Goal: Task Accomplishment & Management: Complete application form

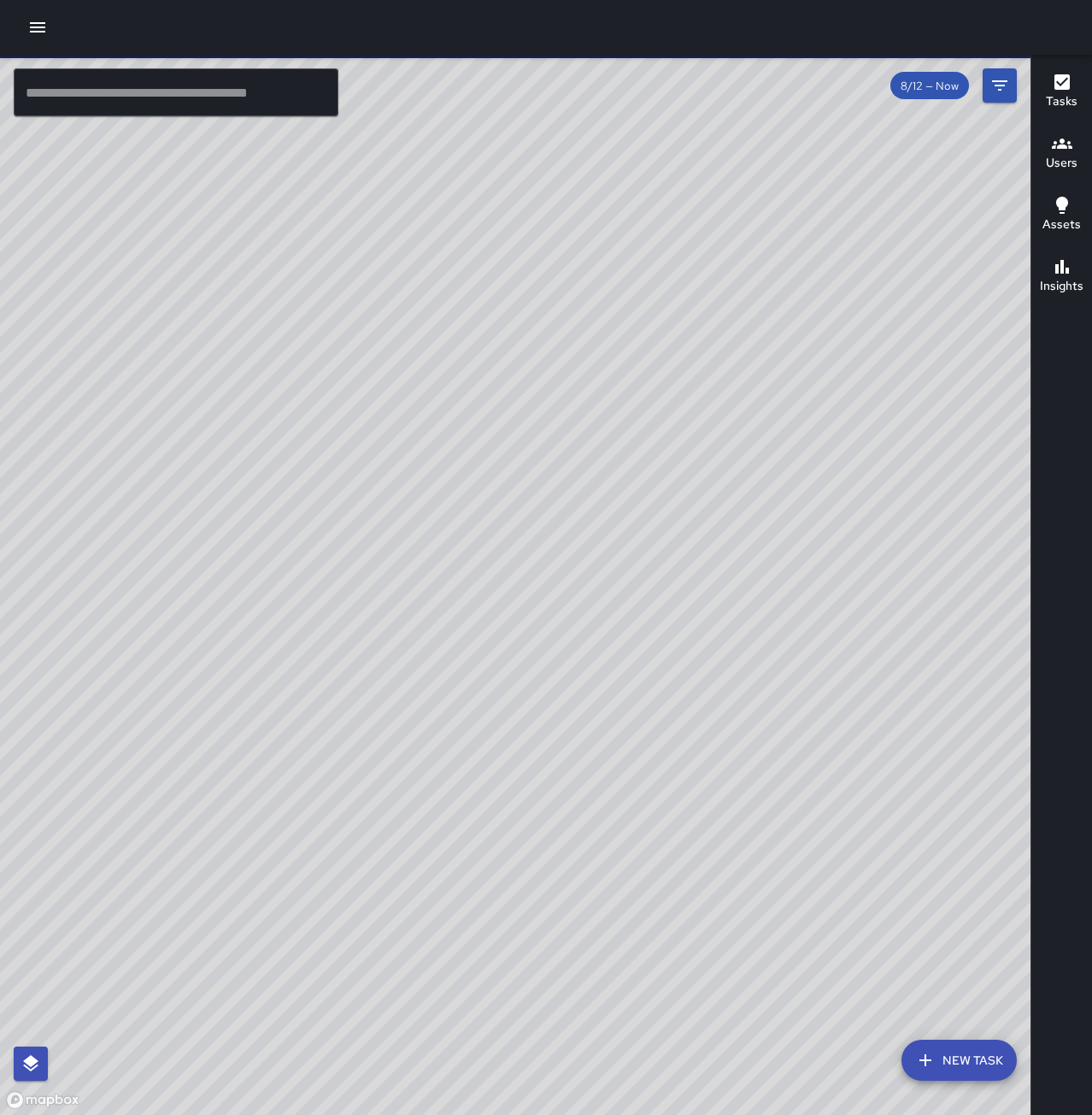
click at [40, 17] on button "button" at bounding box center [37, 27] width 34 height 34
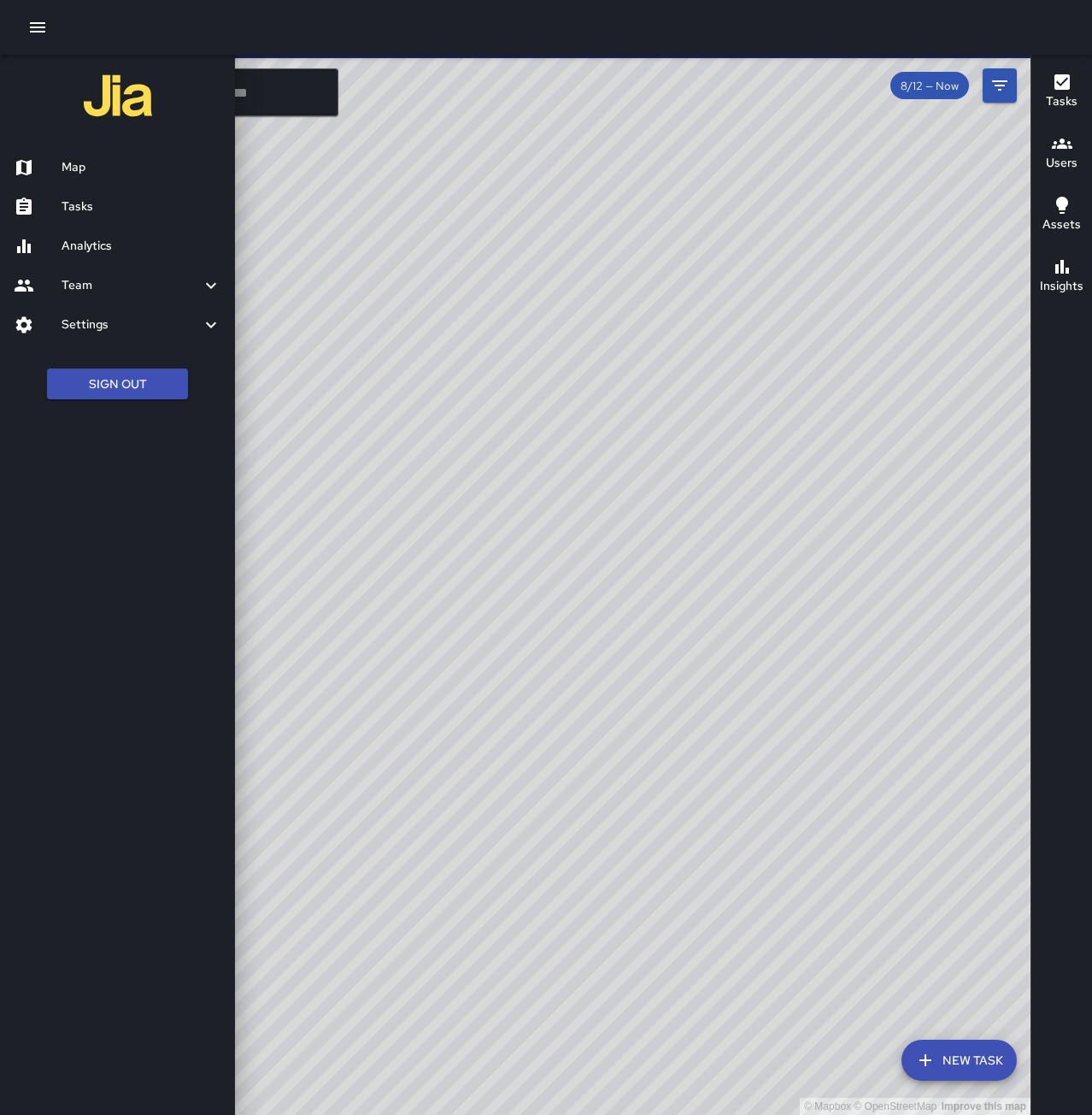
click at [89, 200] on h6 "Tasks" at bounding box center [142, 207] width 159 height 19
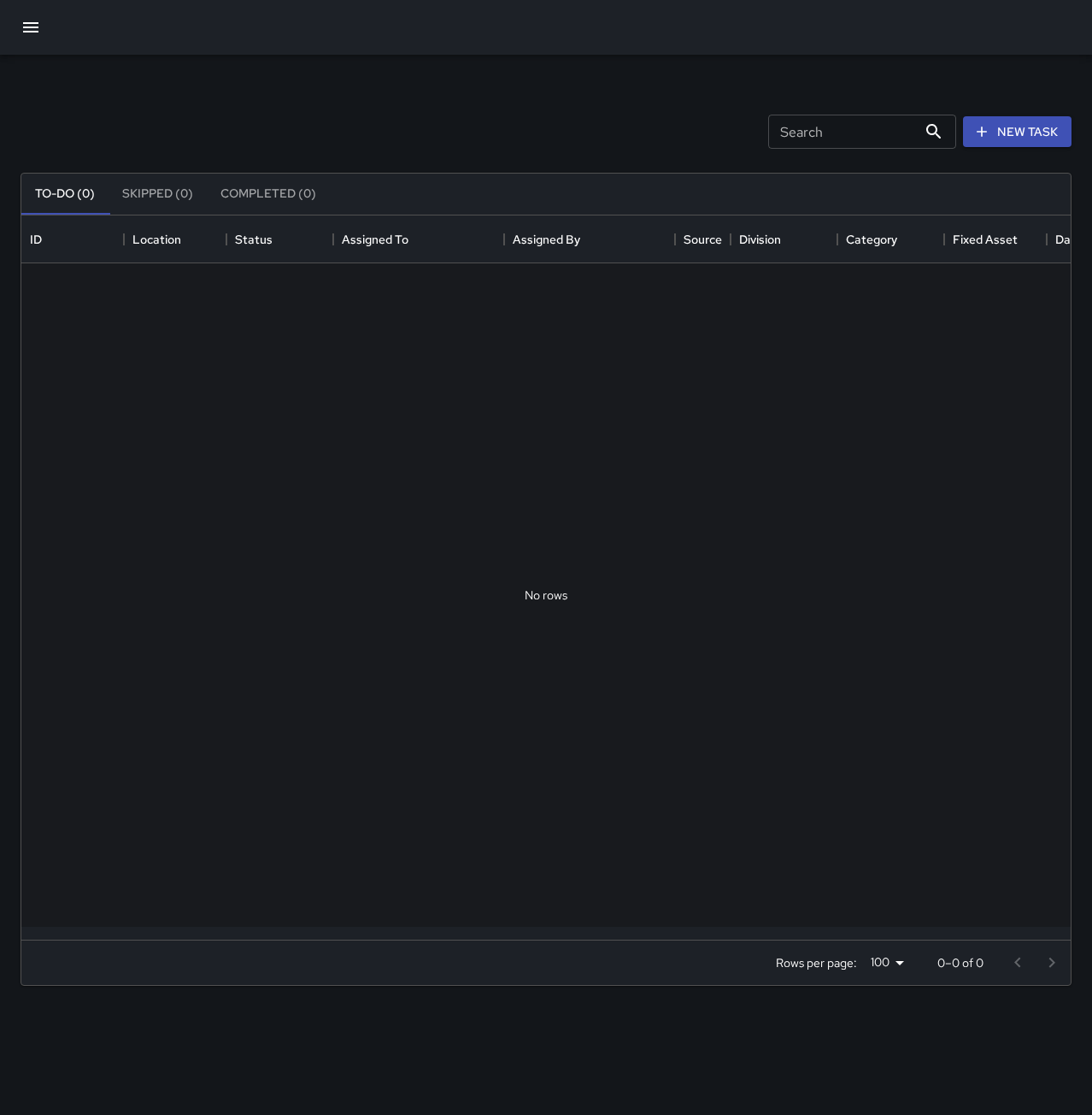
scroll to position [712, 1037]
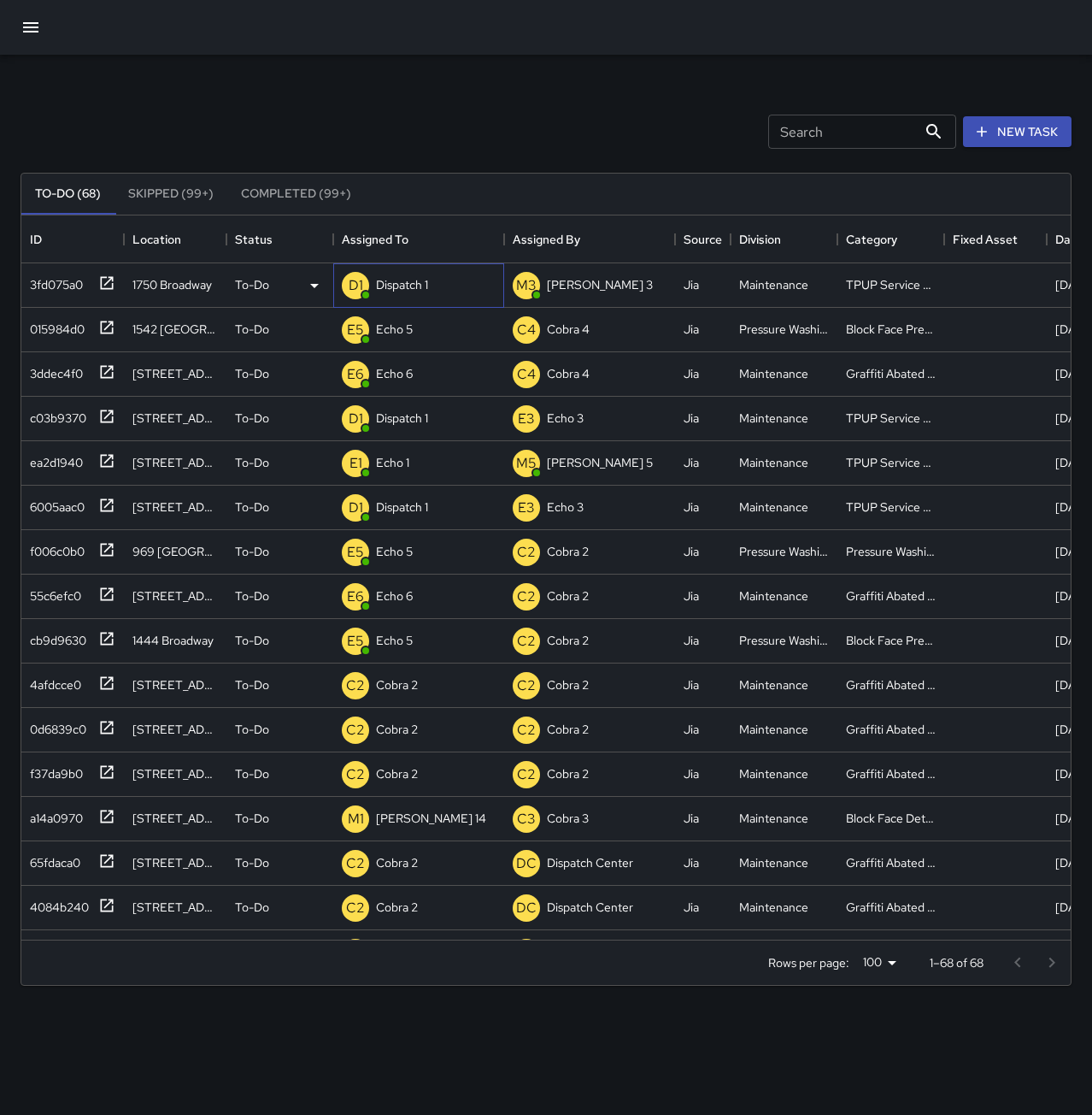
click at [420, 283] on p "Dispatch 1" at bounding box center [401, 284] width 52 height 17
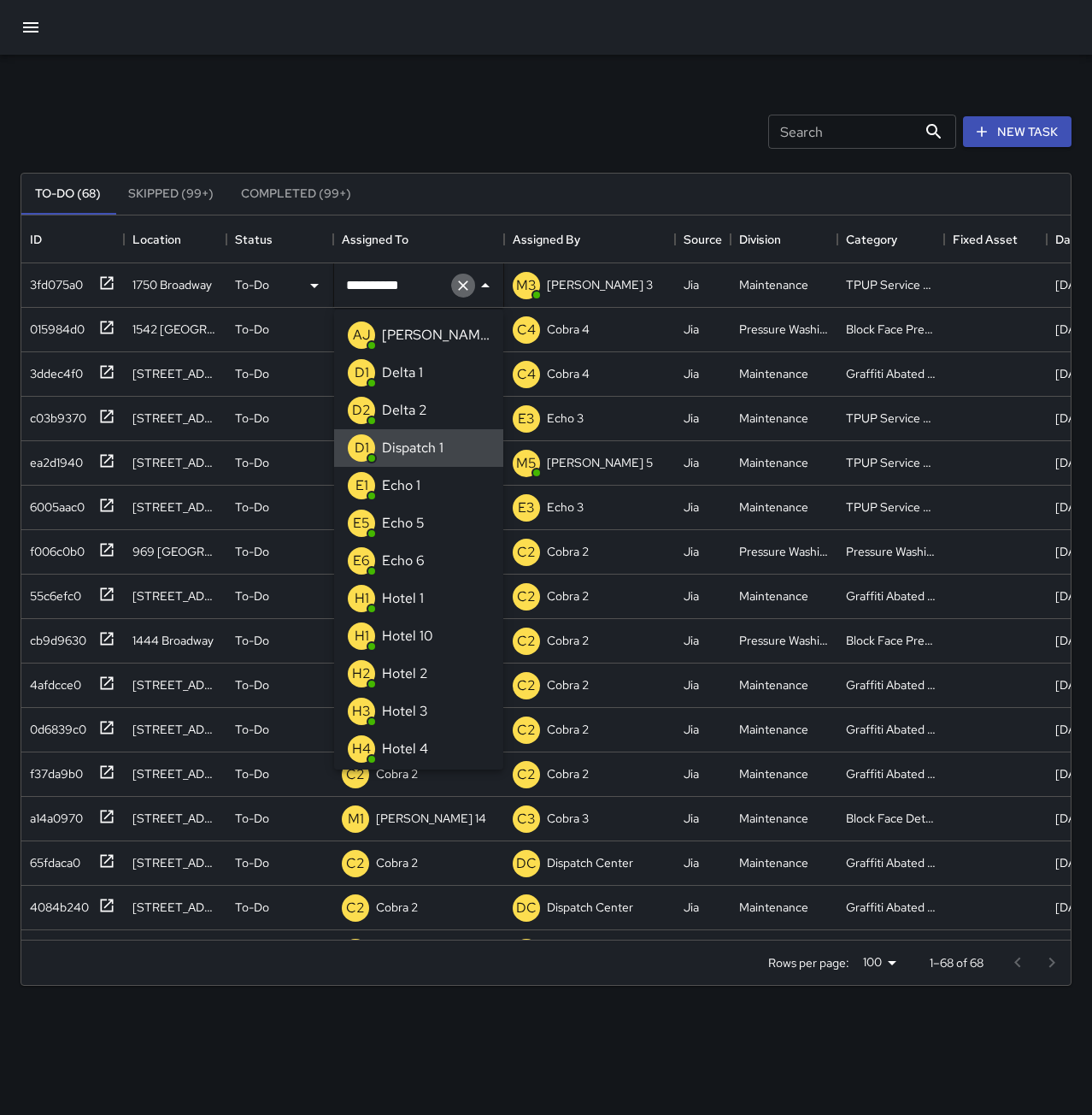
click at [465, 279] on icon "Clear" at bounding box center [462, 284] width 17 height 17
click at [397, 484] on p "Echo 1" at bounding box center [400, 485] width 38 height 21
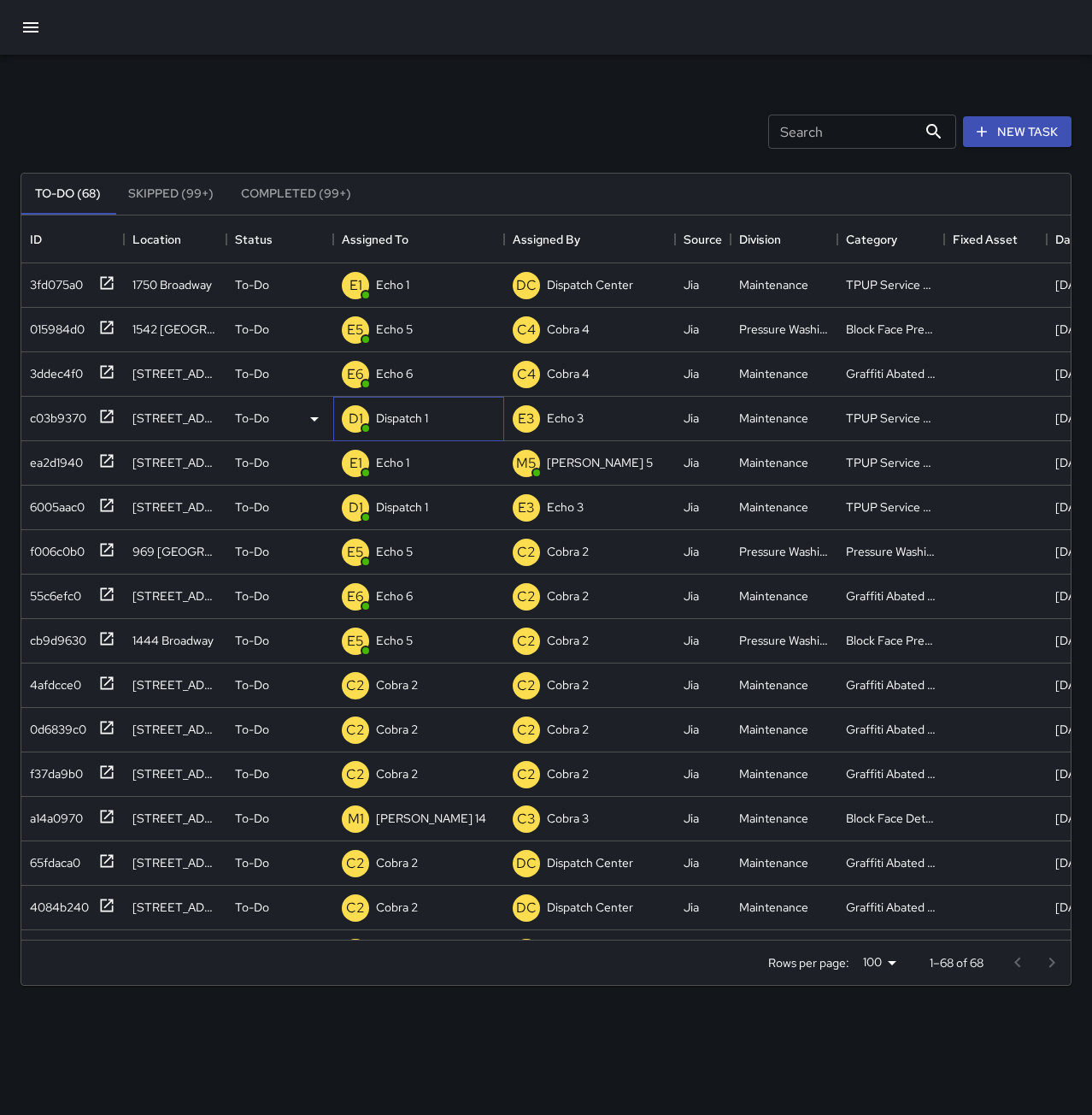
click at [413, 415] on p "Dispatch 1" at bounding box center [401, 417] width 52 height 17
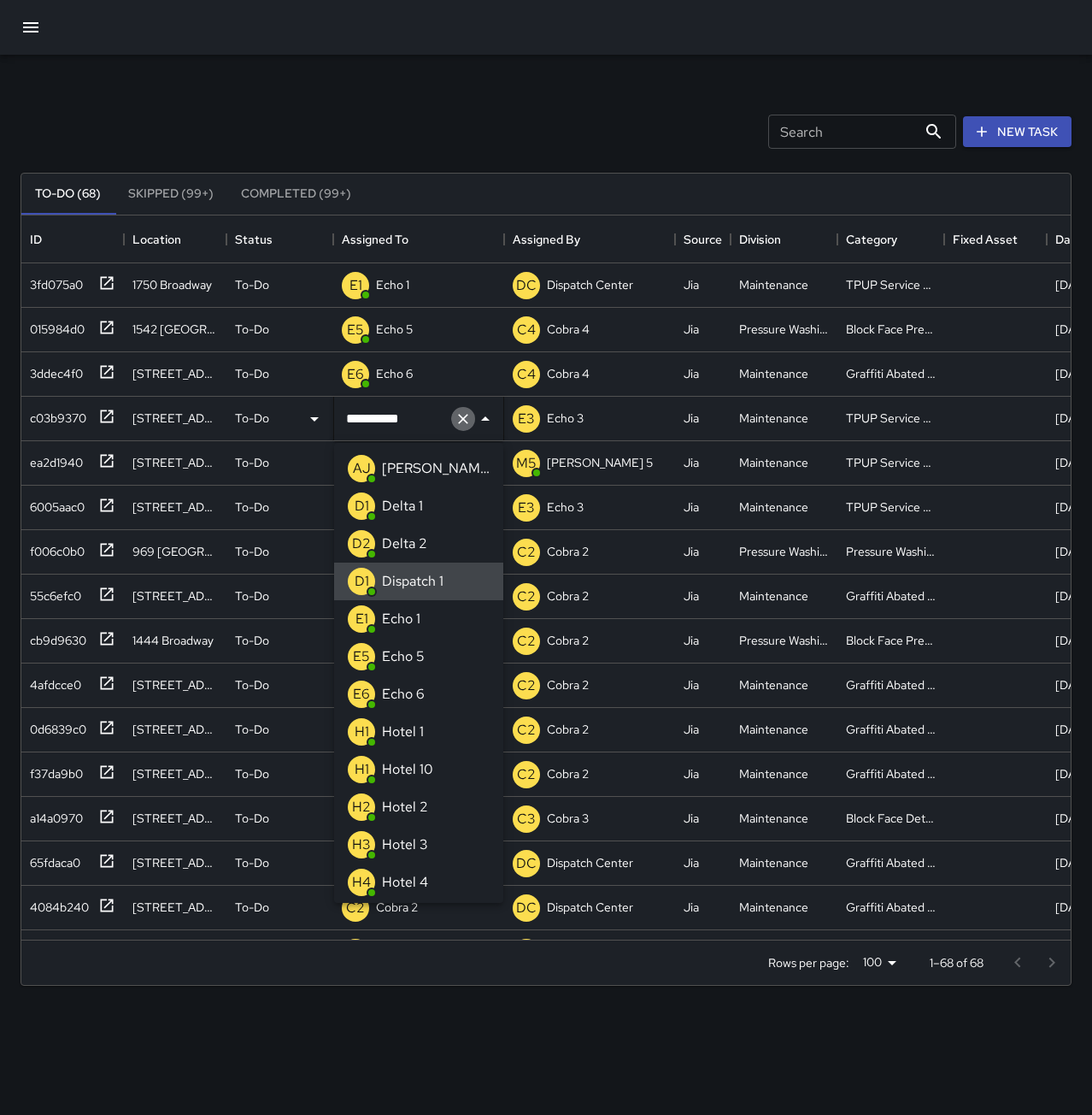
click at [469, 426] on icon "Clear" at bounding box center [462, 418] width 17 height 17
click at [412, 613] on p "Echo 1" at bounding box center [400, 619] width 38 height 21
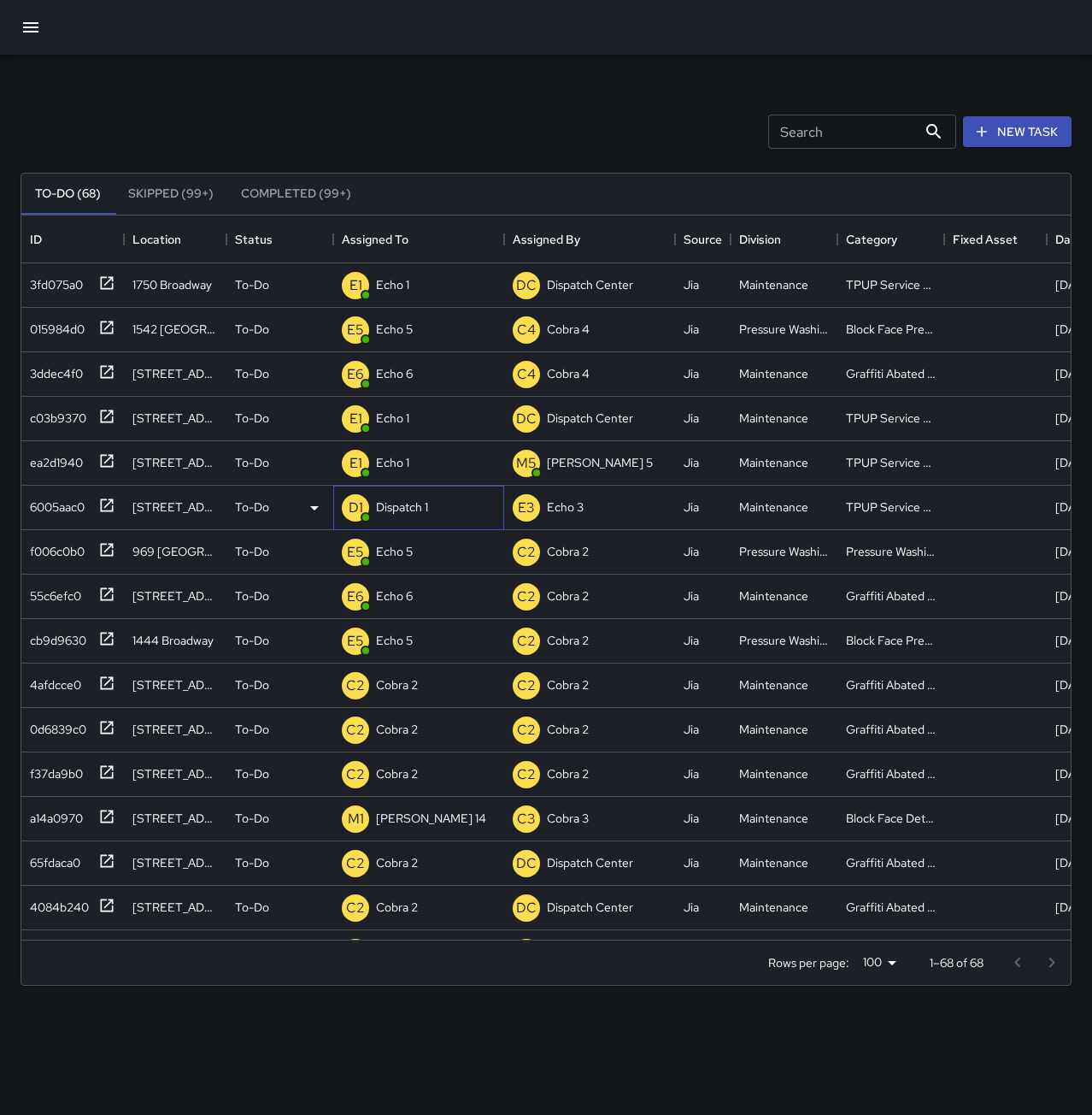
click at [403, 514] on p "Dispatch 1" at bounding box center [401, 506] width 52 height 17
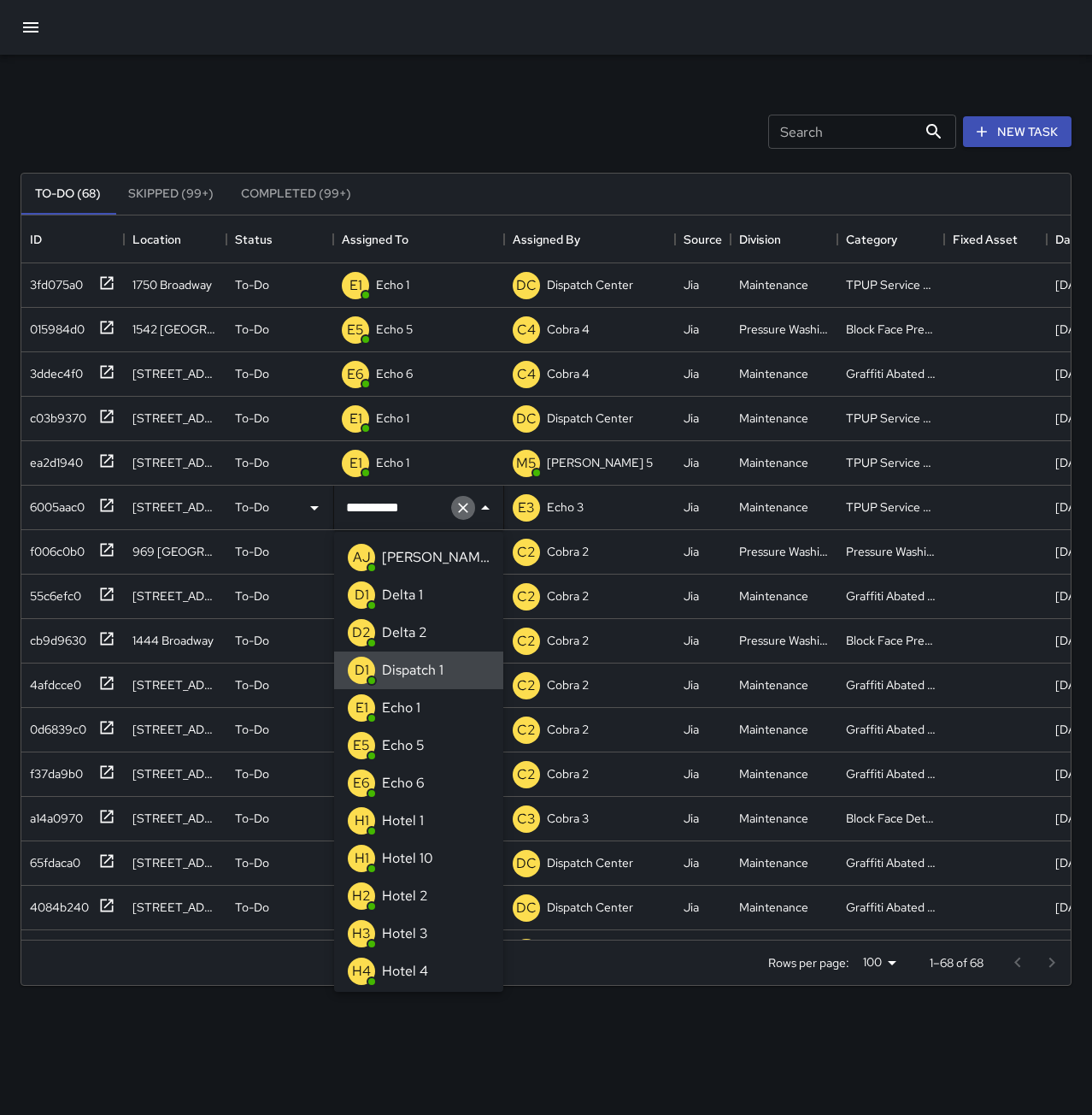
drag, startPoint x: 462, startPoint y: 502, endPoint x: 459, endPoint y: 511, distance: 9.5
click at [464, 502] on icon "Clear" at bounding box center [462, 507] width 17 height 17
click at [445, 703] on li "E1 Echo 1" at bounding box center [419, 708] width 169 height 37
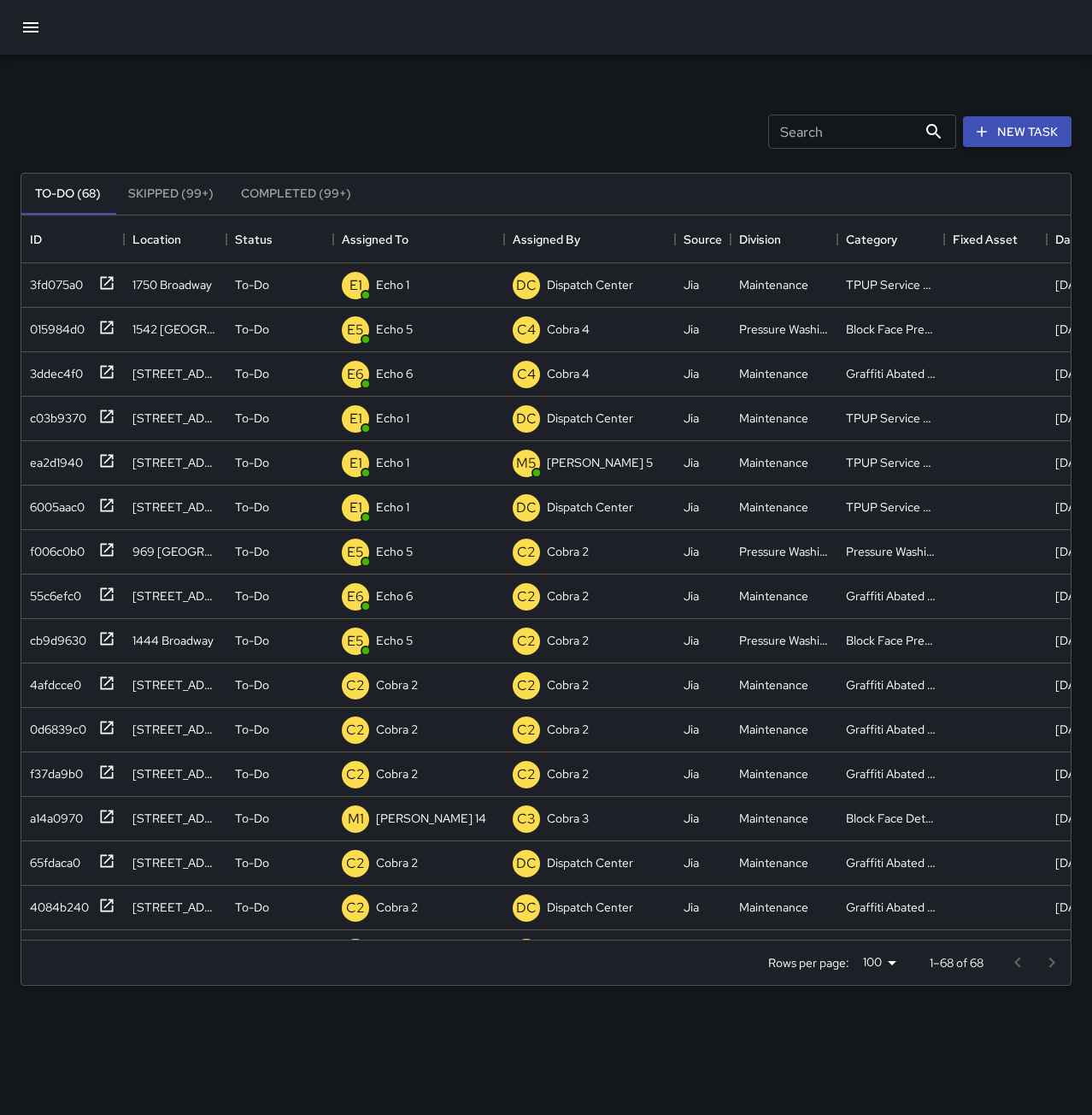
click at [480, 104] on div "Search Search New Task" at bounding box center [546, 132] width 1059 height 89
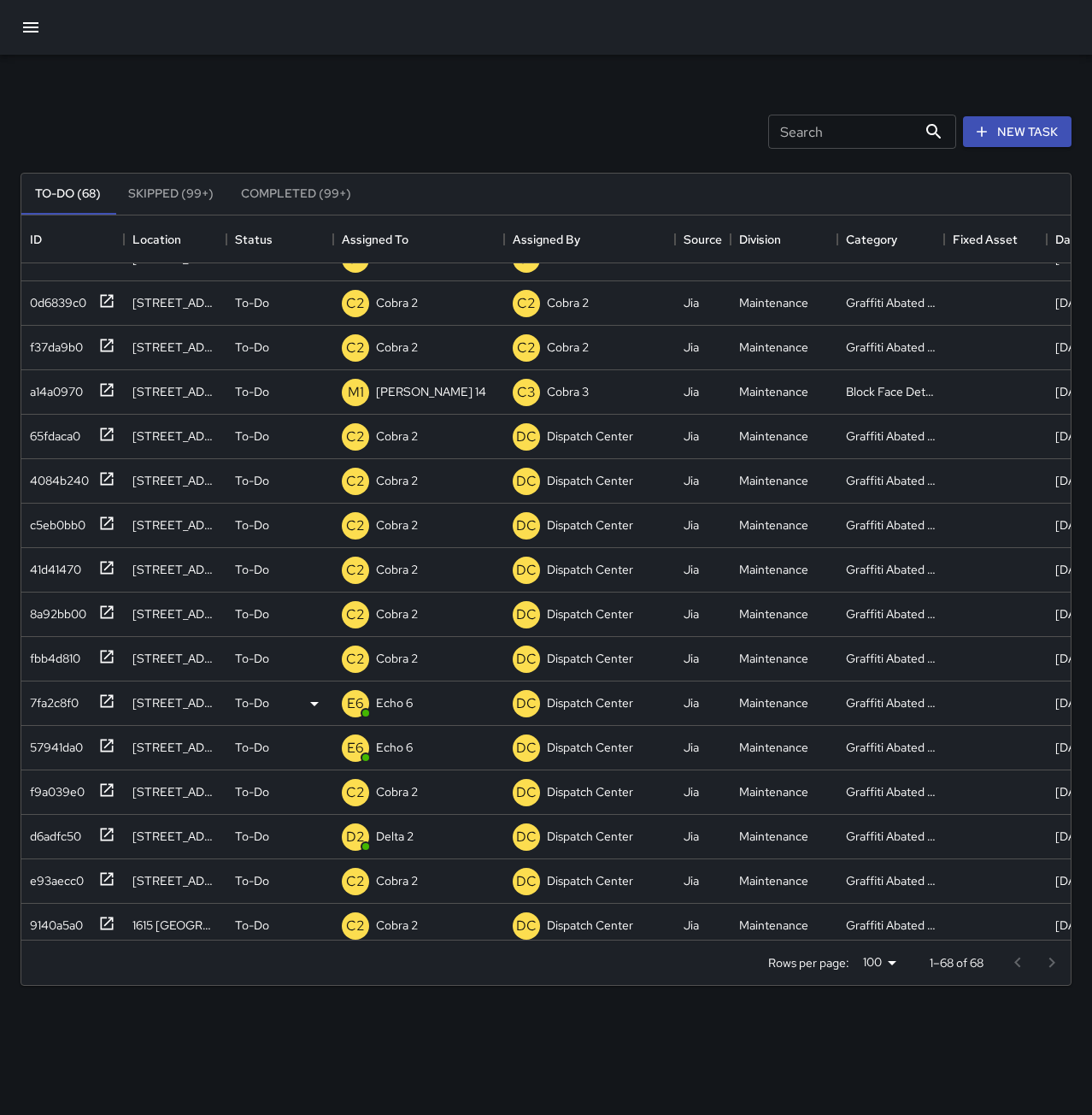
scroll to position [427, 0]
click at [42, 397] on div "a14a0970" at bounding box center [52, 387] width 60 height 24
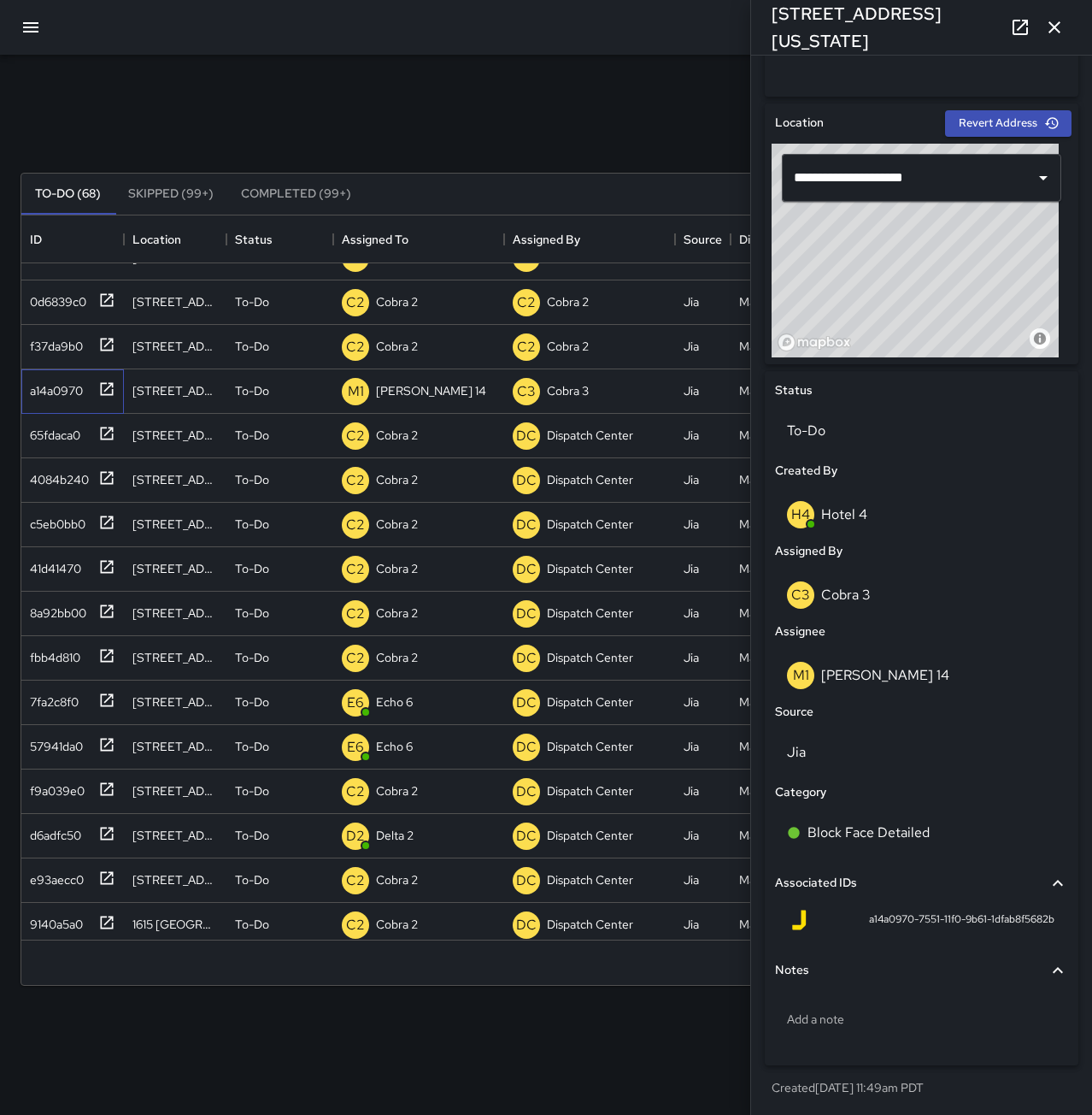
scroll to position [494, 0]
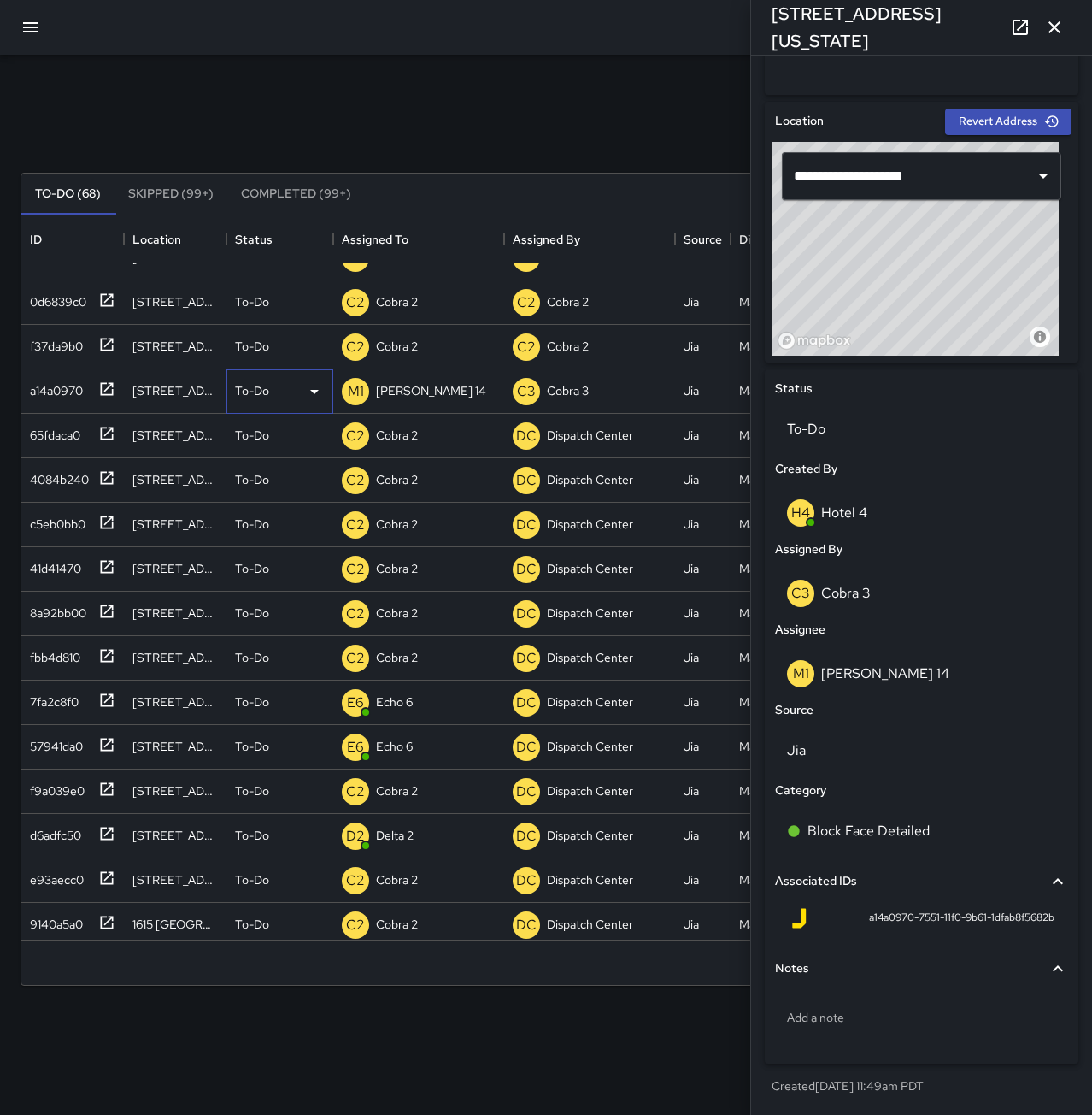
click at [267, 388] on p "To-Do" at bounding box center [252, 390] width 34 height 17
click at [297, 472] on li "Skipped" at bounding box center [279, 467] width 105 height 31
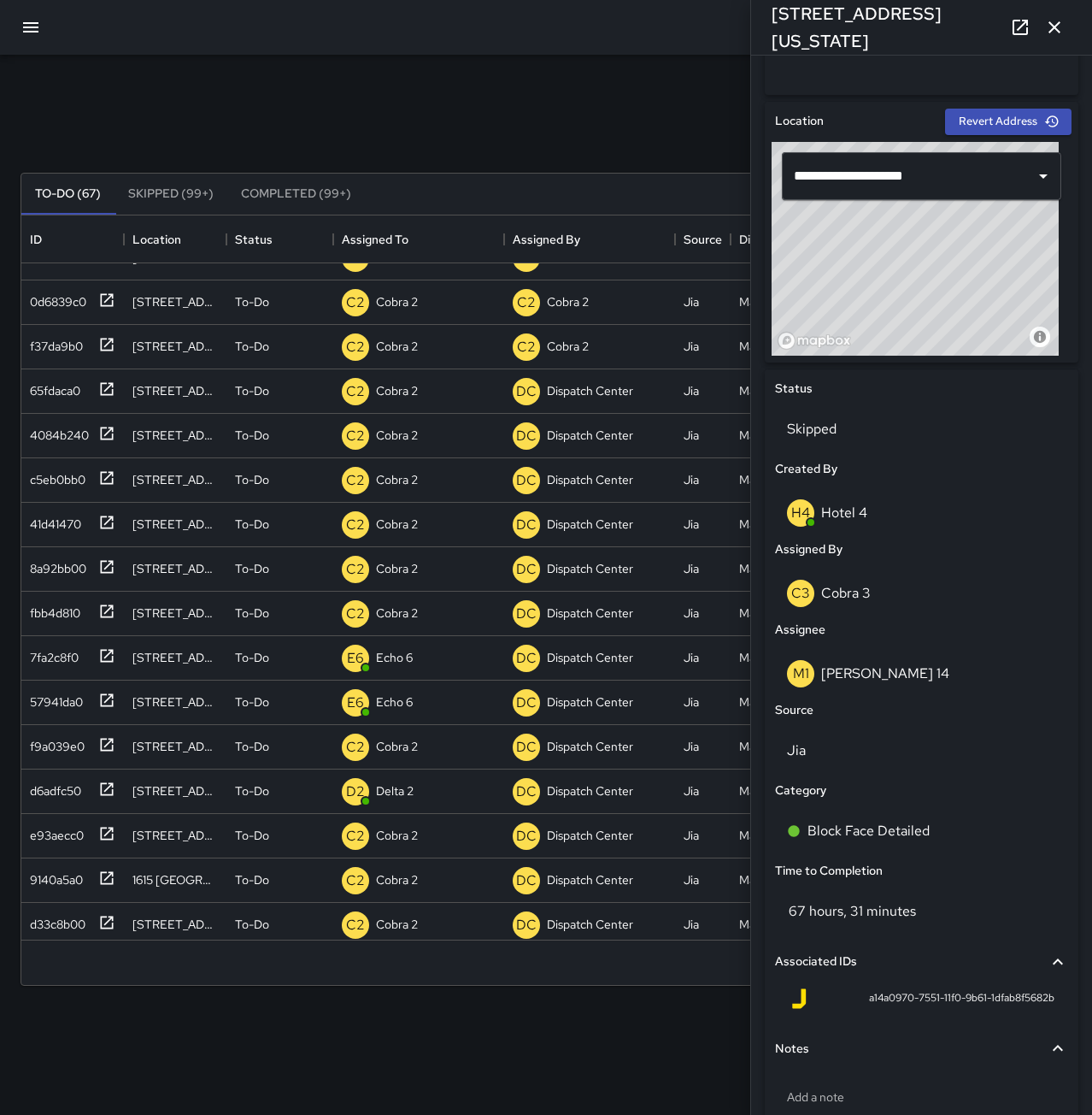
click at [1055, 28] on icon "button" at bounding box center [1055, 28] width 12 height 12
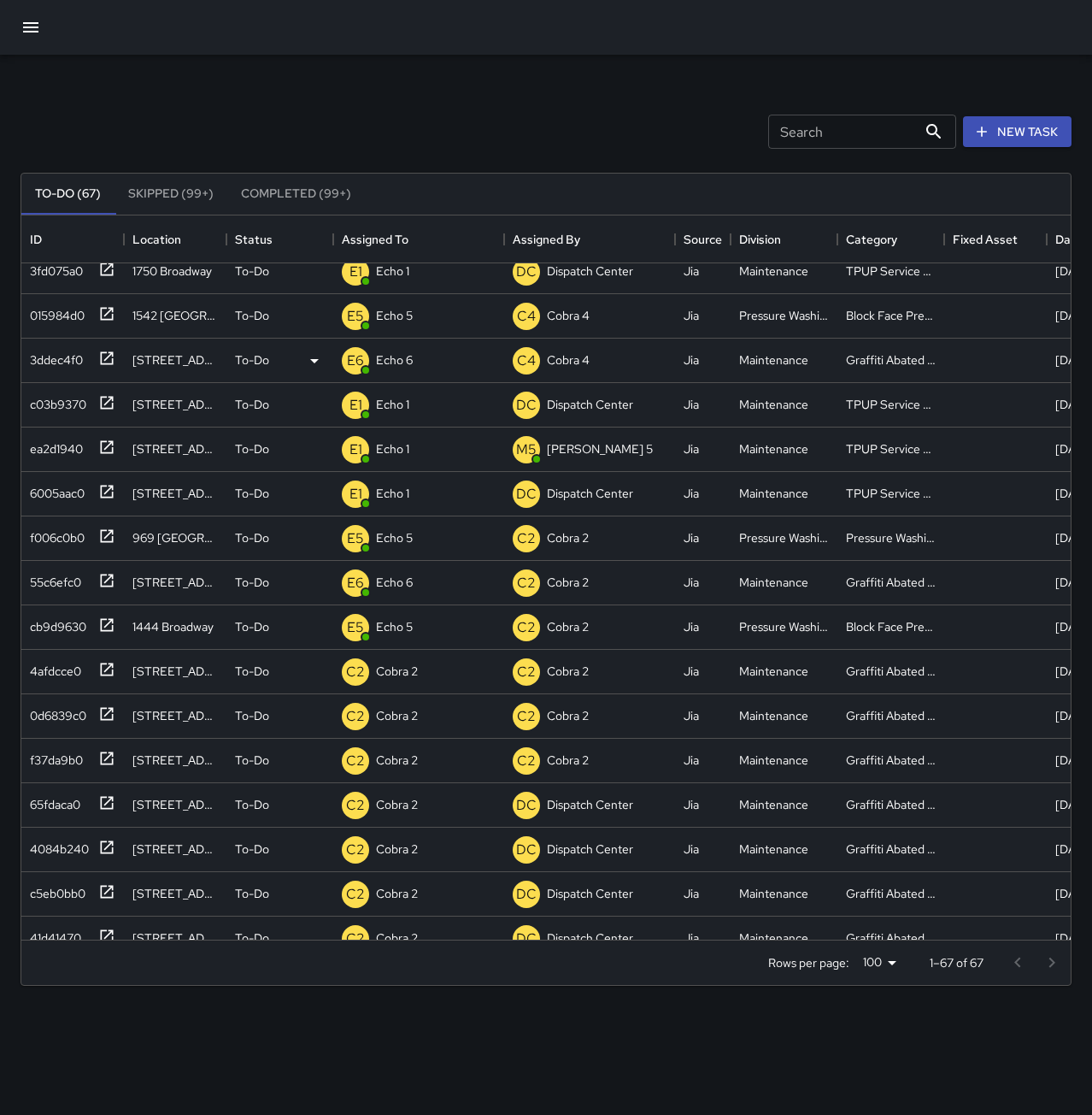
scroll to position [0, 0]
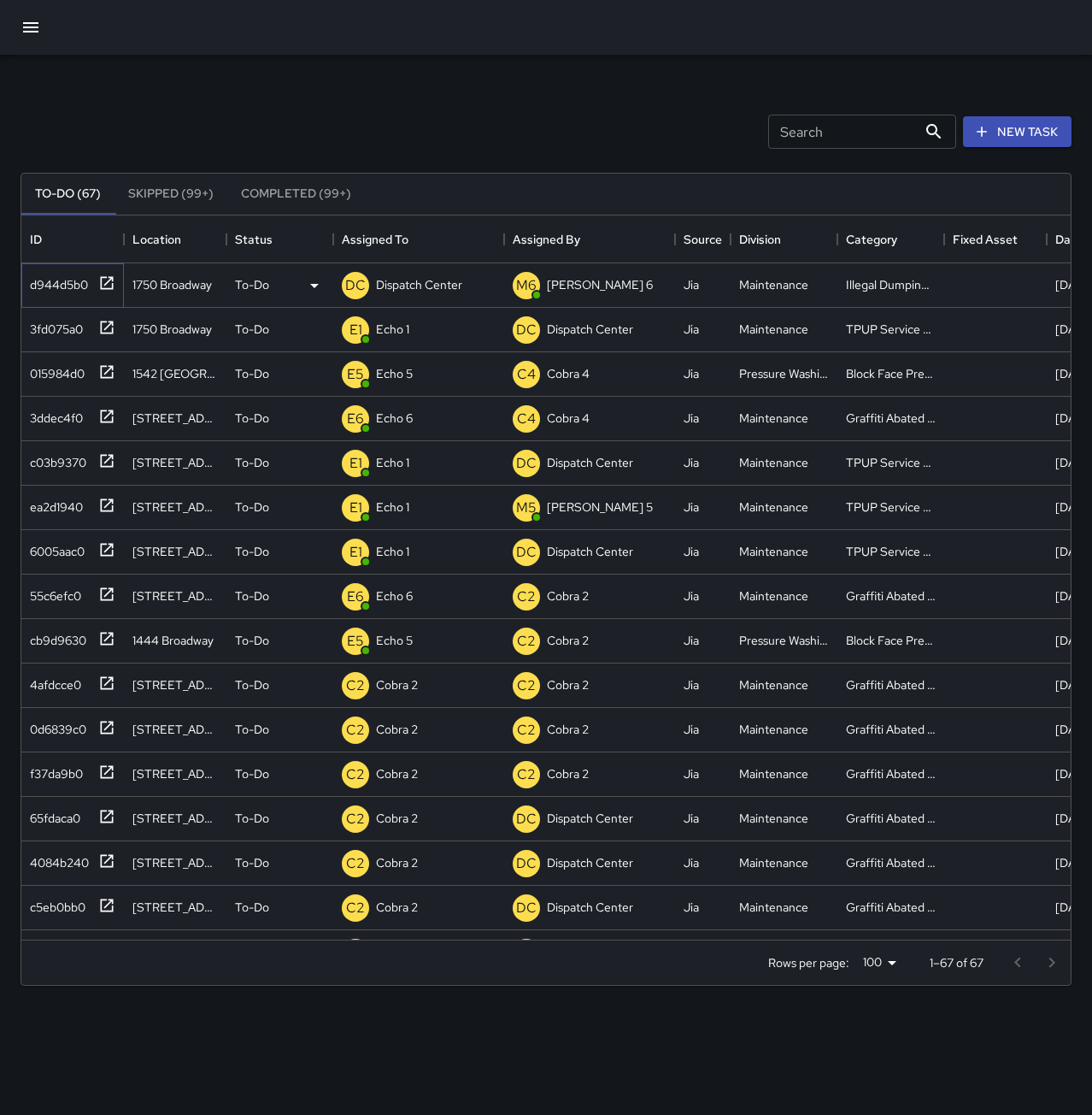
click at [63, 283] on div "d944d5b0" at bounding box center [55, 281] width 65 height 24
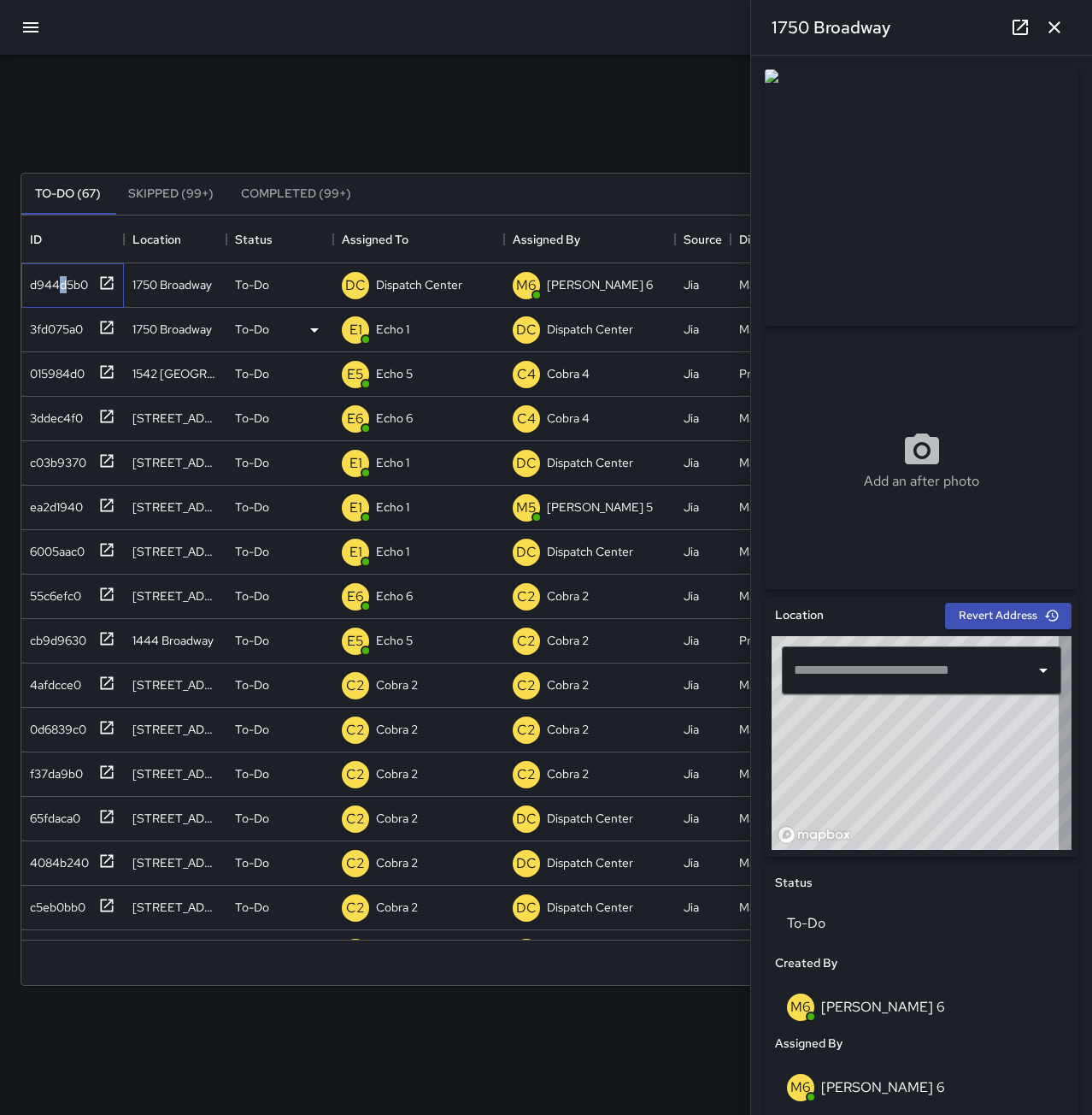
type input "**********"
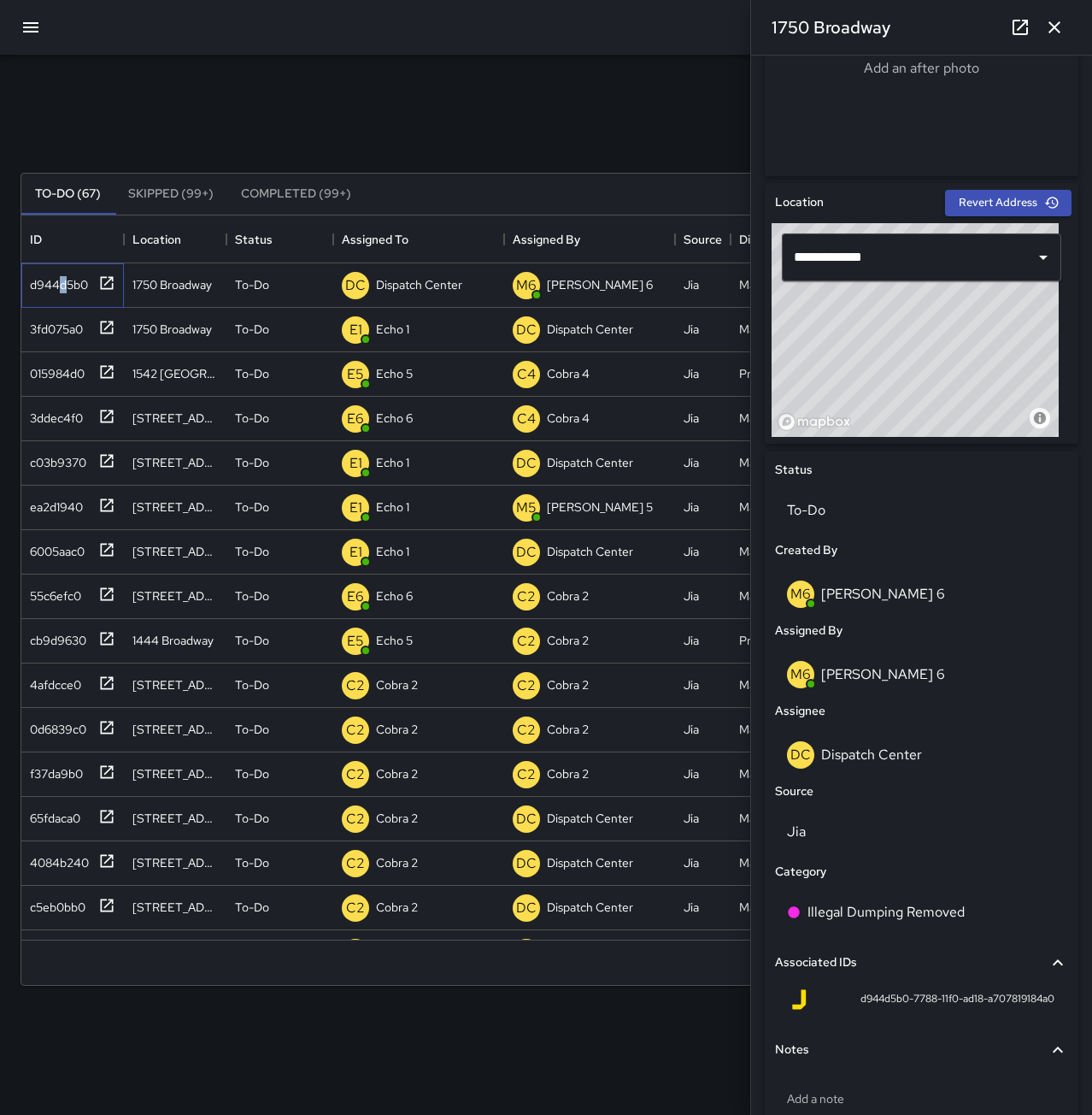
scroll to position [427, 0]
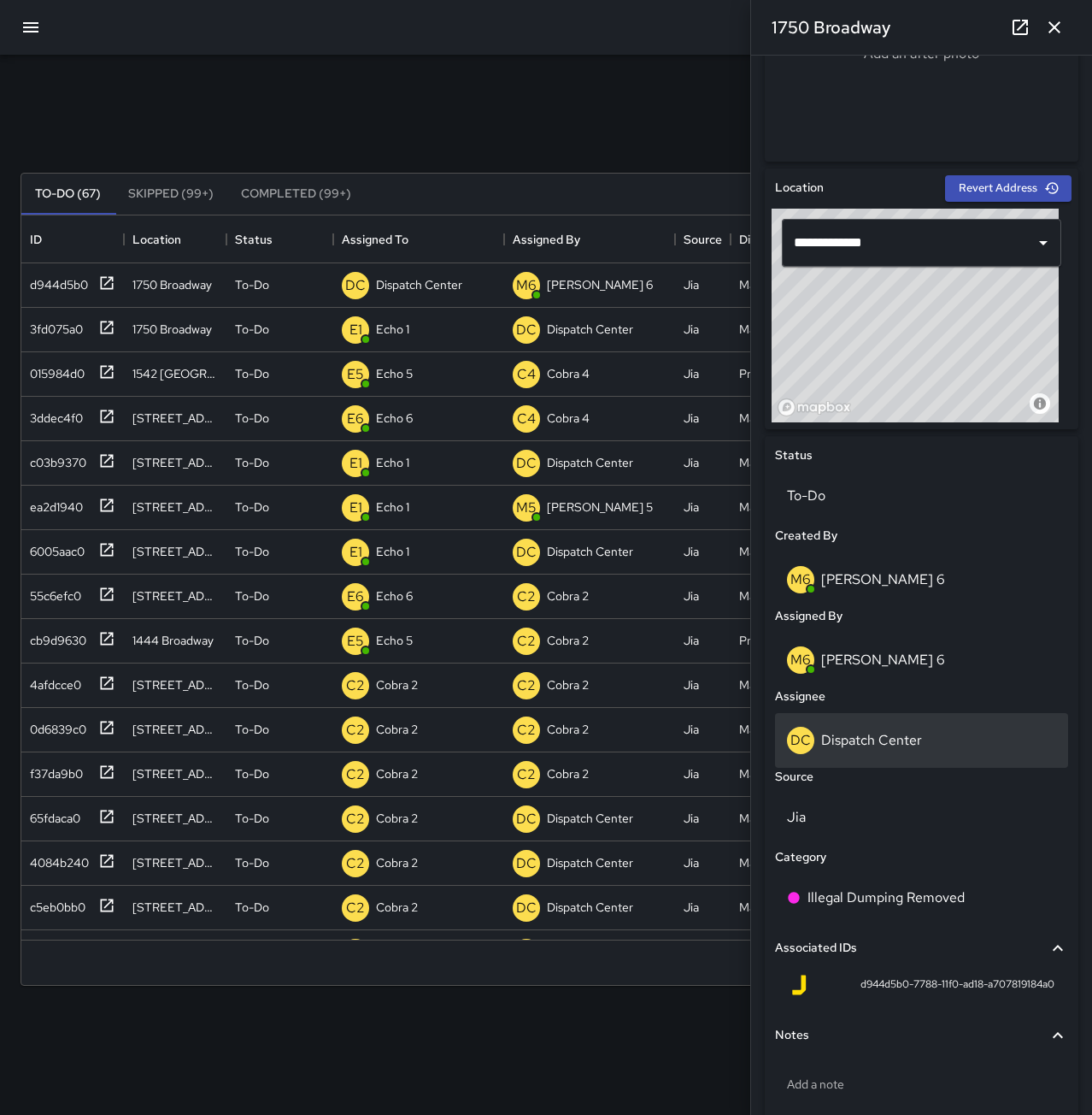
click at [889, 733] on p "Dispatch Center" at bounding box center [872, 740] width 101 height 18
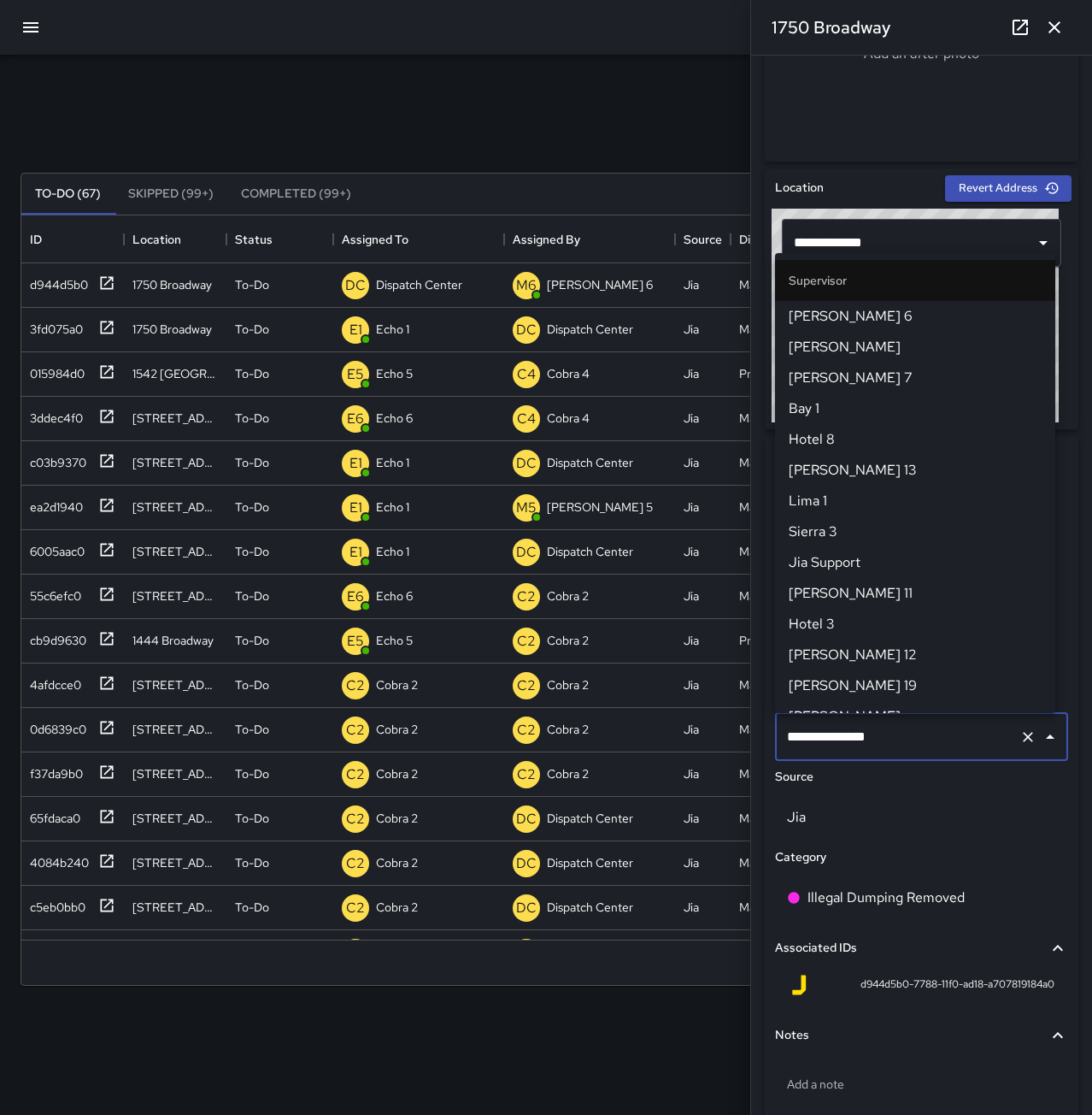
scroll to position [1588, 0]
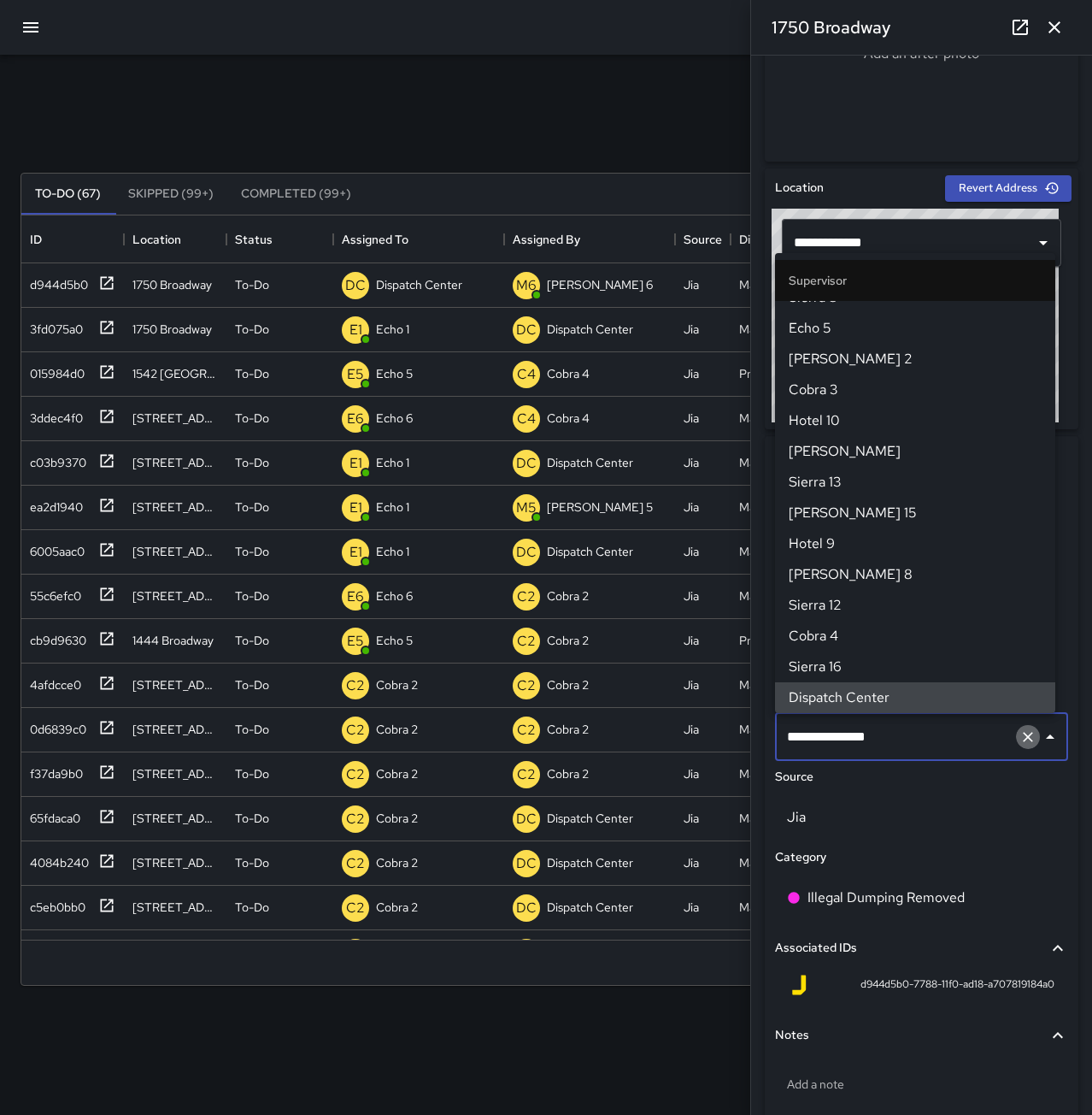
click at [1019, 741] on icon "Clear" at bounding box center [1027, 736] width 17 height 17
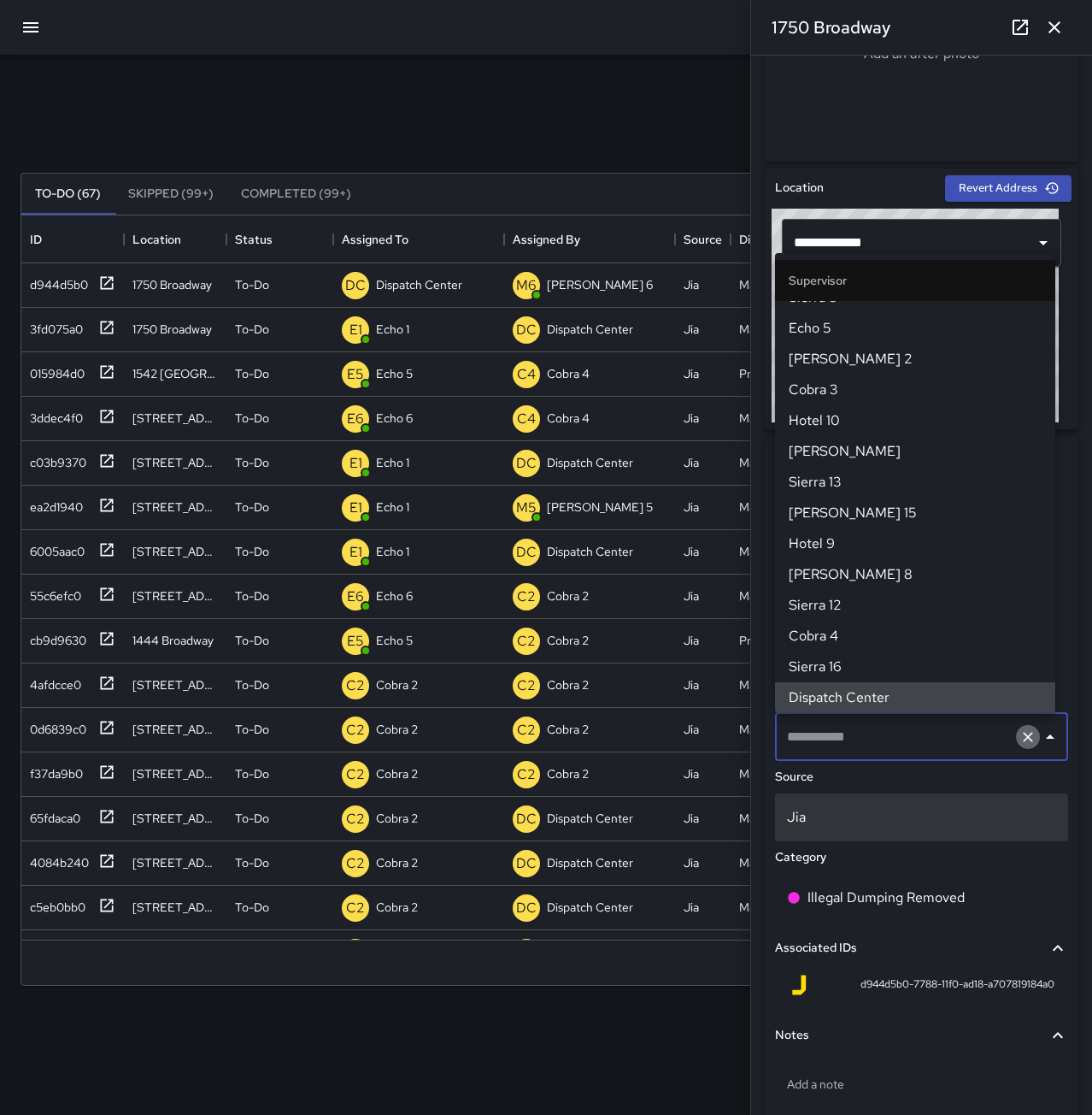
scroll to position [413, 0]
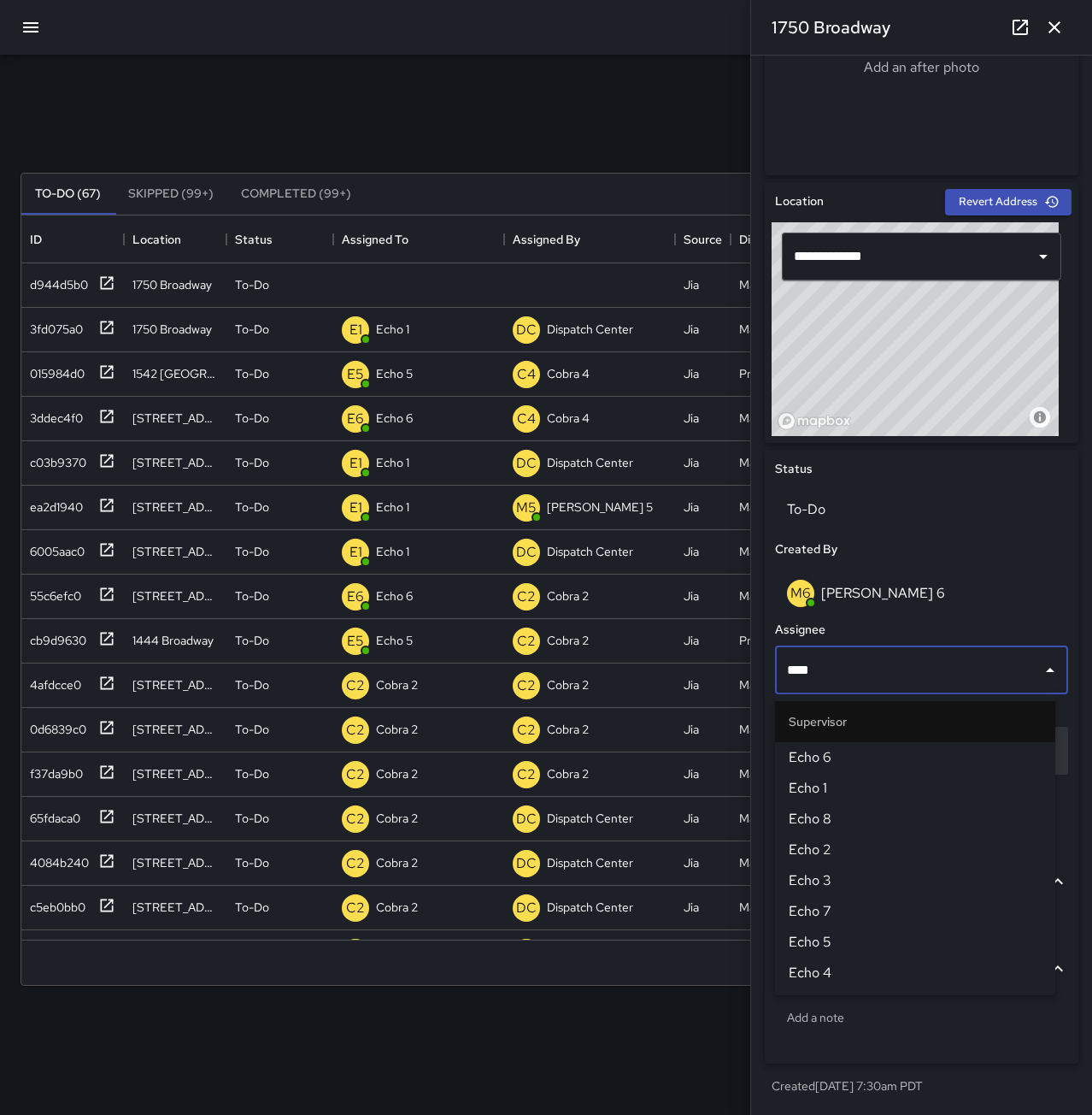
type input "****"
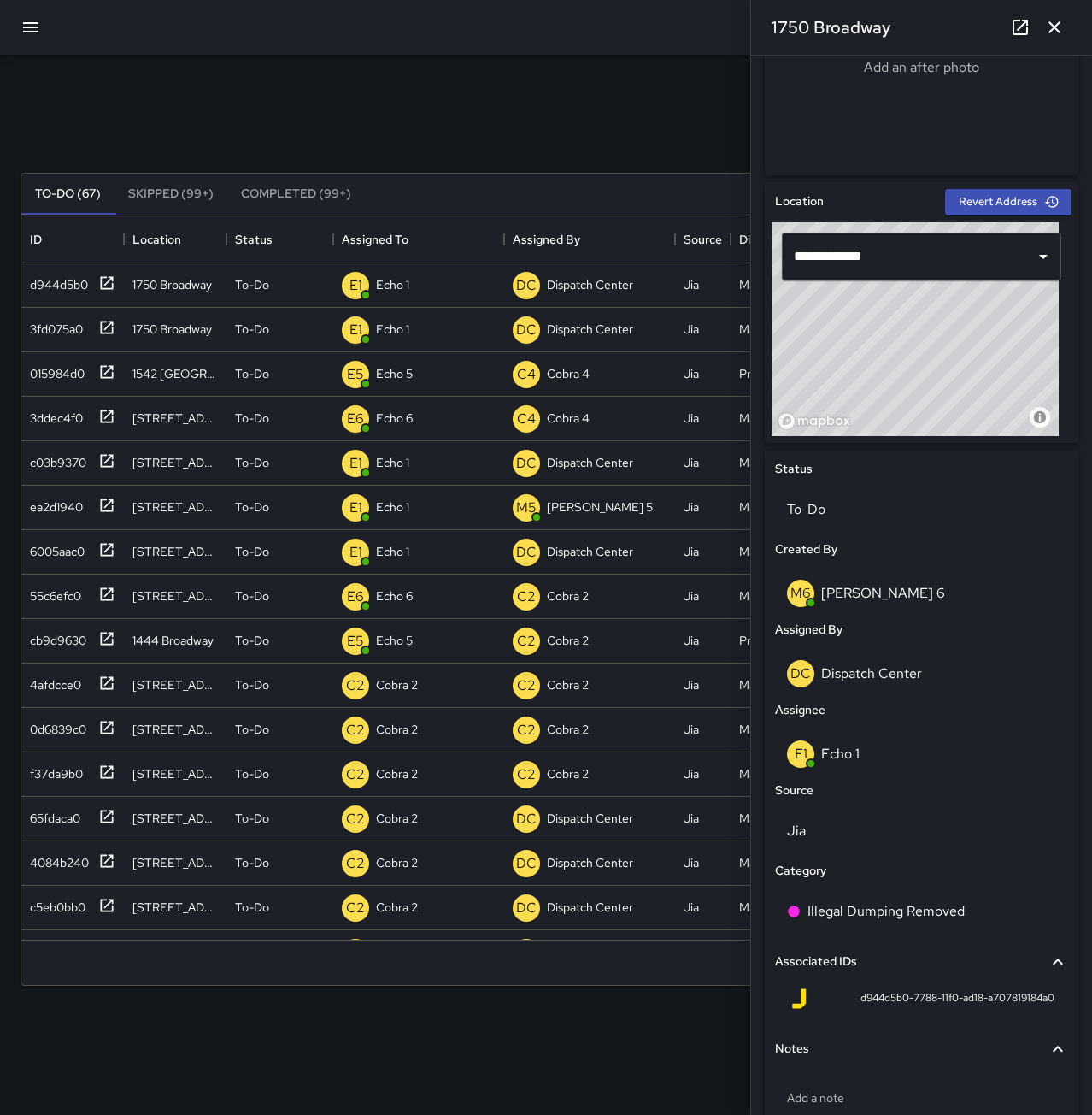
click at [441, 125] on div "Search Search New Task" at bounding box center [546, 132] width 1059 height 89
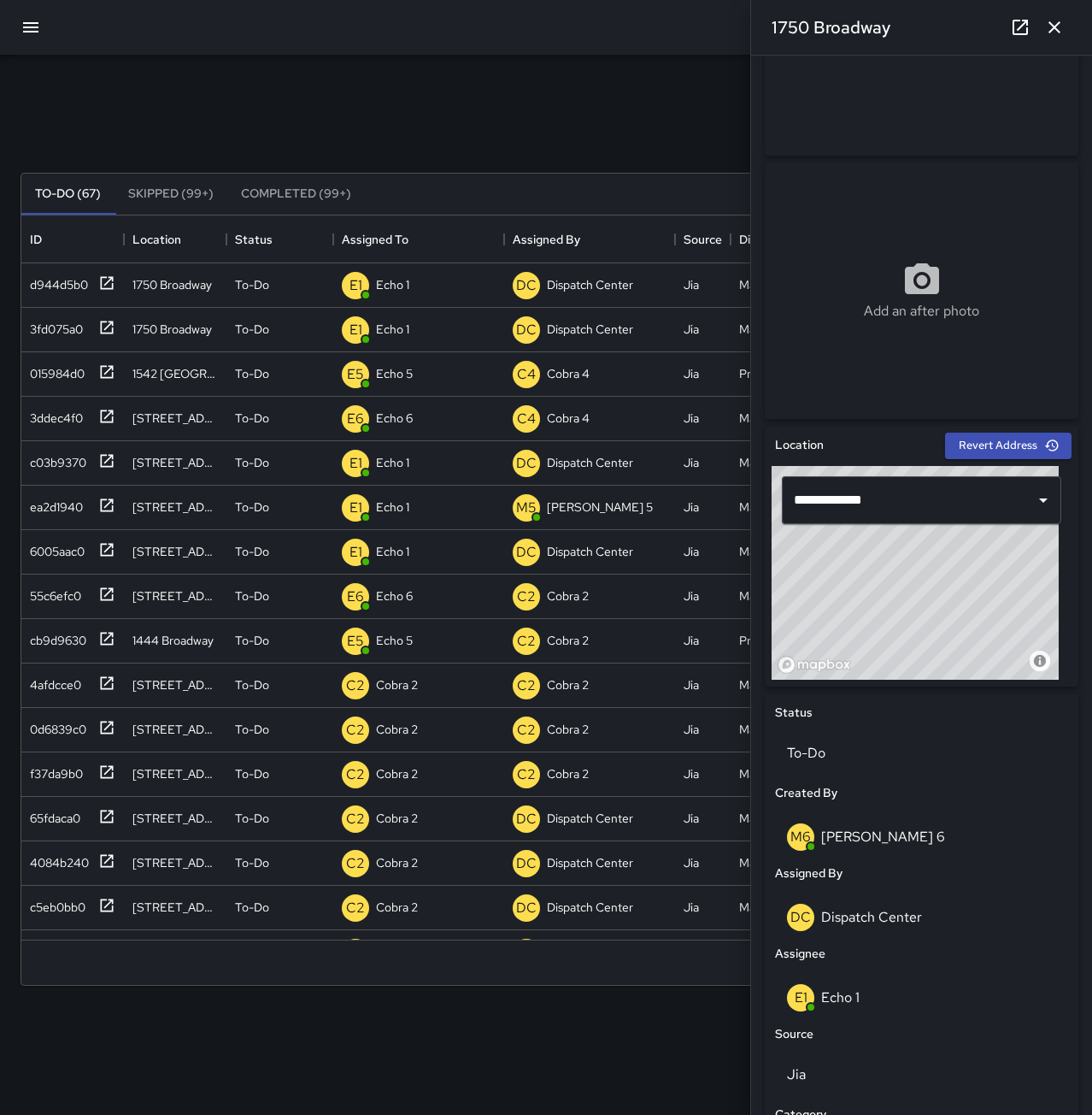
scroll to position [0, 0]
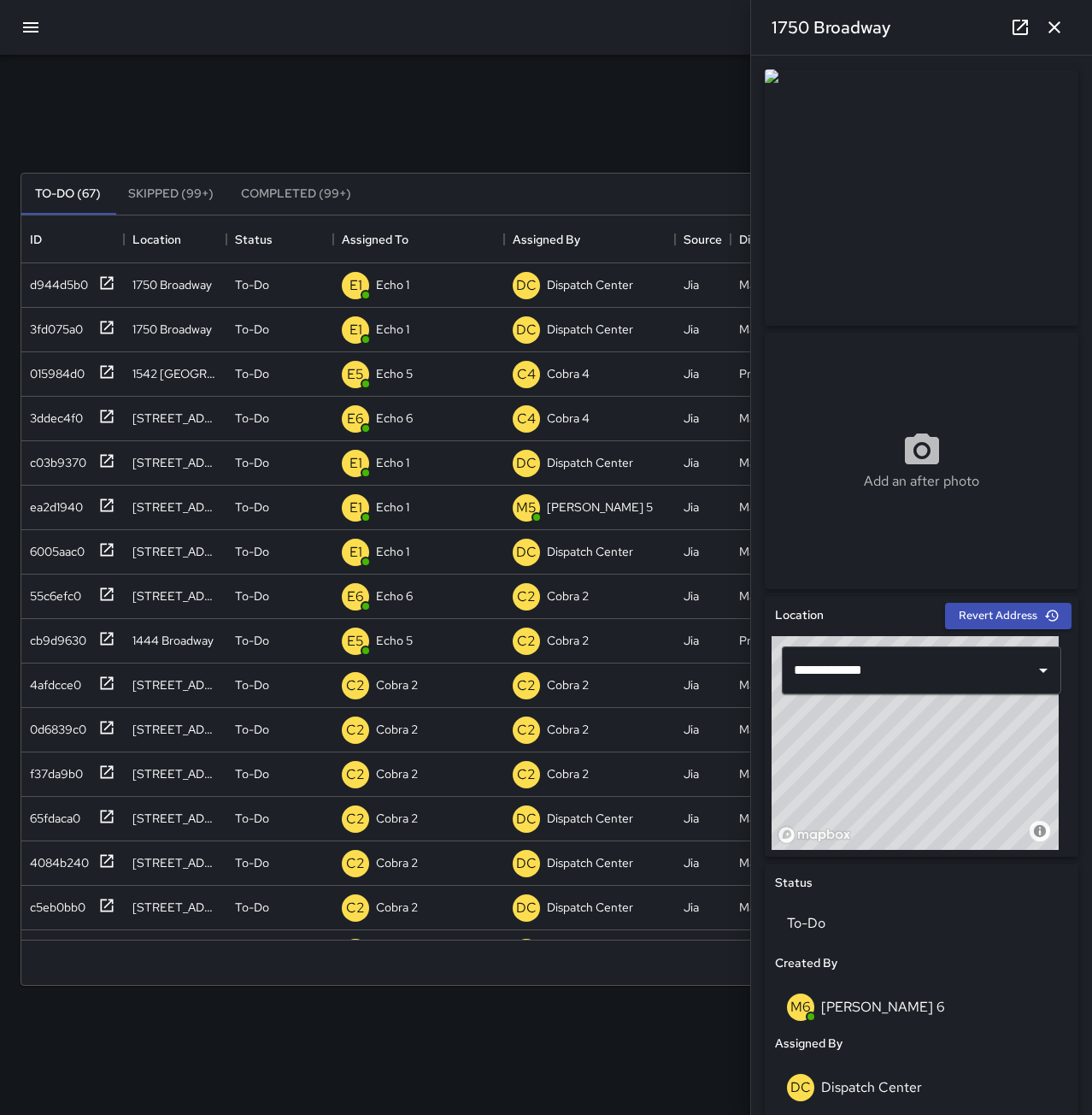
click at [1063, 33] on icon "button" at bounding box center [1055, 27] width 21 height 21
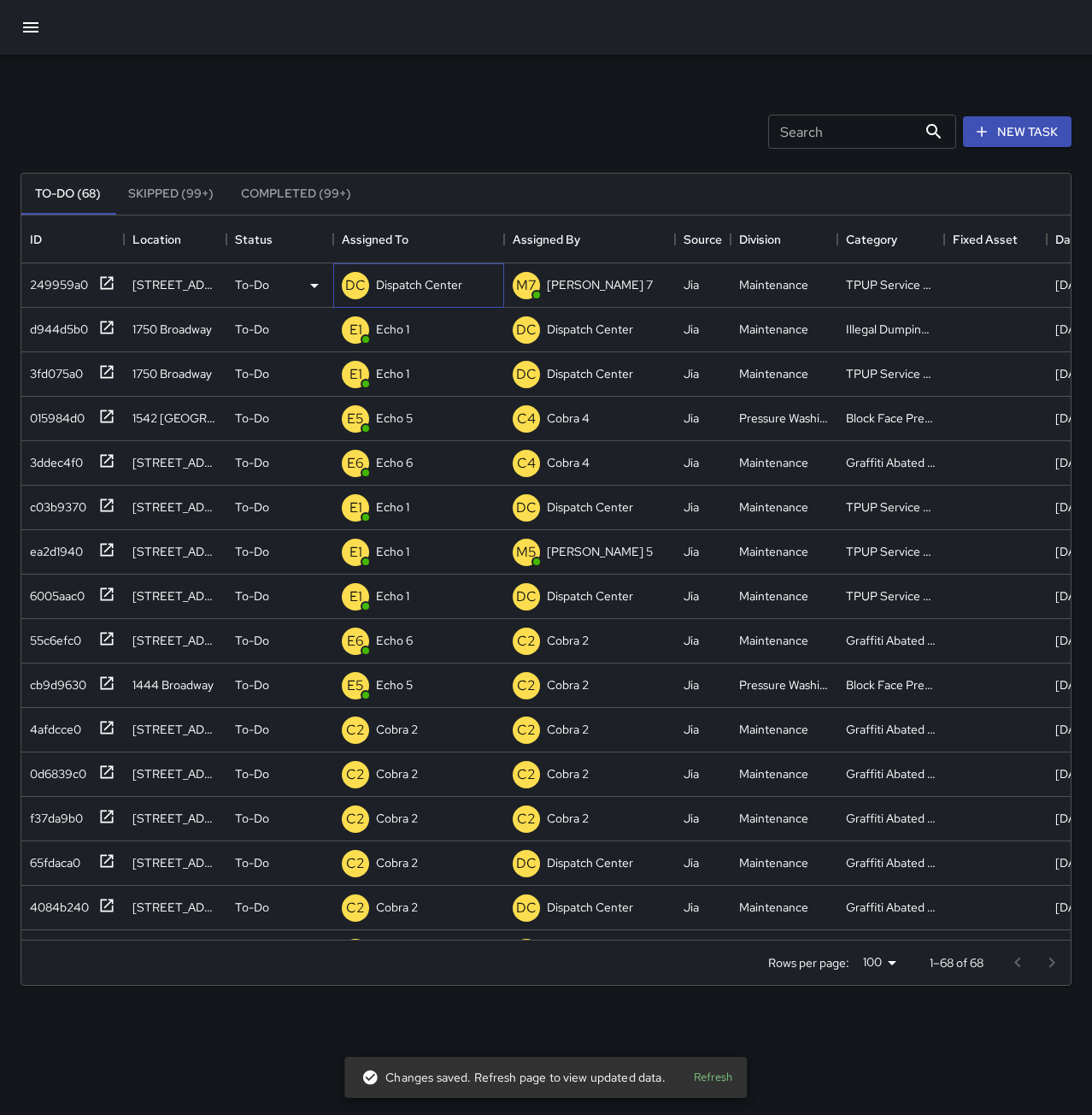
click at [438, 278] on p "Dispatch Center" at bounding box center [419, 284] width 87 height 17
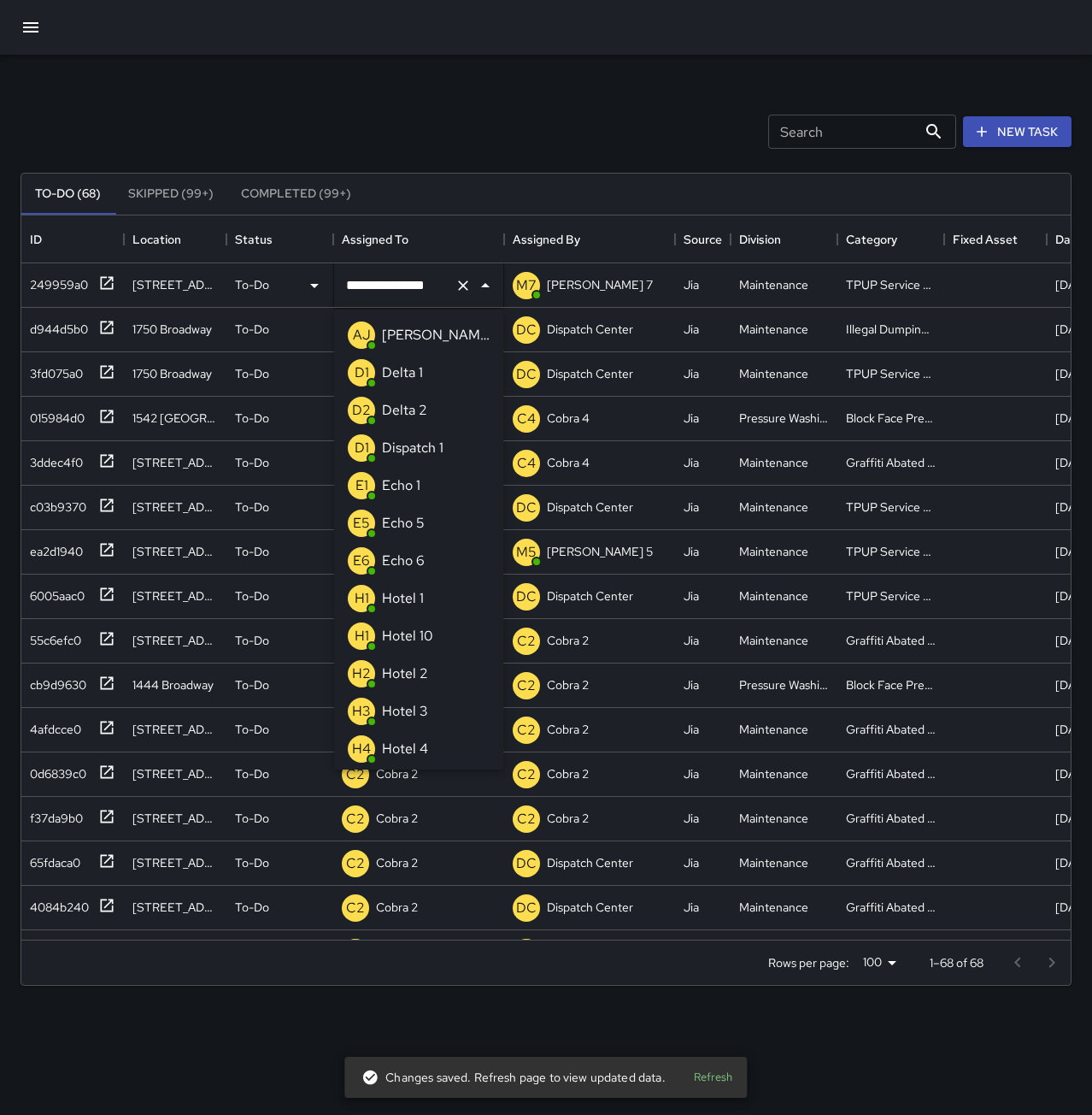
scroll to position [976, 0]
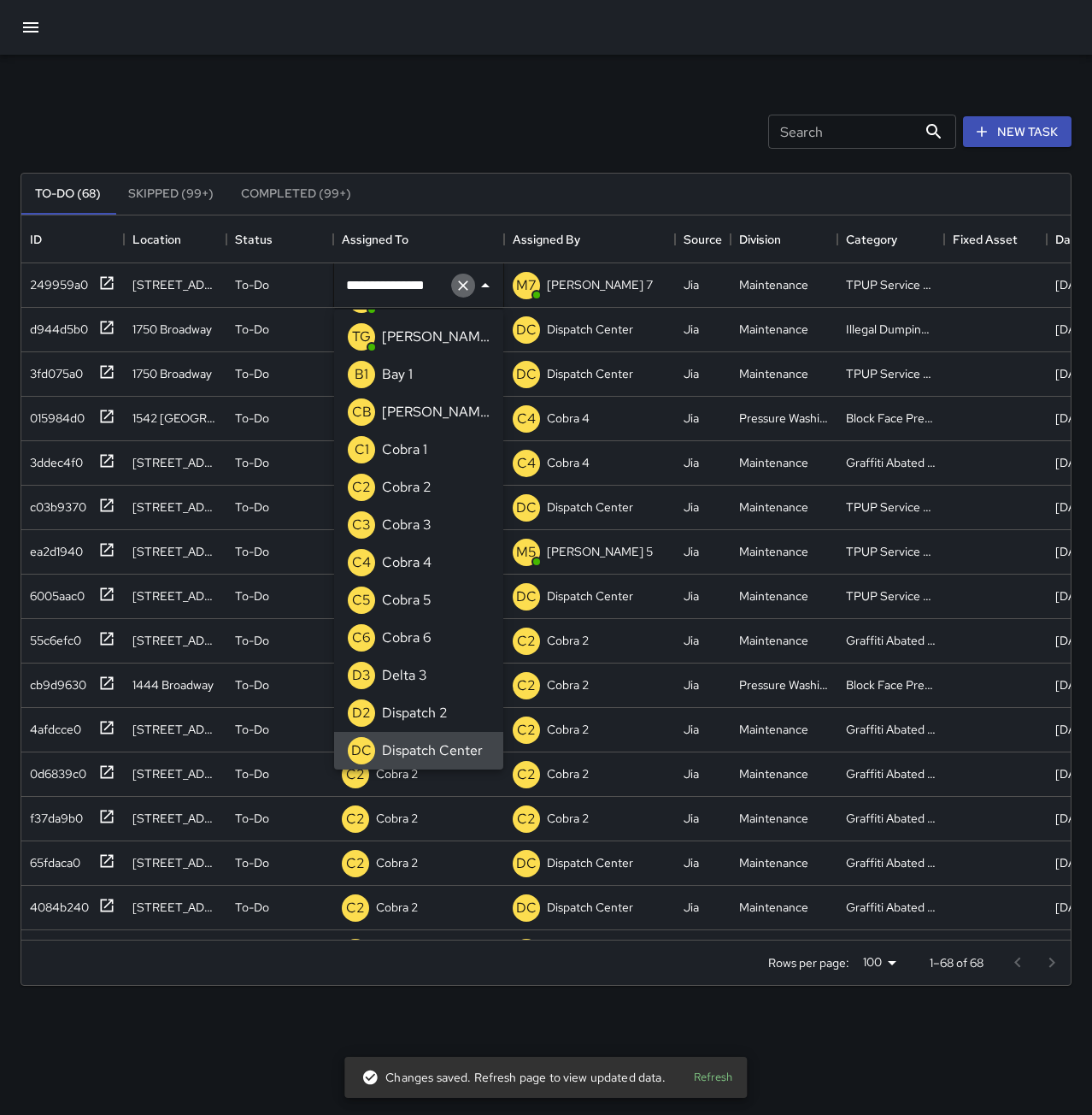
click at [457, 284] on icon "Clear" at bounding box center [462, 284] width 17 height 17
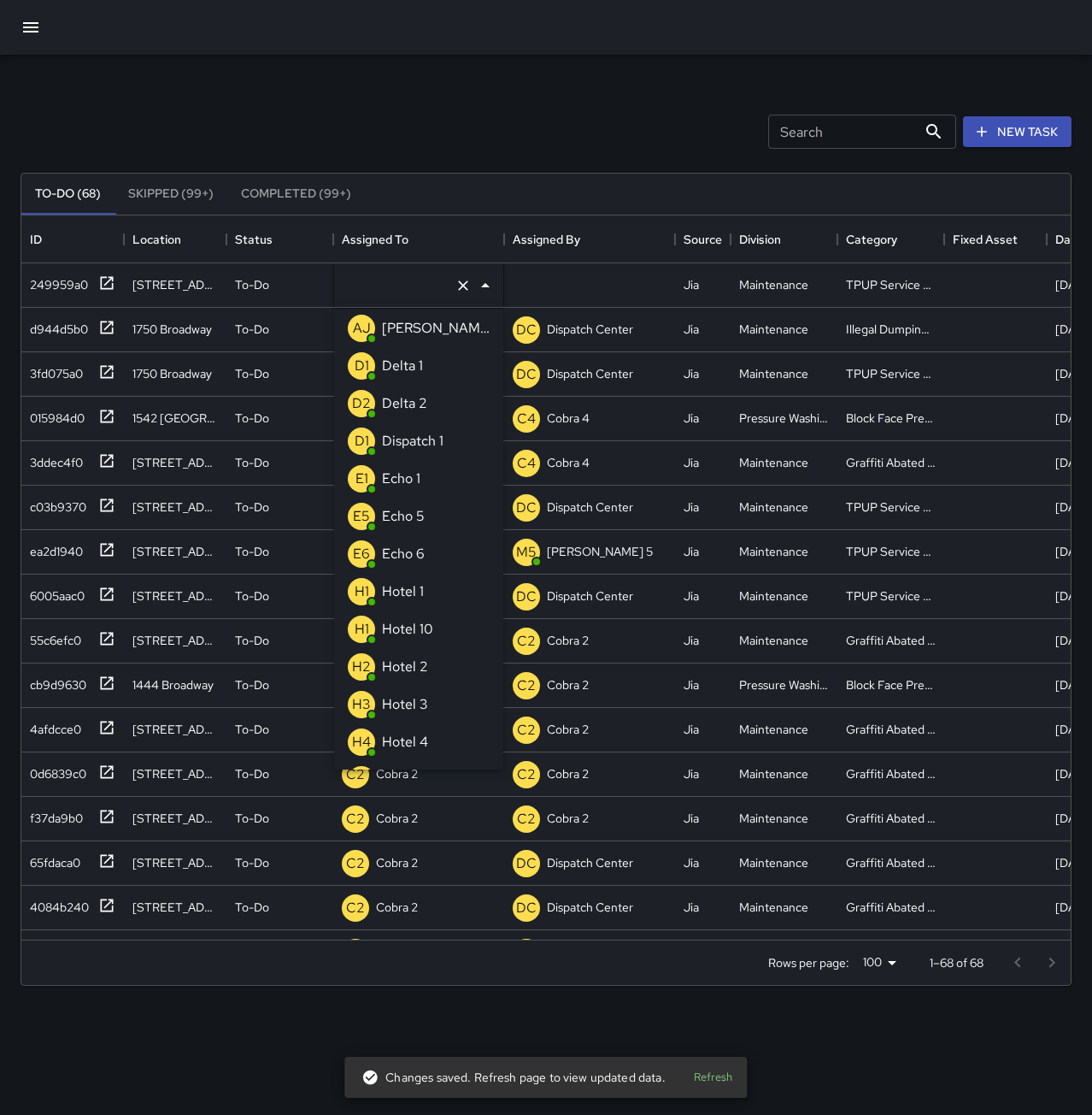
click at [415, 477] on p "Echo 1" at bounding box center [400, 478] width 38 height 21
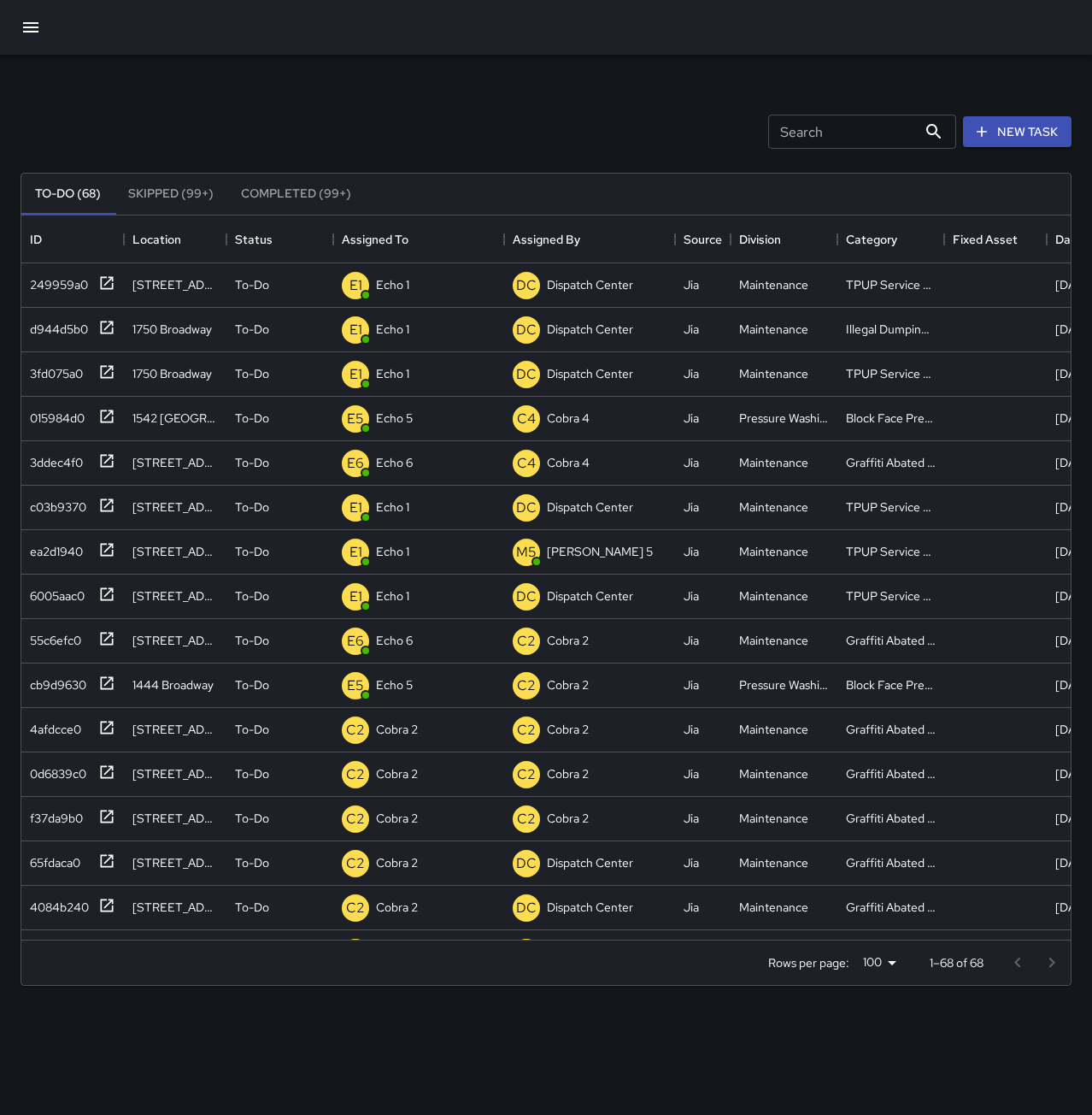
click at [496, 86] on div "Search Search New Task To-Do (68) Skipped (99+) Completed (99+) ID Location Sta…" at bounding box center [546, 532] width 1092 height 955
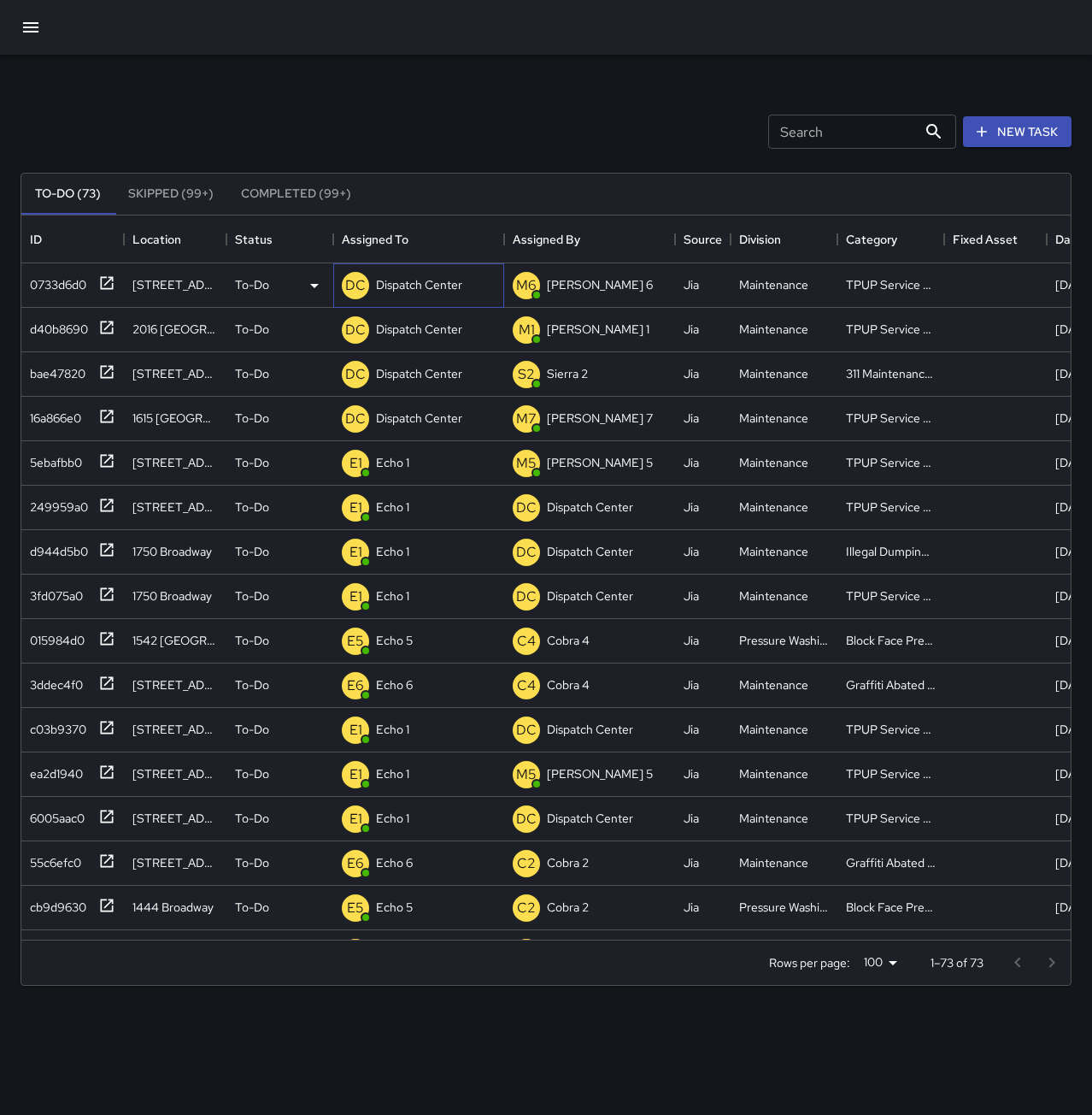
click at [409, 277] on p "Dispatch Center" at bounding box center [419, 284] width 87 height 17
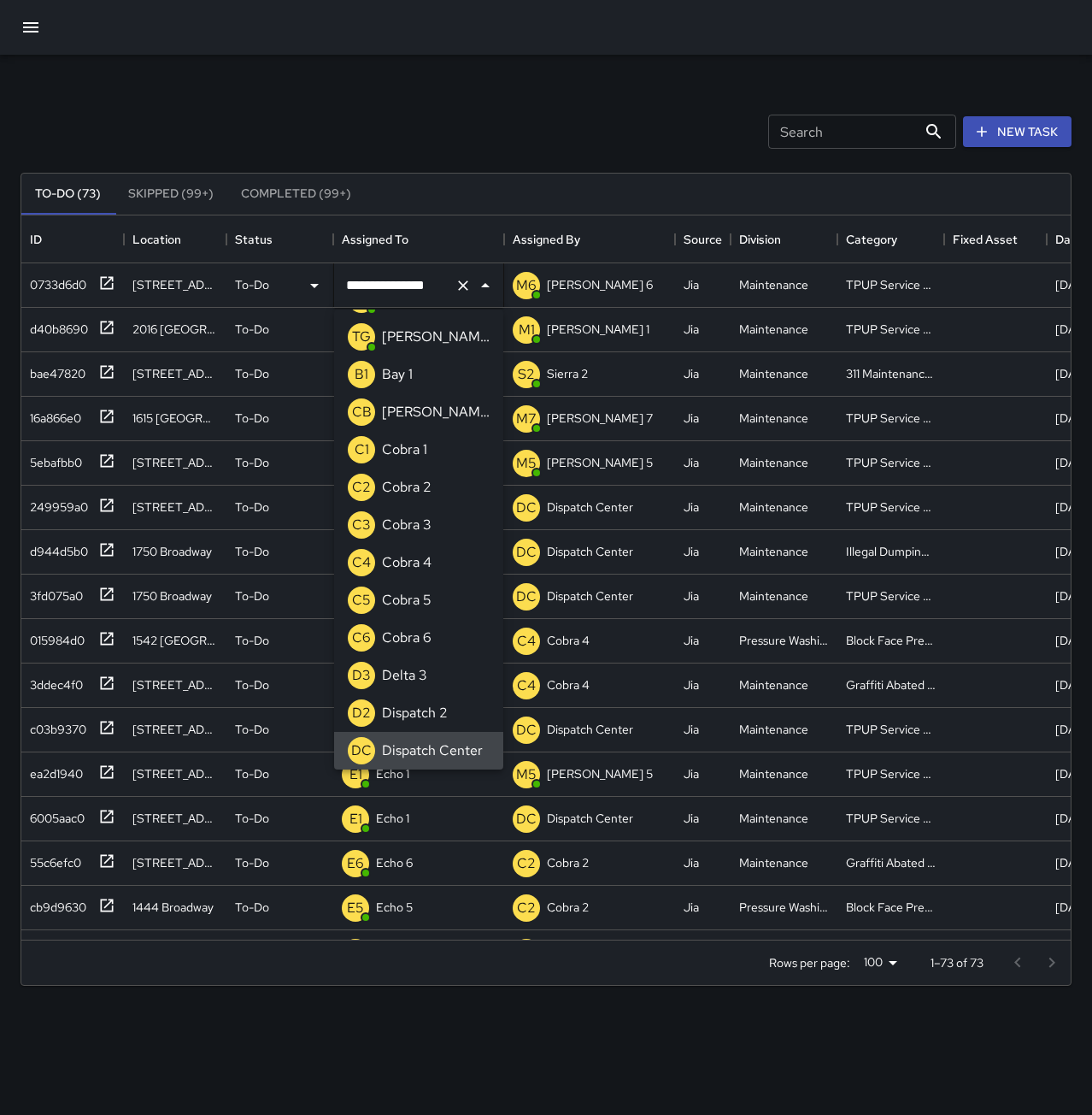
click at [463, 290] on icon "Clear" at bounding box center [462, 284] width 17 height 17
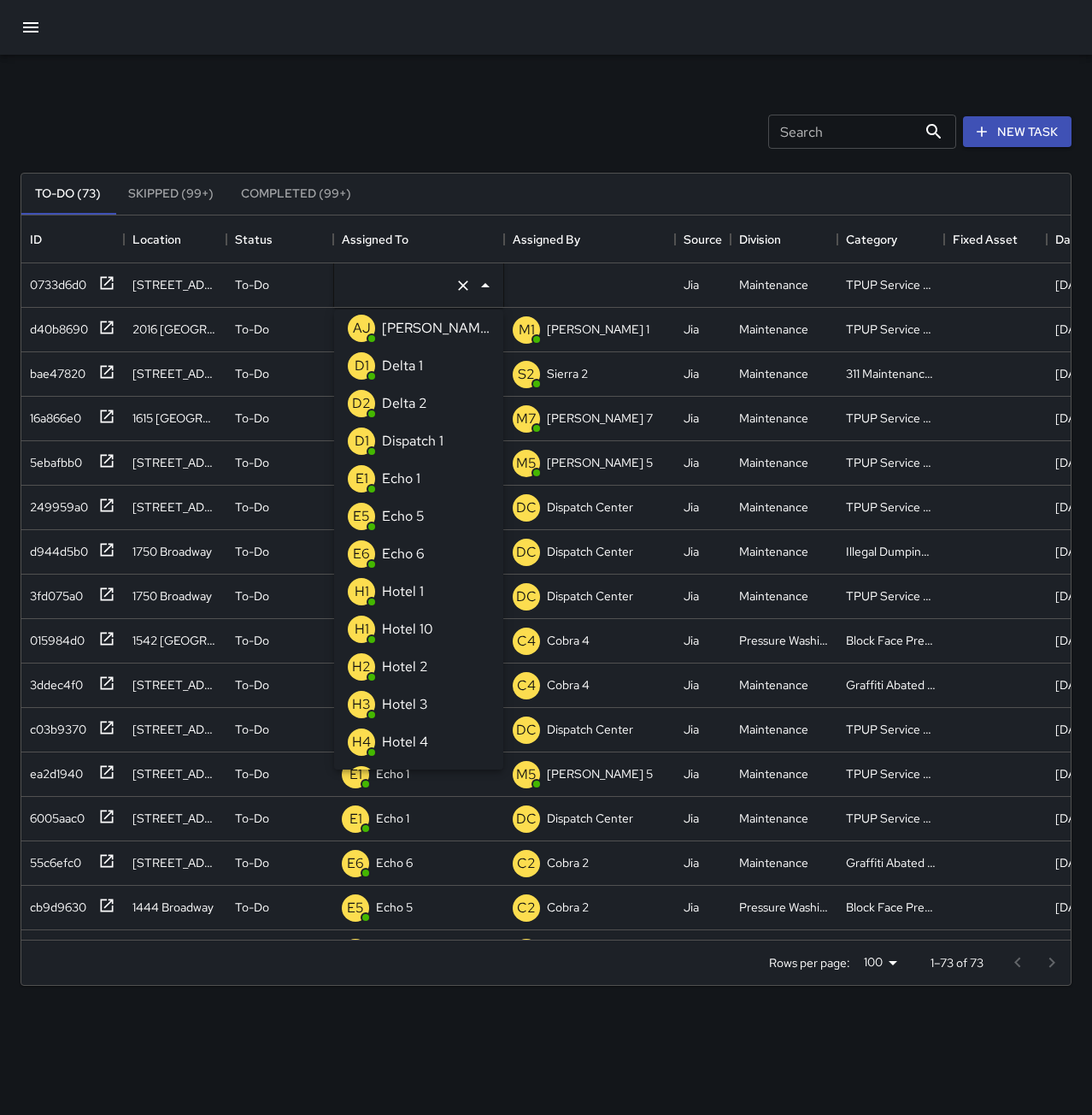
click at [420, 468] on div "Echo 1" at bounding box center [401, 479] width 45 height 28
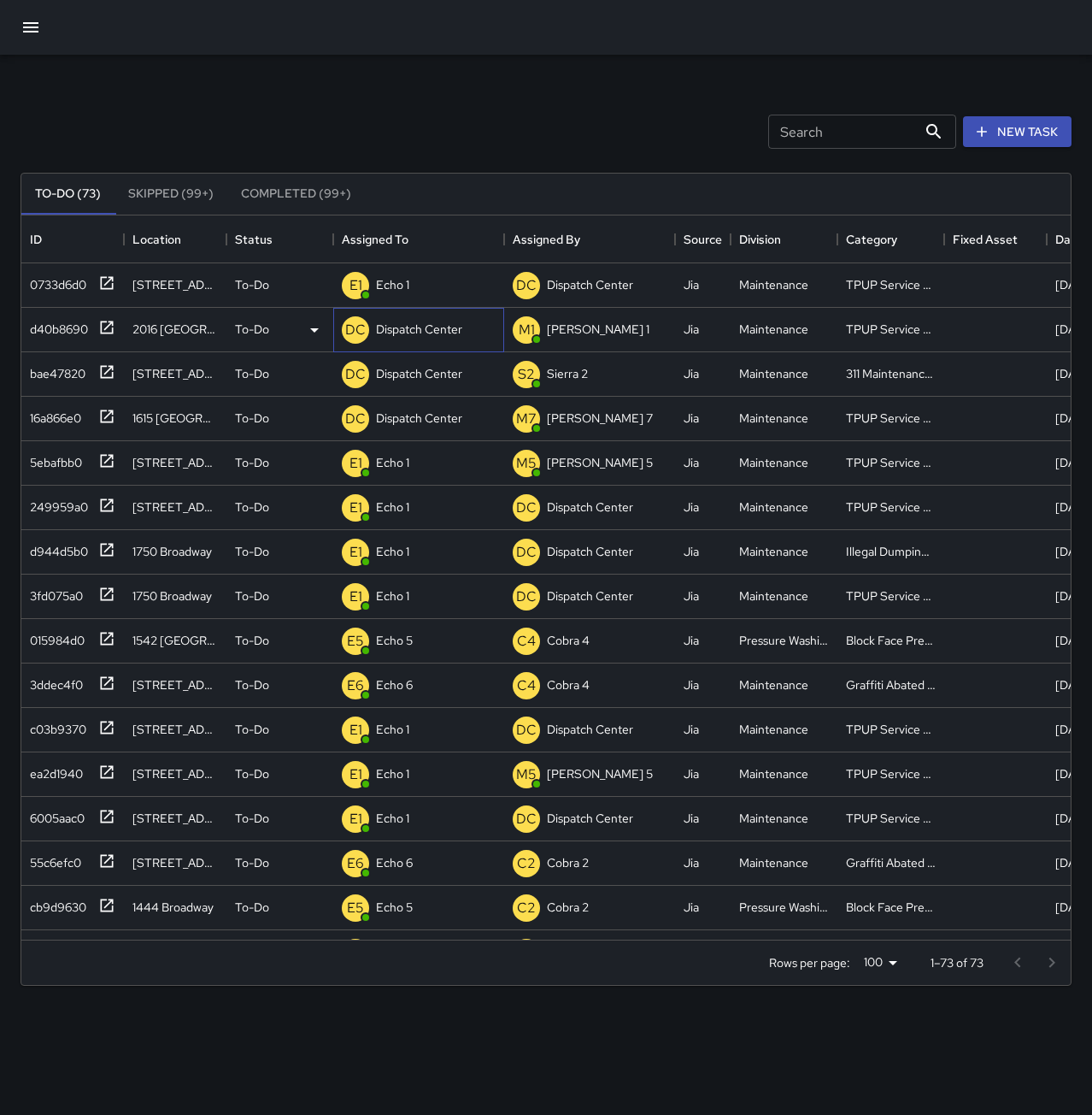
click at [448, 329] on p "Dispatch Center" at bounding box center [419, 329] width 87 height 17
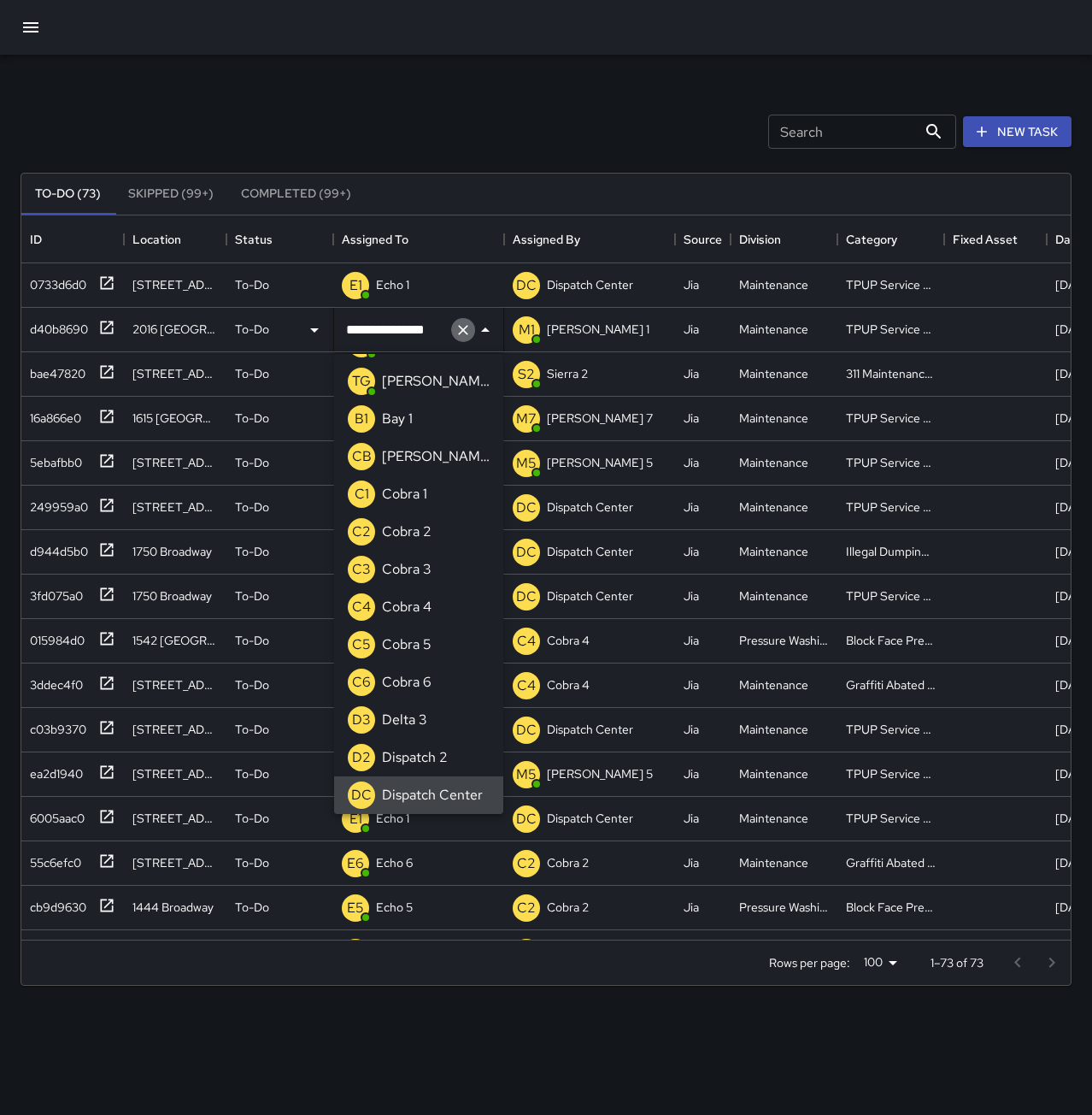
click at [459, 329] on icon "Clear" at bounding box center [462, 330] width 17 height 17
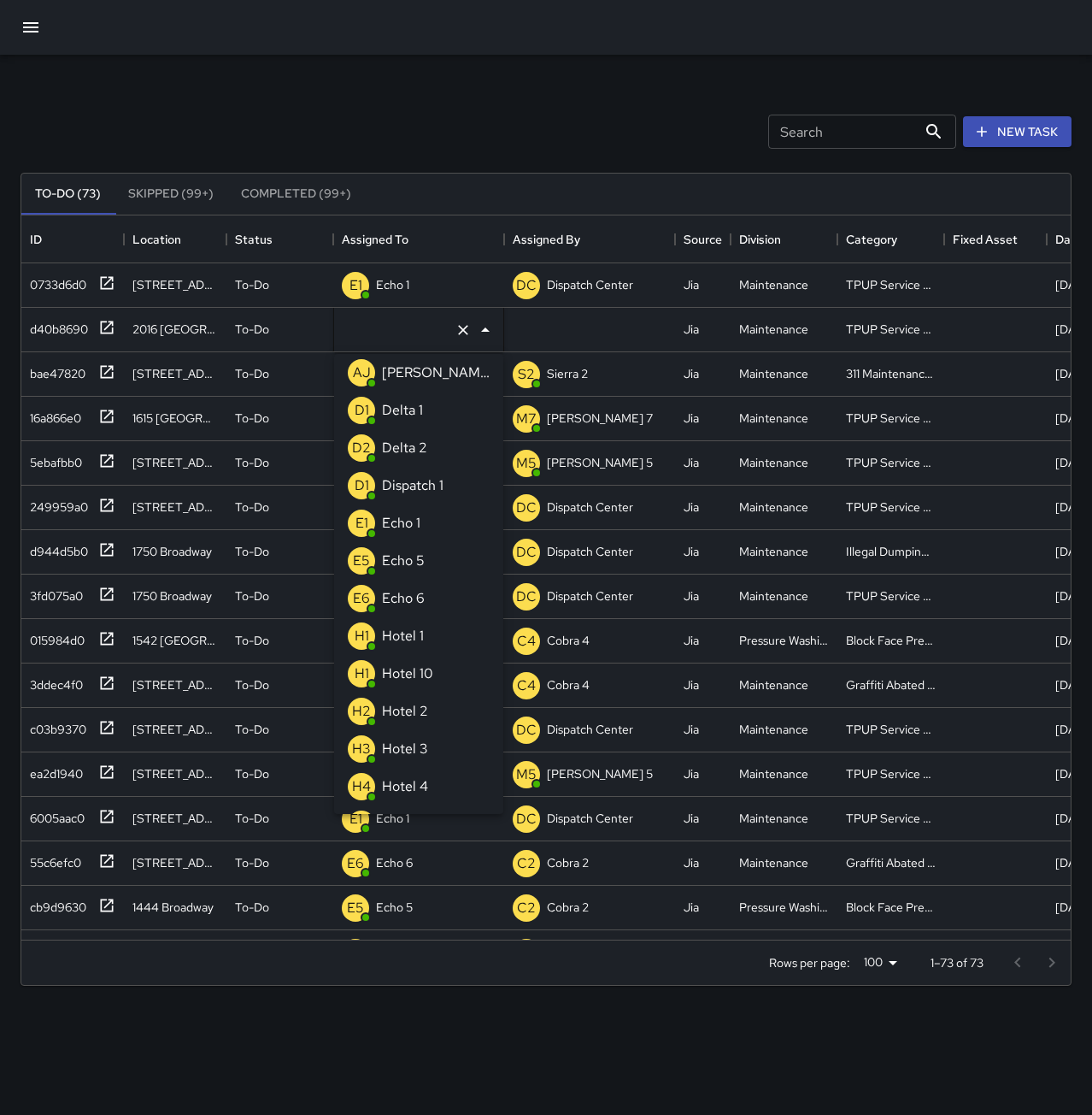
click at [412, 530] on p "Echo 1" at bounding box center [400, 523] width 38 height 21
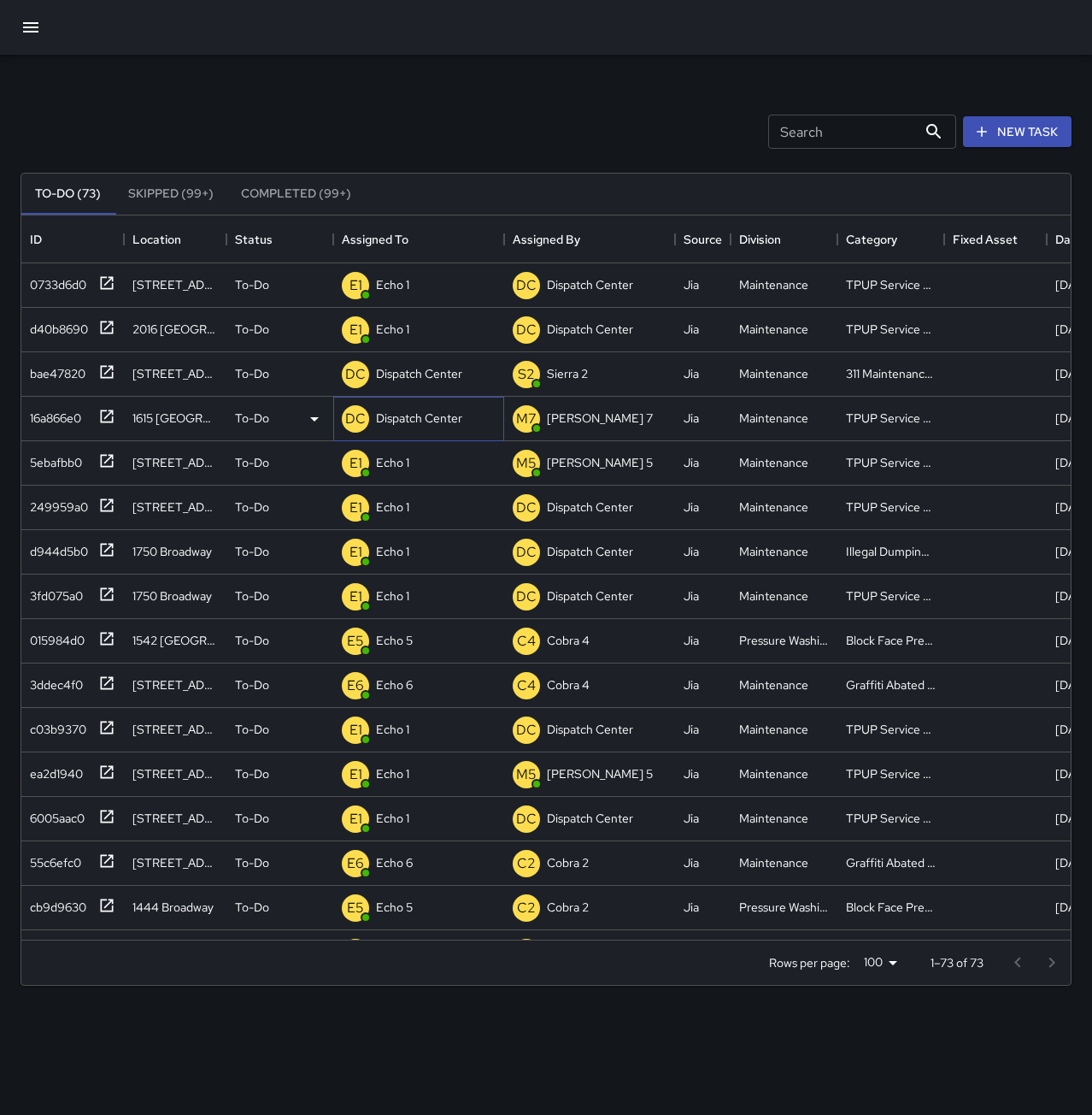
click at [453, 418] on p "Dispatch Center" at bounding box center [419, 417] width 87 height 17
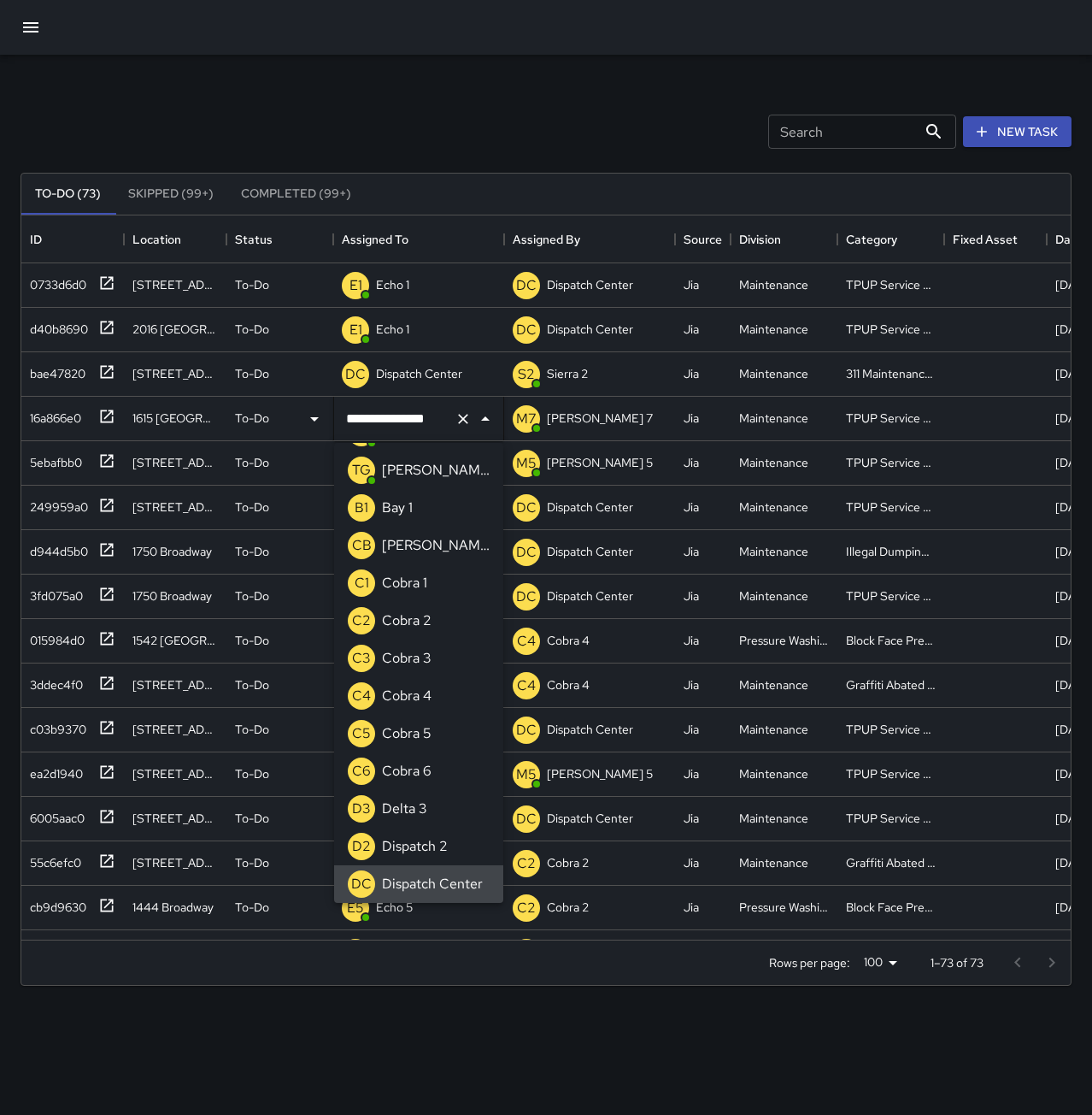
click at [465, 412] on icon "Clear" at bounding box center [462, 418] width 17 height 17
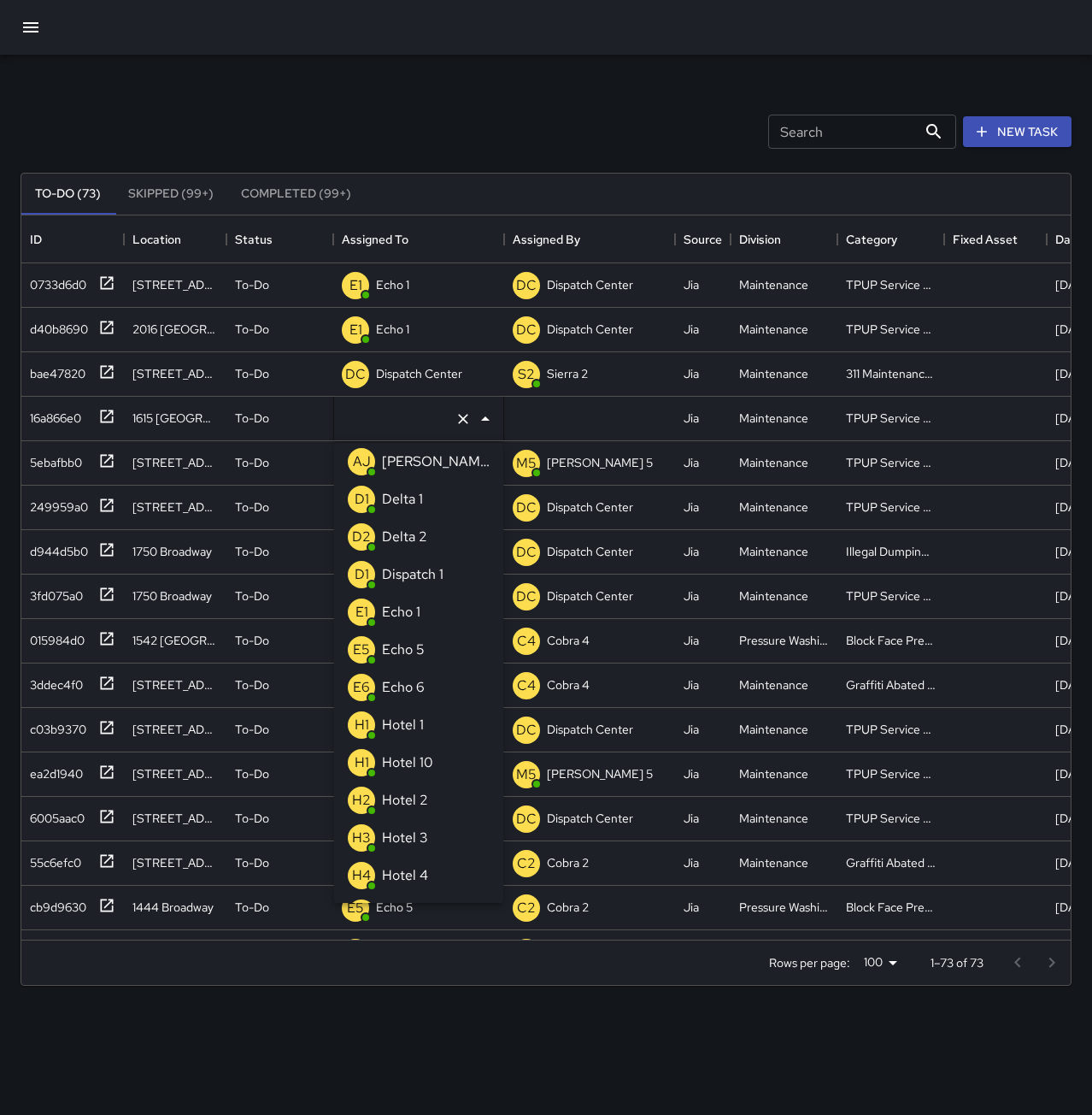
click at [440, 611] on li "E1 Echo 1" at bounding box center [419, 612] width 169 height 37
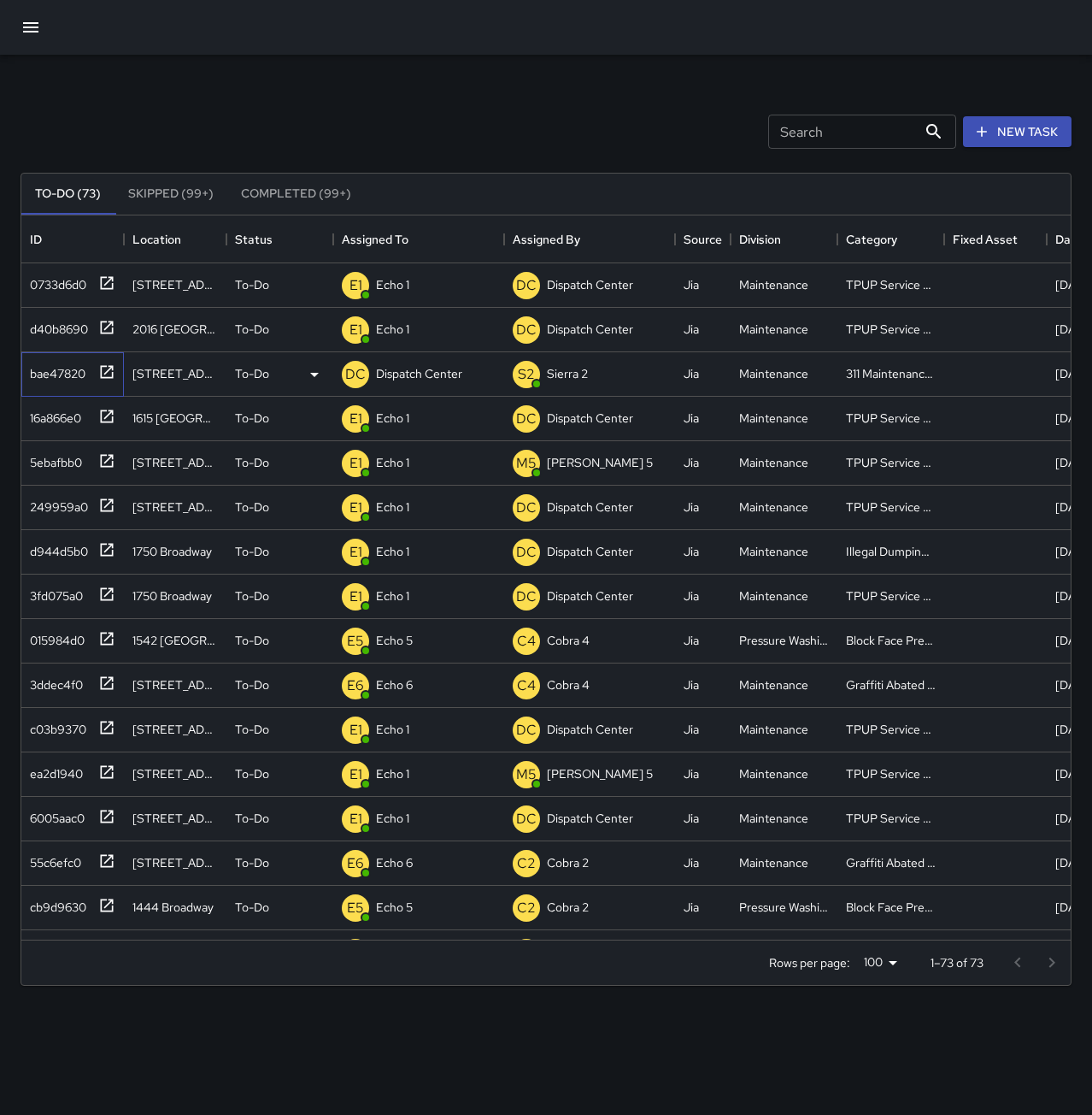
click at [69, 374] on div "bae47820" at bounding box center [53, 370] width 62 height 24
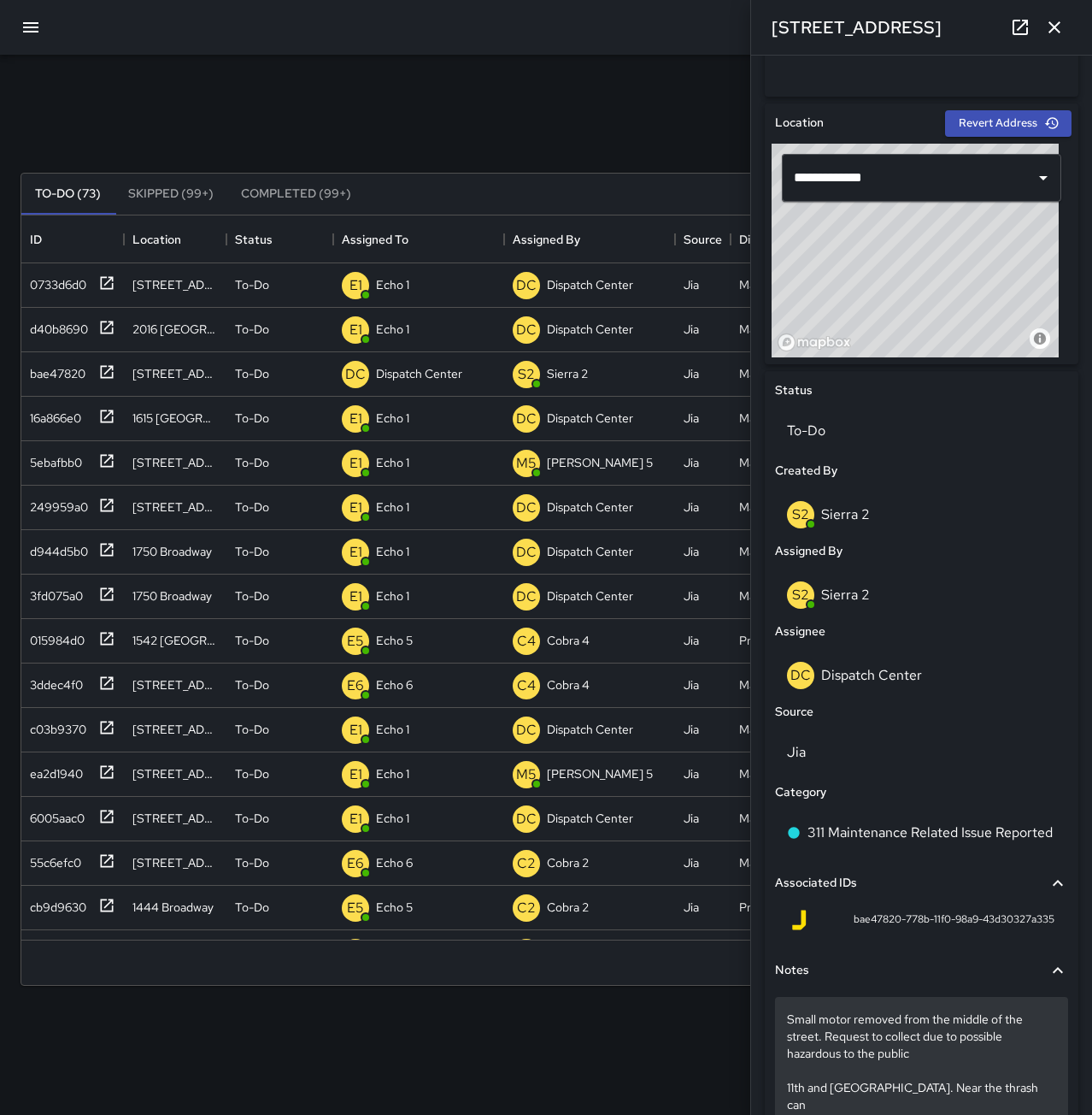
scroll to position [563, 0]
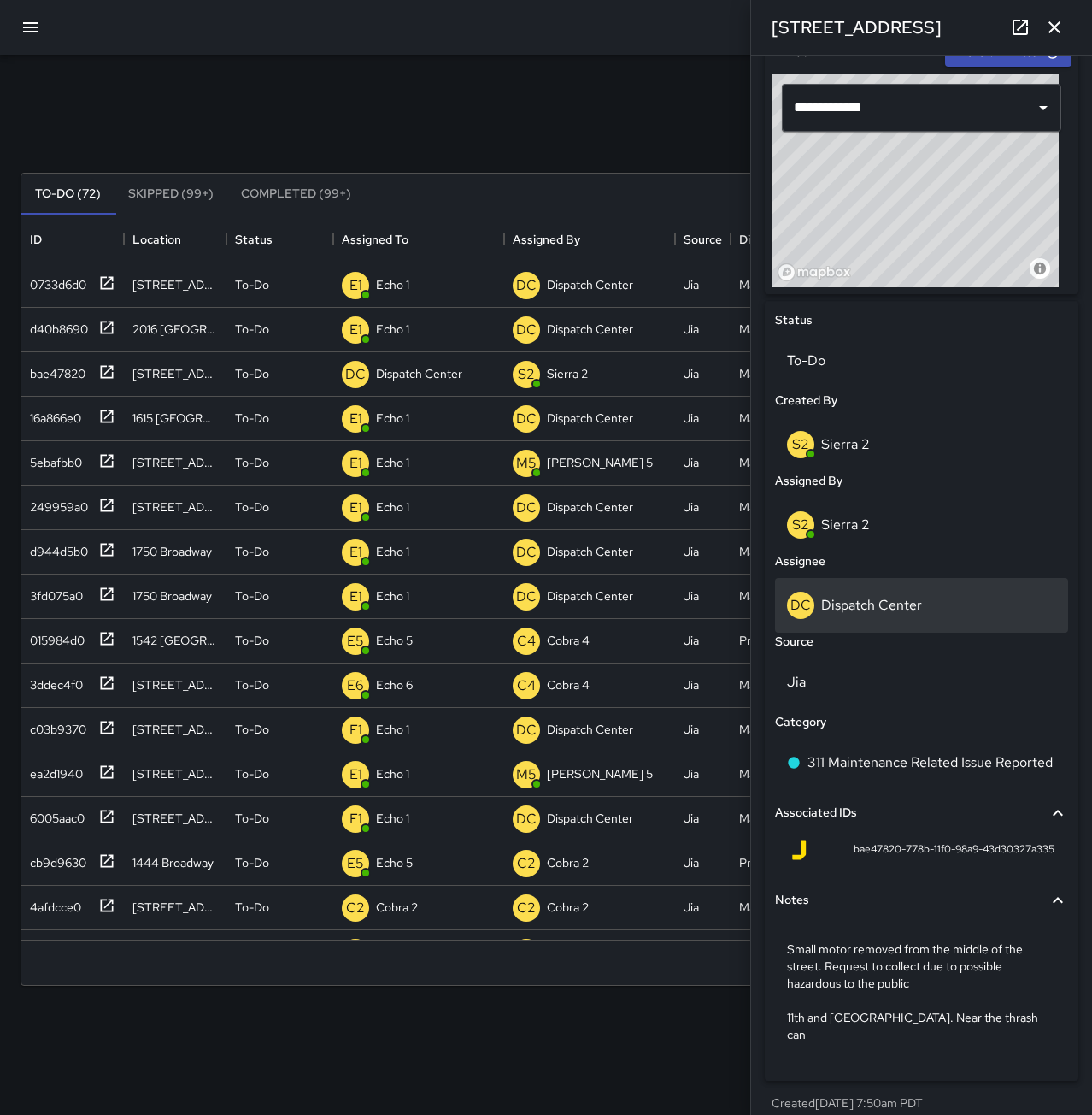
click at [908, 612] on p "Dispatch Center" at bounding box center [872, 605] width 101 height 18
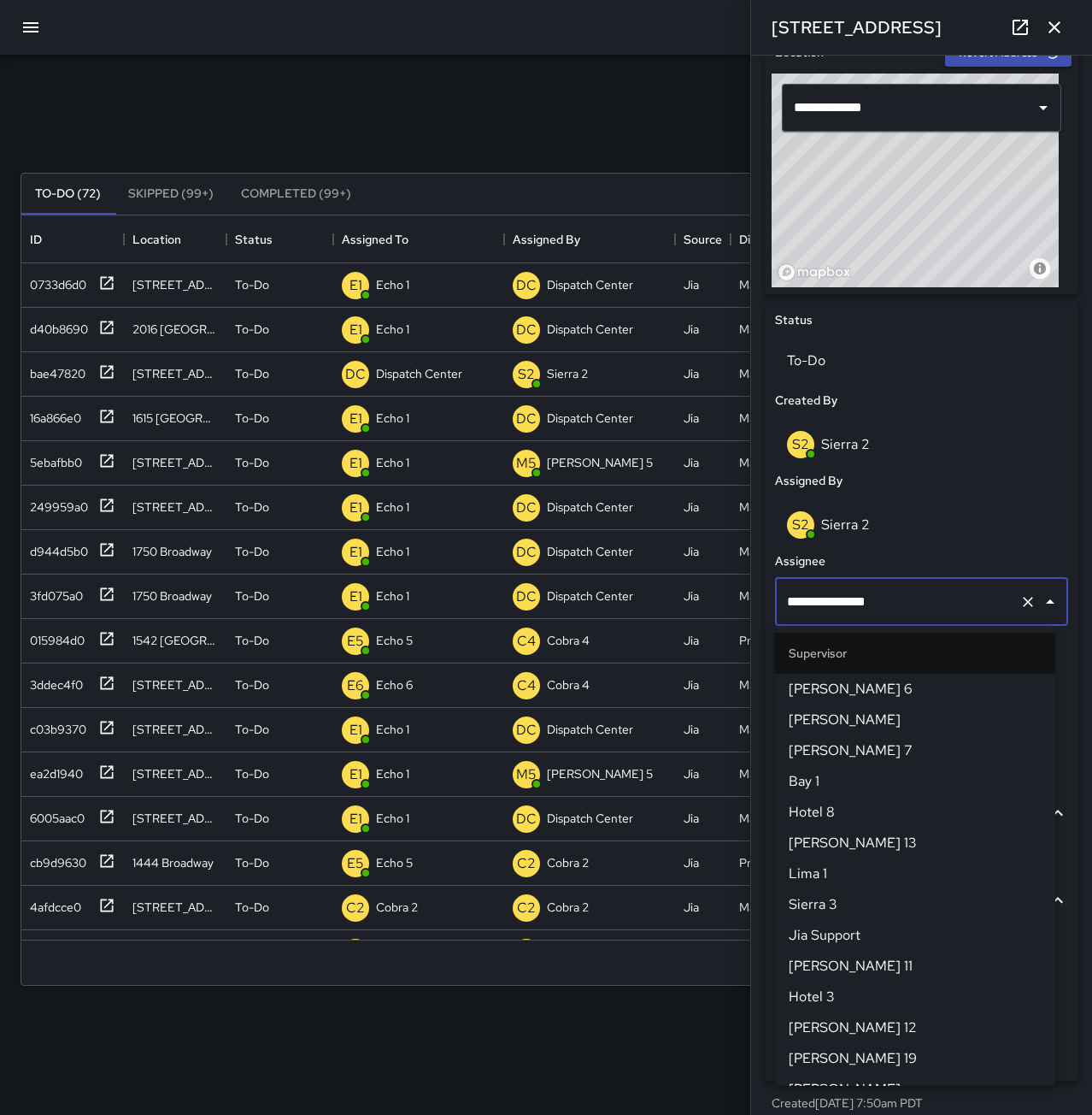
scroll to position [1588, 0]
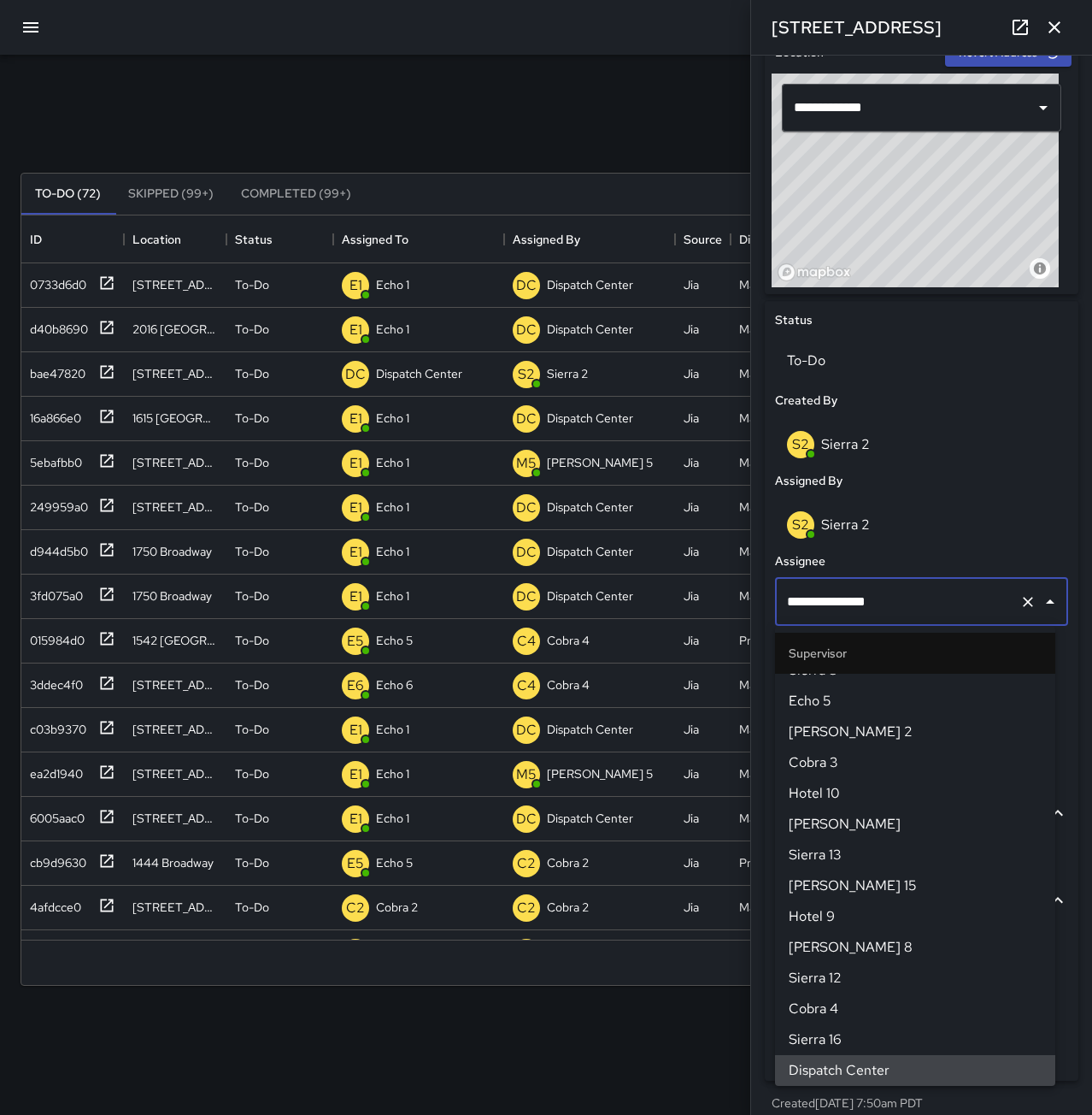
click at [1019, 606] on icon "Clear" at bounding box center [1027, 601] width 17 height 17
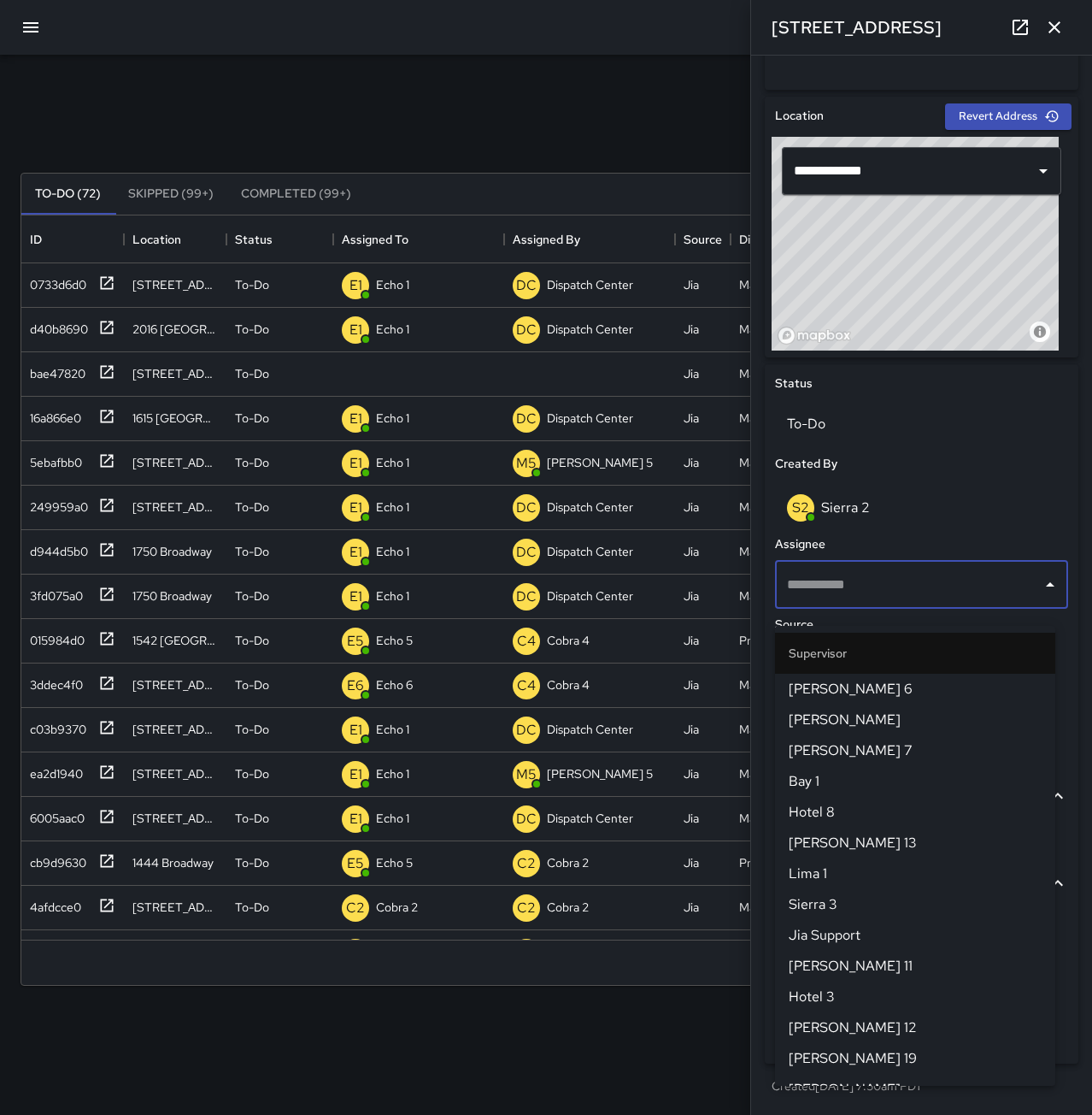
scroll to position [482, 0]
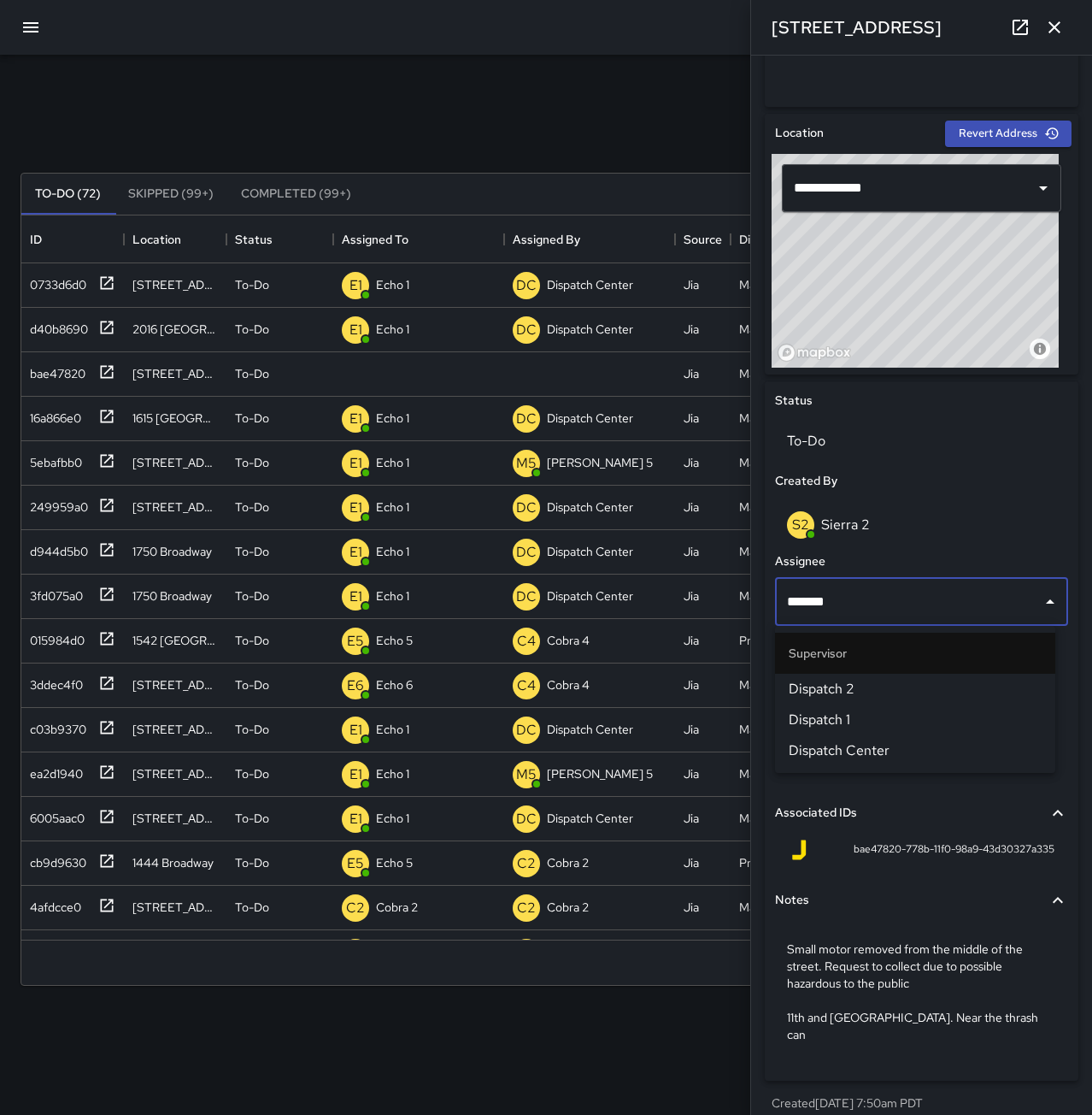
type input "********"
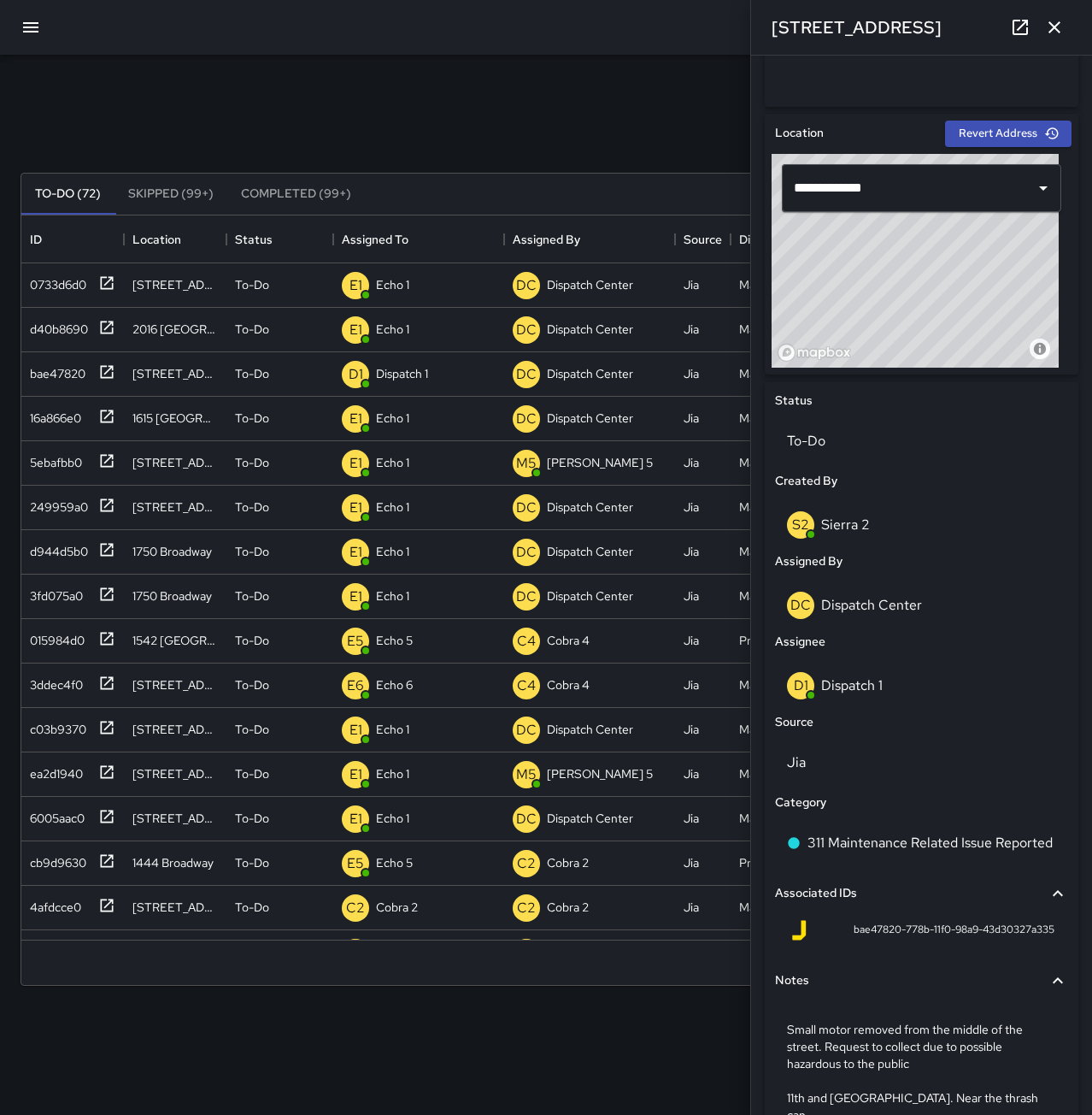
click at [375, 126] on div "Search Search New Task" at bounding box center [546, 132] width 1059 height 89
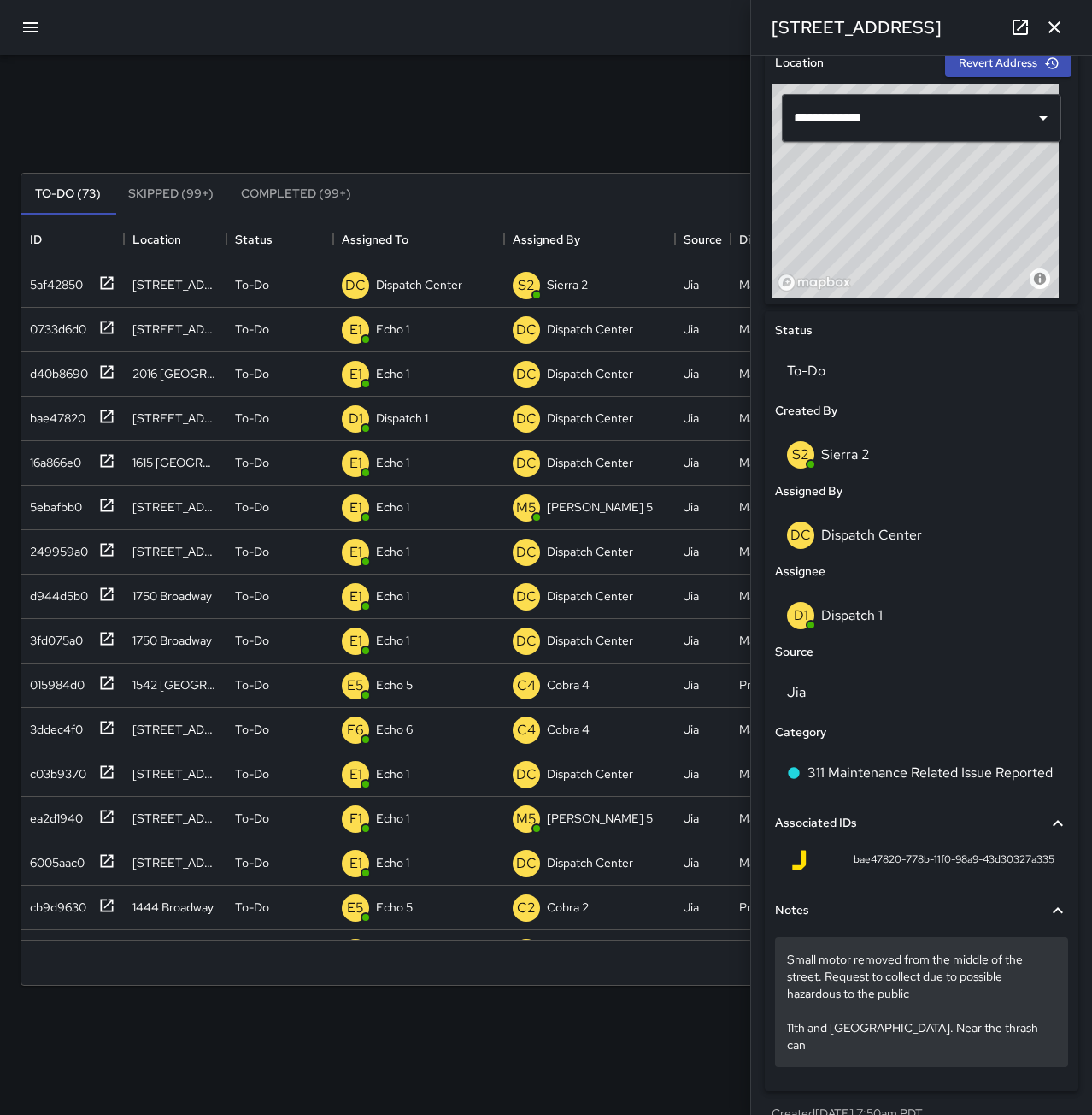
scroll to position [563, 0]
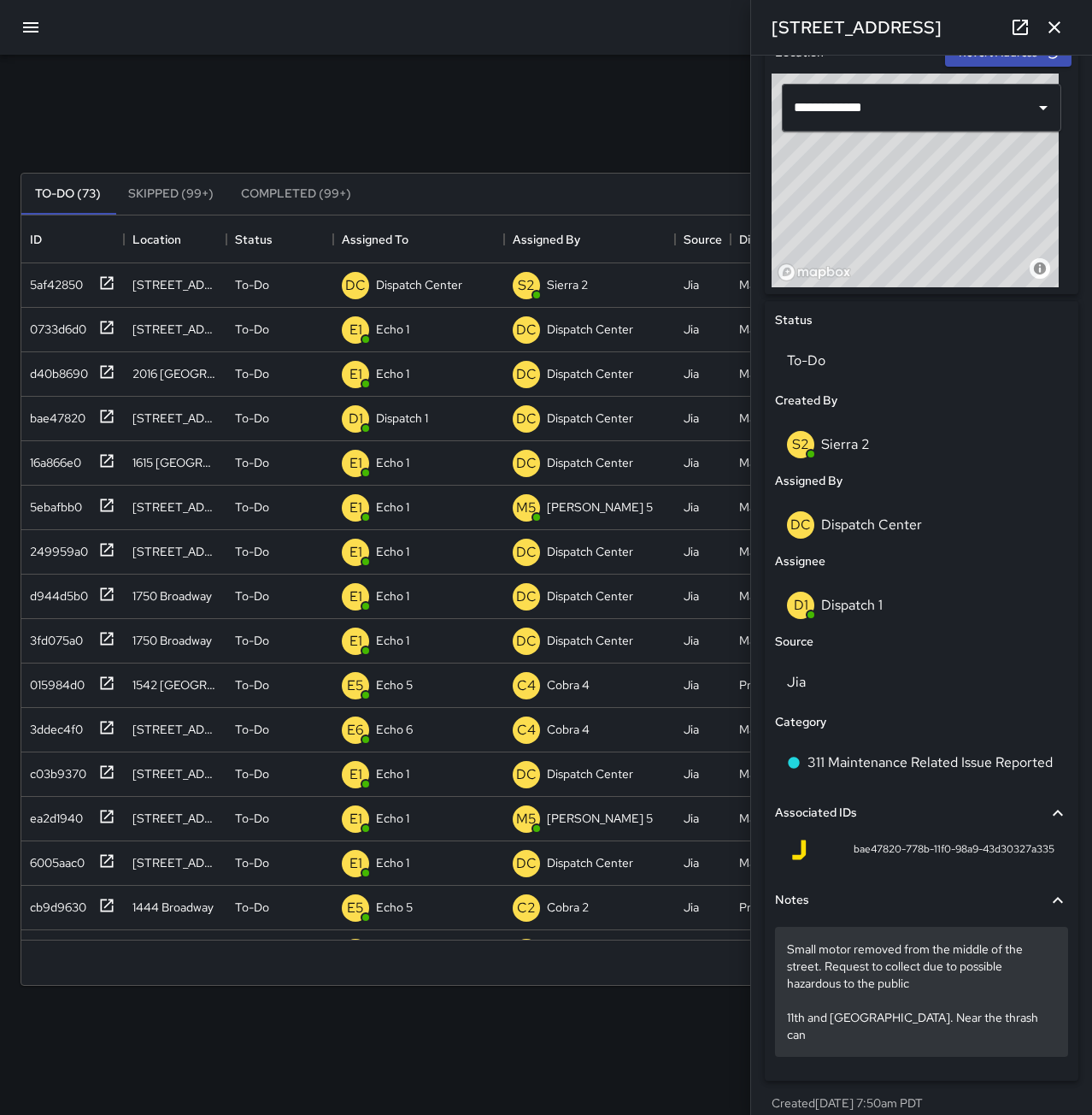
click at [1000, 1014] on p "Small motor removed from the middle of the street. Request to collect due to po…" at bounding box center [922, 992] width 270 height 102
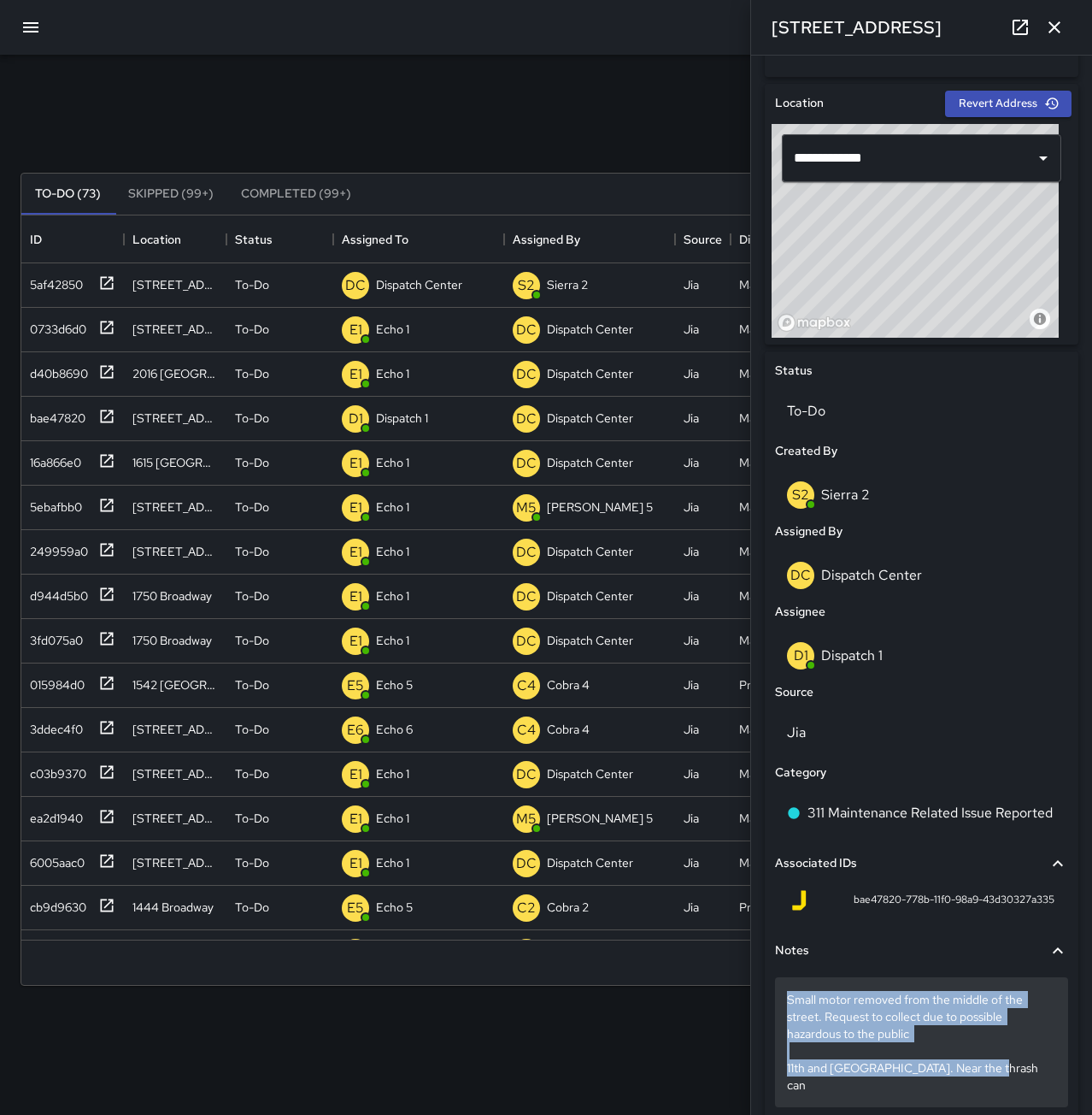
drag, startPoint x: 786, startPoint y: 998, endPoint x: 990, endPoint y: 1080, distance: 219.9
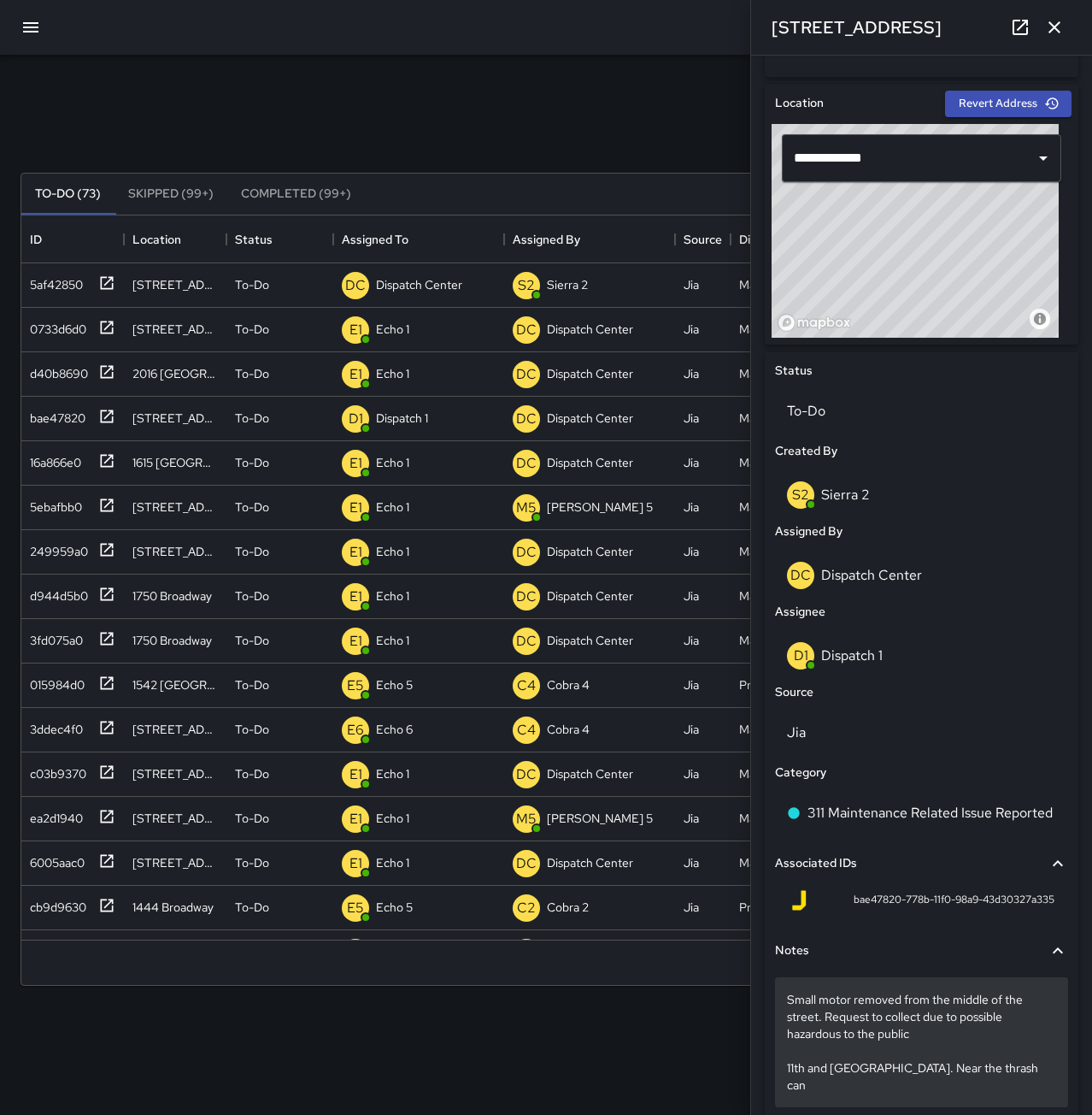
click at [995, 1065] on p "Small motor removed from the middle of the street. Request to collect due to po…" at bounding box center [922, 1042] width 270 height 102
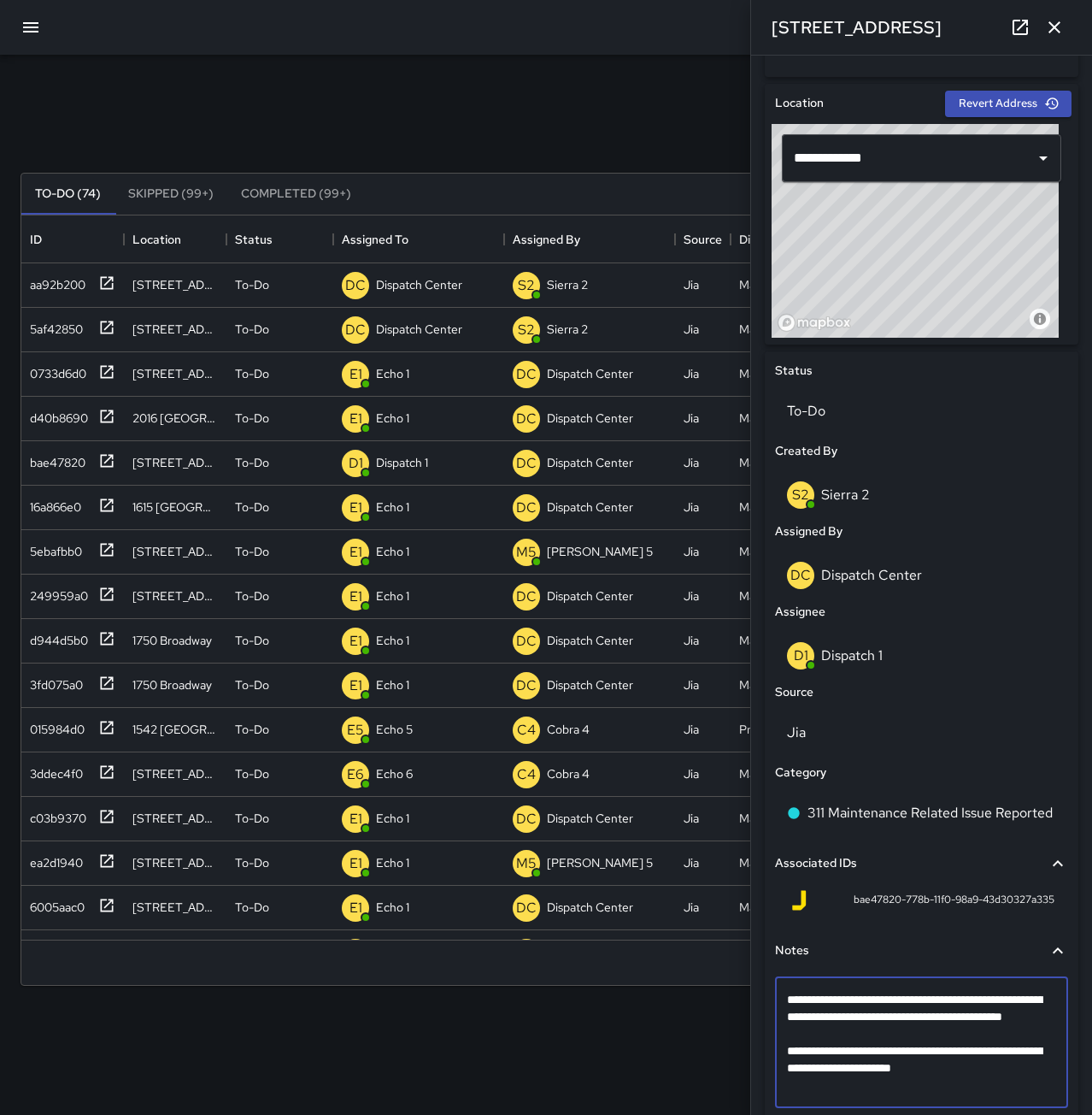
type textarea "**********"
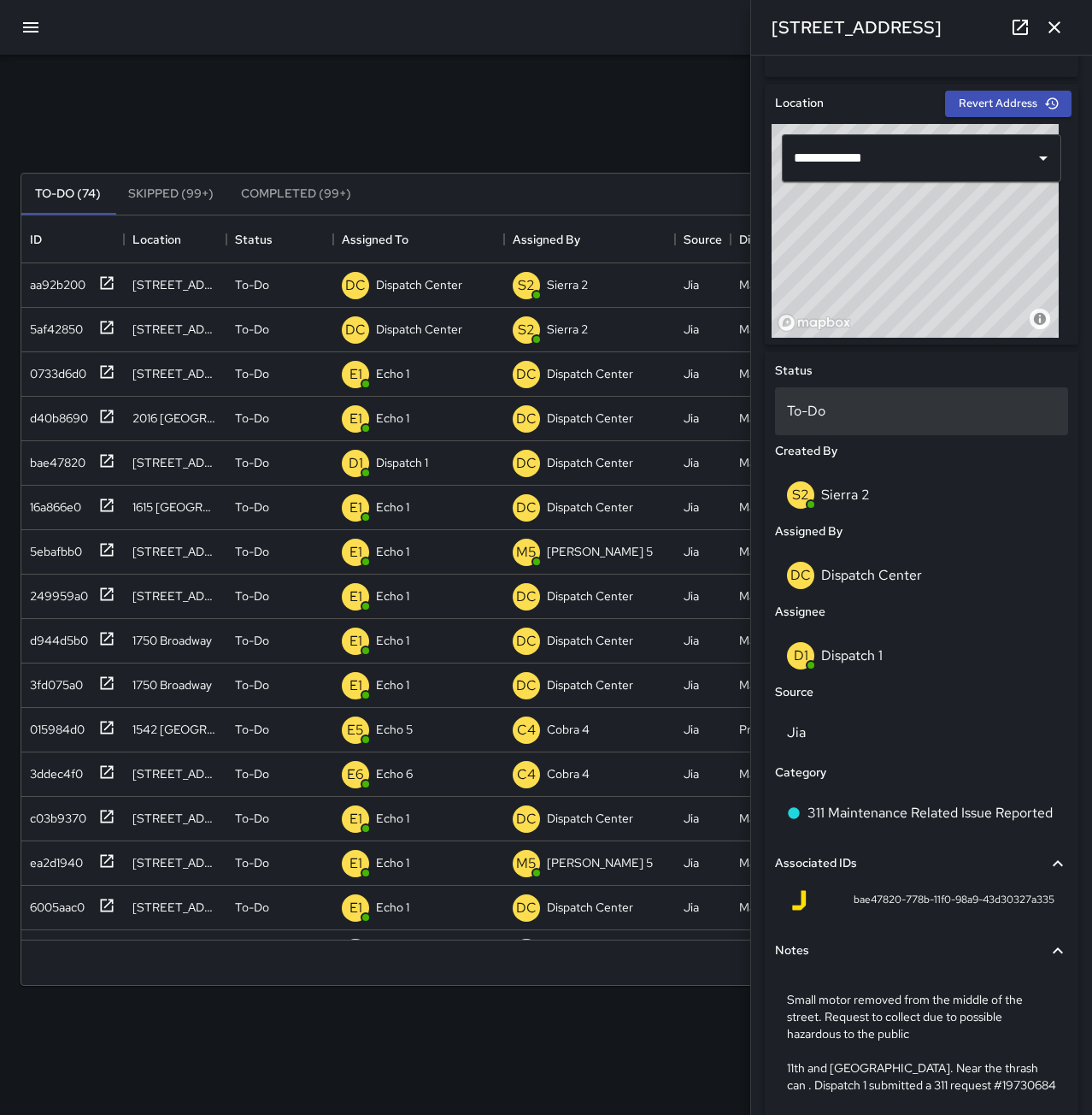
click at [833, 406] on p "To-Do" at bounding box center [922, 410] width 270 height 21
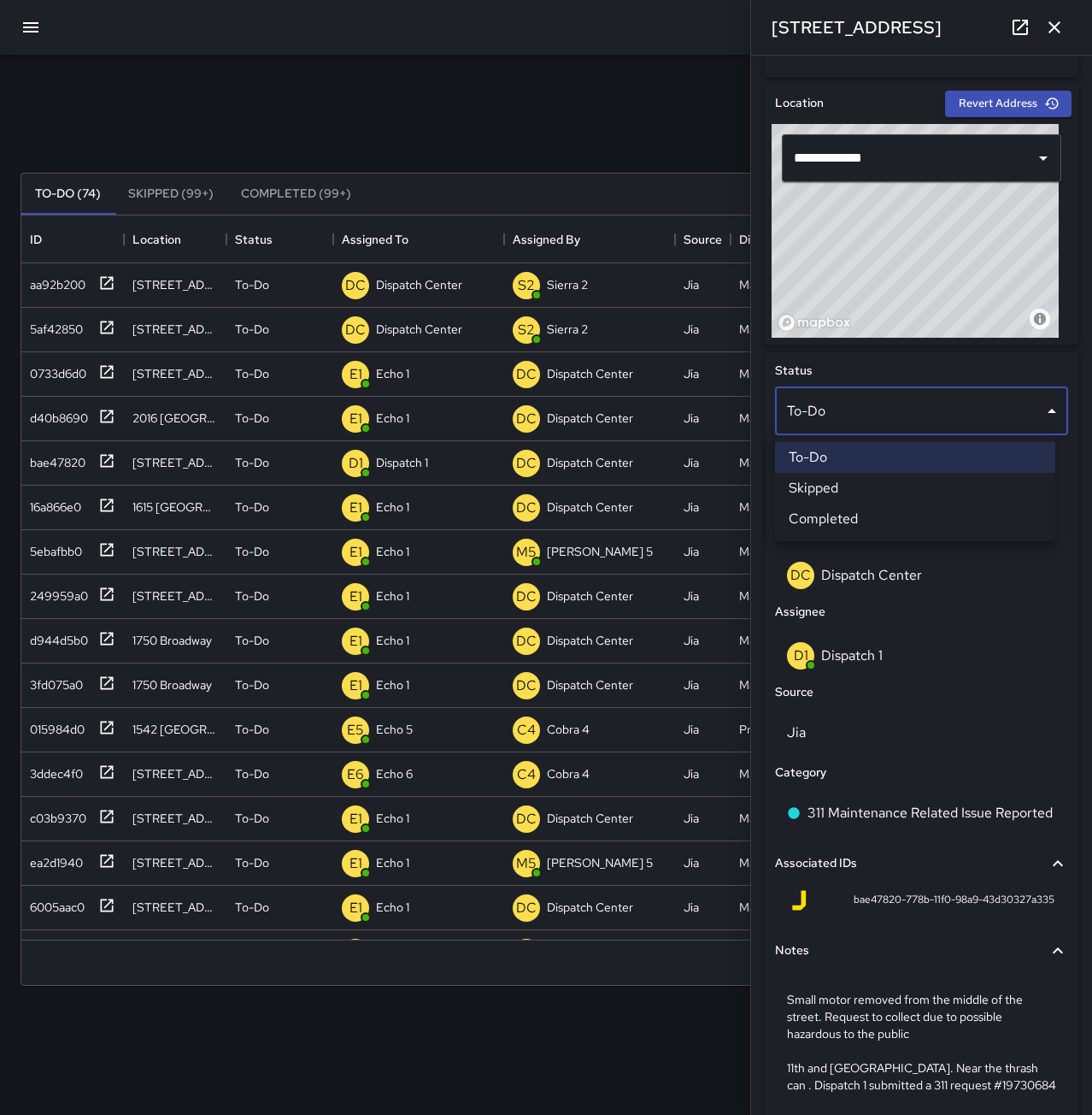
click at [855, 519] on li "Completed" at bounding box center [915, 519] width 280 height 31
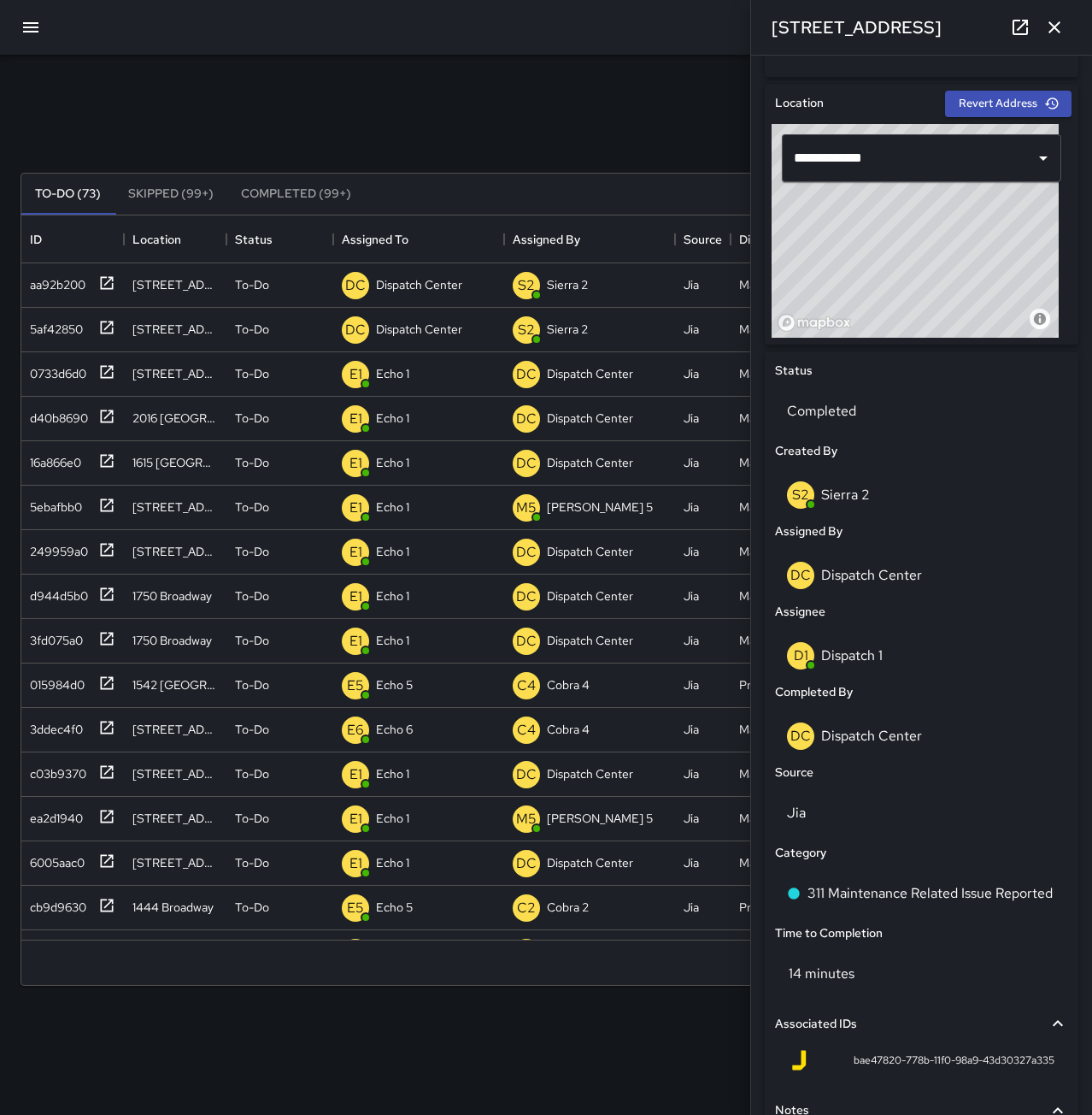
click at [1052, 34] on icon "button" at bounding box center [1055, 27] width 21 height 21
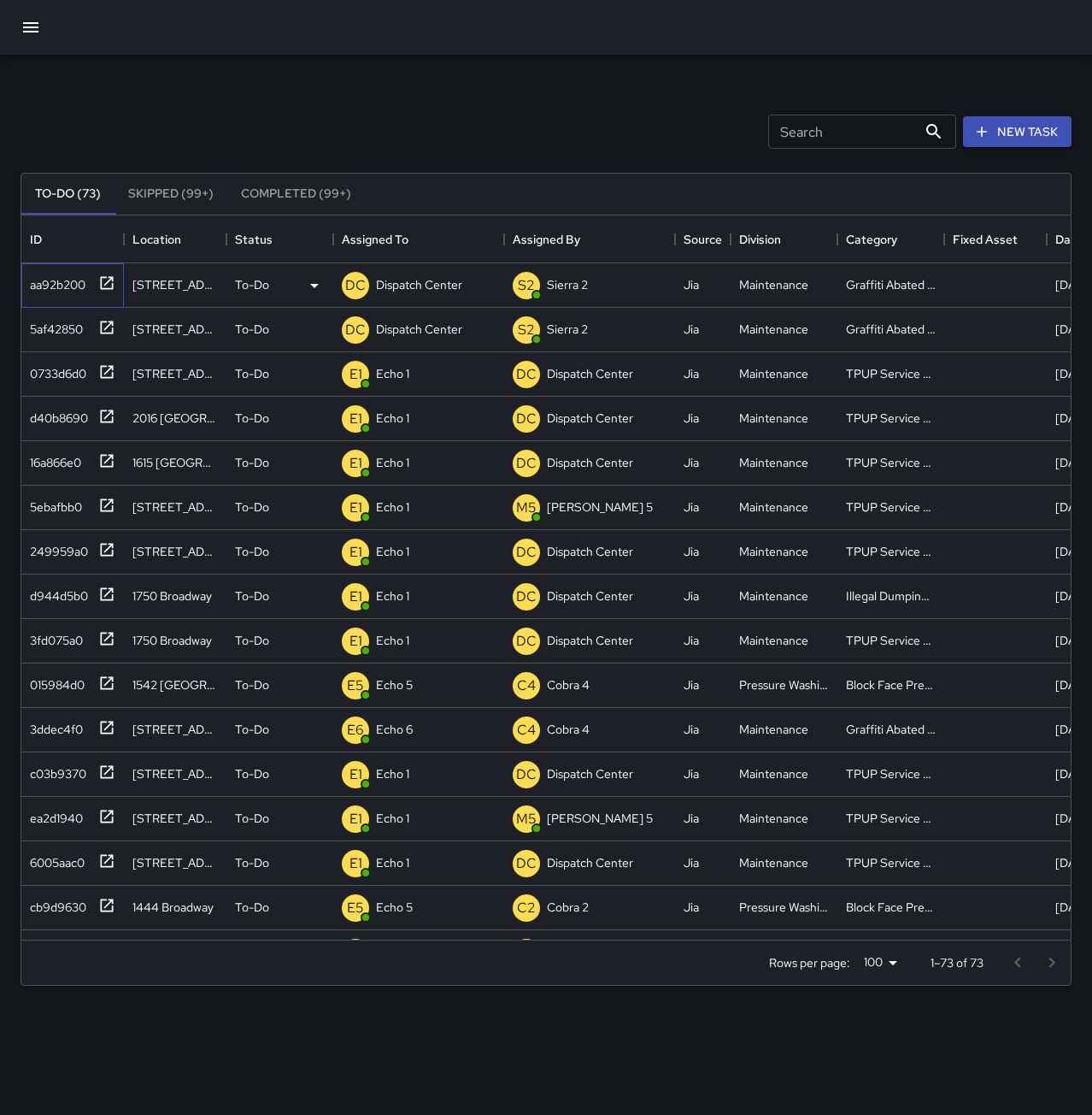
click at [38, 282] on div "aa92b200" at bounding box center [53, 281] width 62 height 24
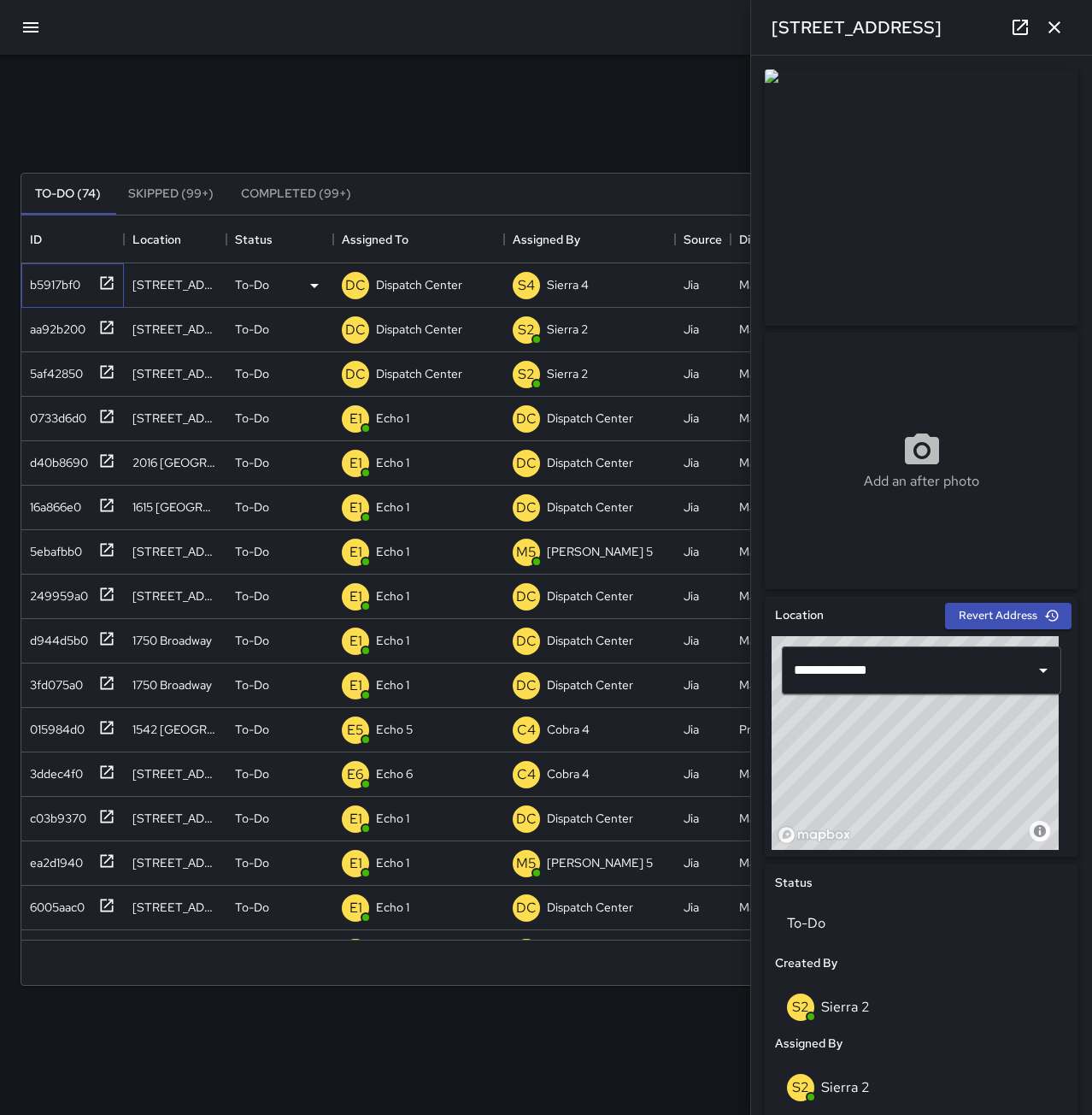
click at [62, 291] on div "b5917bf0" at bounding box center [51, 281] width 57 height 24
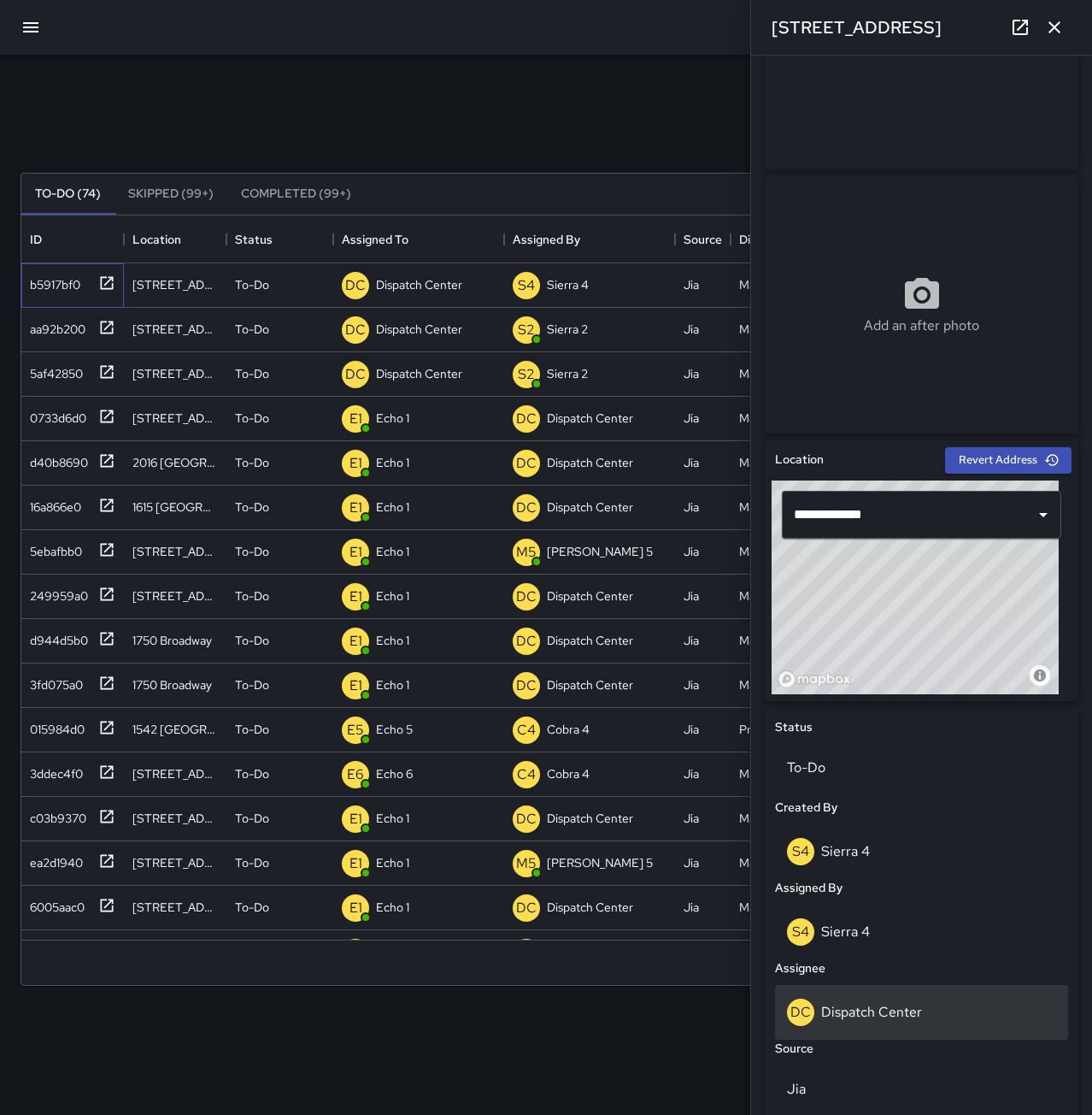
scroll to position [171, 0]
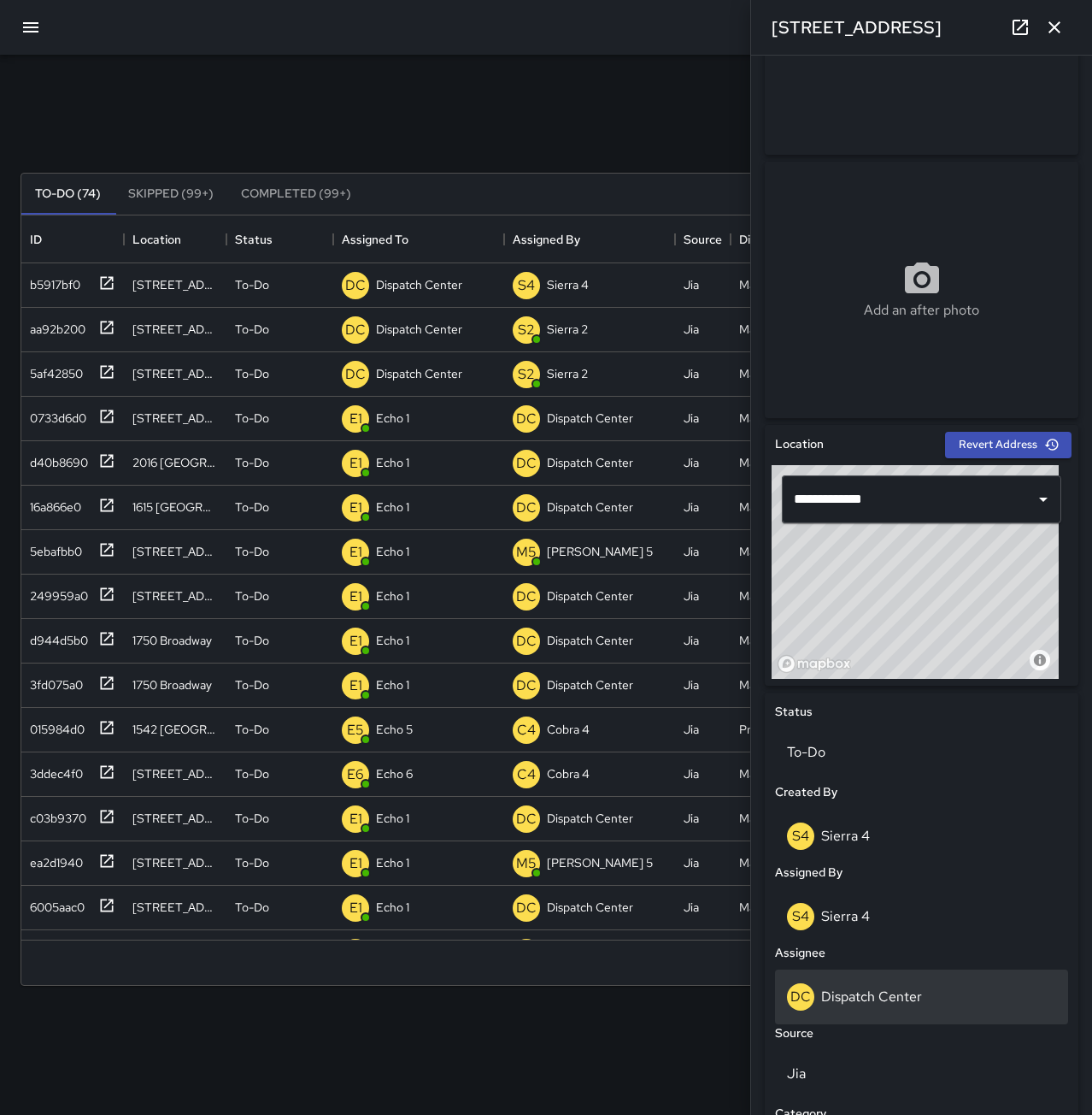
click at [940, 1008] on div "DC Dispatch Center" at bounding box center [922, 997] width 270 height 28
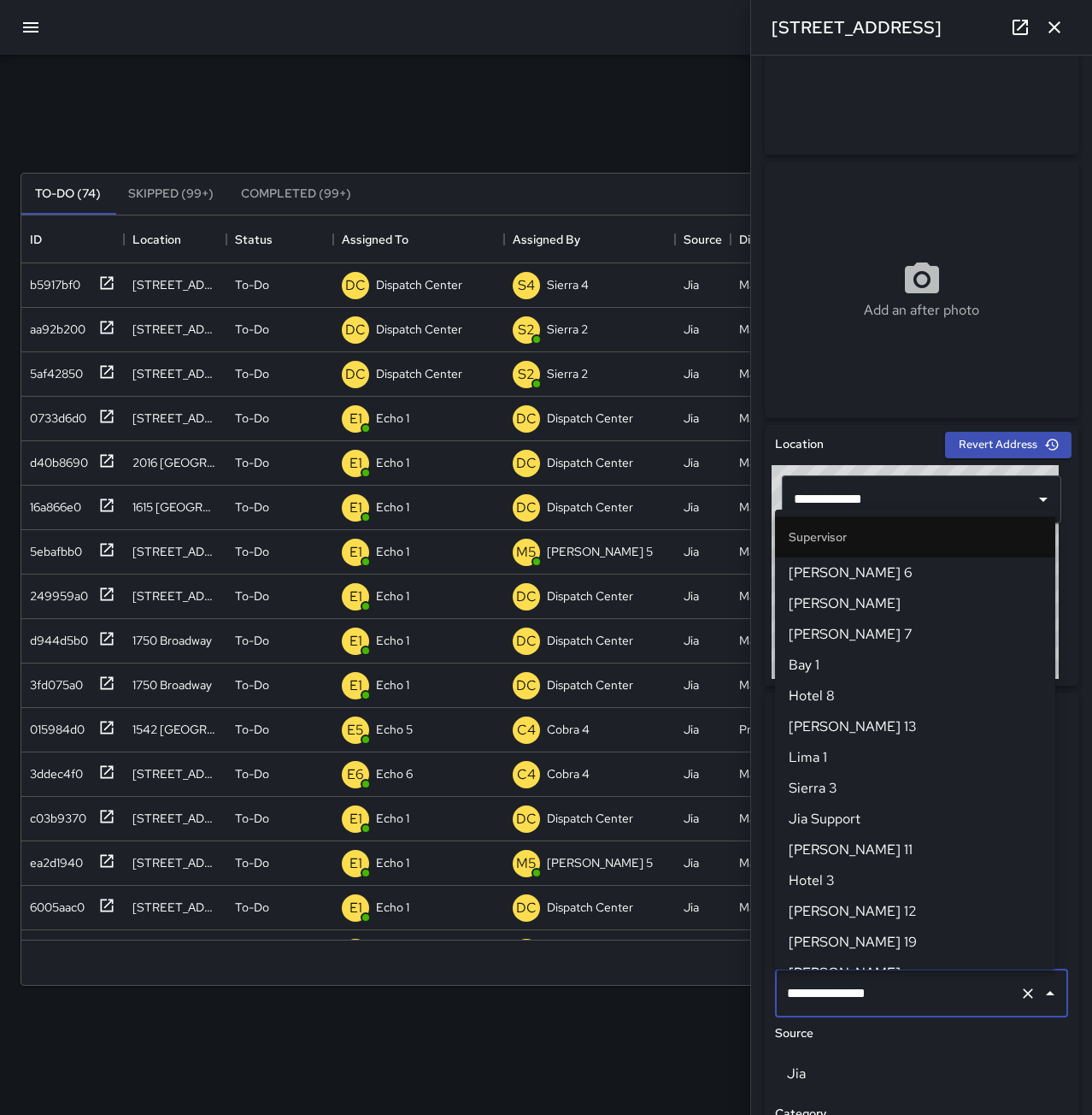
scroll to position [1588, 0]
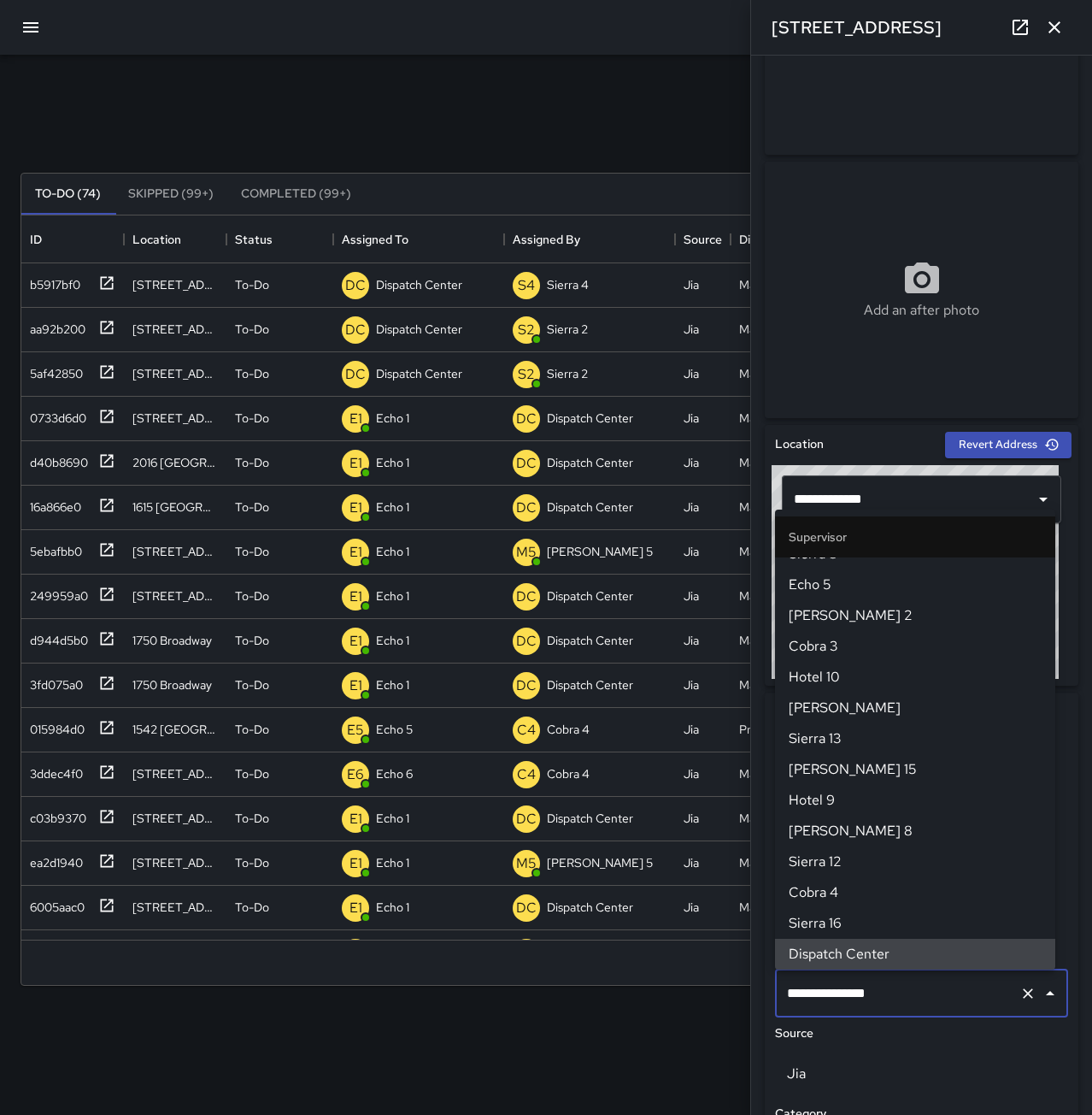
click at [1019, 994] on icon "Clear" at bounding box center [1027, 993] width 17 height 17
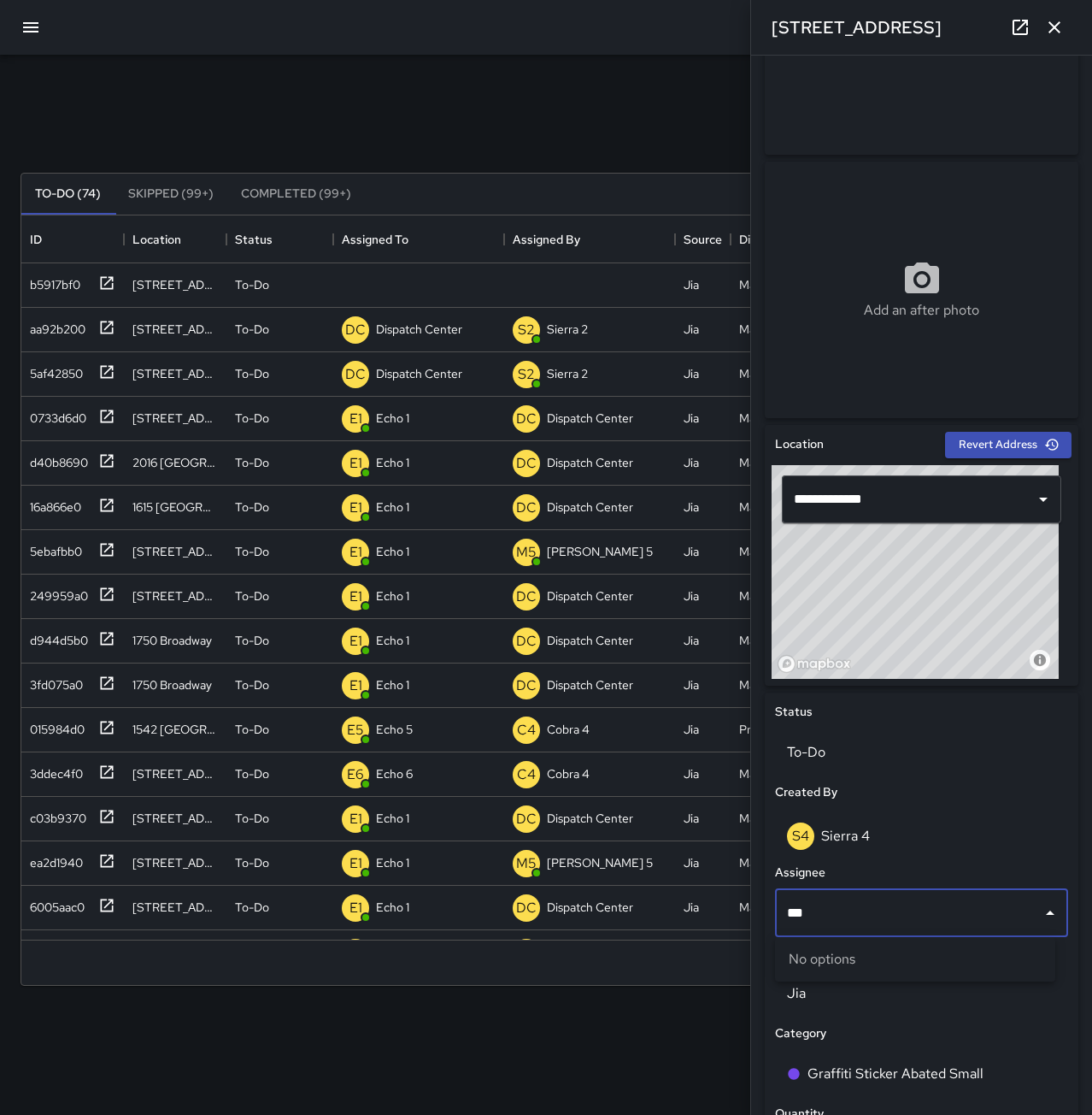
scroll to position [712, 1037]
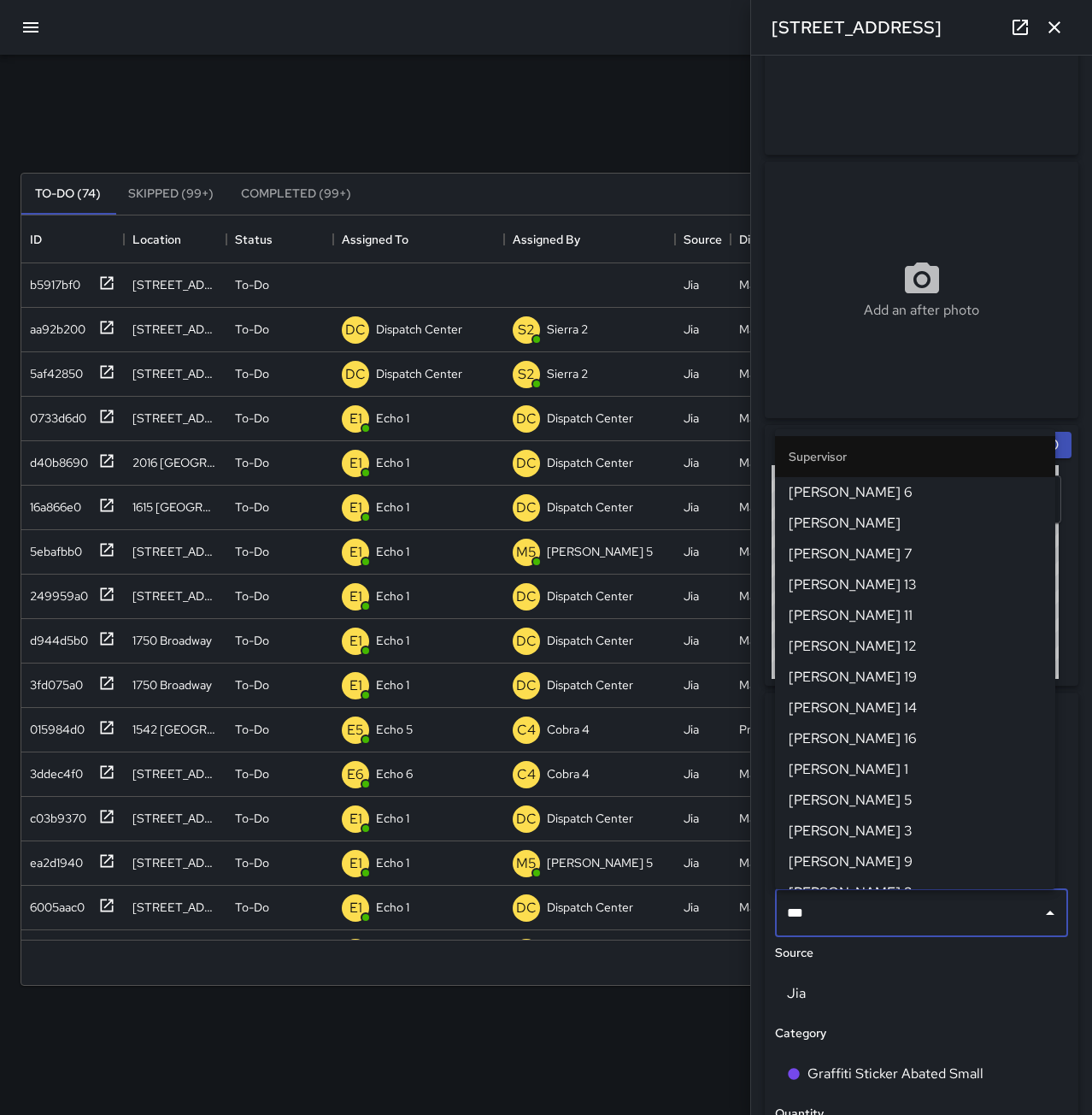
type input "****"
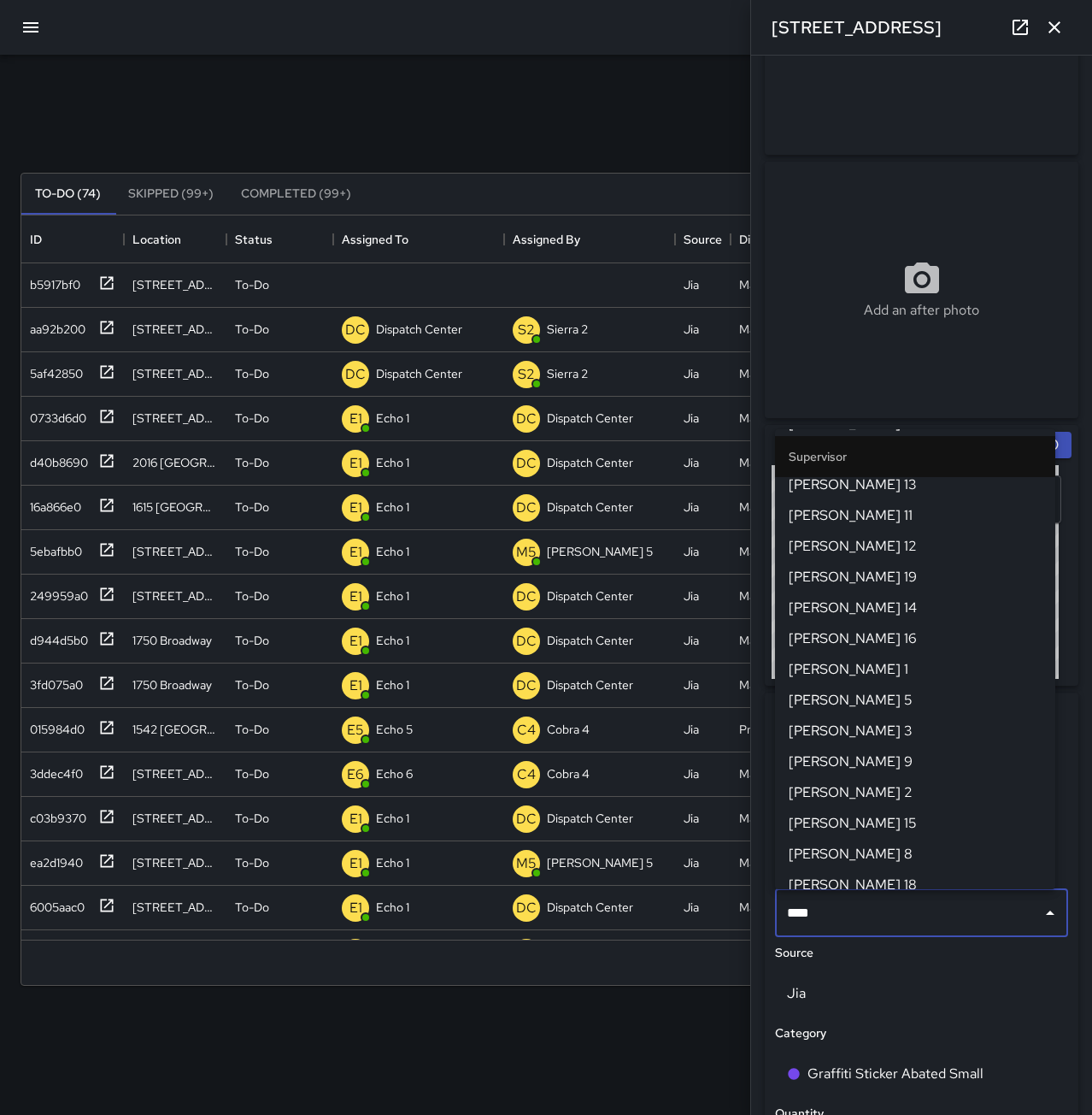
scroll to position [38, 0]
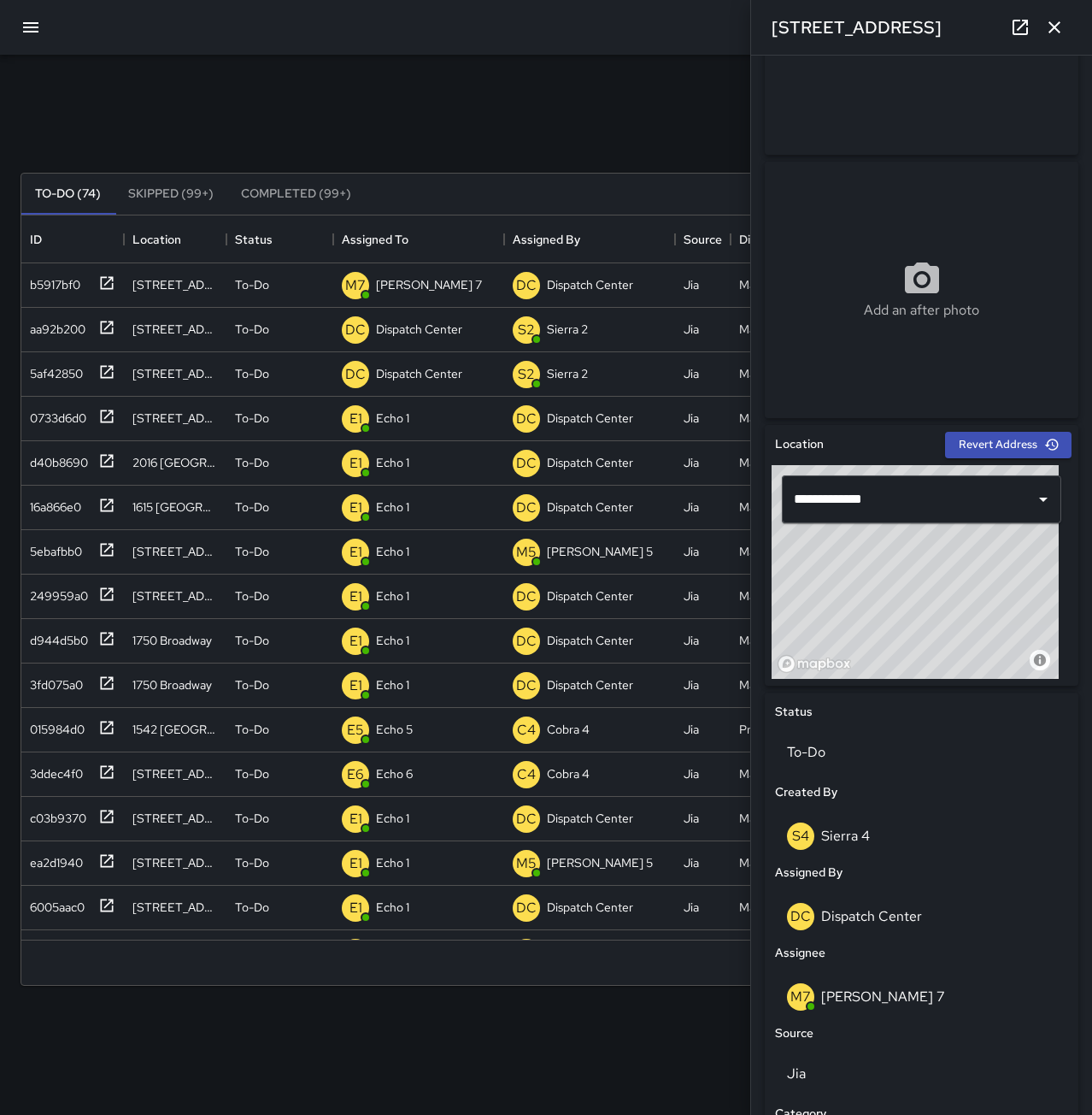
click at [1053, 20] on icon "button" at bounding box center [1055, 27] width 21 height 21
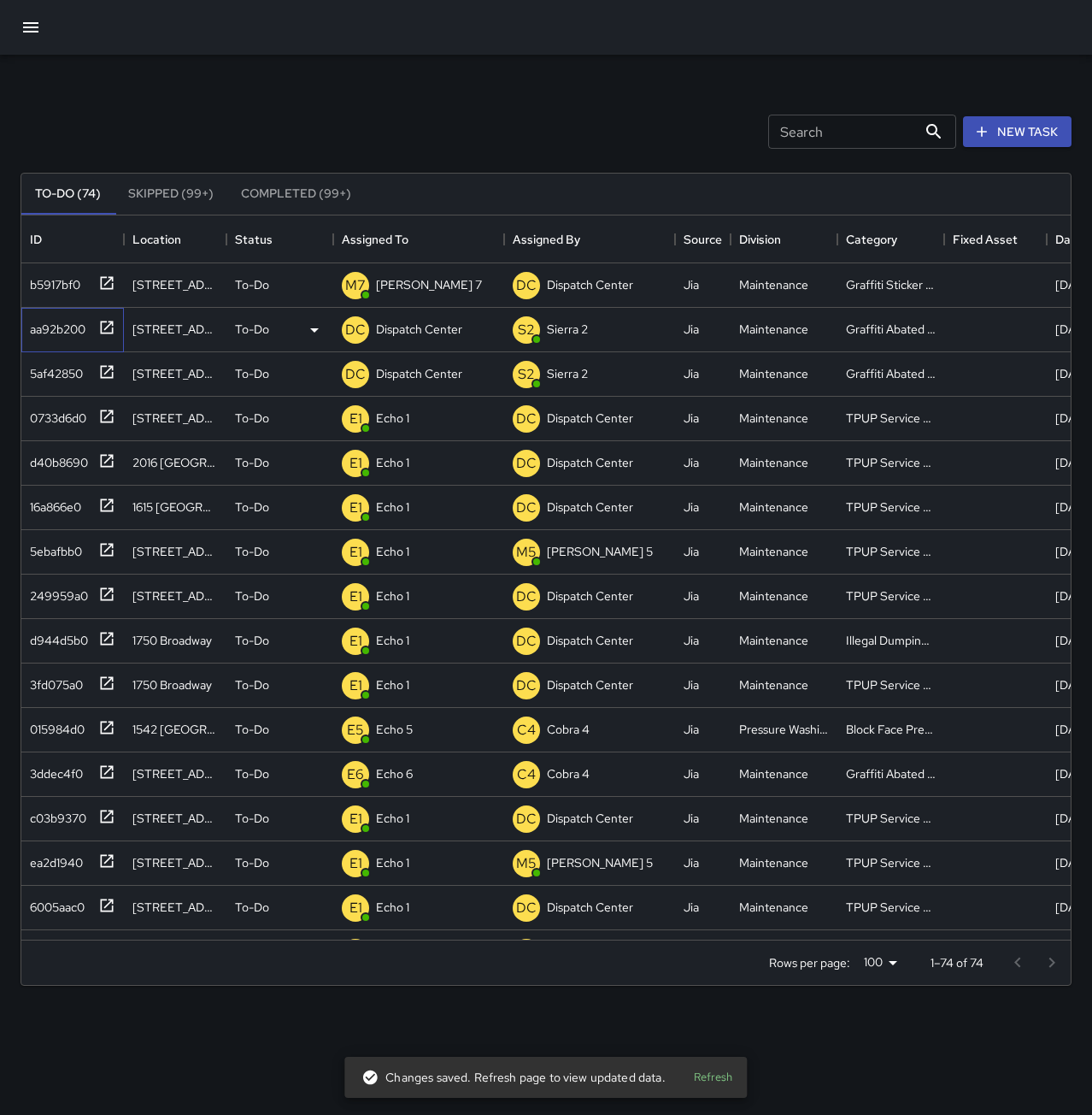
click at [59, 333] on div "aa92b200" at bounding box center [53, 326] width 62 height 24
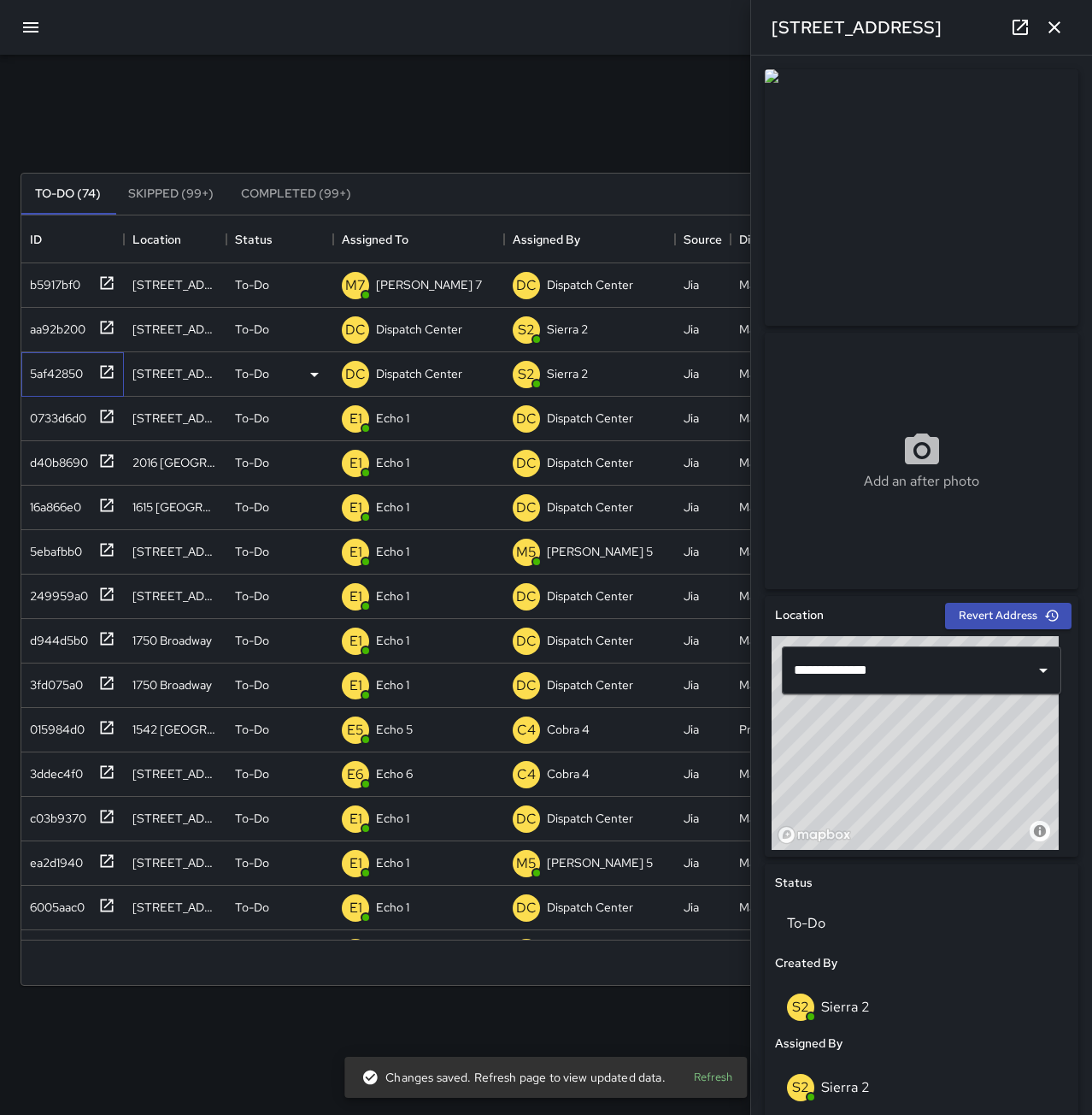
click at [69, 375] on div "5af42850" at bounding box center [52, 370] width 60 height 24
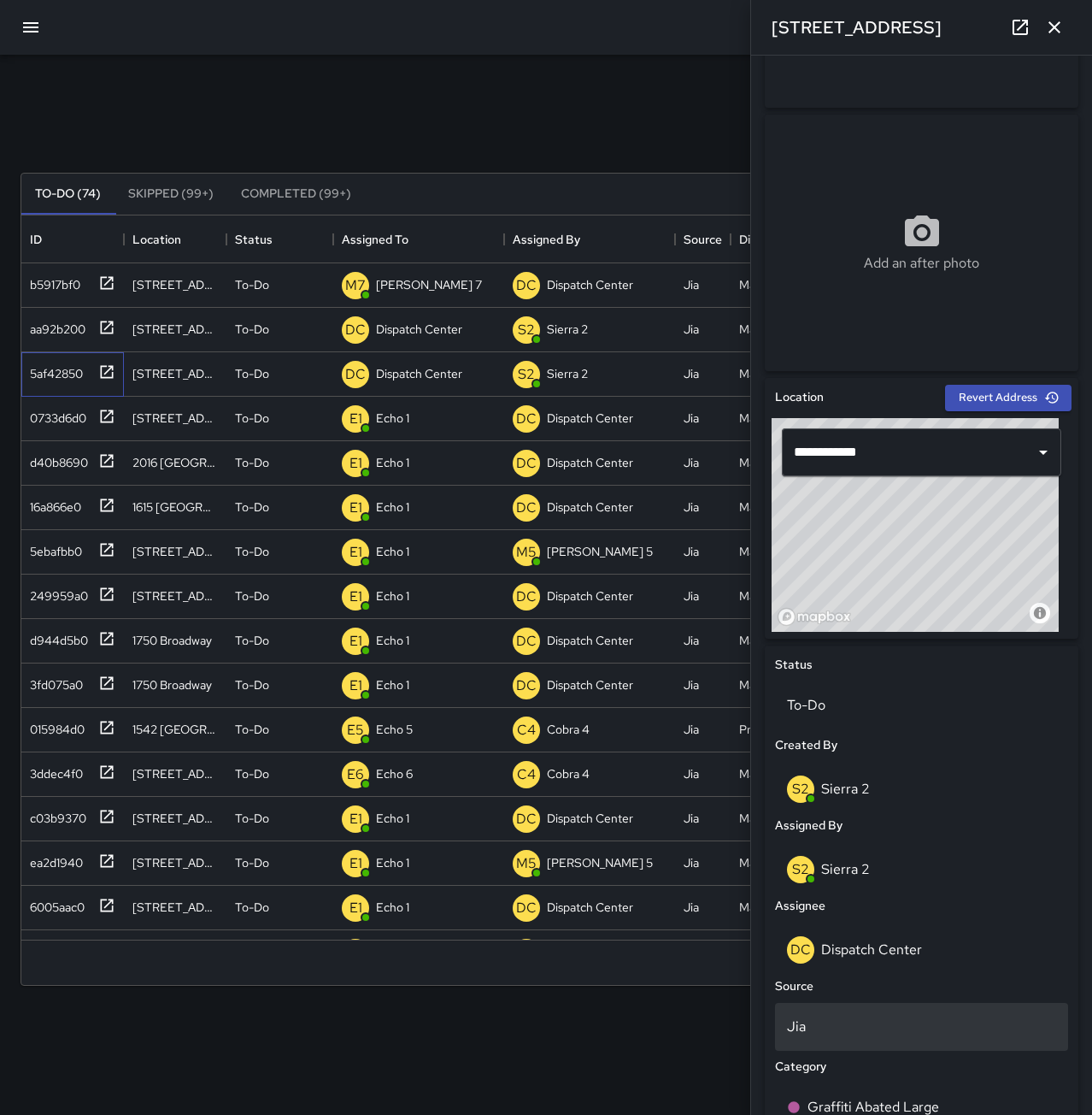
scroll to position [257, 0]
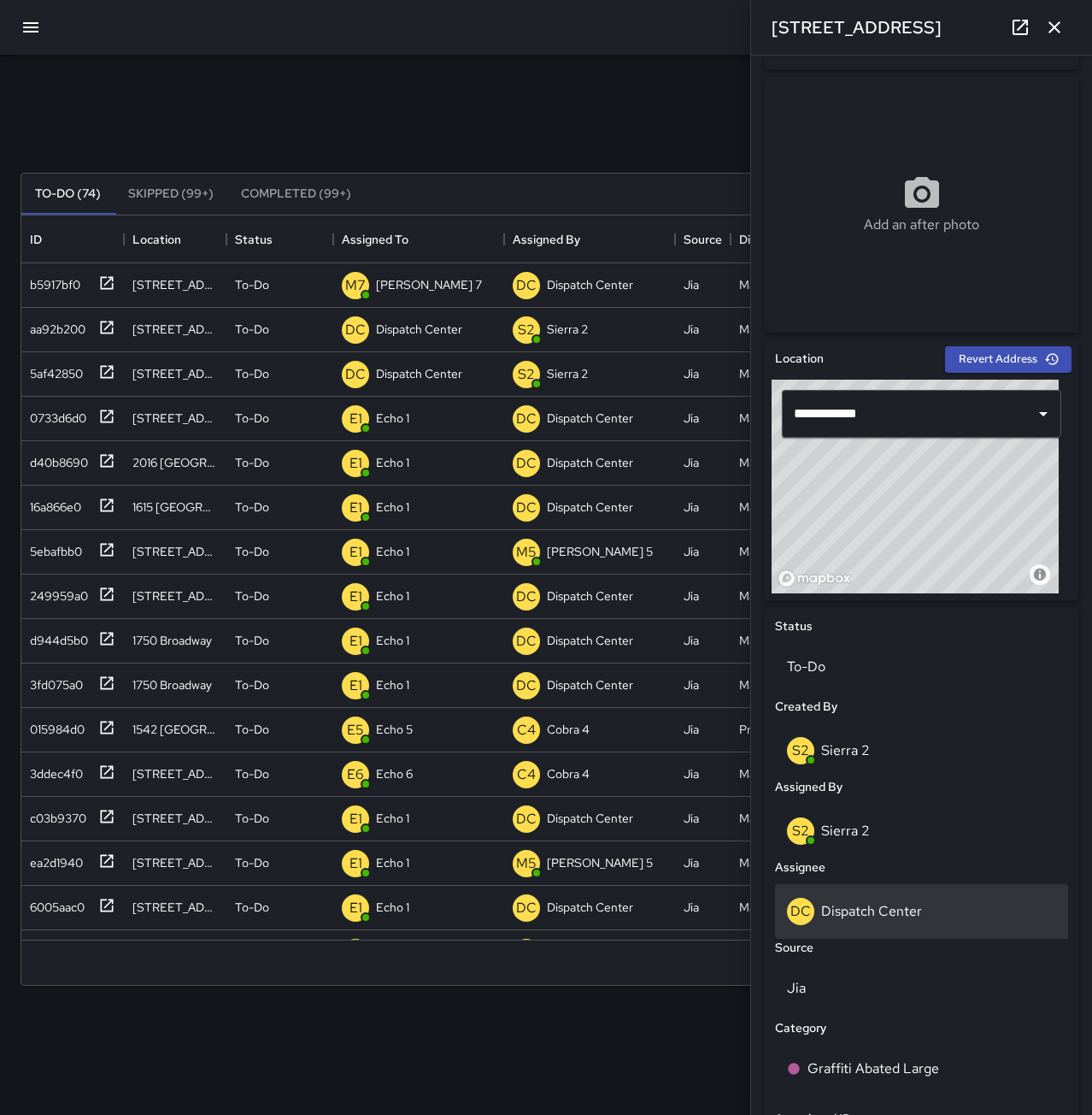
click at [870, 903] on p "Dispatch Center" at bounding box center [872, 911] width 101 height 18
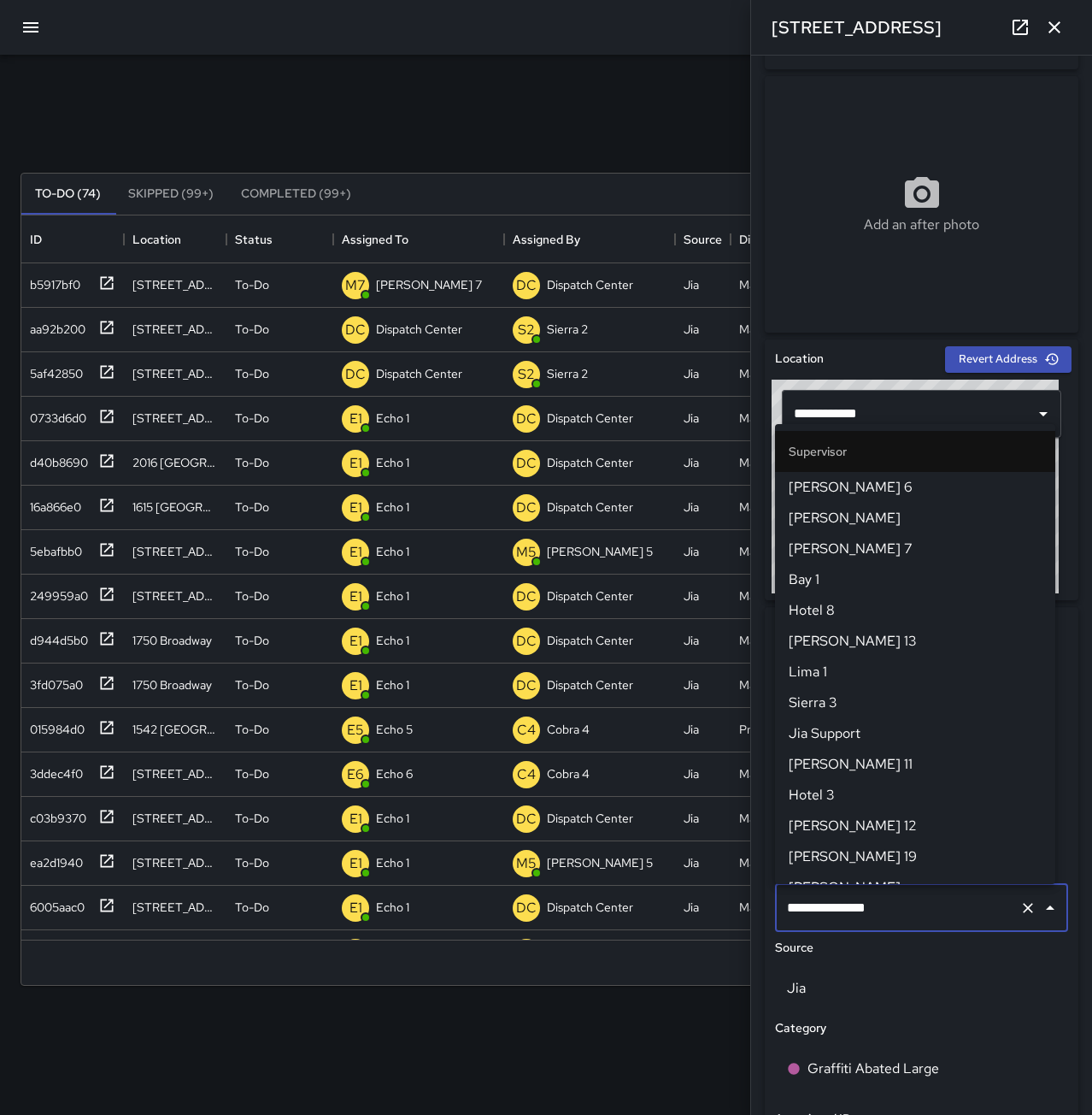
scroll to position [1588, 0]
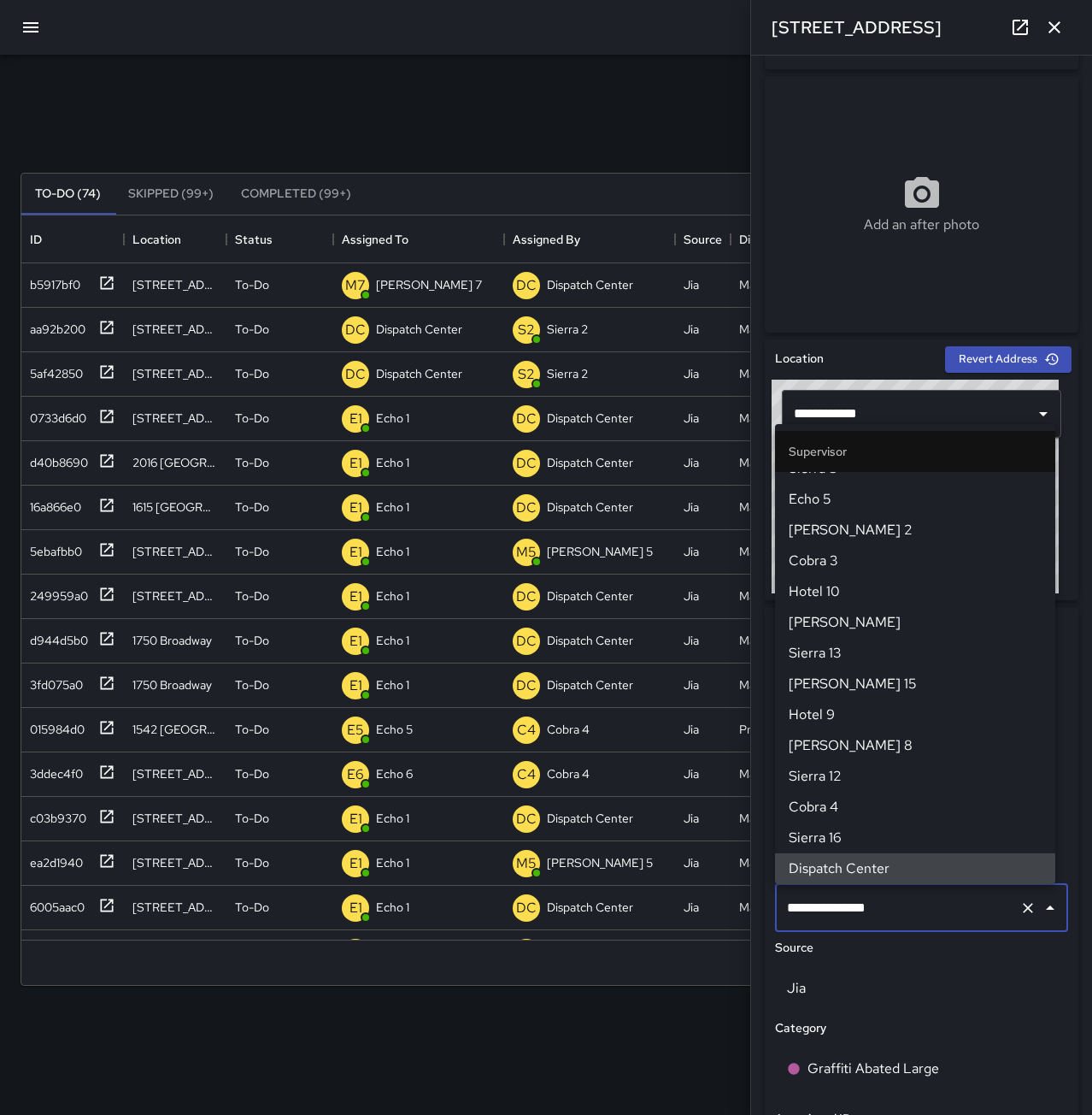
click at [1019, 908] on icon "Clear" at bounding box center [1027, 907] width 17 height 17
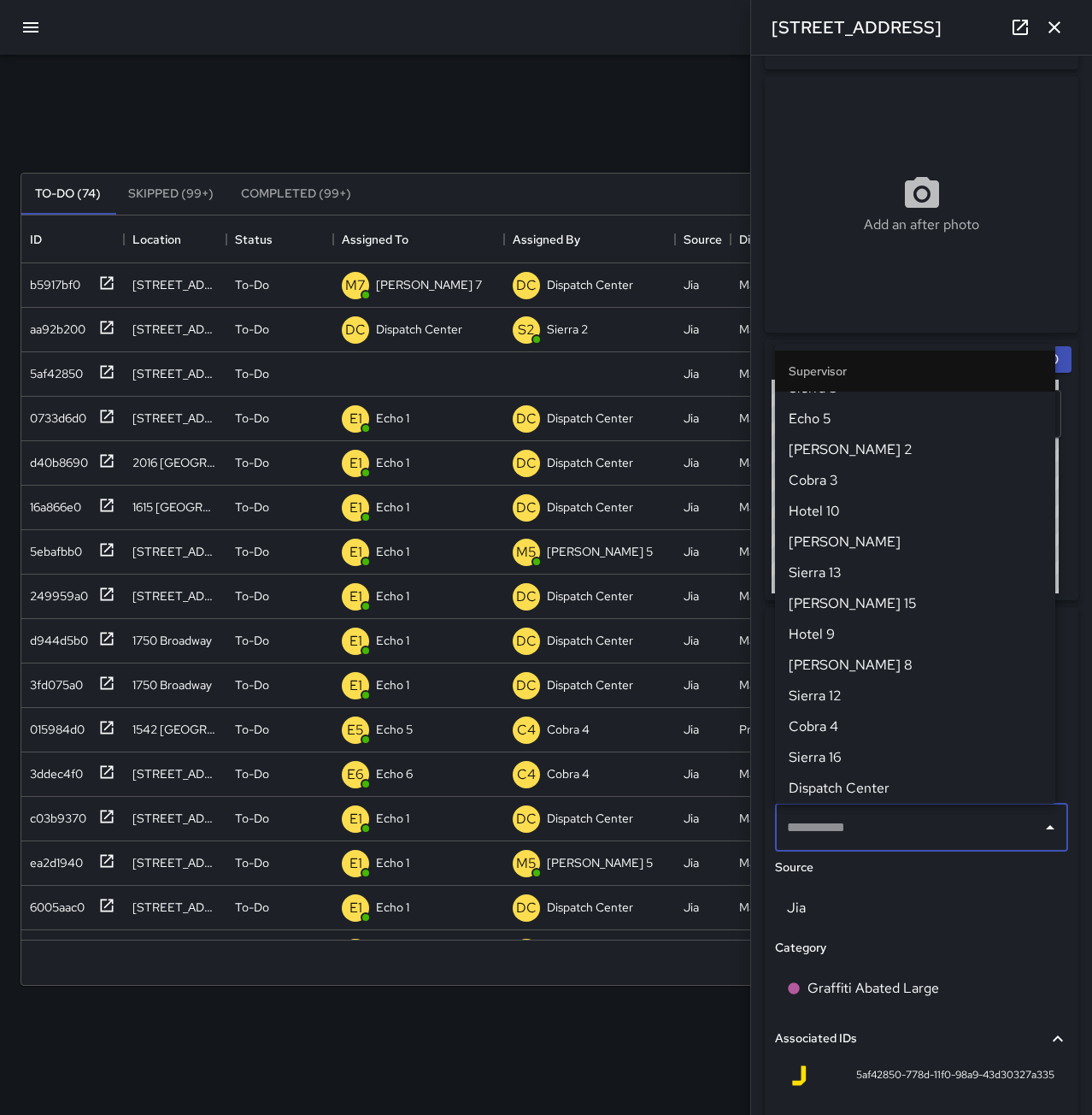
scroll to position [0, 0]
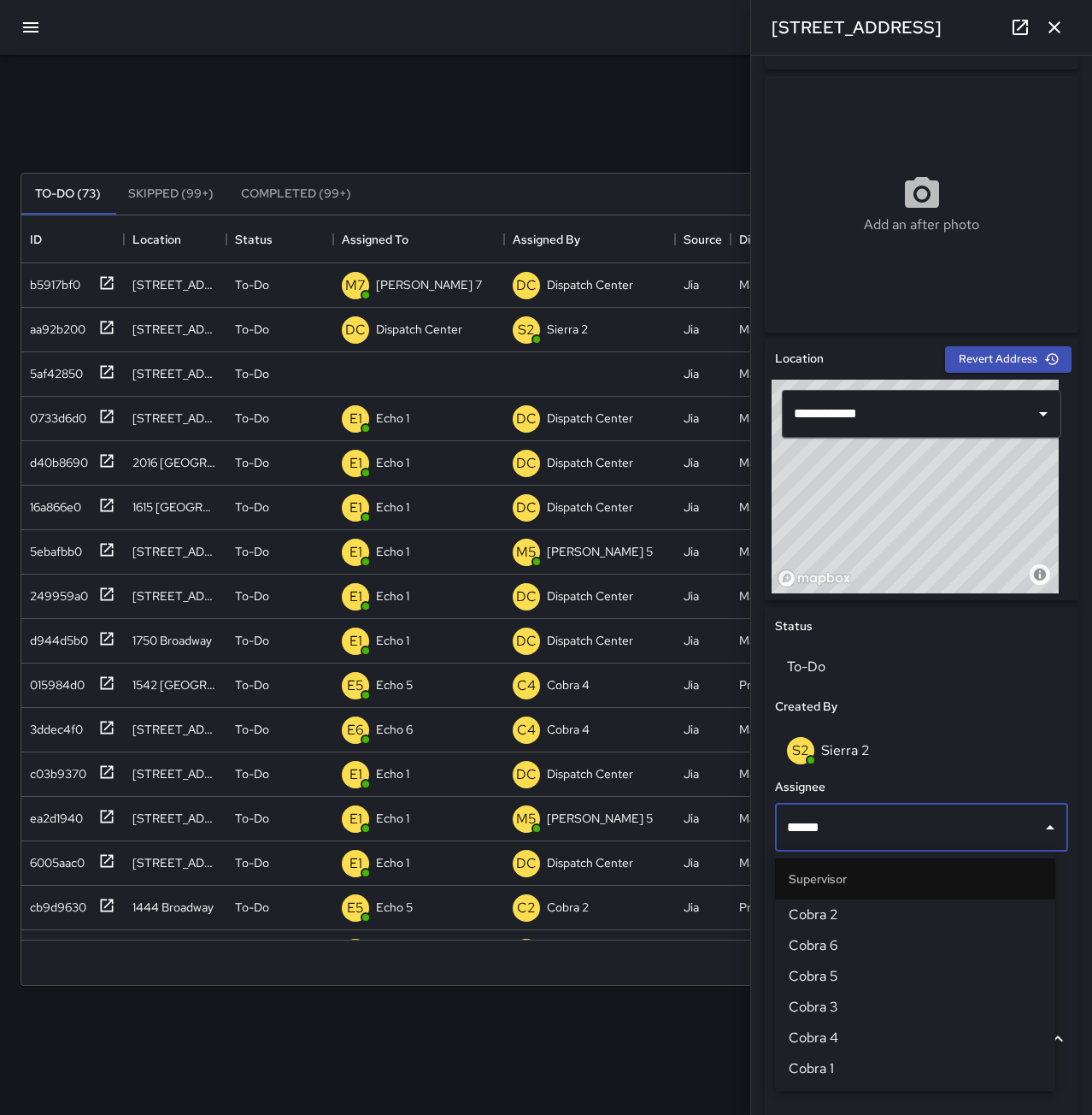
type input "*******"
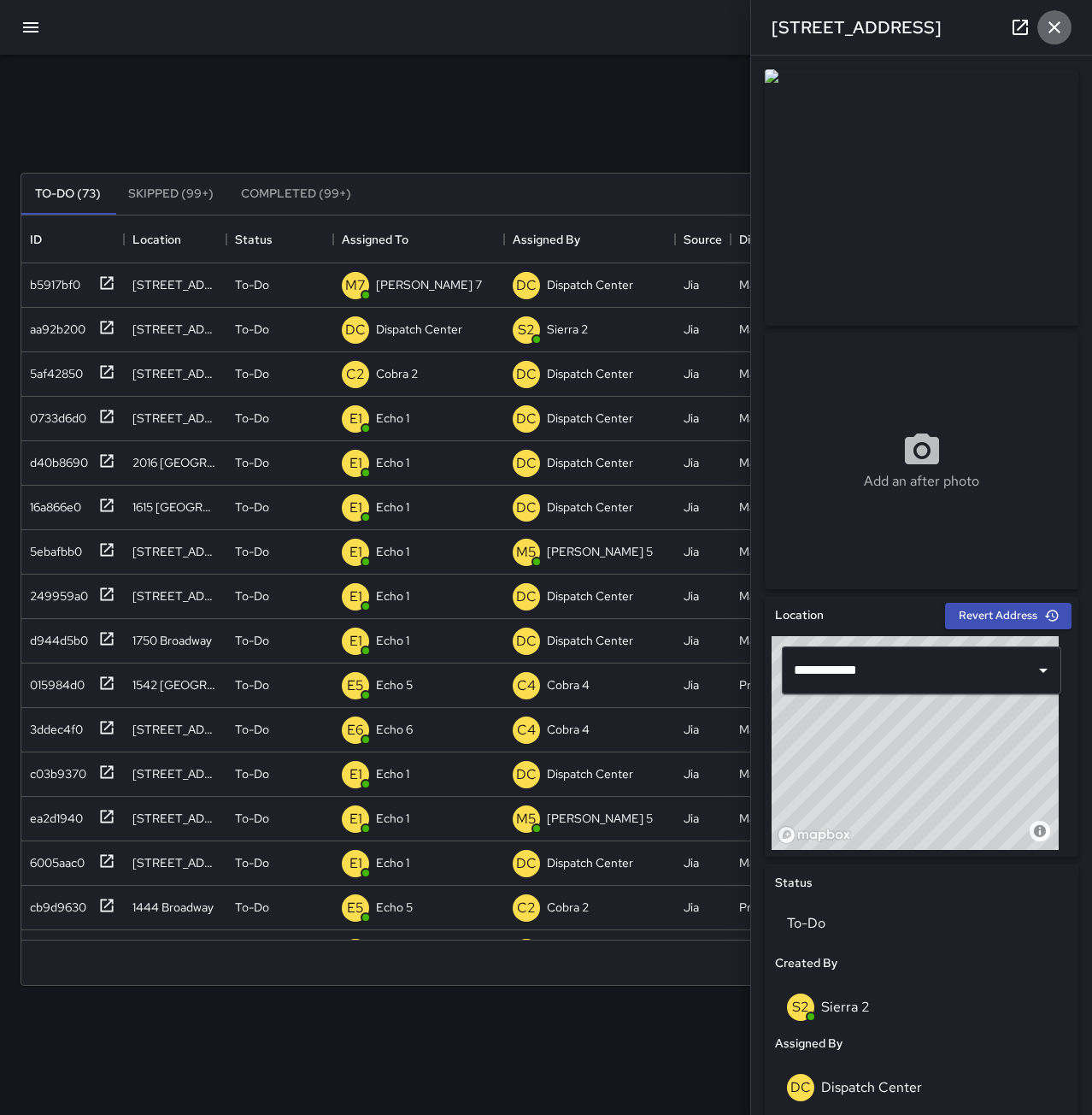
click at [1057, 23] on icon "button" at bounding box center [1055, 27] width 21 height 21
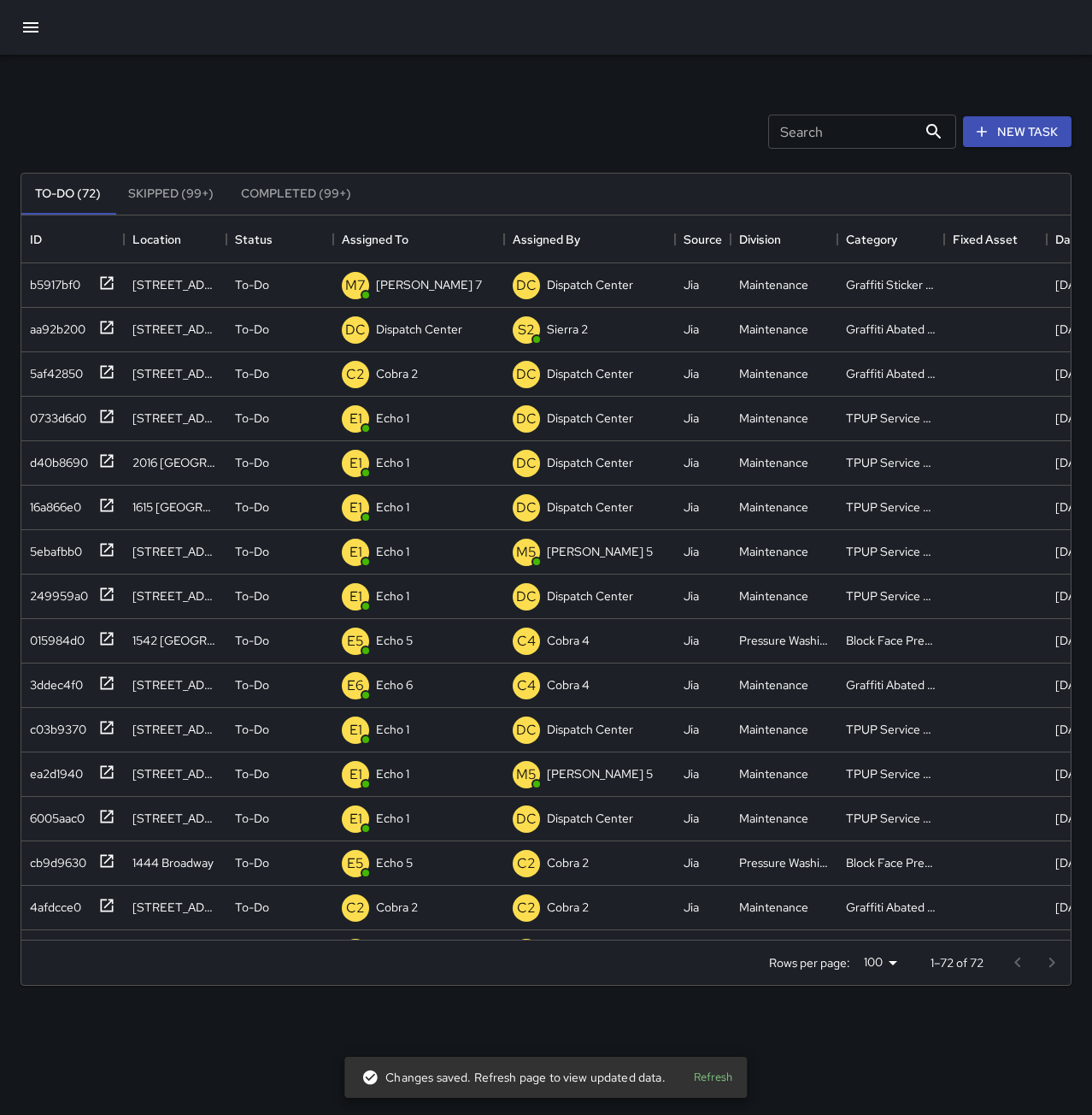
click at [11, 323] on div "Search Search New Task To-Do (72) Skipped (99+) Completed (99+) ID Location Sta…" at bounding box center [546, 532] width 1092 height 955
click at [62, 316] on div "aa92b200" at bounding box center [53, 326] width 62 height 24
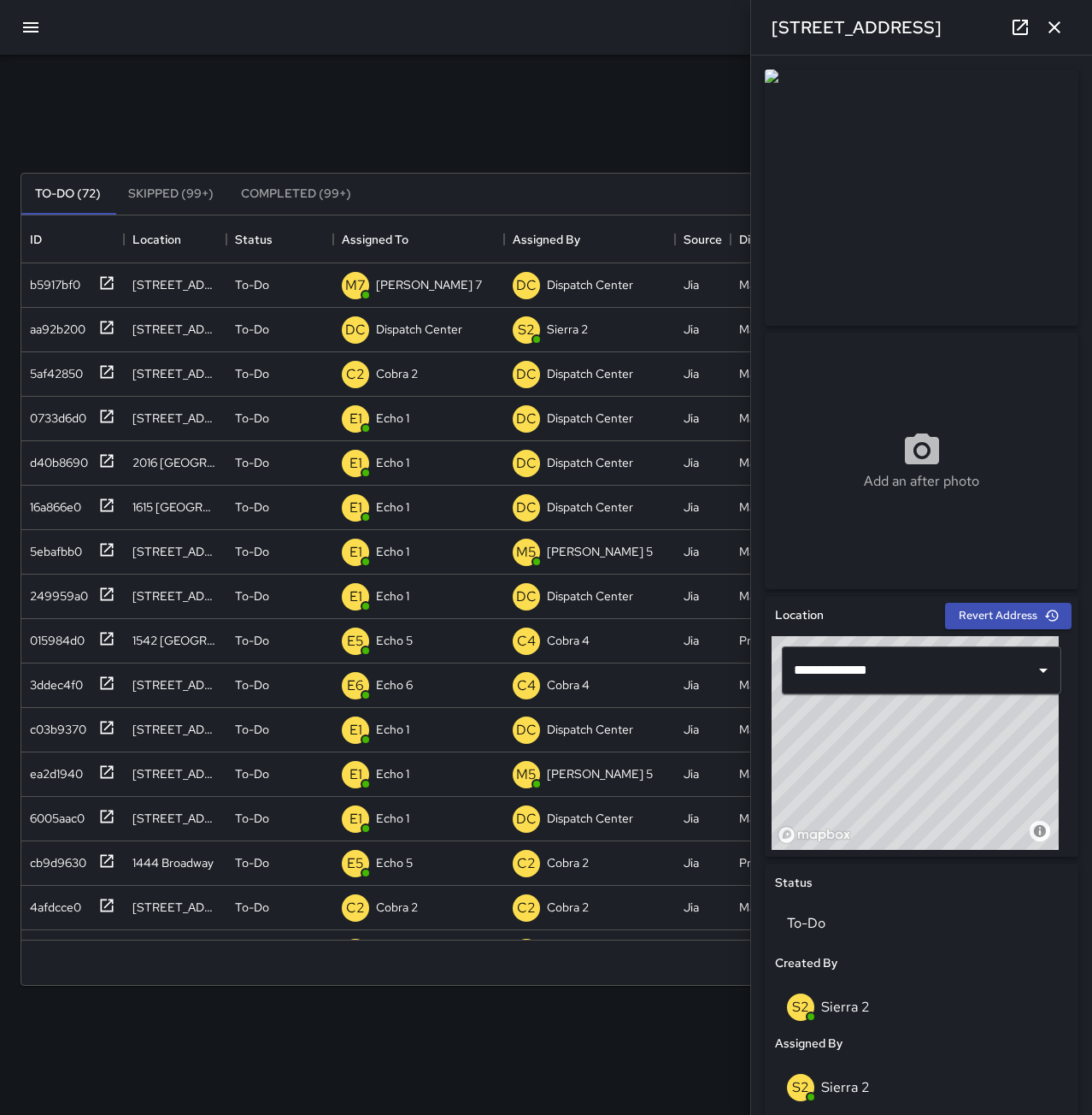
drag, startPoint x: 654, startPoint y: 95, endPoint x: 714, endPoint y: 76, distance: 62.9
click at [664, 92] on div "Search Search New Task" at bounding box center [546, 132] width 1059 height 89
click at [1060, 33] on icon "button" at bounding box center [1055, 27] width 21 height 21
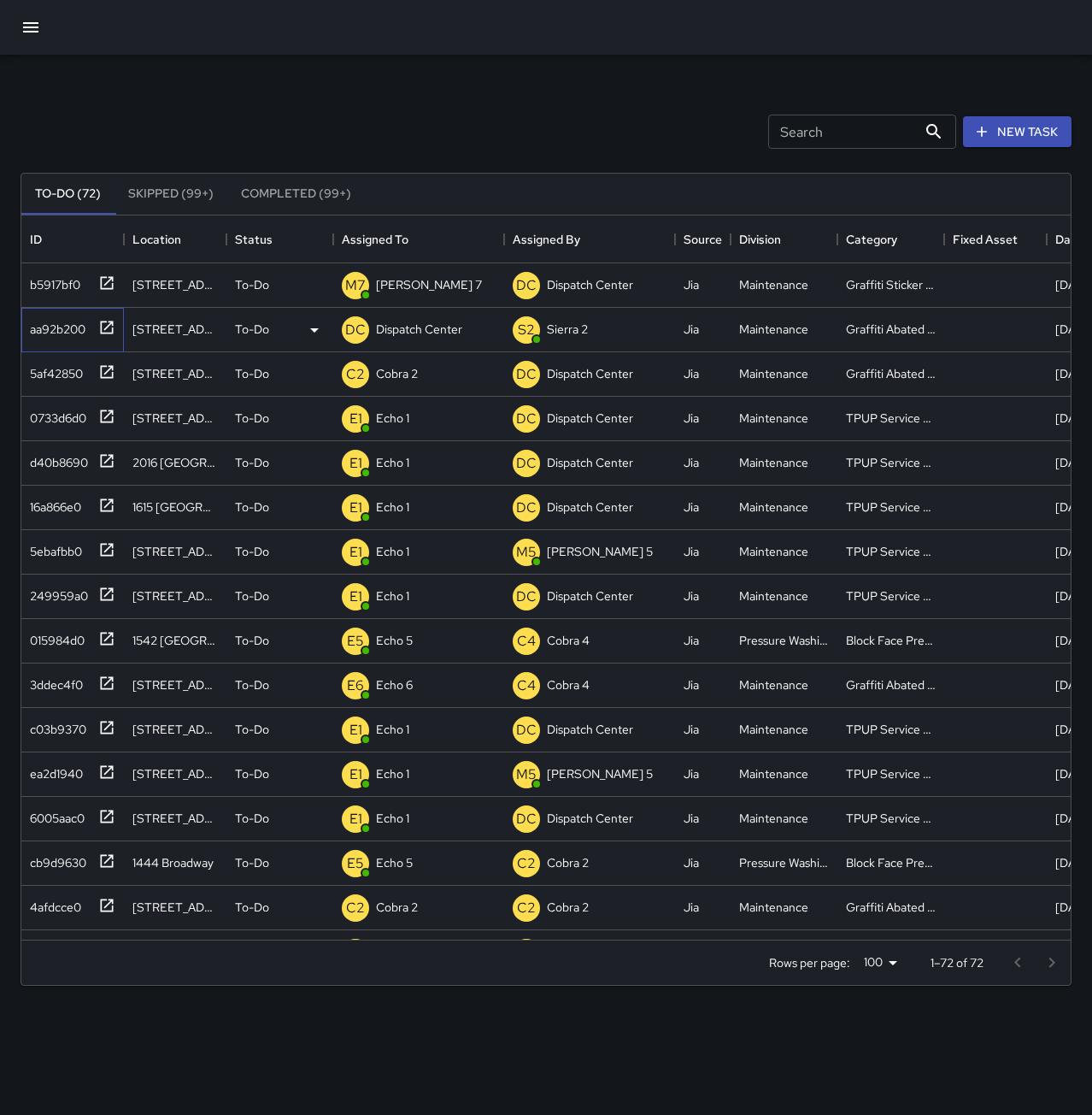
click at [66, 322] on div "aa92b200" at bounding box center [53, 326] width 62 height 24
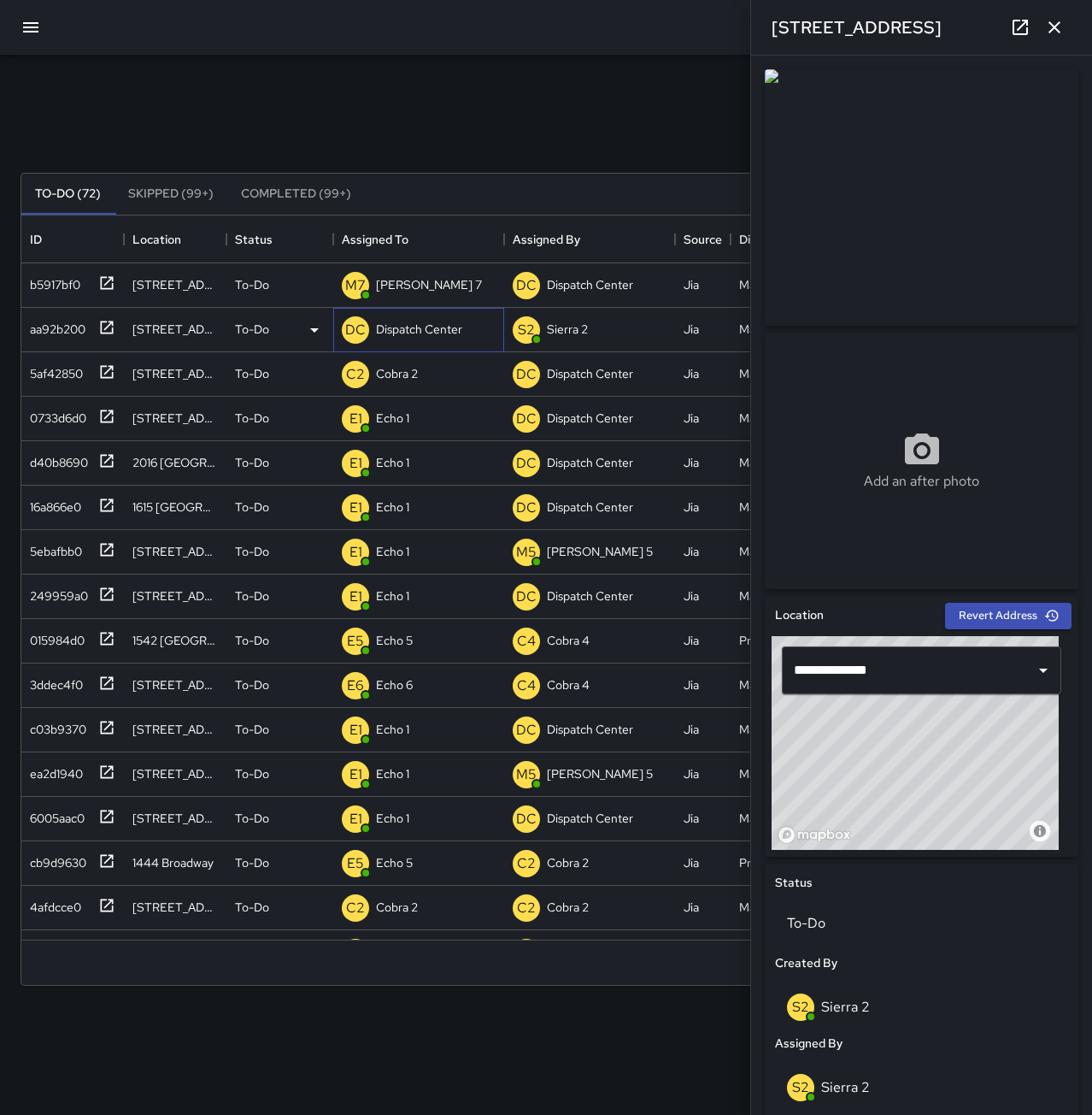
click at [413, 332] on p "Dispatch Center" at bounding box center [419, 329] width 87 height 17
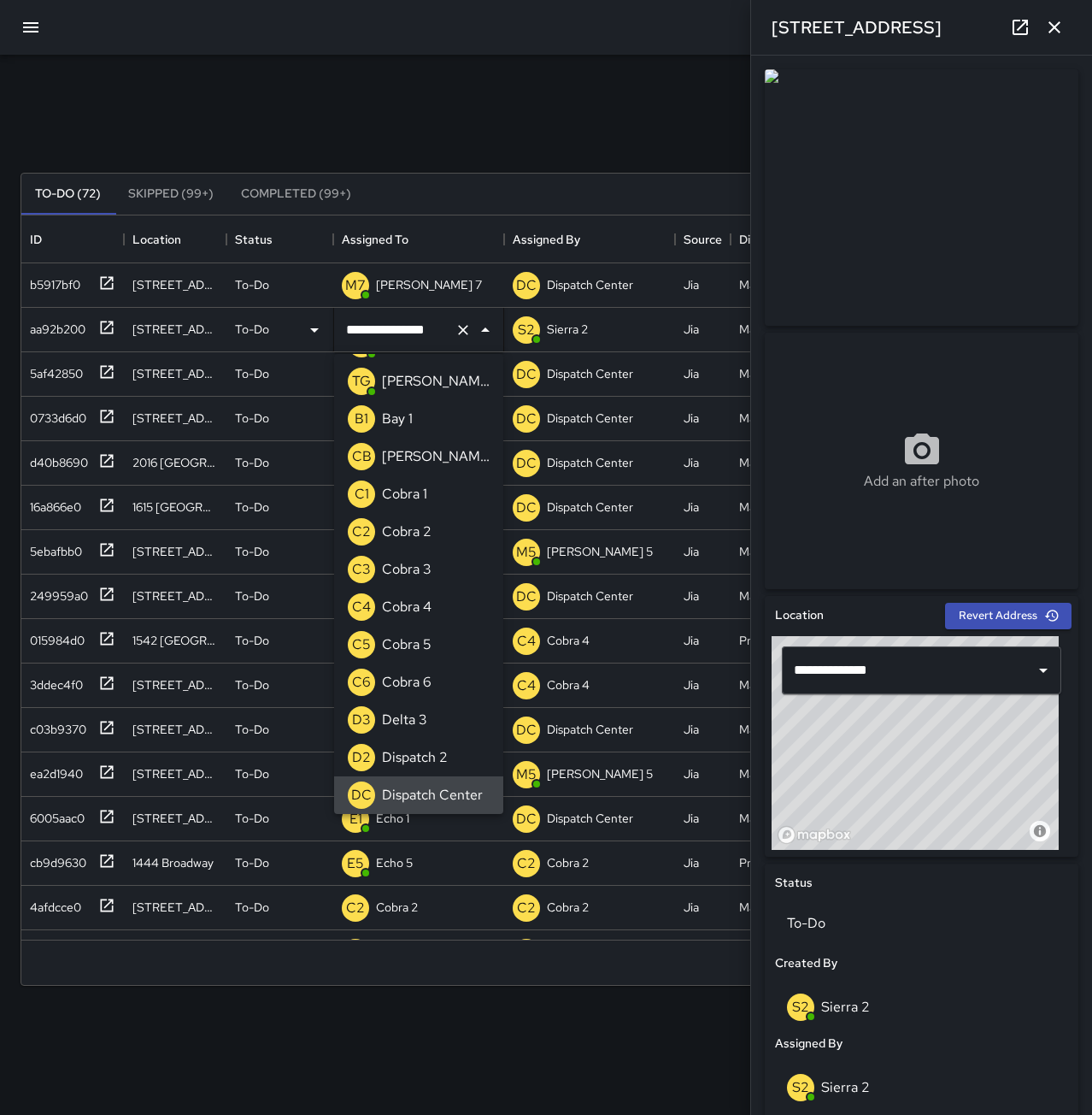
click at [461, 336] on icon "Clear" at bounding box center [462, 330] width 17 height 17
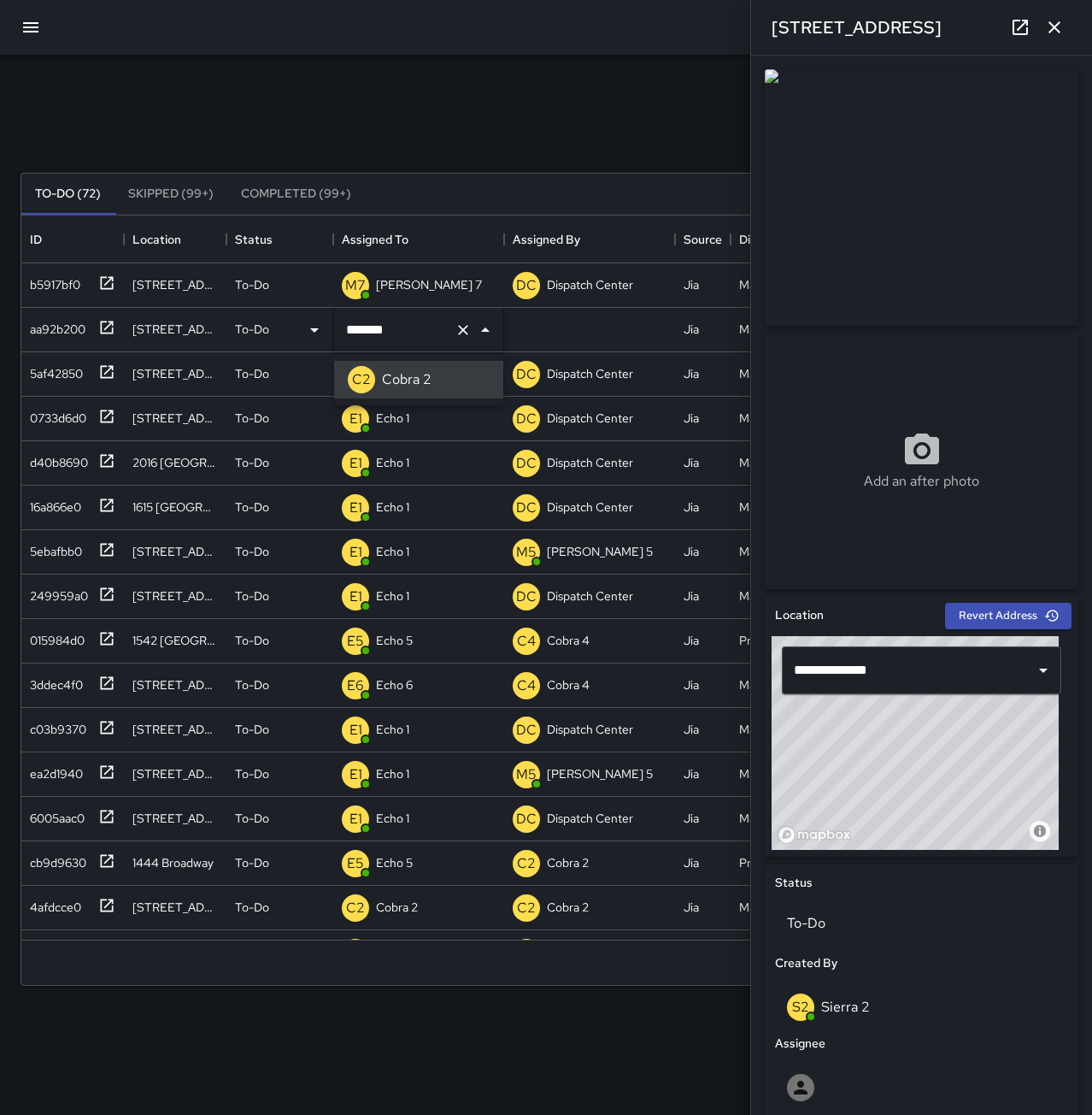
type input "*******"
click at [500, 132] on div "Search Search New Task" at bounding box center [546, 132] width 1059 height 89
click at [1060, 22] on icon "button" at bounding box center [1055, 27] width 21 height 21
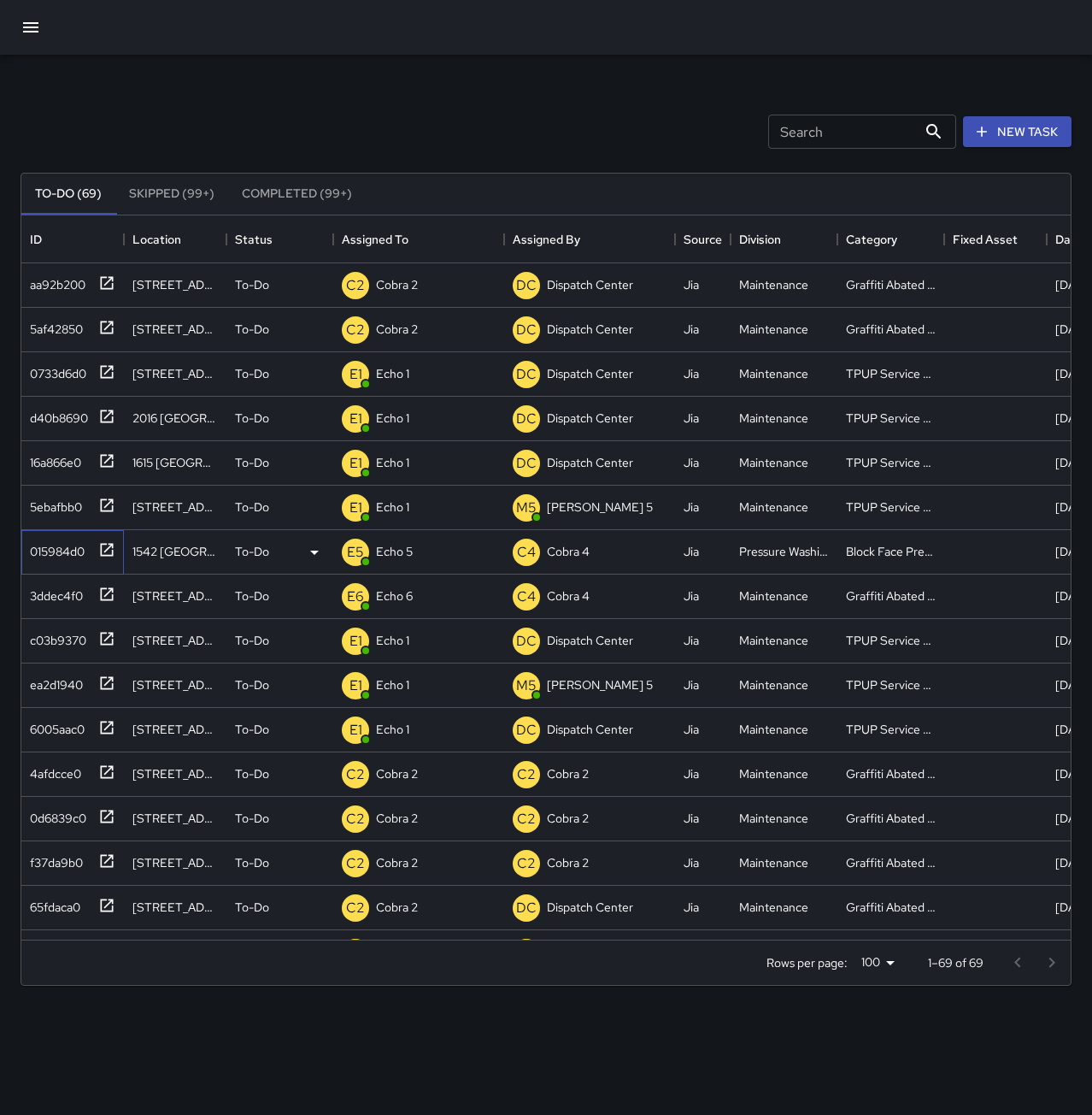
click at [42, 547] on div "015984d0" at bounding box center [53, 548] width 62 height 24
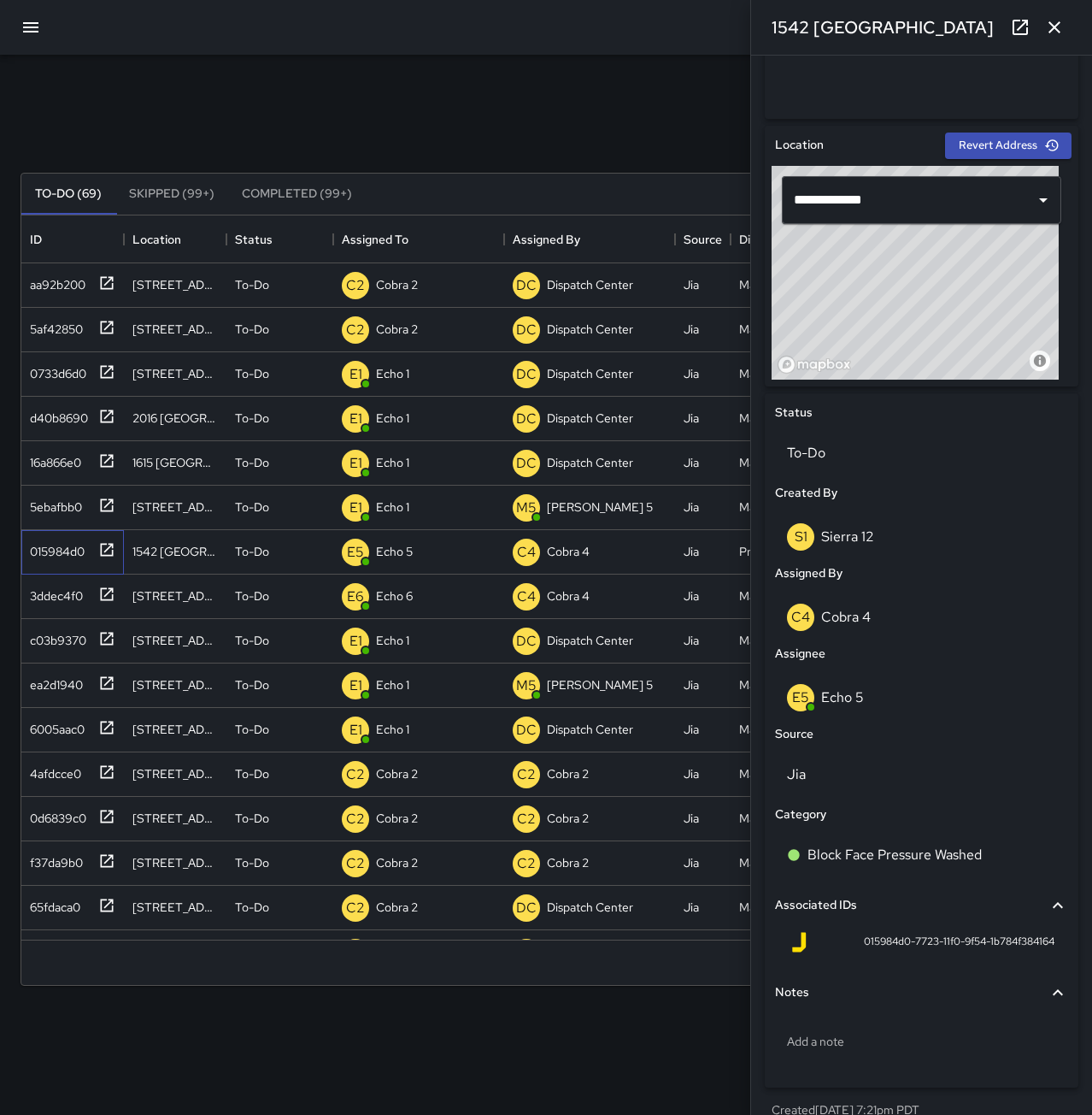
scroll to position [494, 0]
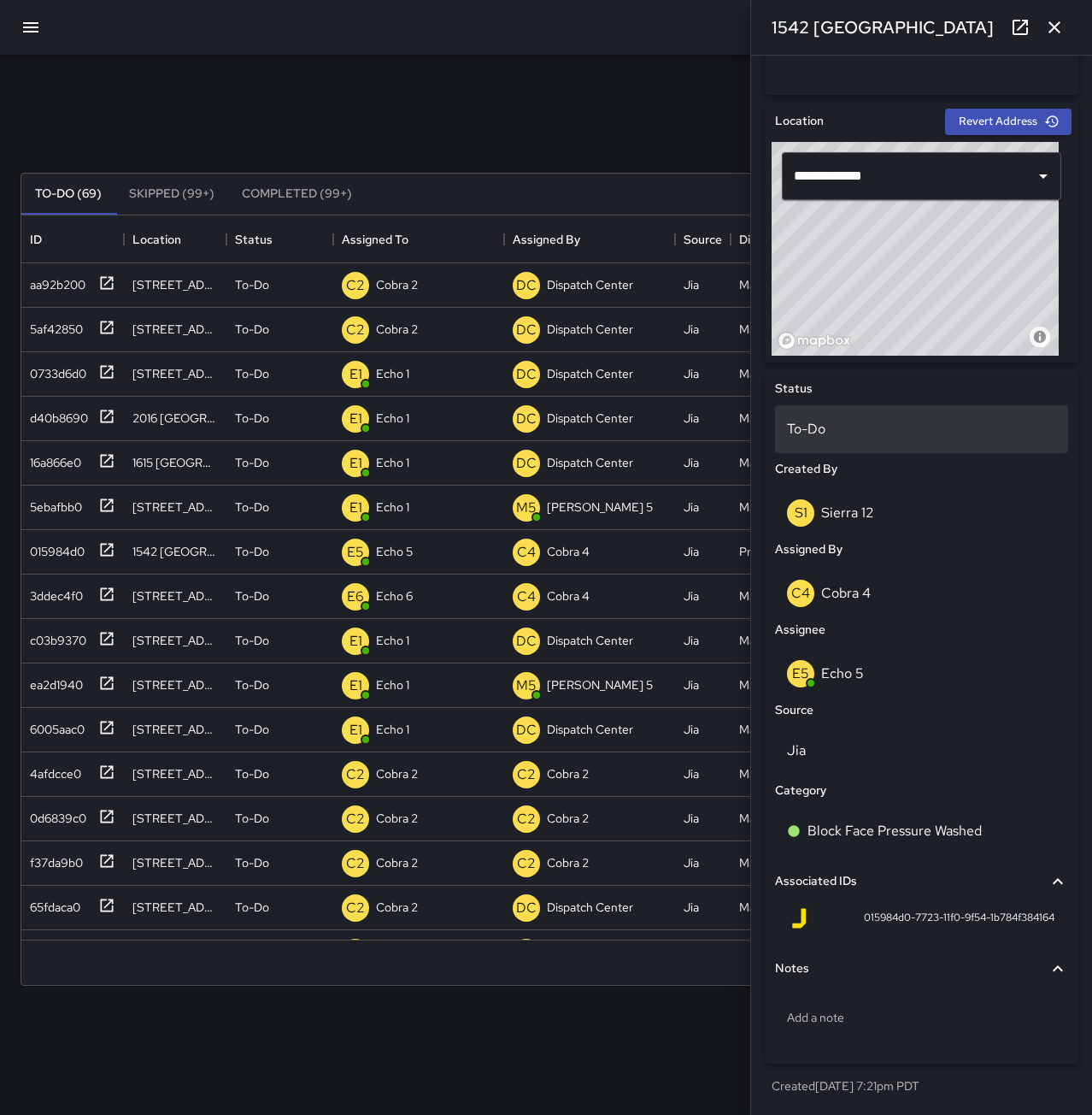
click at [826, 433] on p "To-Do" at bounding box center [922, 429] width 270 height 21
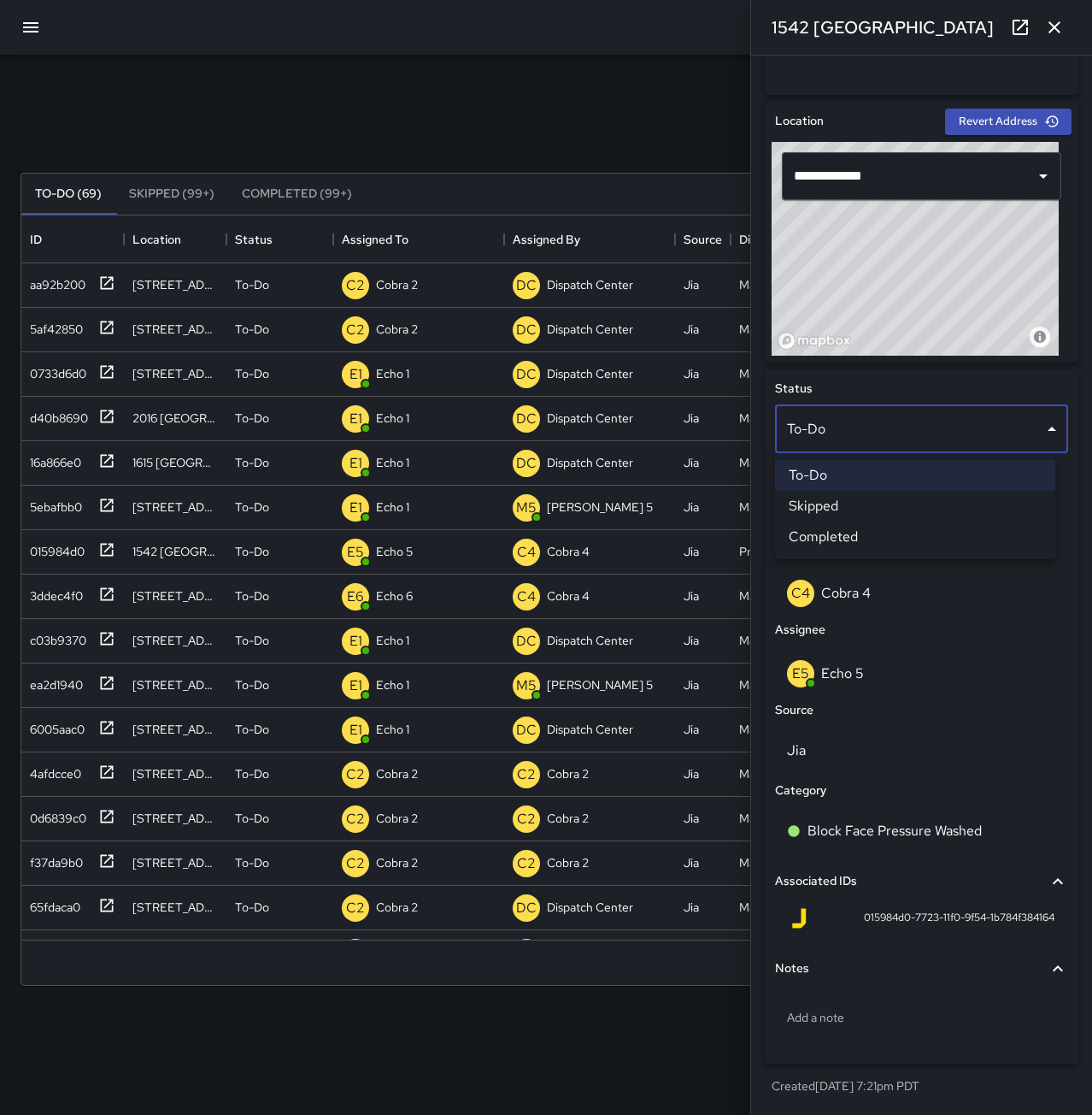
click at [874, 538] on li "Completed" at bounding box center [915, 536] width 280 height 31
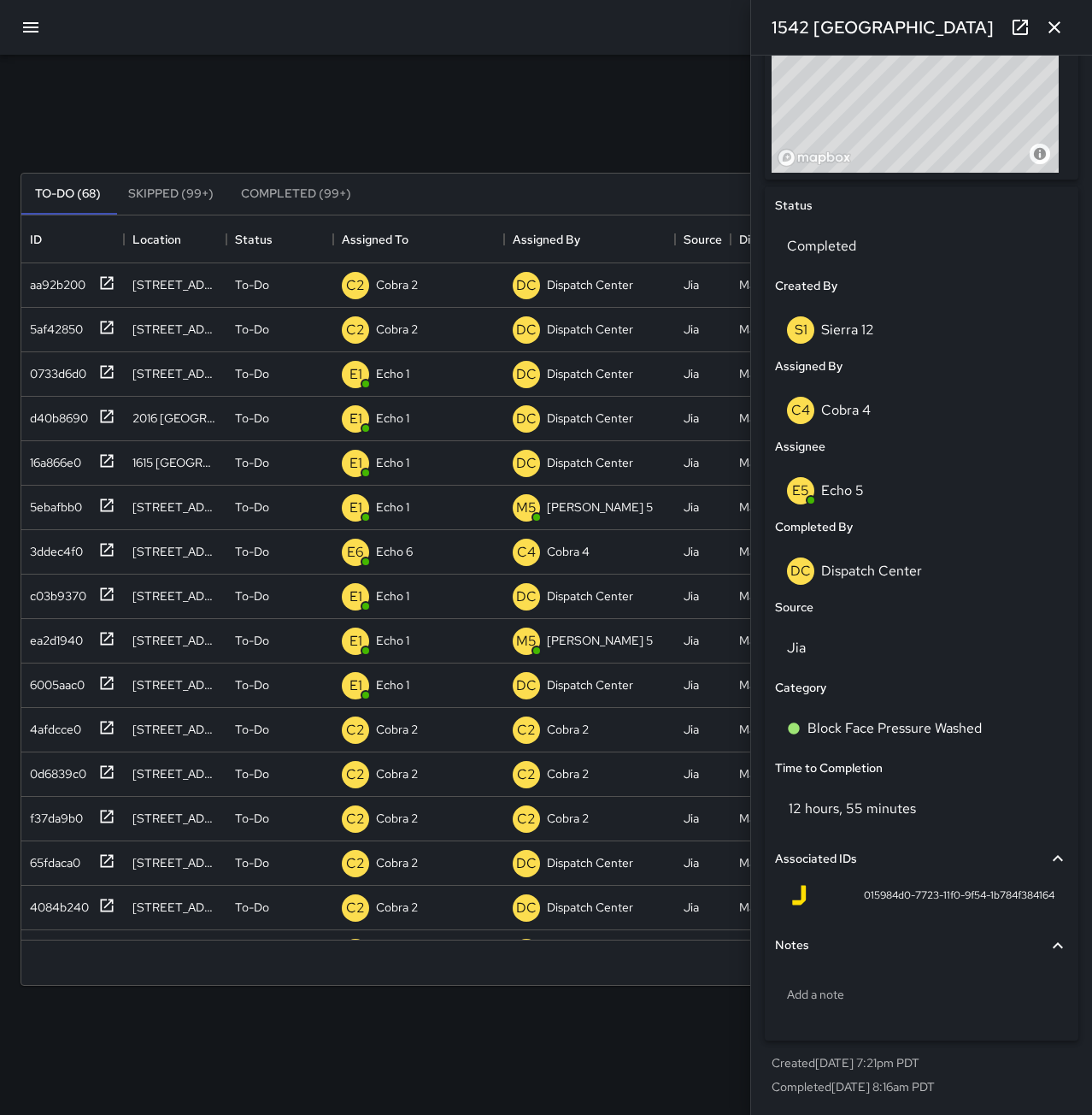
scroll to position [678, 0]
click at [902, 987] on p "Add a note" at bounding box center [922, 993] width 270 height 17
type textarea "**********"
click at [1057, 24] on icon "button" at bounding box center [1055, 27] width 21 height 21
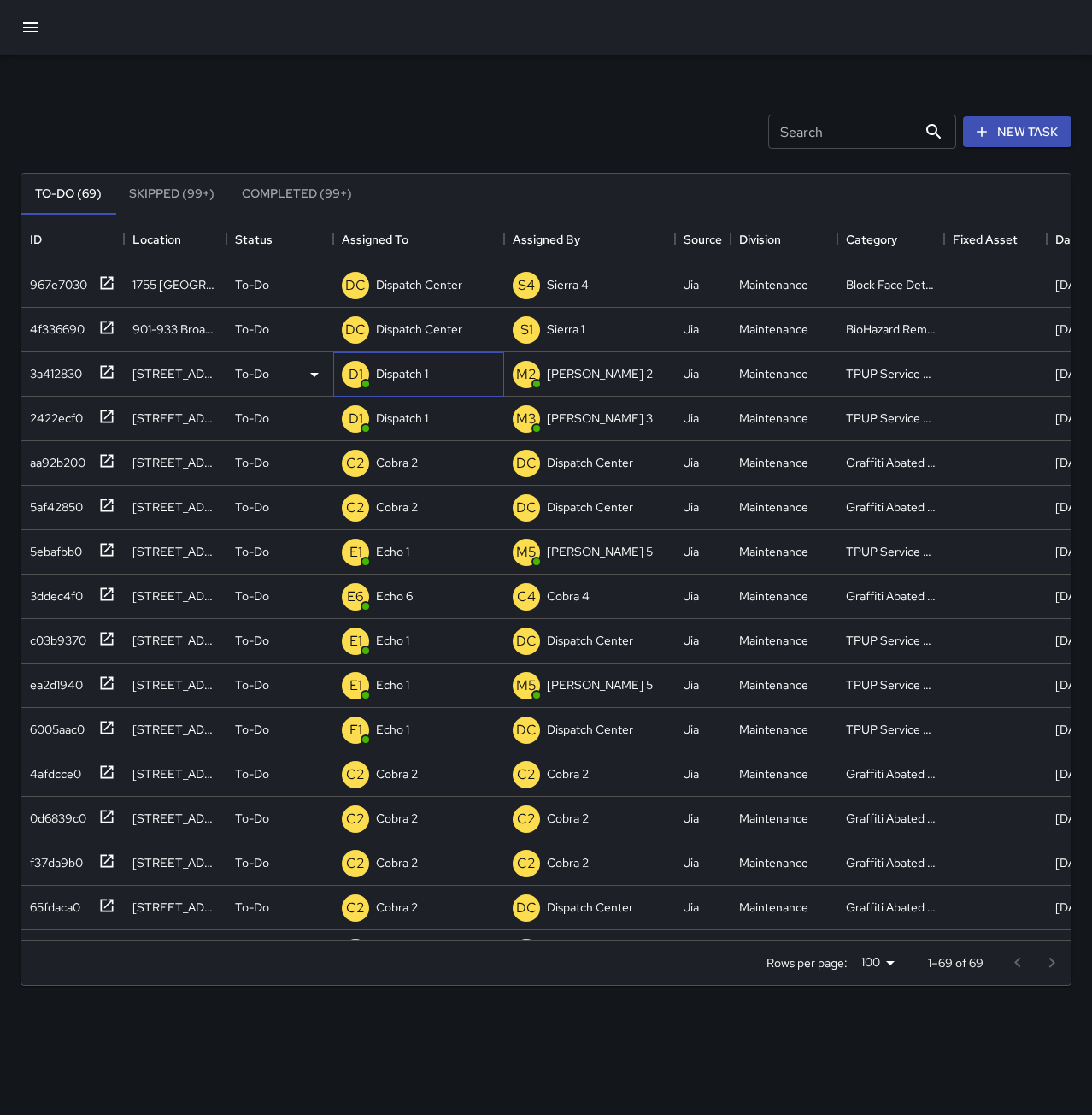
click at [408, 375] on p "Dispatch 1" at bounding box center [401, 373] width 52 height 17
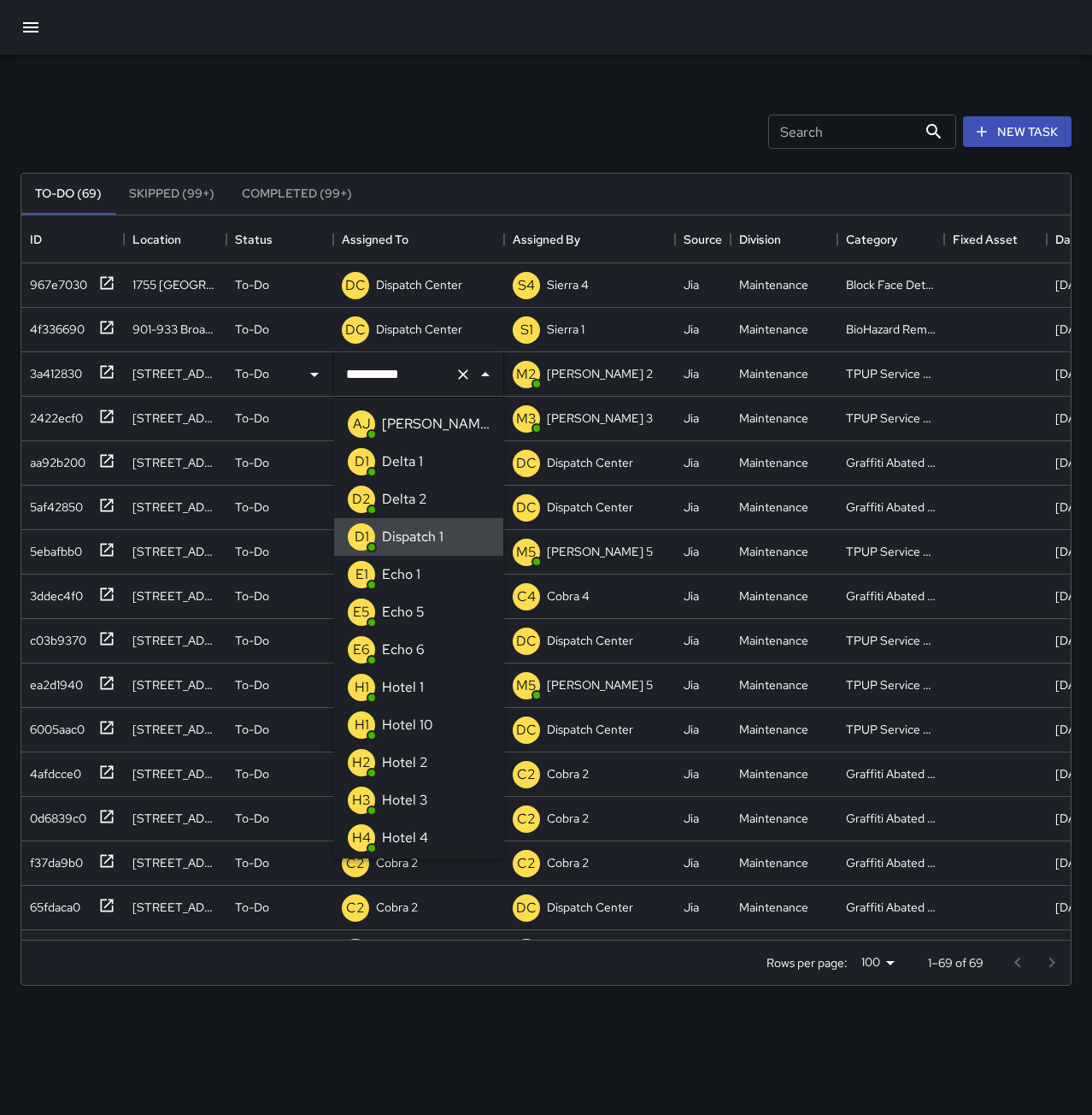
click at [460, 375] on icon "Clear" at bounding box center [462, 374] width 17 height 17
click at [420, 582] on p "Echo 1" at bounding box center [400, 574] width 38 height 21
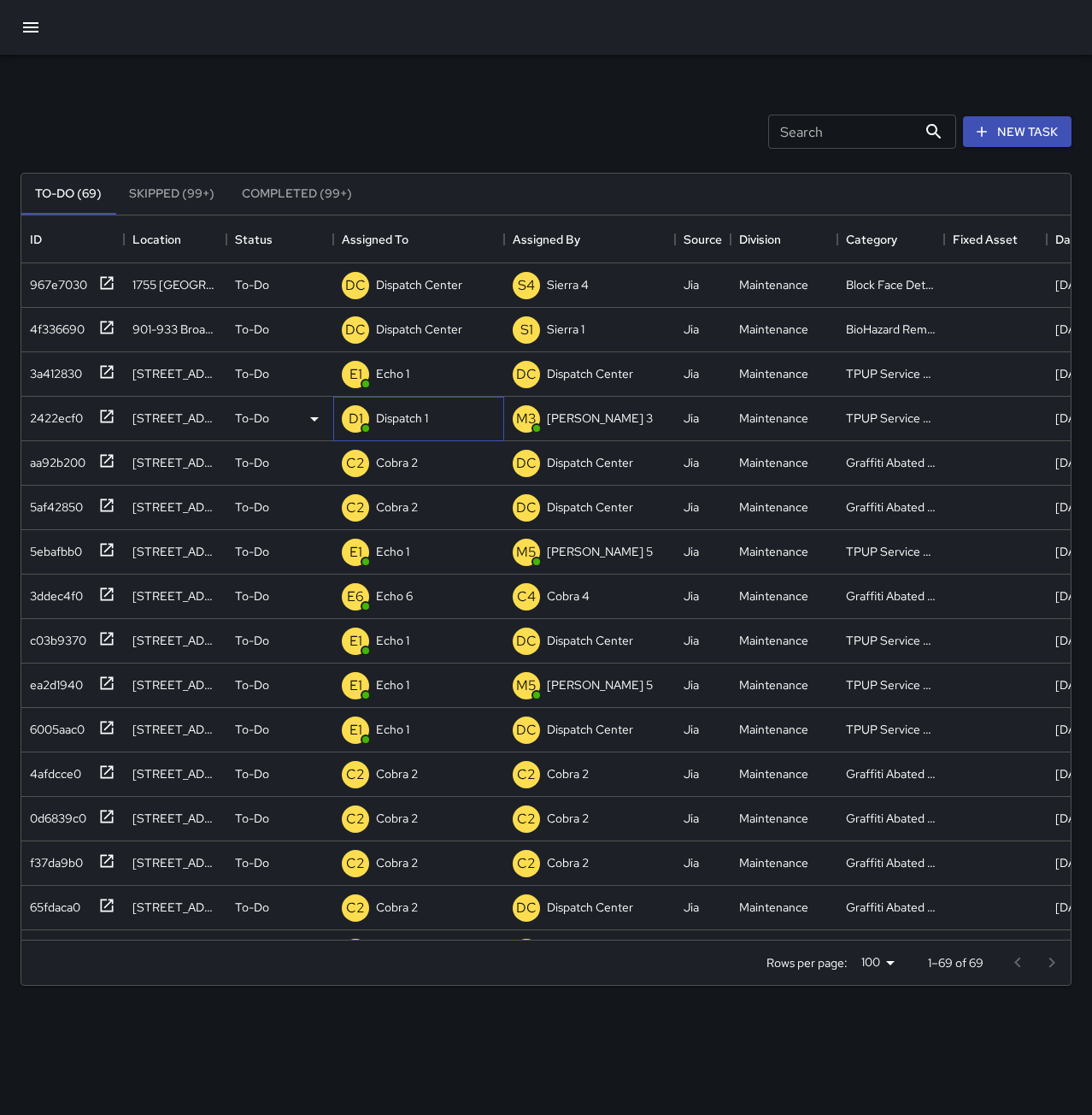
click at [413, 426] on p "Dispatch 1" at bounding box center [401, 417] width 52 height 17
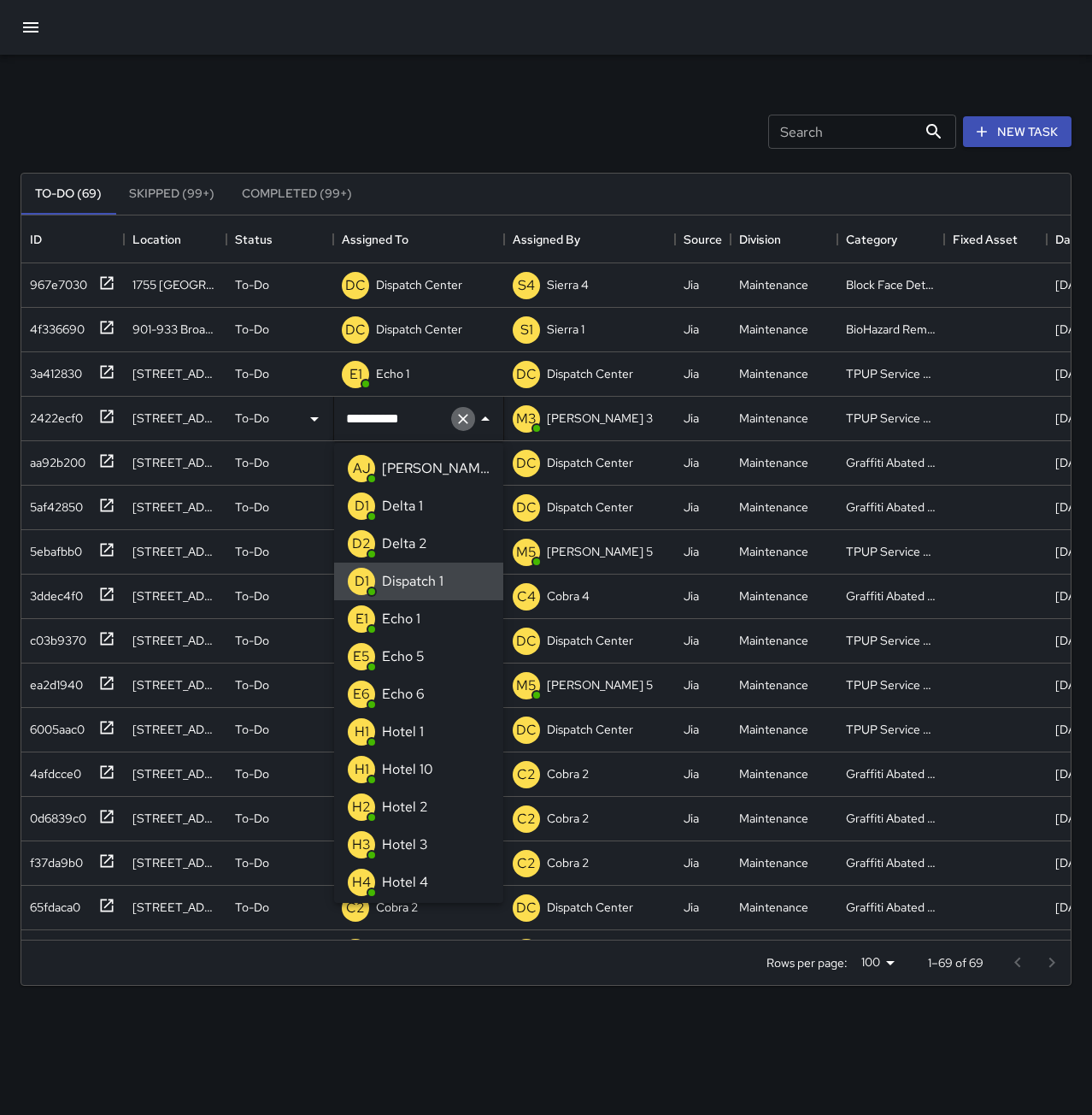
click at [455, 421] on icon "Clear" at bounding box center [462, 418] width 17 height 17
click at [428, 612] on li "E1 Echo 1" at bounding box center [419, 619] width 169 height 37
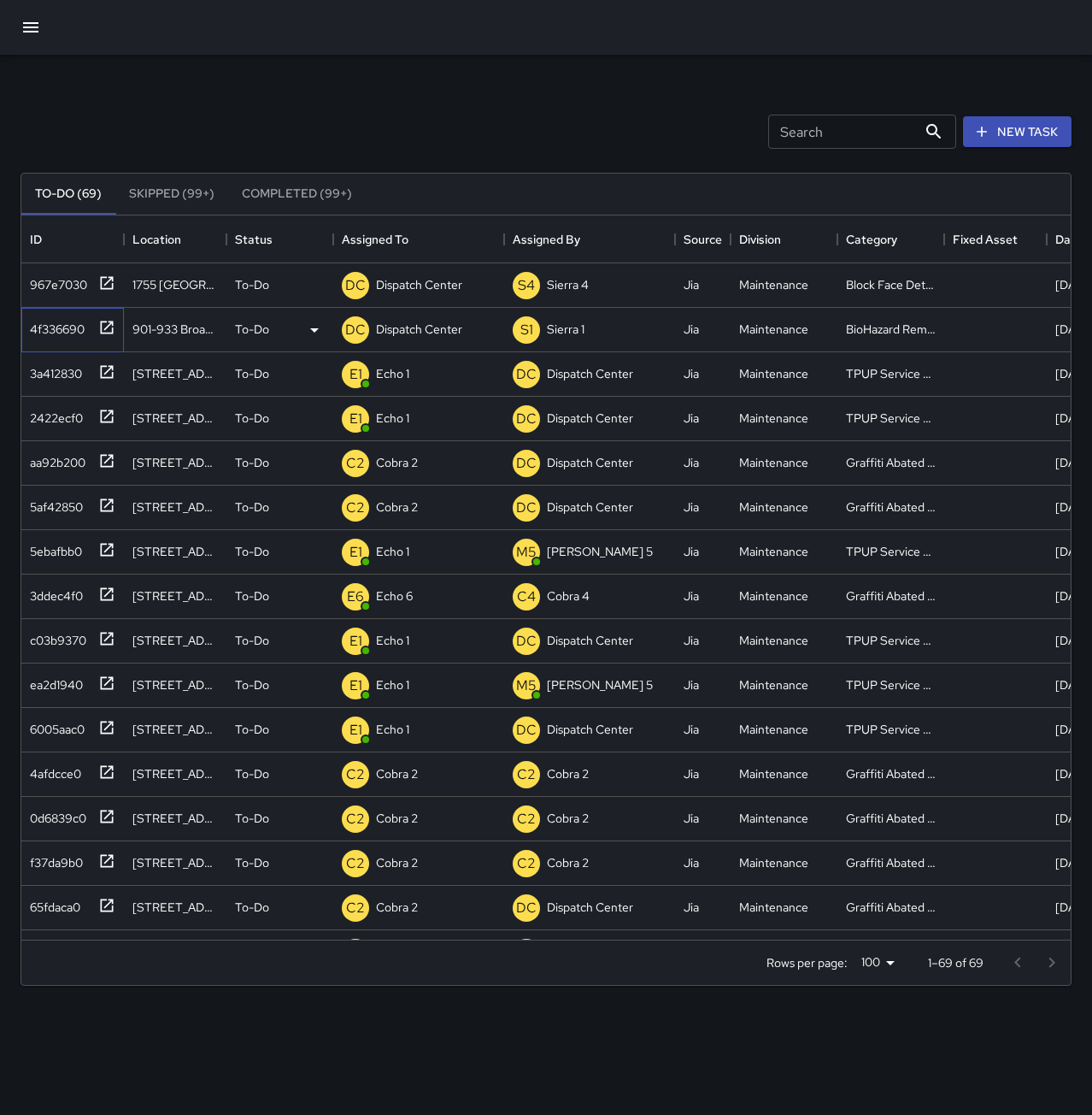
click at [51, 332] on div "4f336690" at bounding box center [53, 326] width 62 height 24
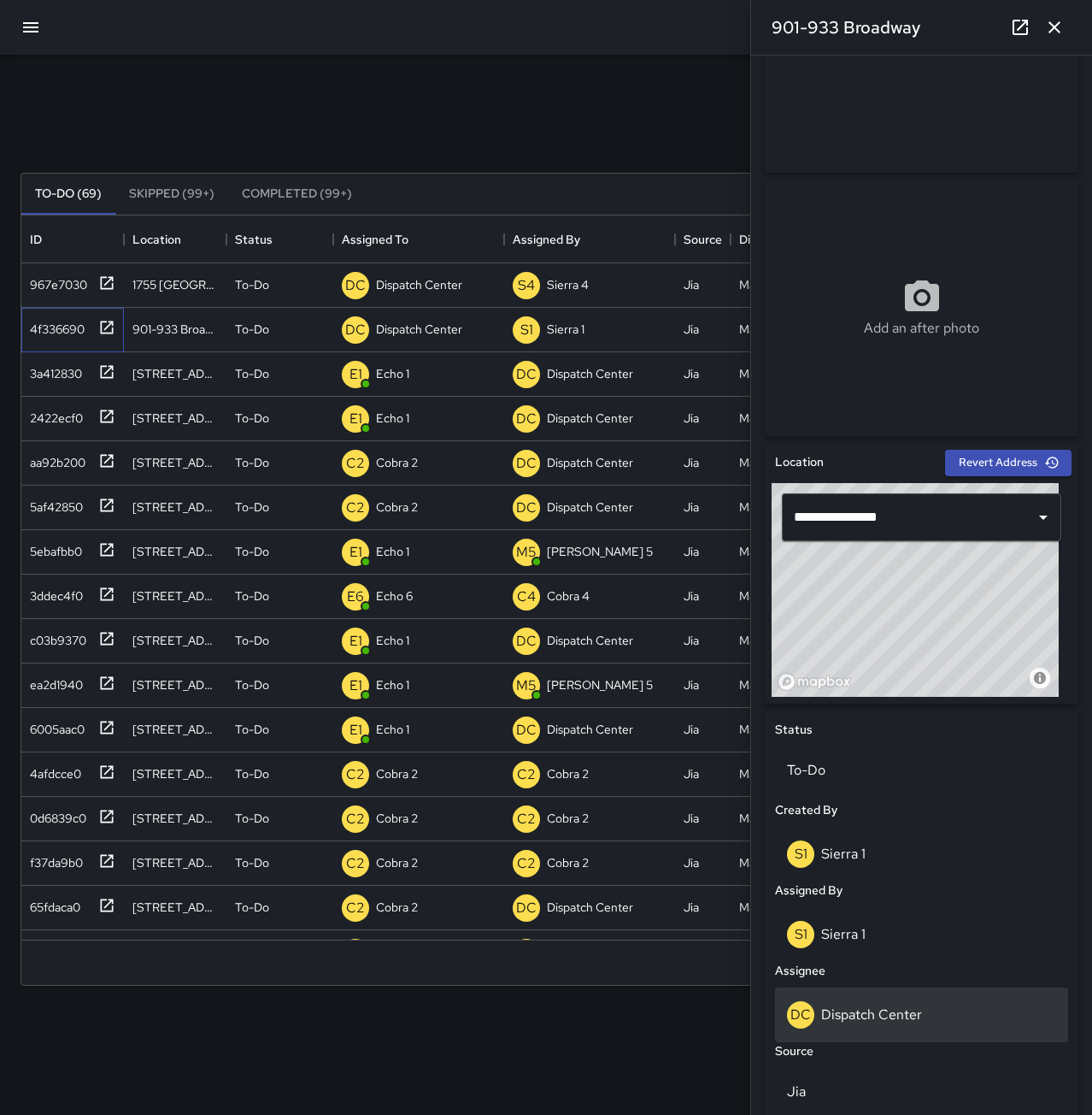
scroll to position [171, 0]
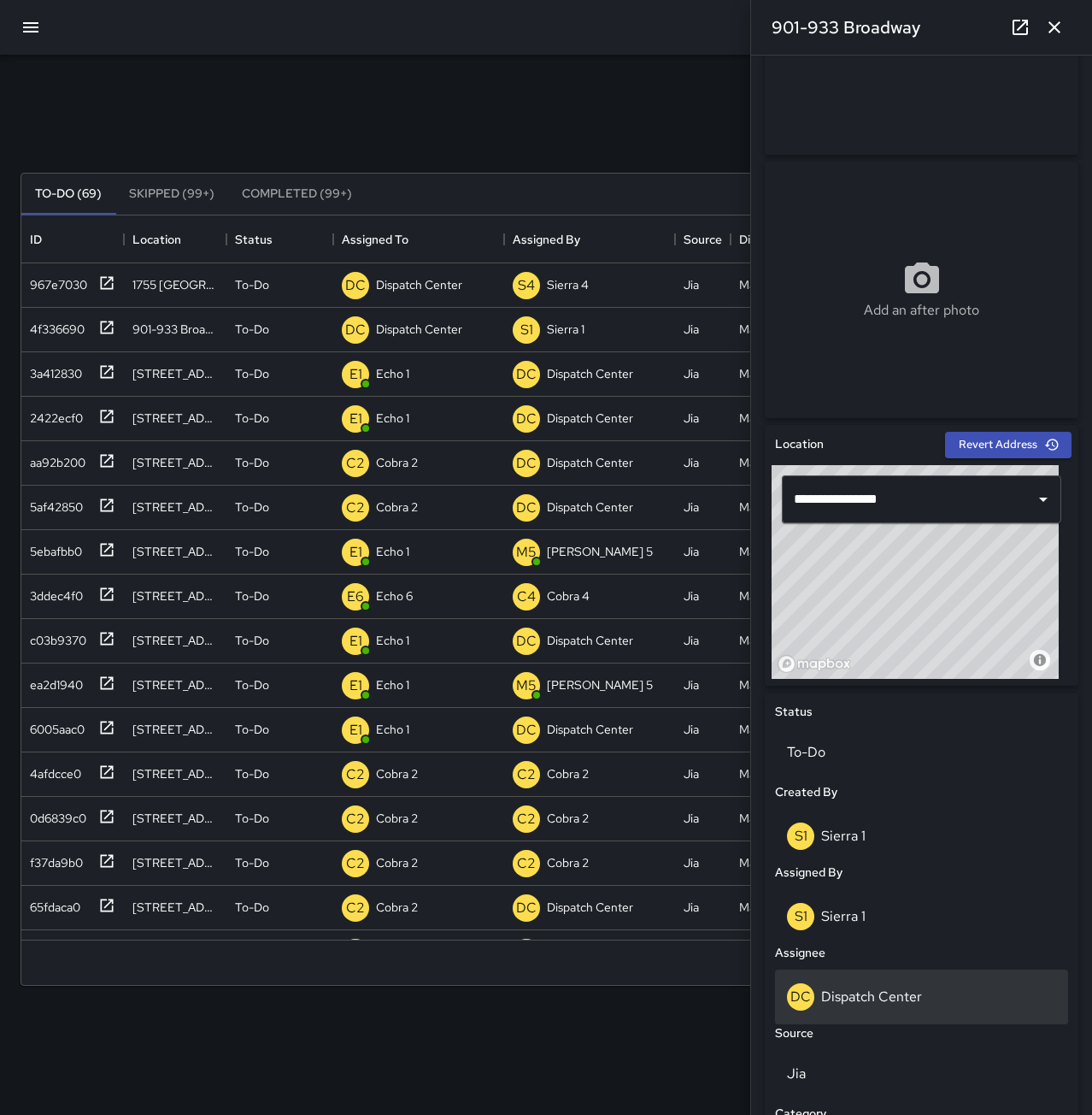
click at [886, 996] on p "Dispatch Center" at bounding box center [872, 996] width 101 height 18
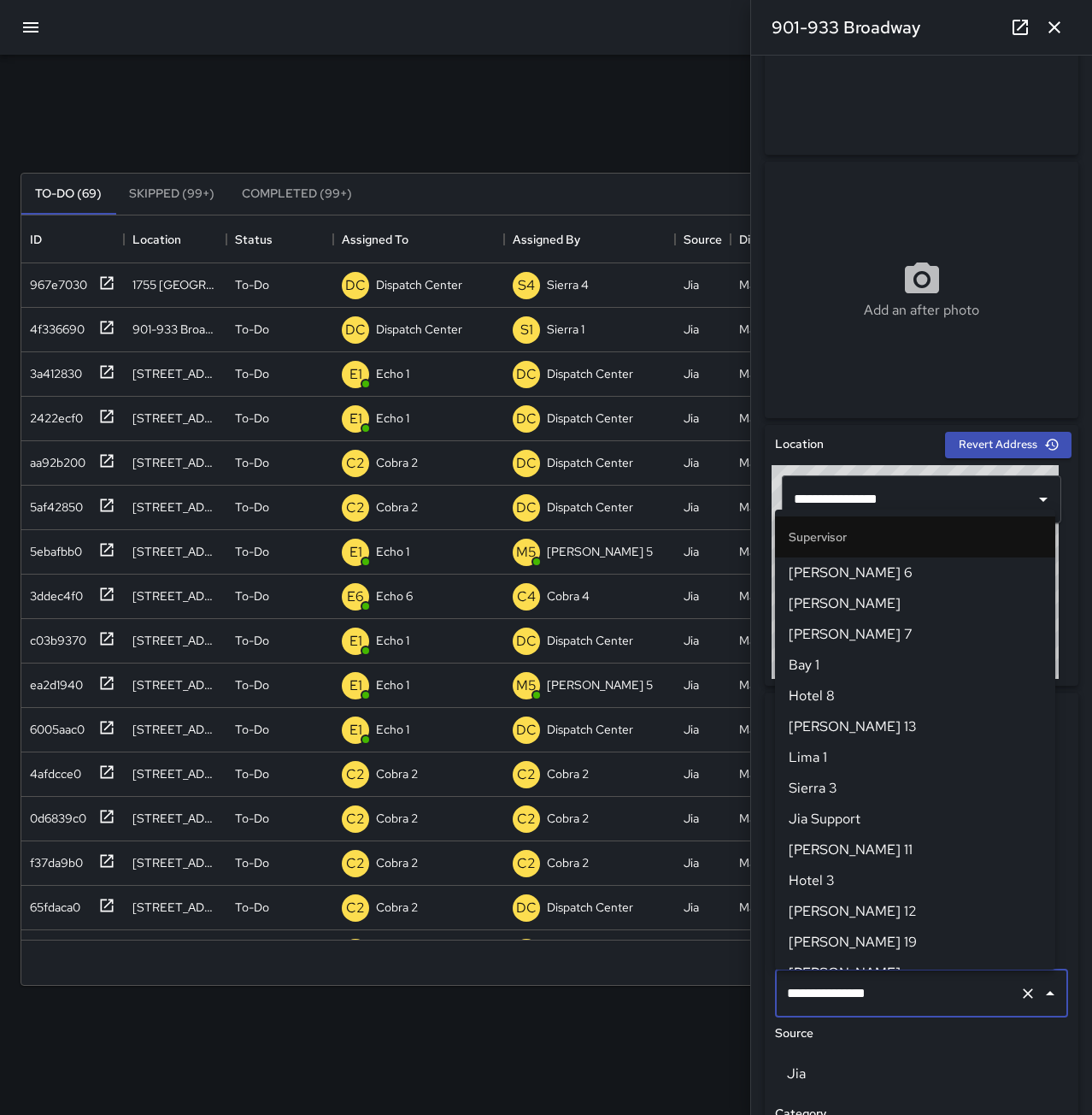
scroll to position [1588, 0]
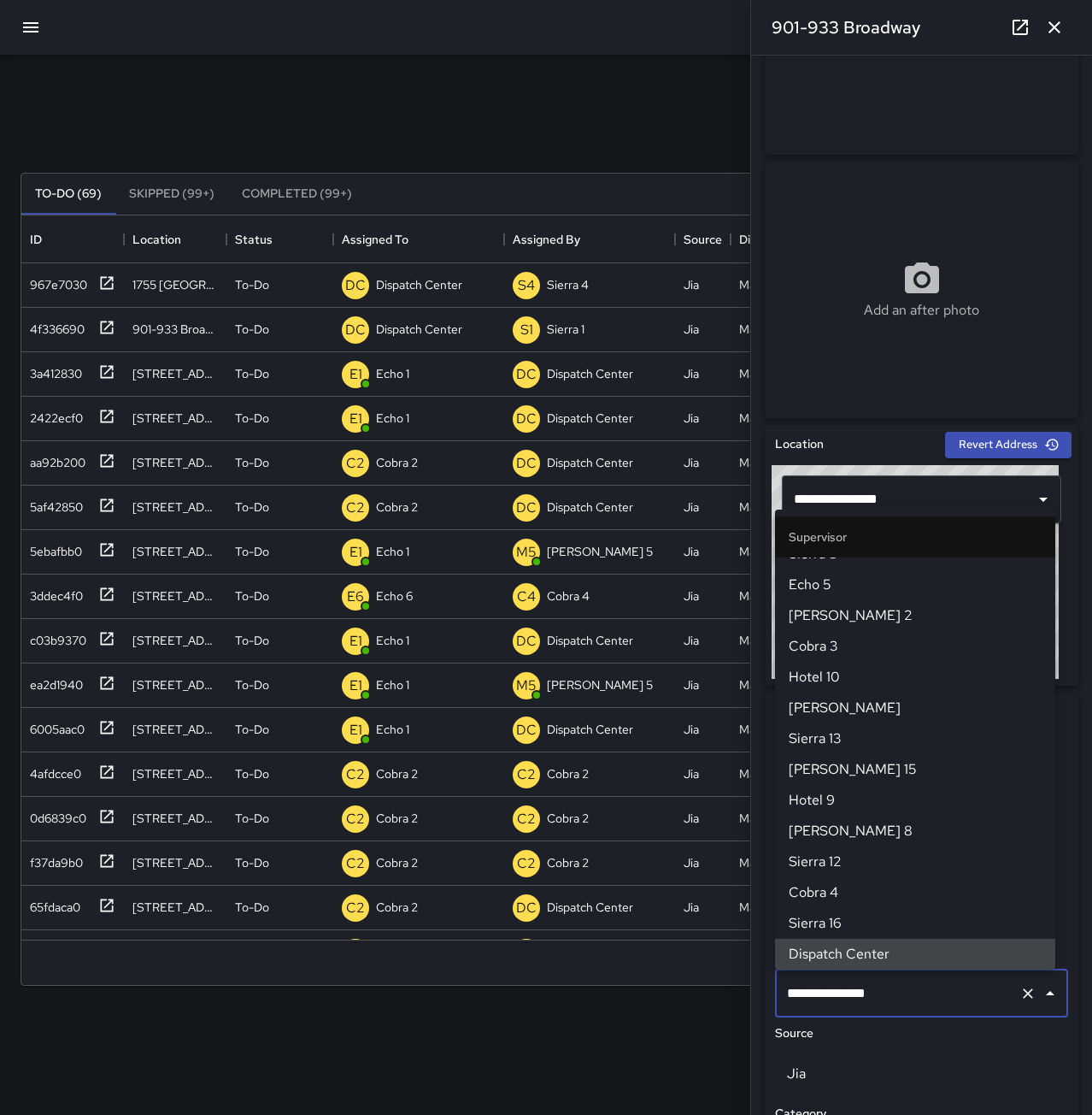
click at [1019, 991] on icon "Clear" at bounding box center [1027, 993] width 17 height 17
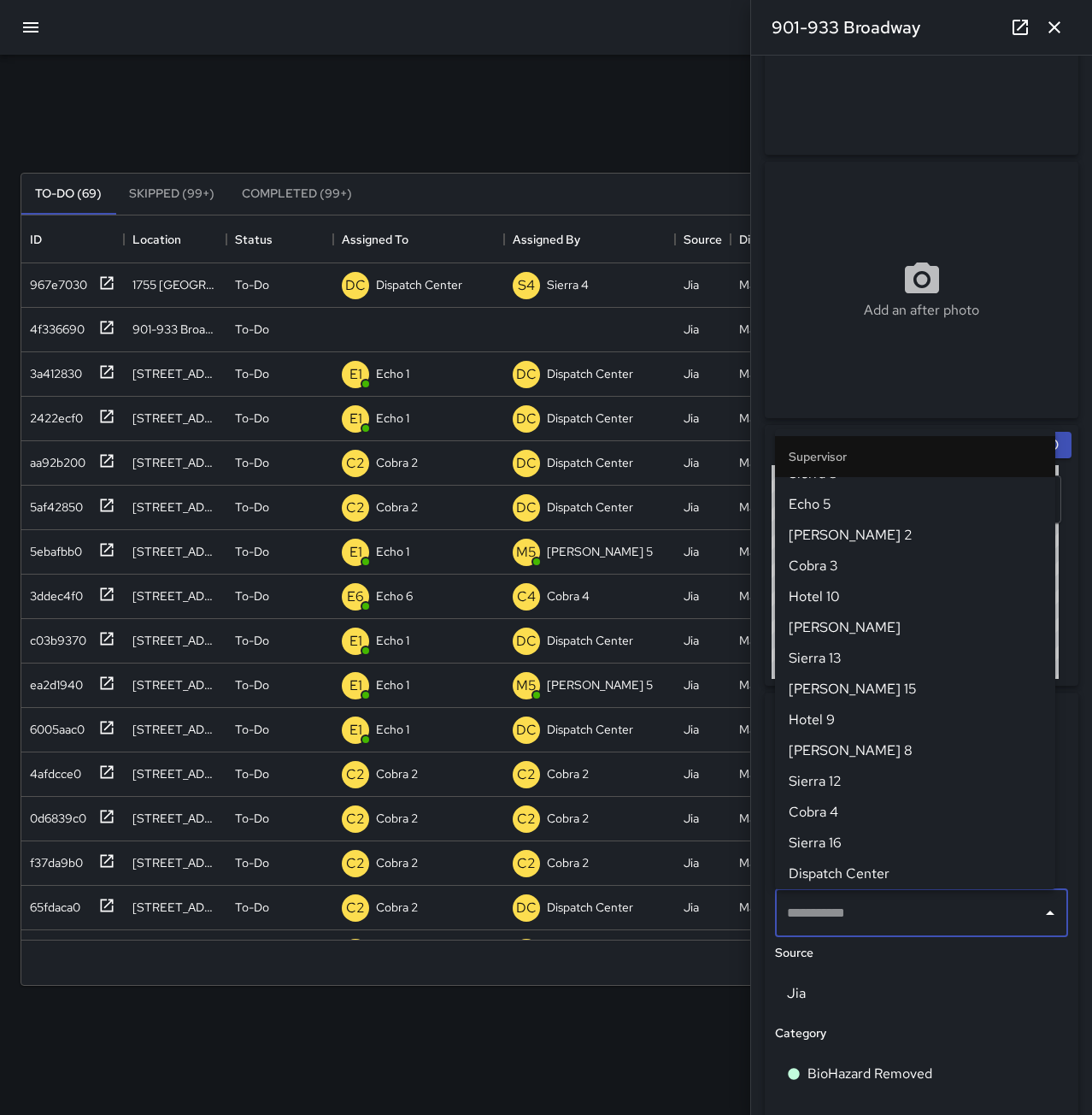
scroll to position [0, 0]
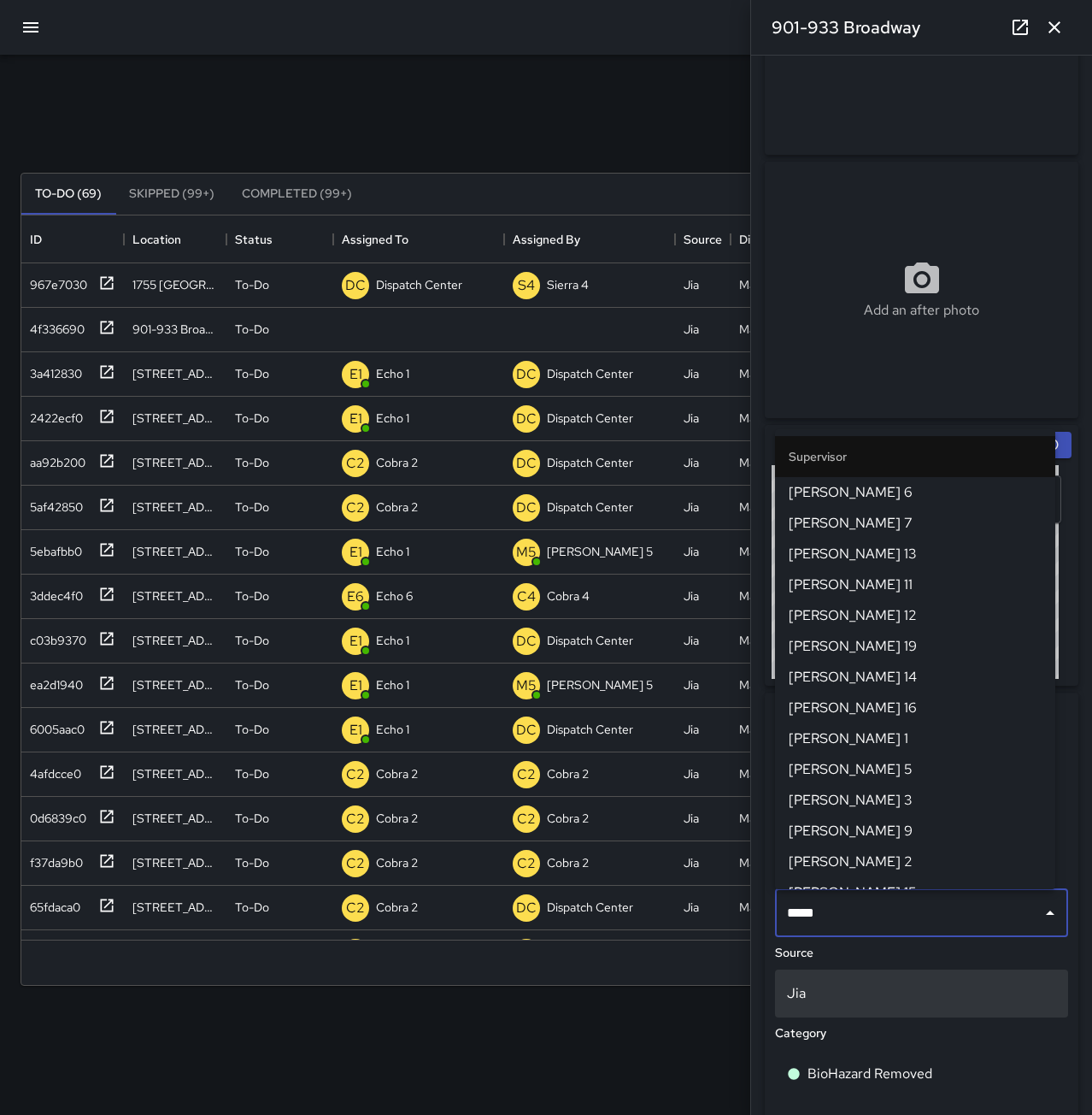
type input "******"
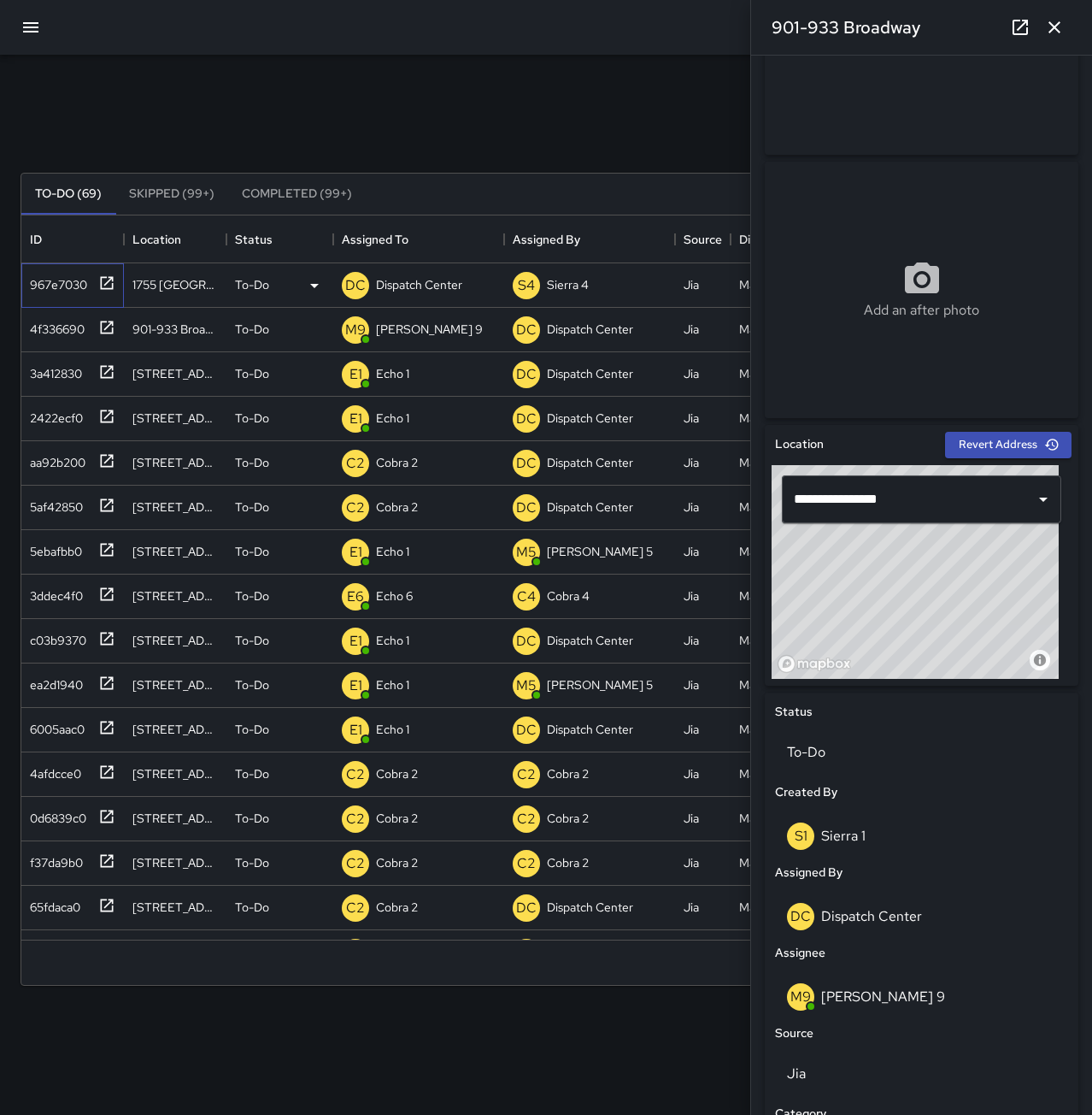
click at [70, 290] on div "967e7030" at bounding box center [54, 281] width 64 height 24
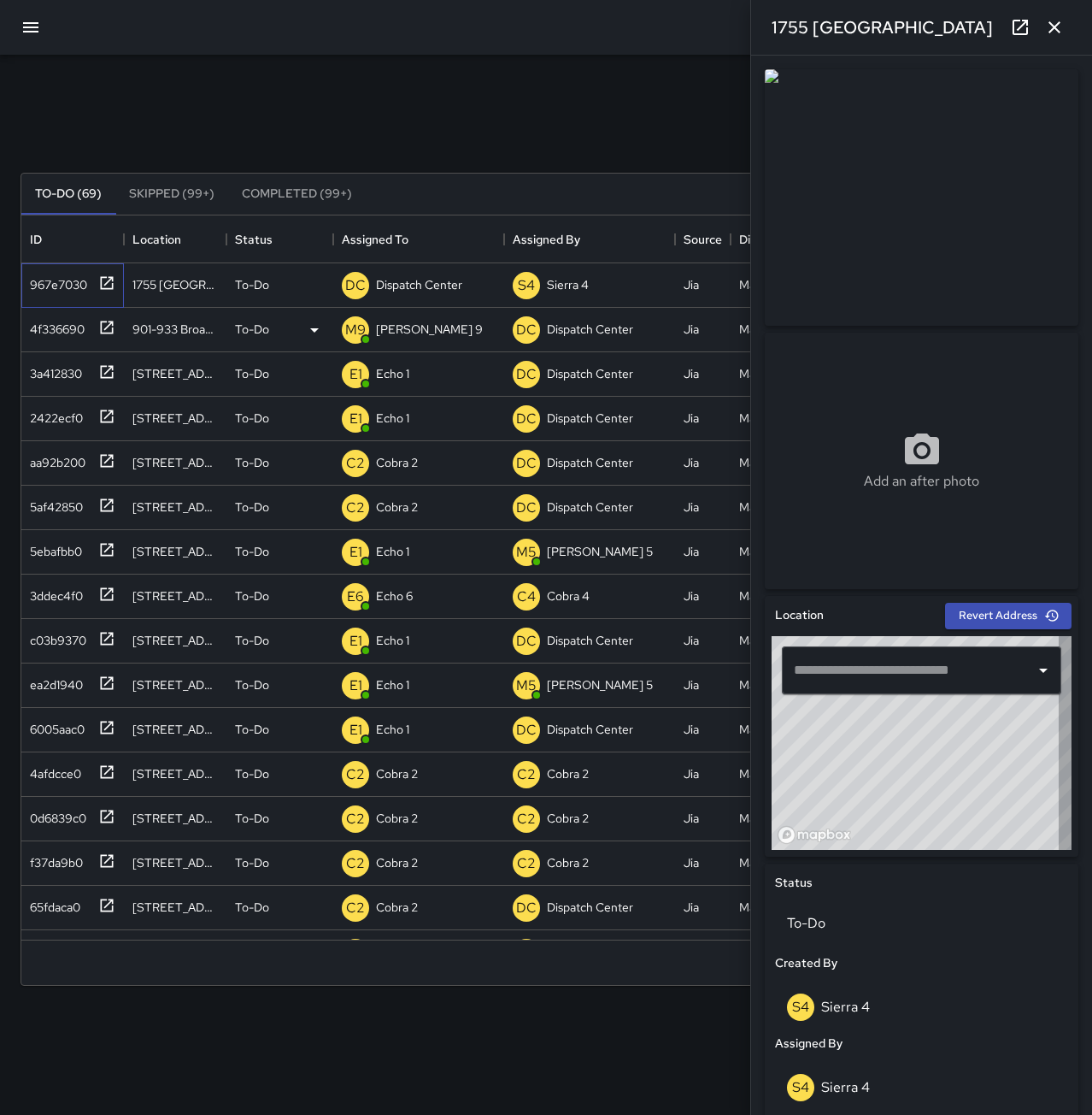
type input "**********"
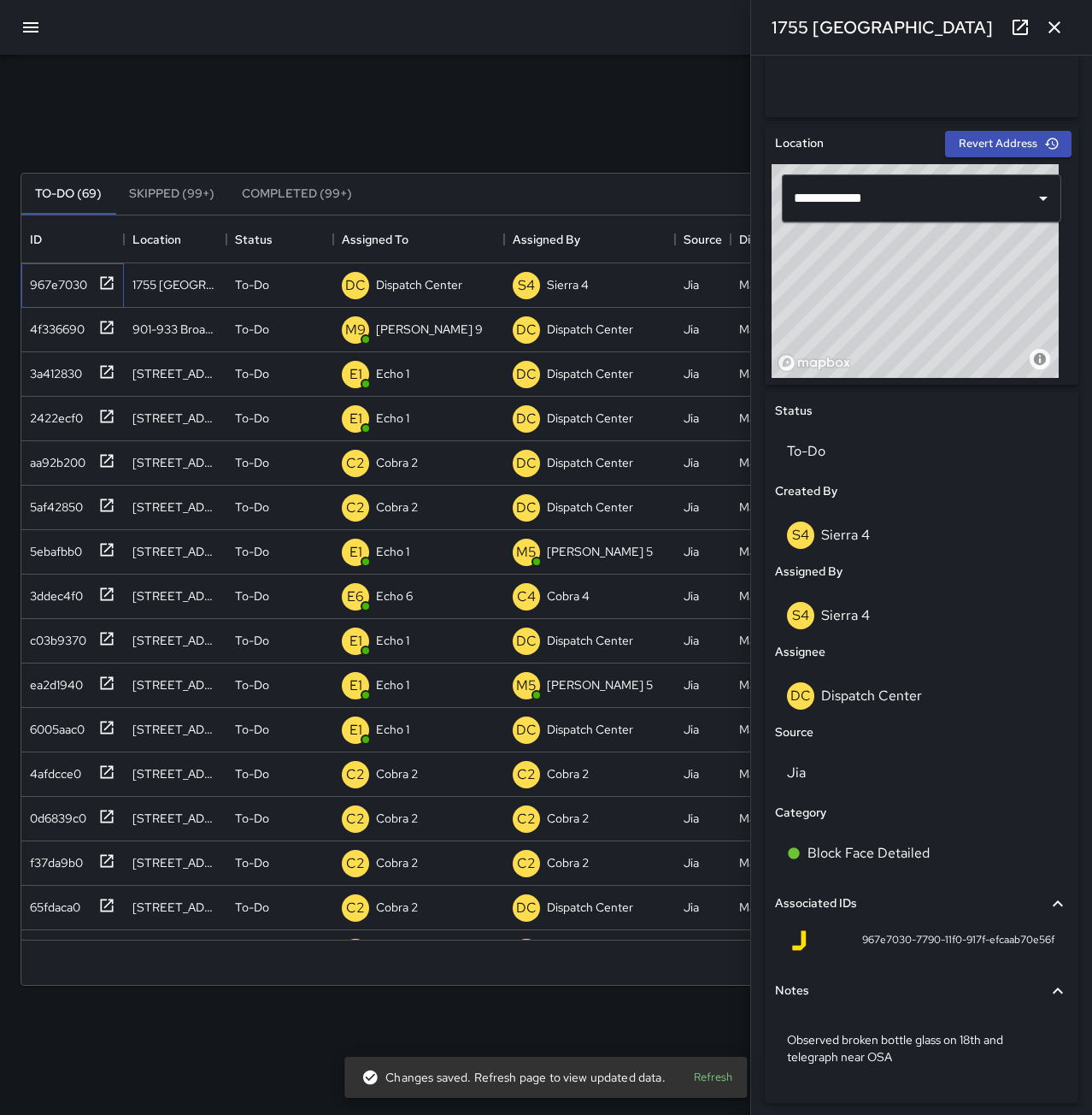
scroll to position [512, 0]
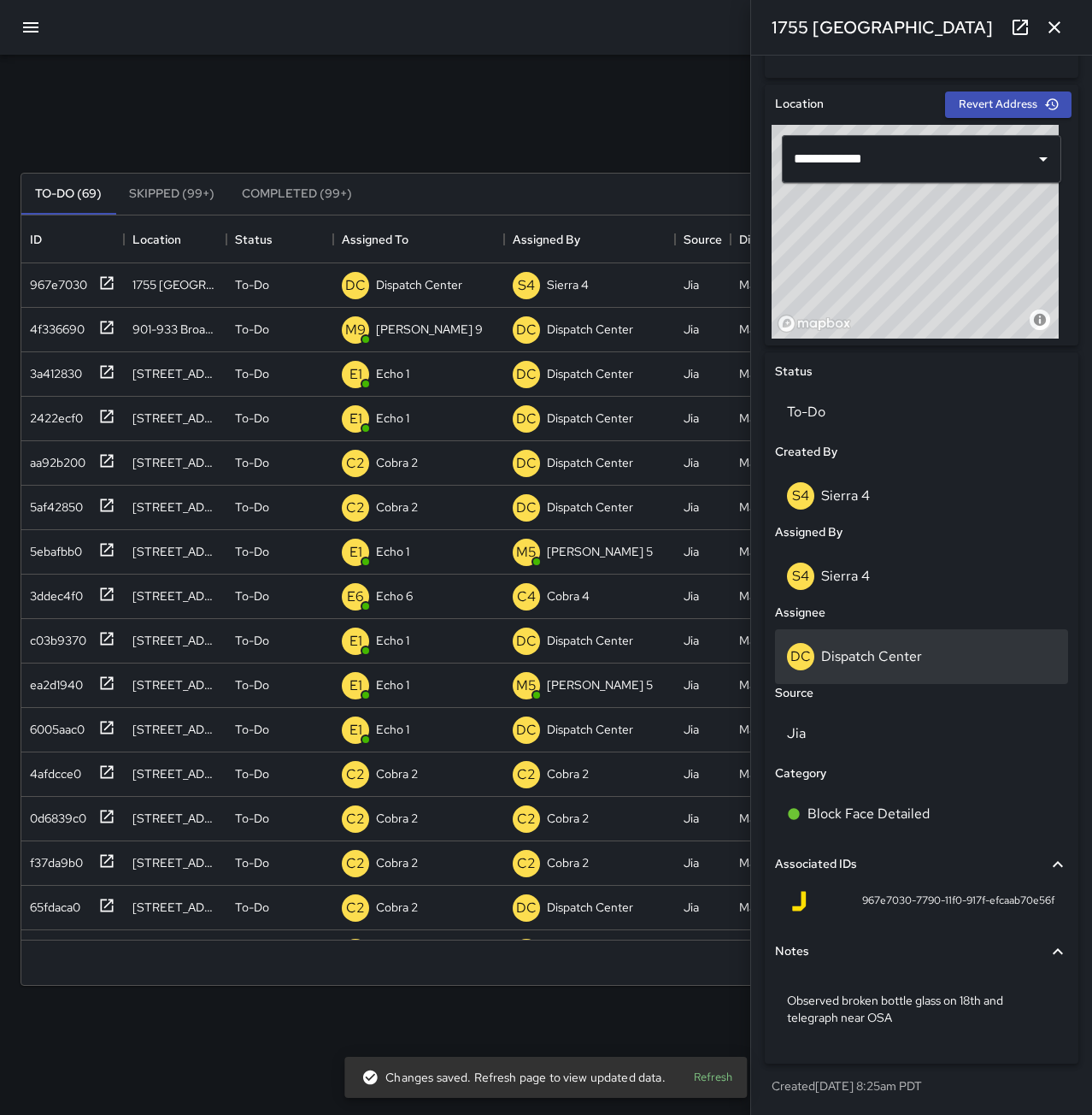
click at [899, 654] on p "Dispatch Center" at bounding box center [872, 656] width 101 height 18
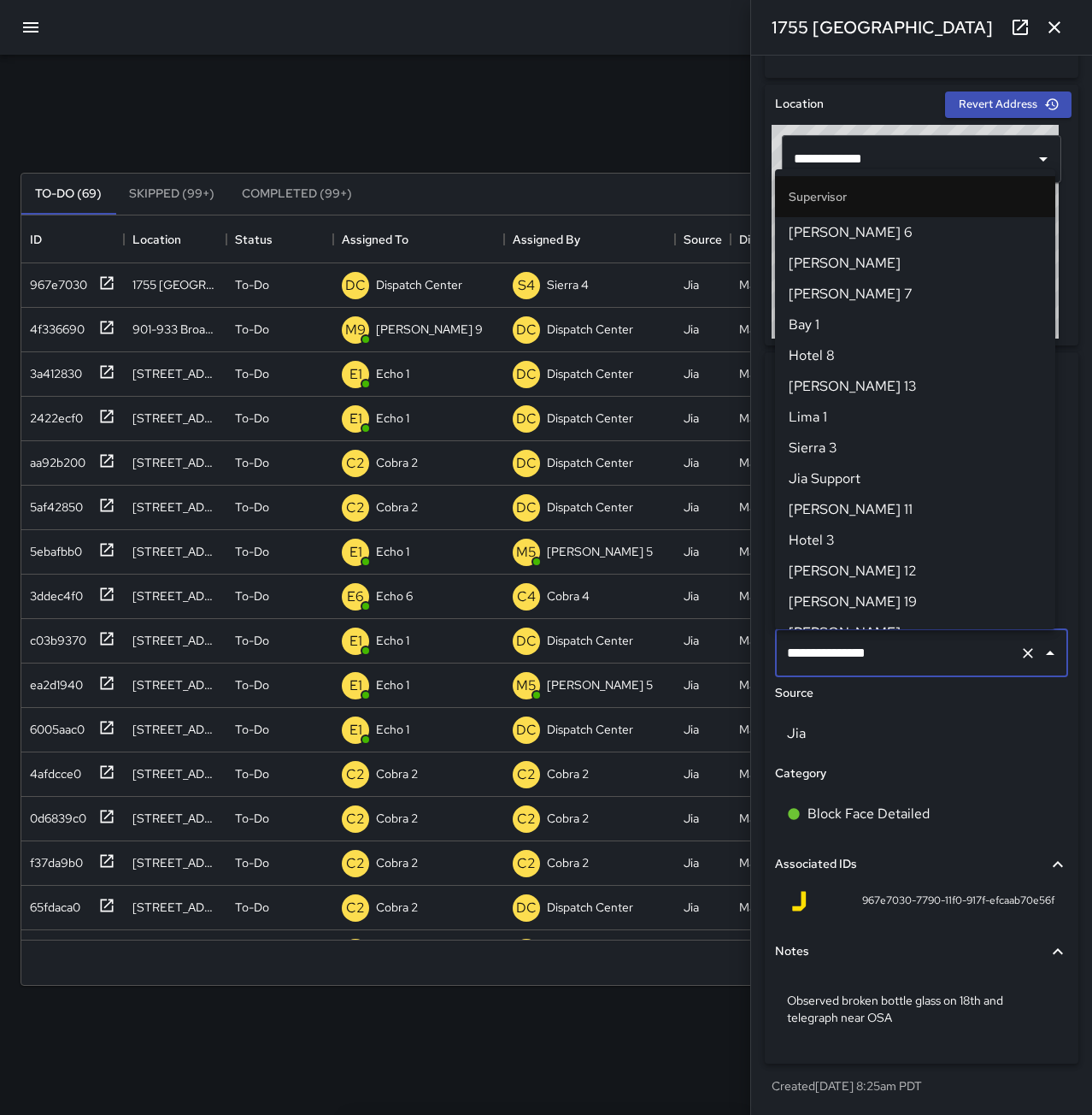
scroll to position [1588, 0]
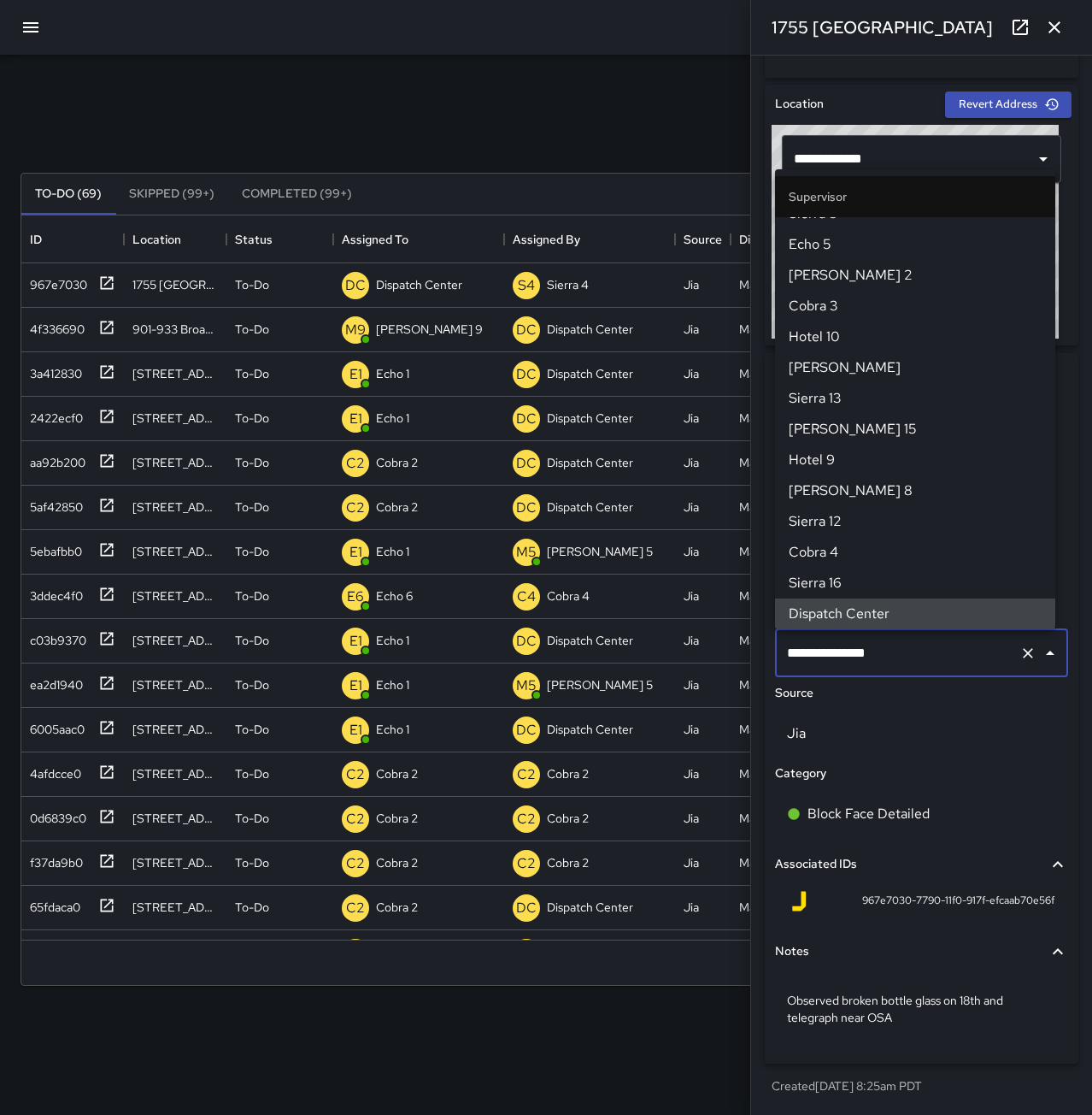
click at [1019, 648] on icon "Clear" at bounding box center [1027, 652] width 17 height 17
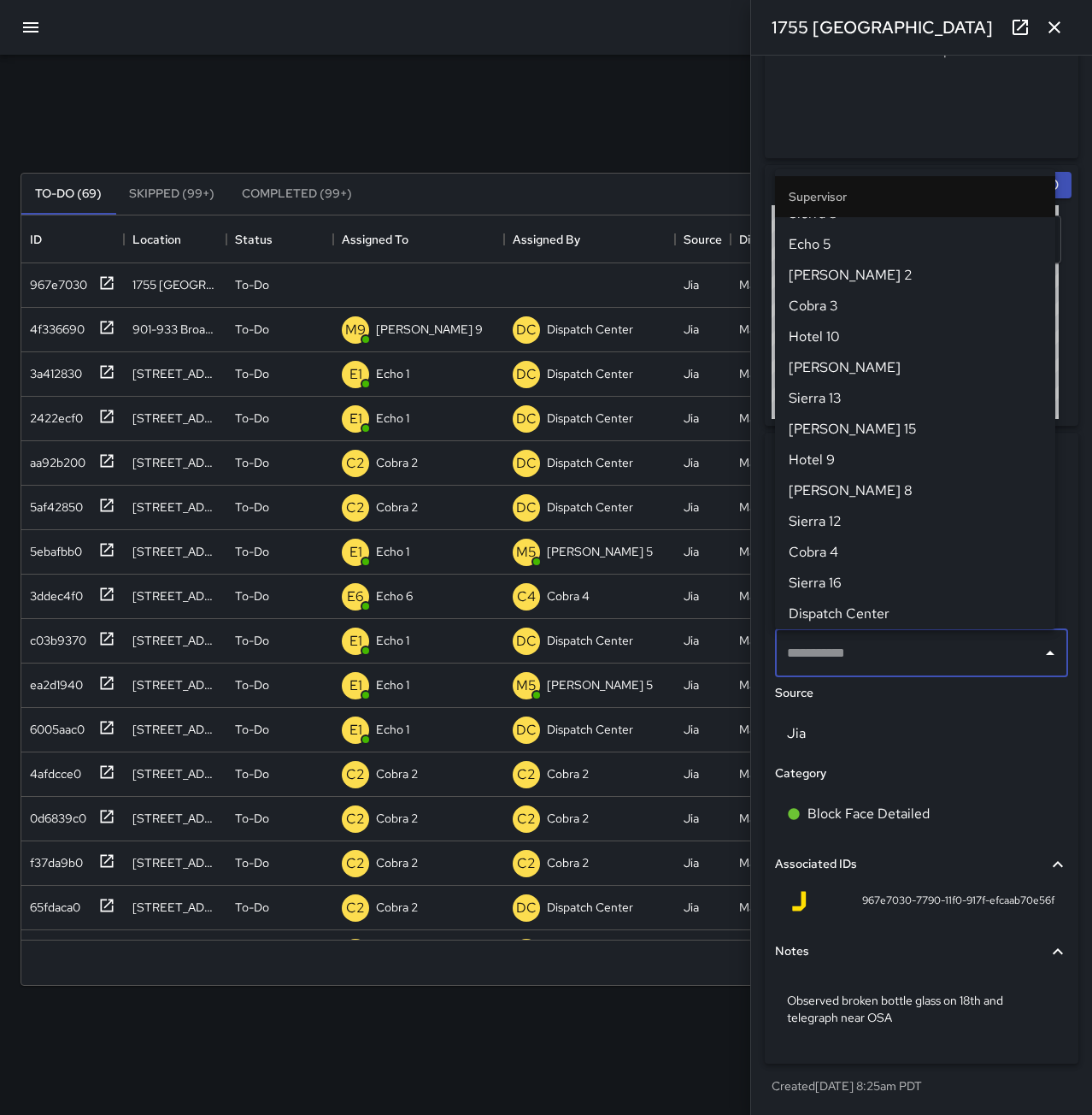
scroll to position [431, 0]
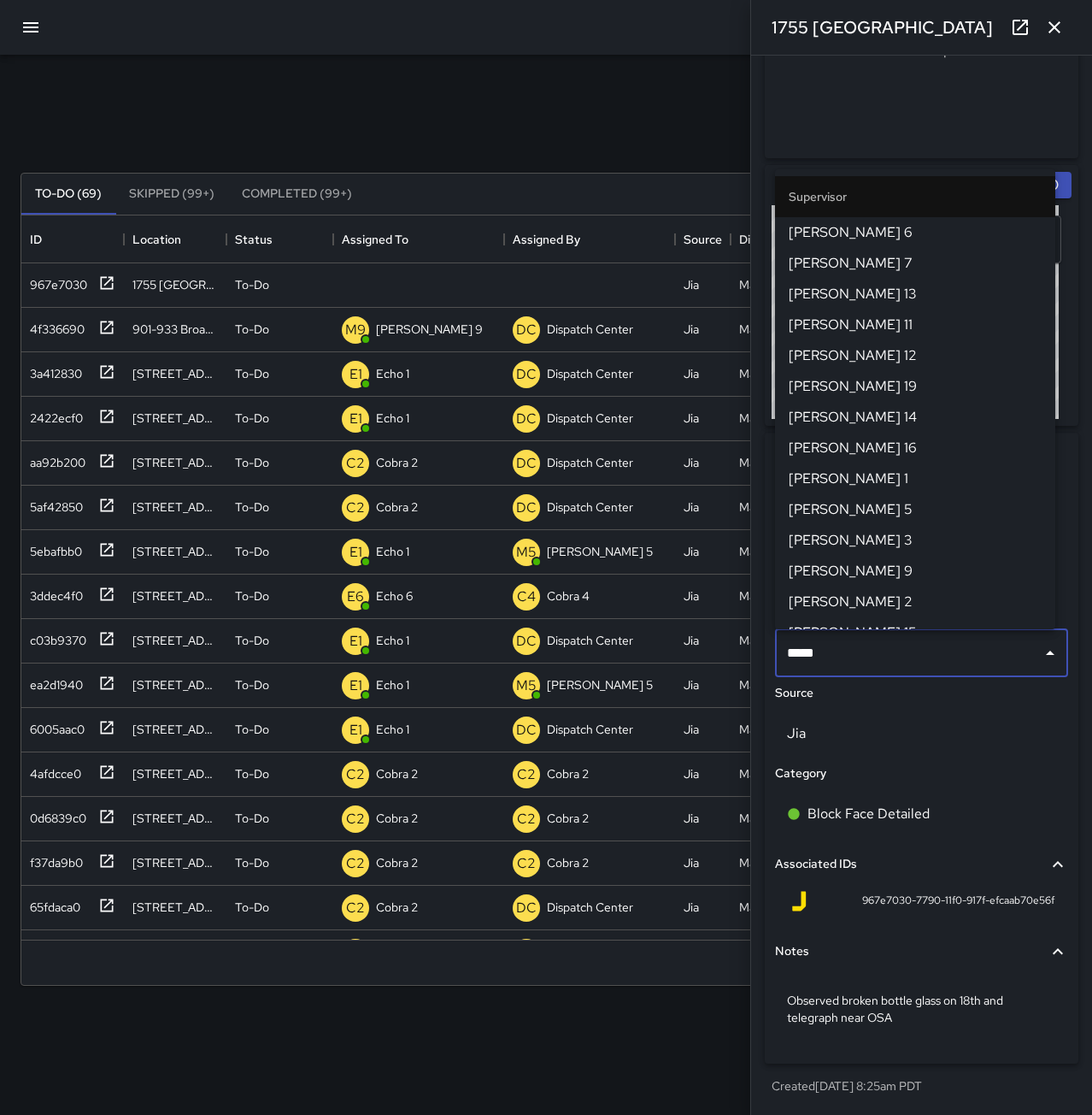
type input "******"
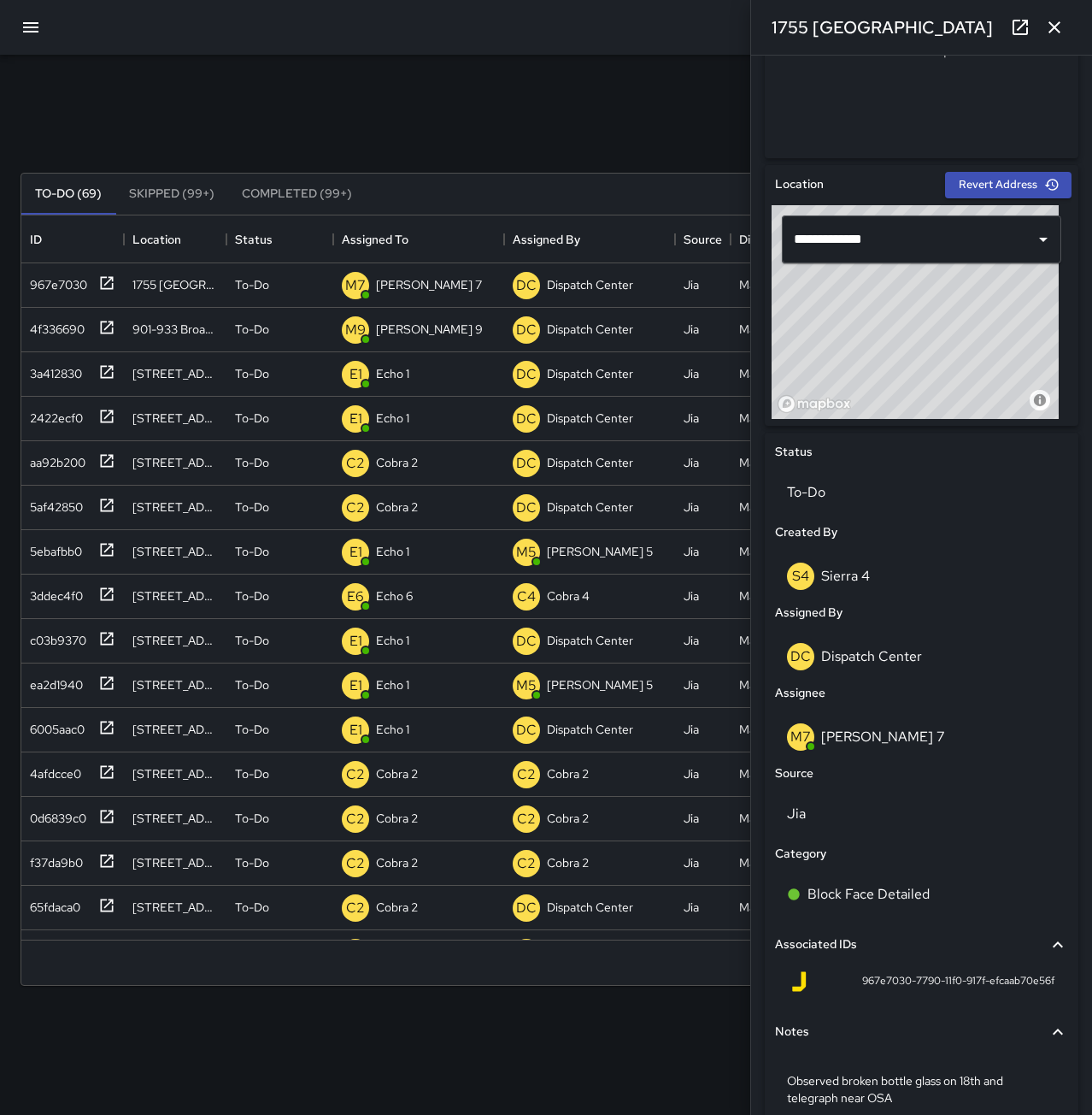
click at [1052, 21] on icon "button" at bounding box center [1055, 27] width 21 height 21
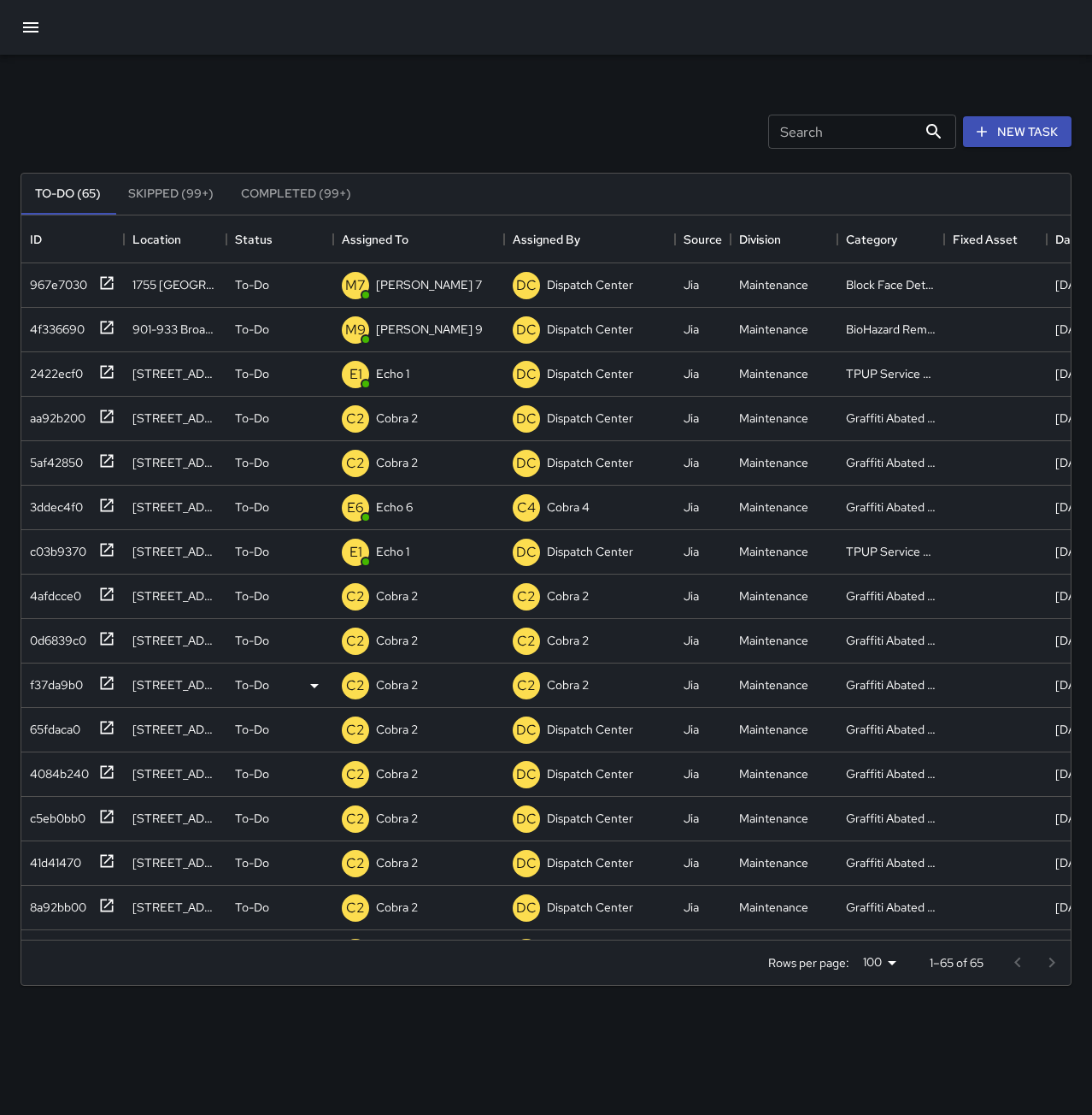
scroll to position [0, 0]
click at [425, 283] on p "Dispatch Center" at bounding box center [419, 284] width 87 height 17
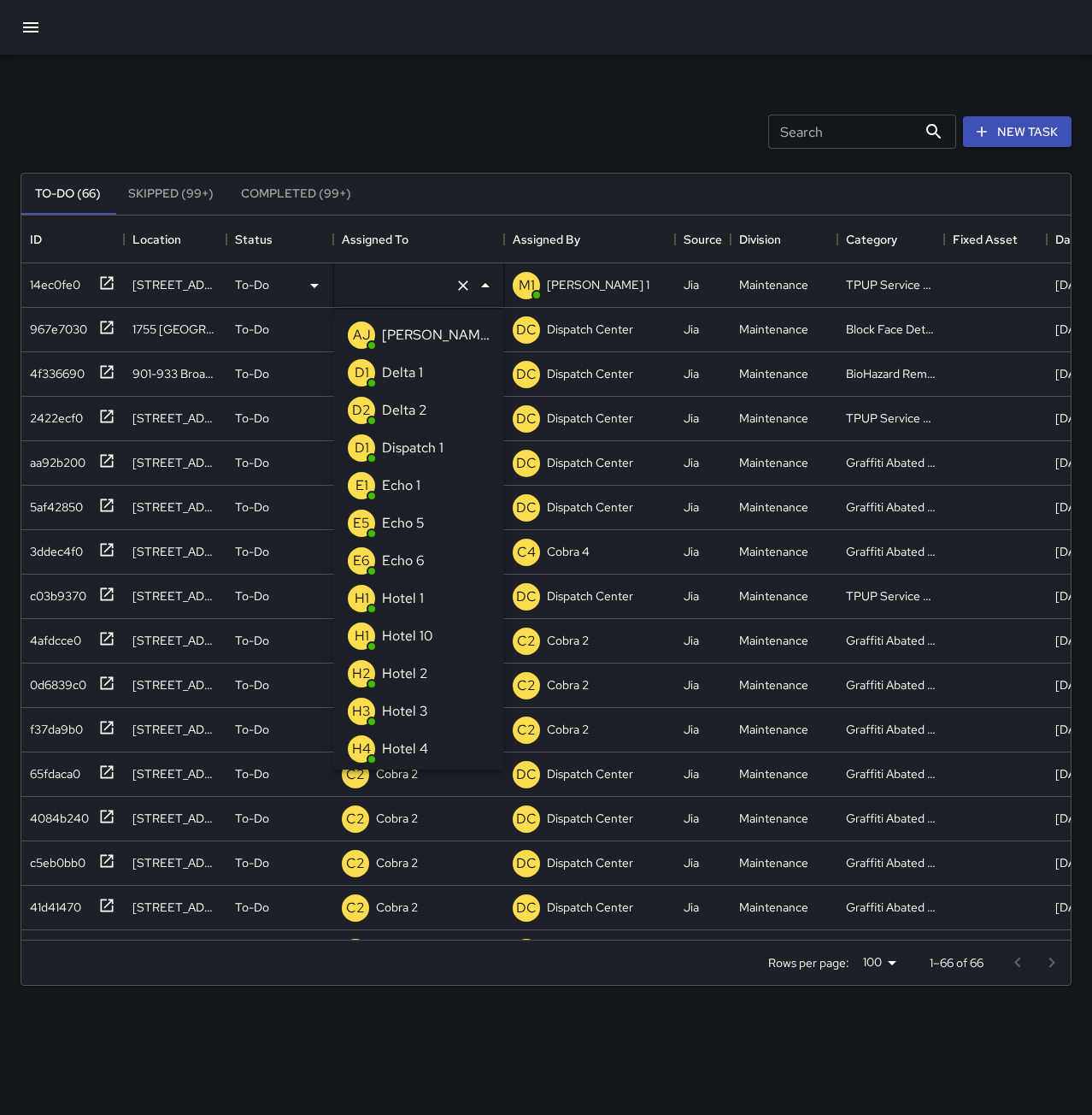
type input "**********"
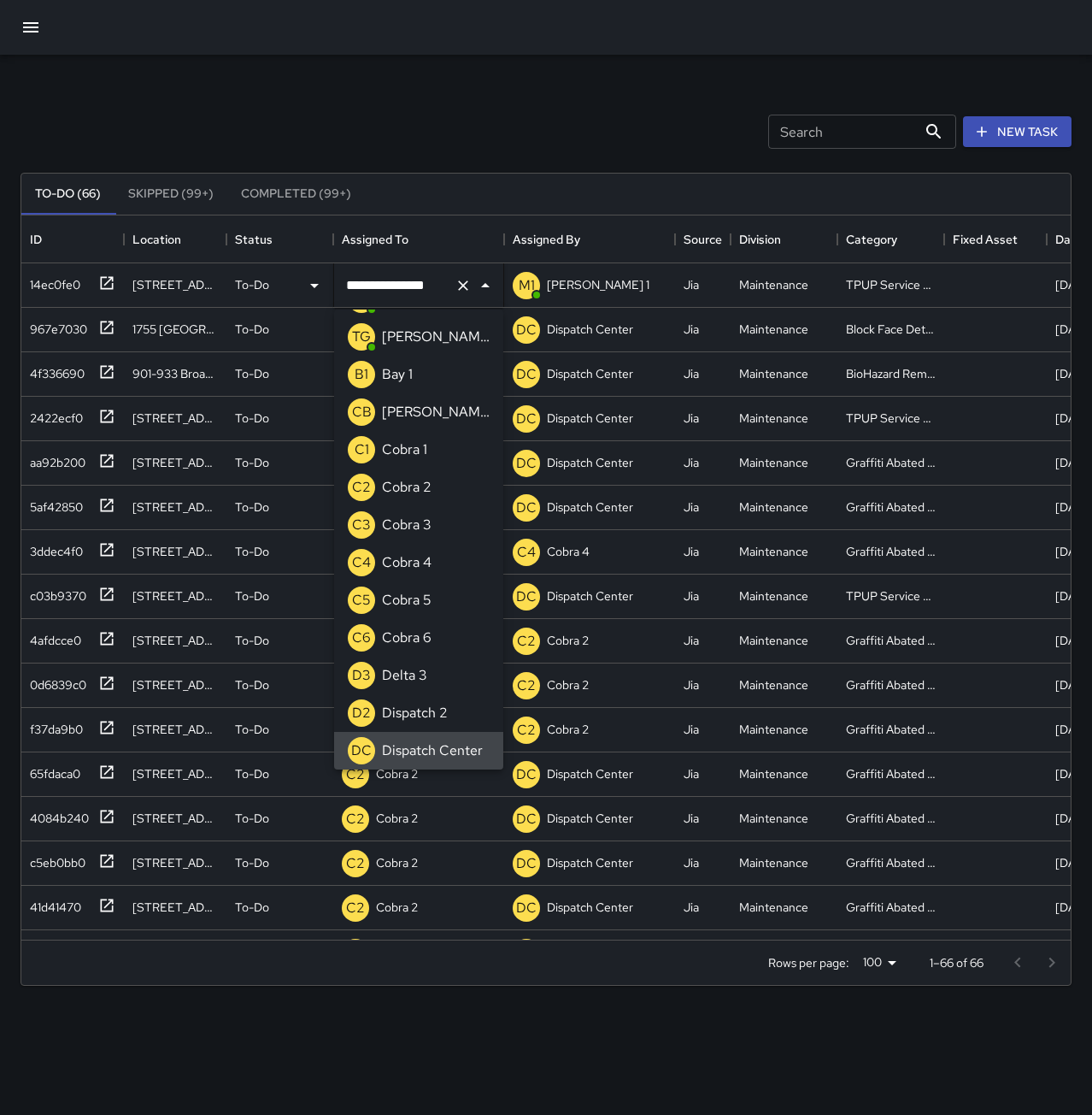
click at [465, 280] on icon "Clear" at bounding box center [462, 284] width 17 height 17
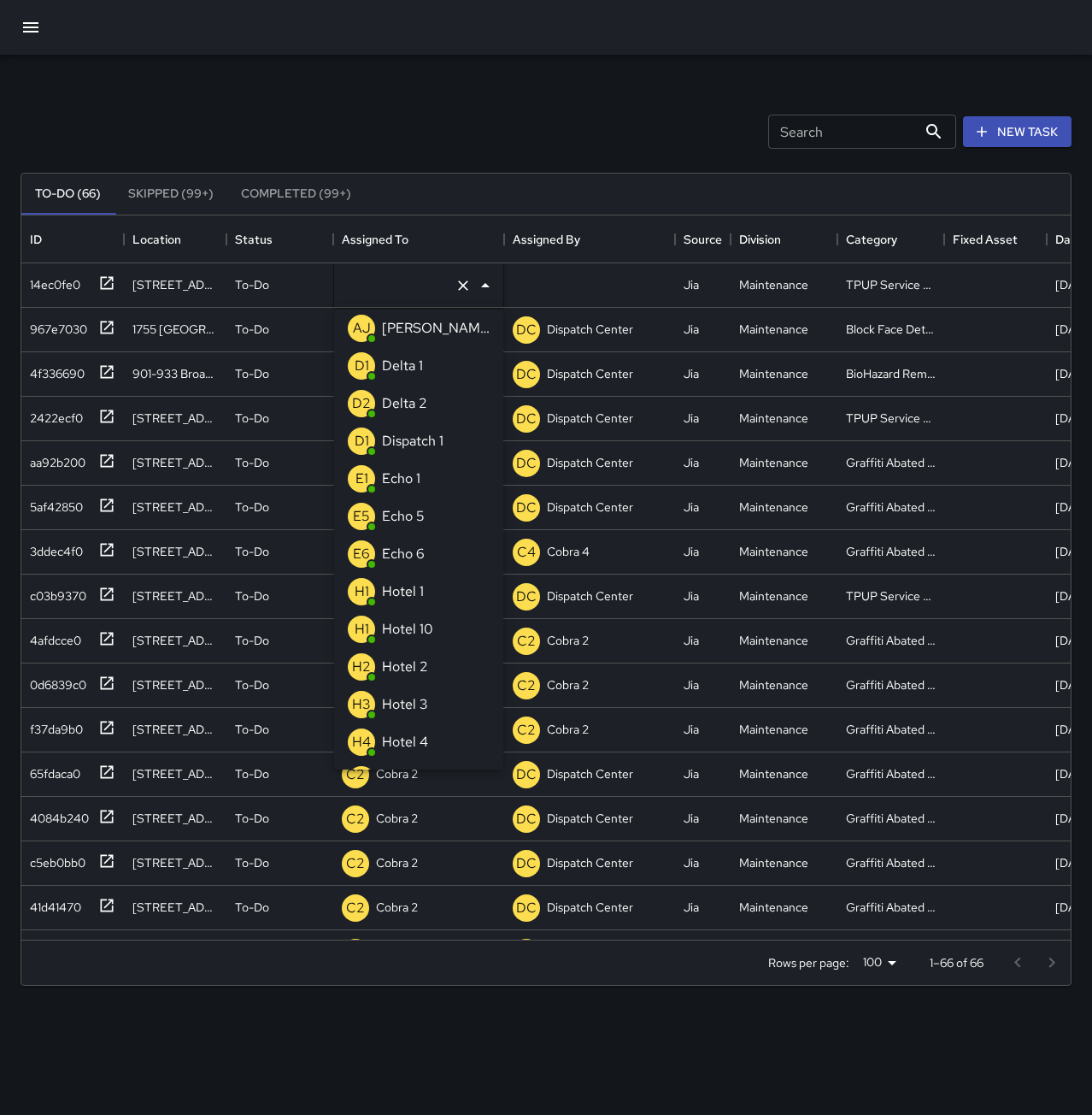
click at [435, 472] on li "E1 Echo 1" at bounding box center [419, 478] width 169 height 37
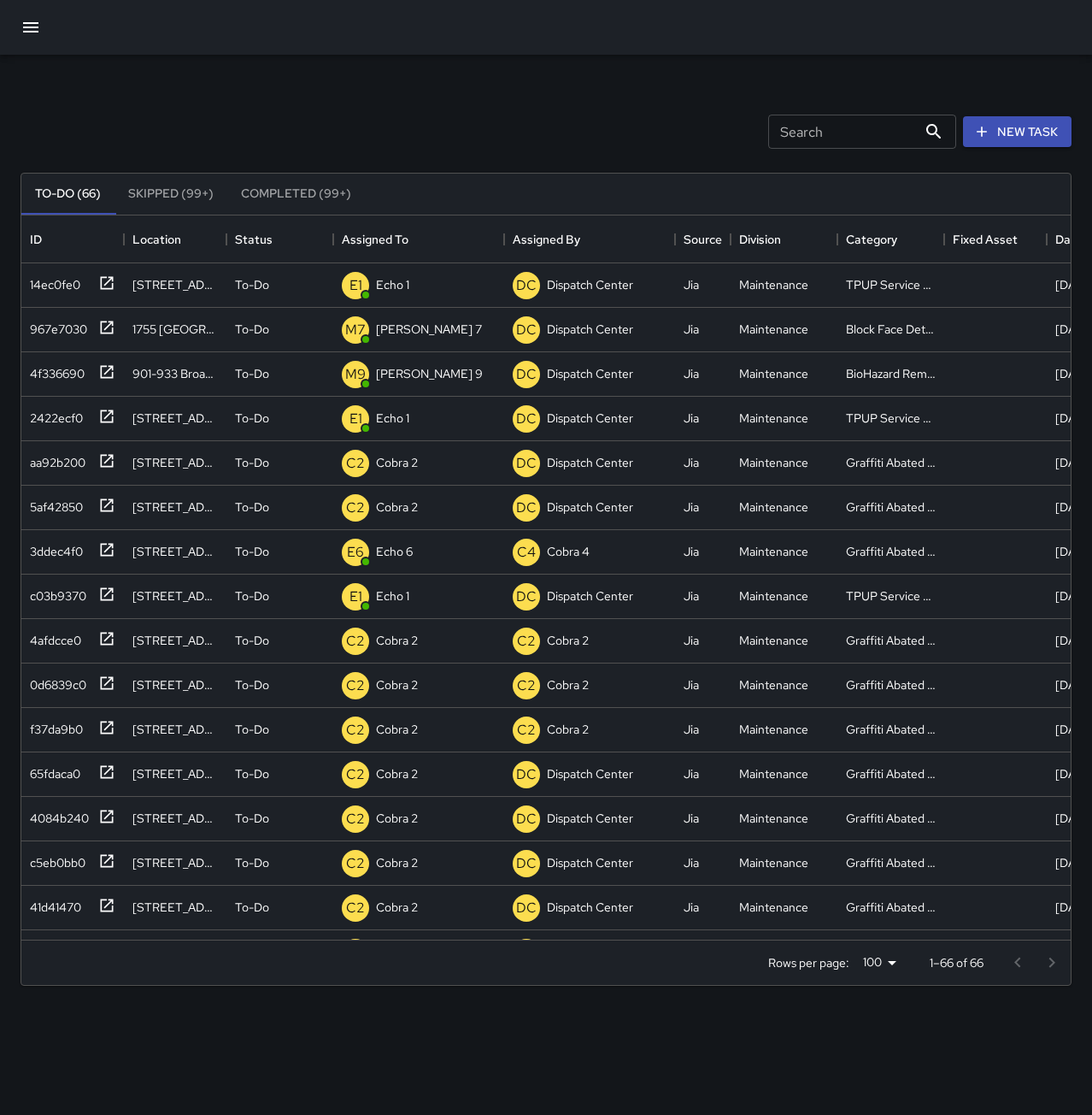
click at [496, 115] on div "Search Search New Task" at bounding box center [546, 132] width 1059 height 89
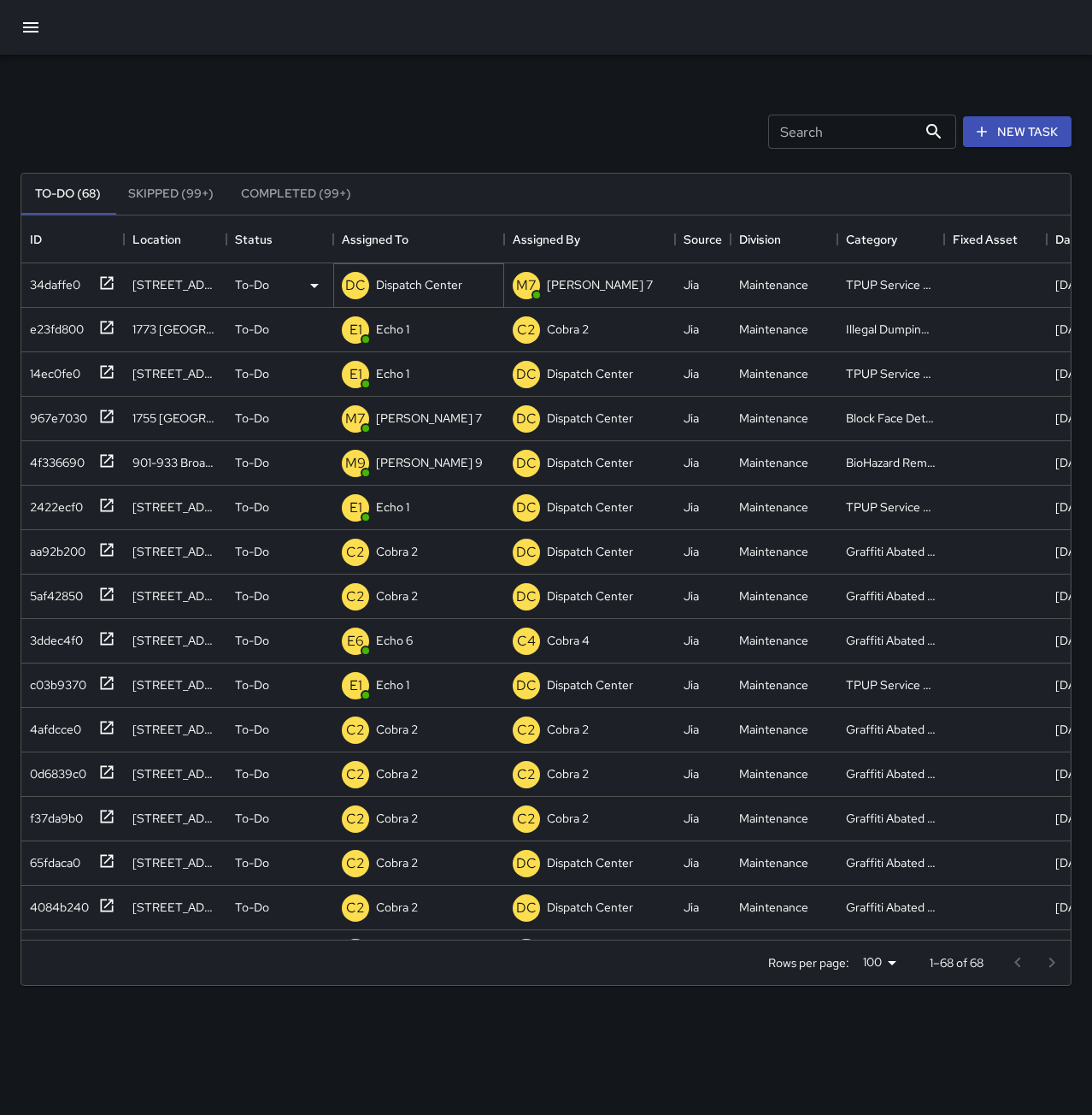
click at [434, 297] on div "DC Dispatch Center" at bounding box center [401, 285] width 127 height 34
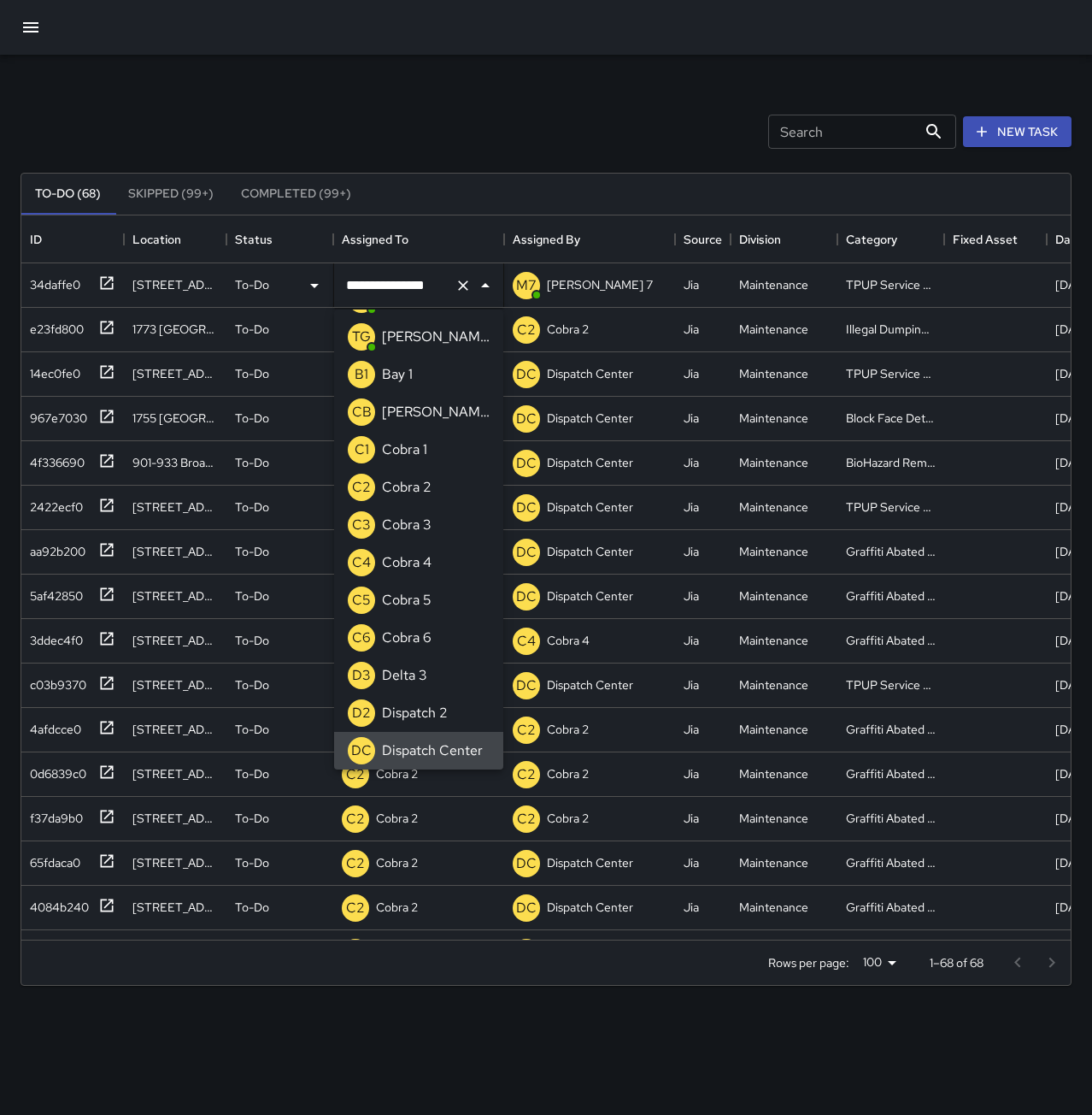
click at [460, 281] on icon "Clear" at bounding box center [462, 284] width 17 height 17
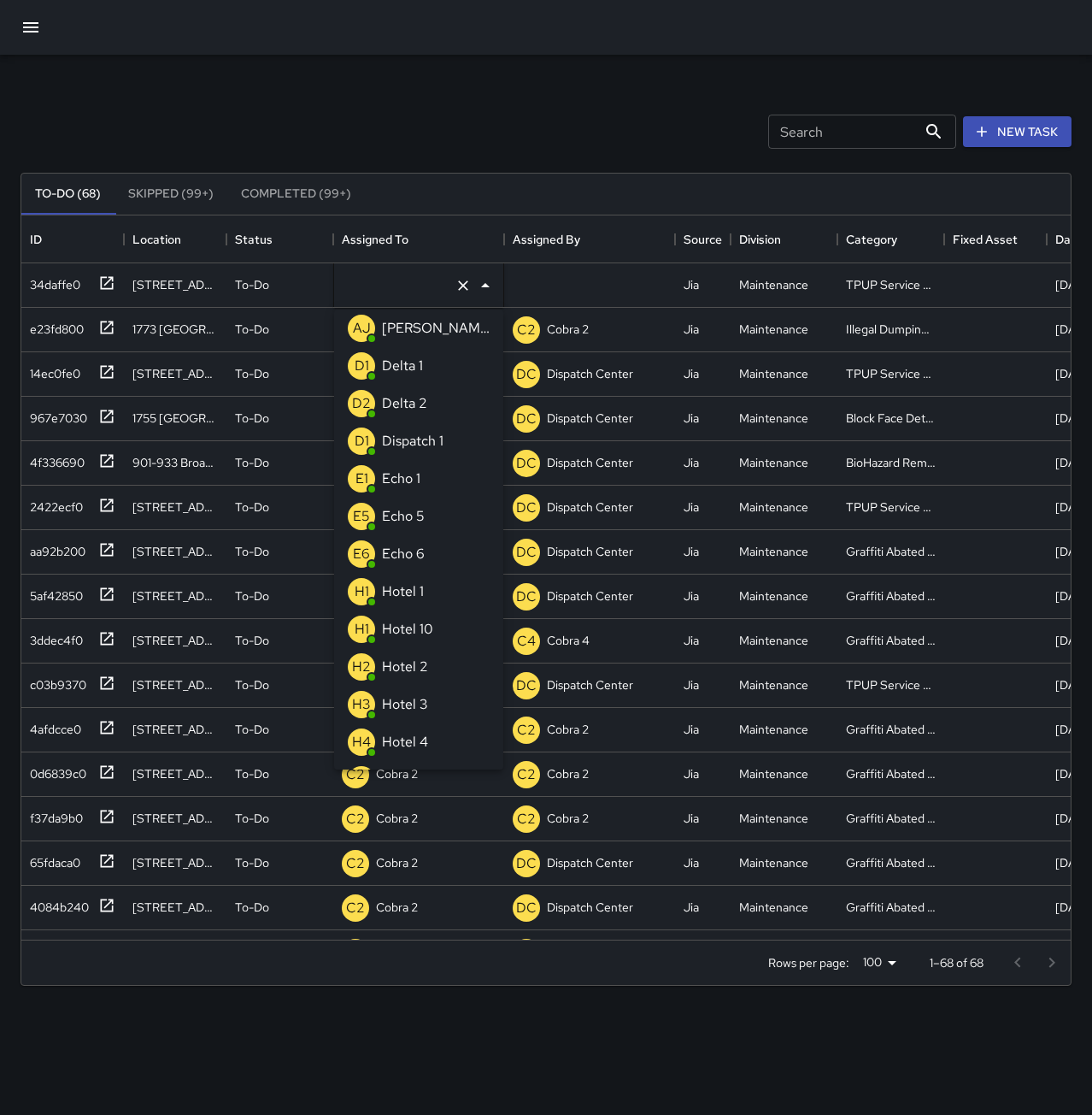
click at [420, 477] on div "Echo 1" at bounding box center [401, 479] width 45 height 28
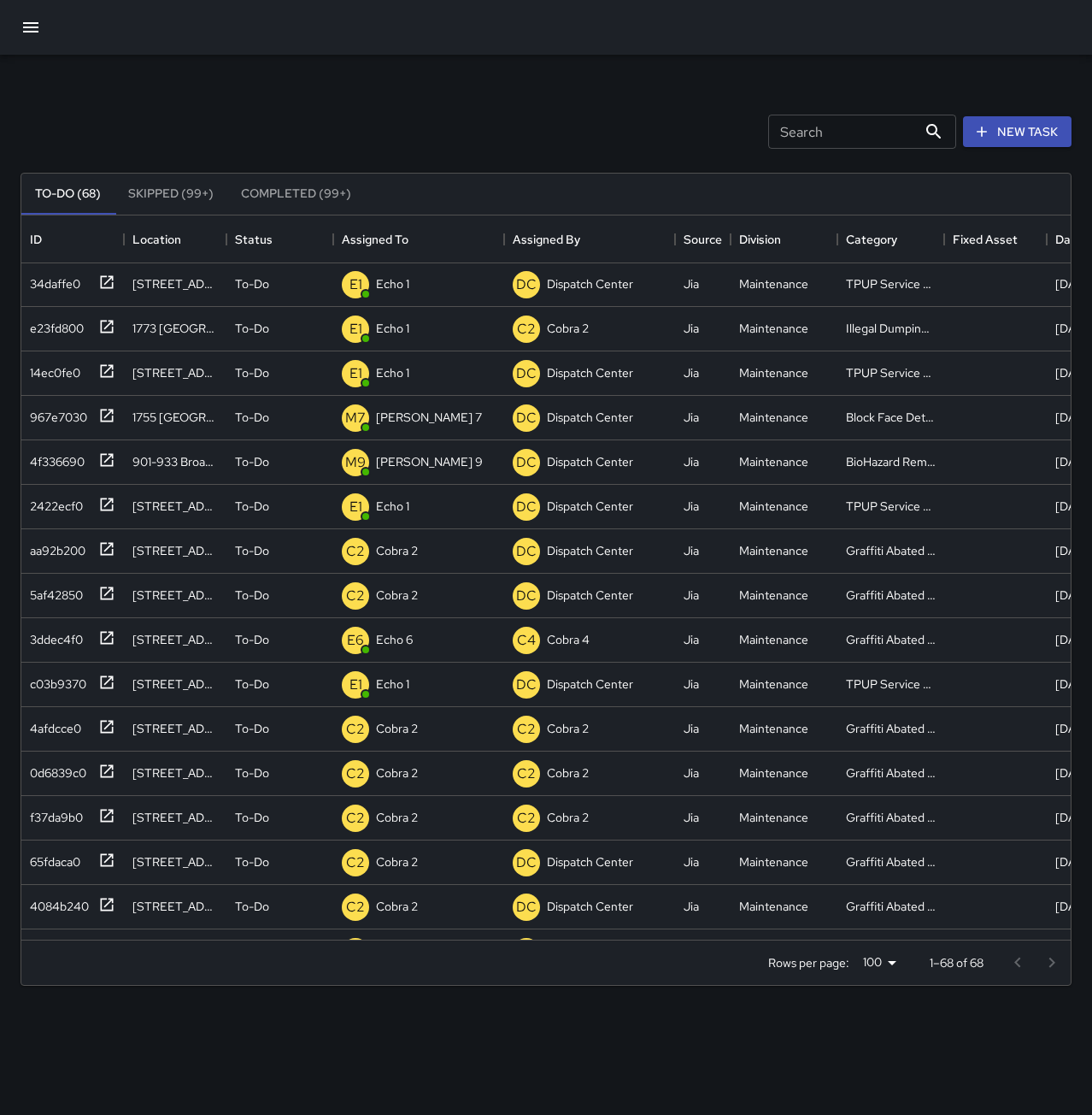
scroll to position [0, 0]
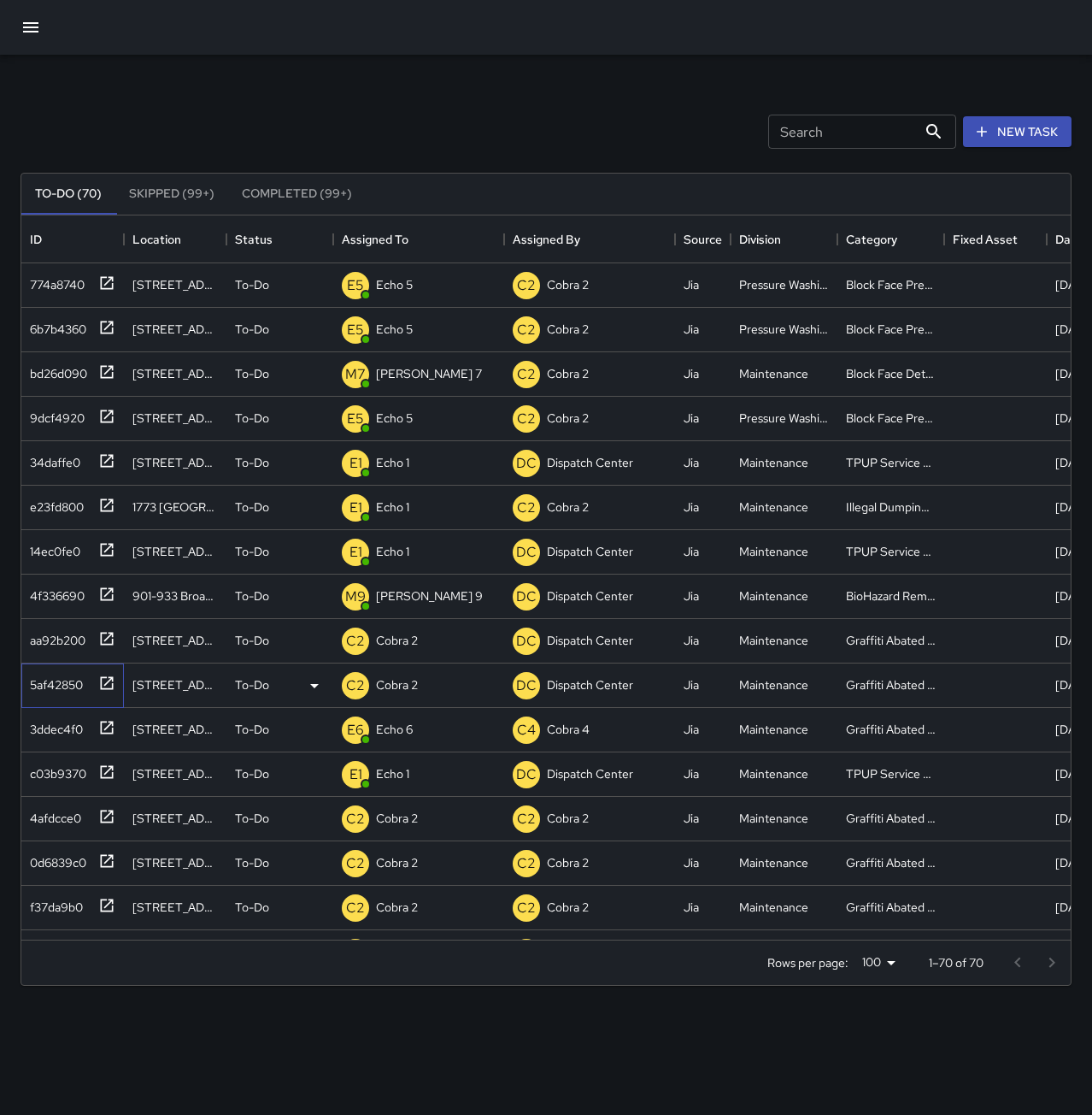
click at [59, 684] on div "5af42850" at bounding box center [52, 681] width 60 height 24
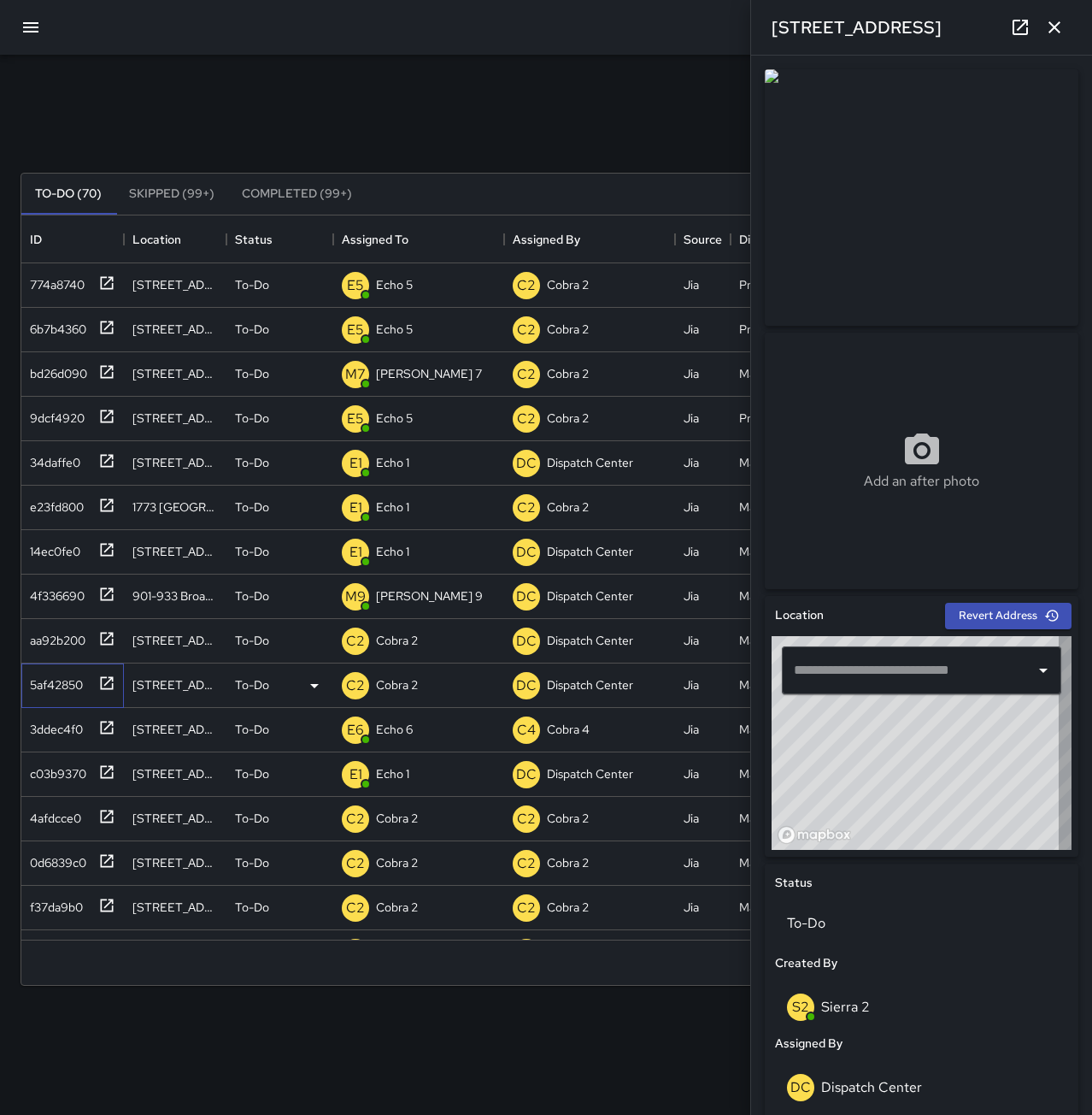
type input "**********"
click at [1045, 22] on icon "button" at bounding box center [1055, 27] width 21 height 21
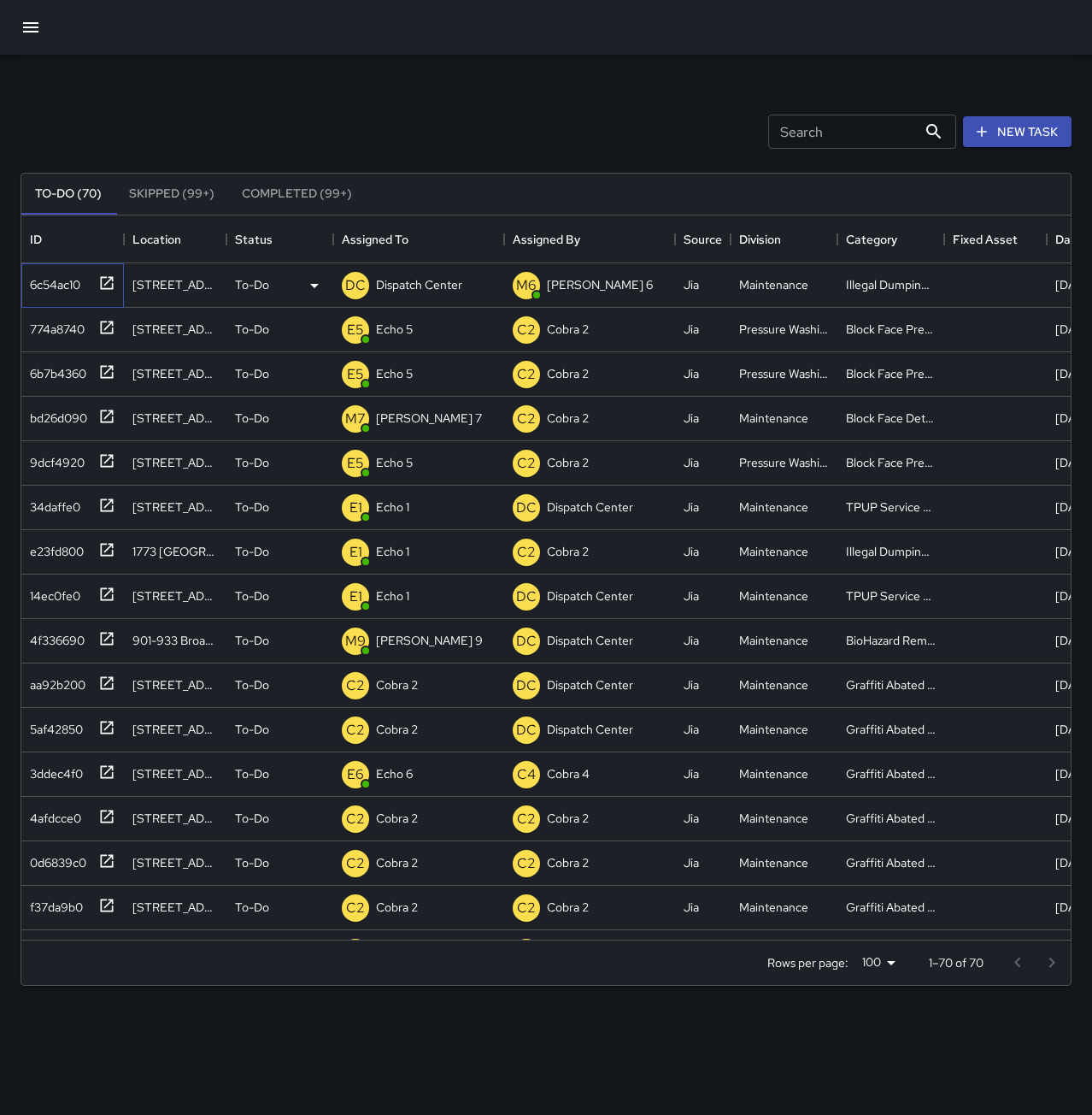
click at [75, 281] on div "6c54ac10" at bounding box center [51, 281] width 57 height 24
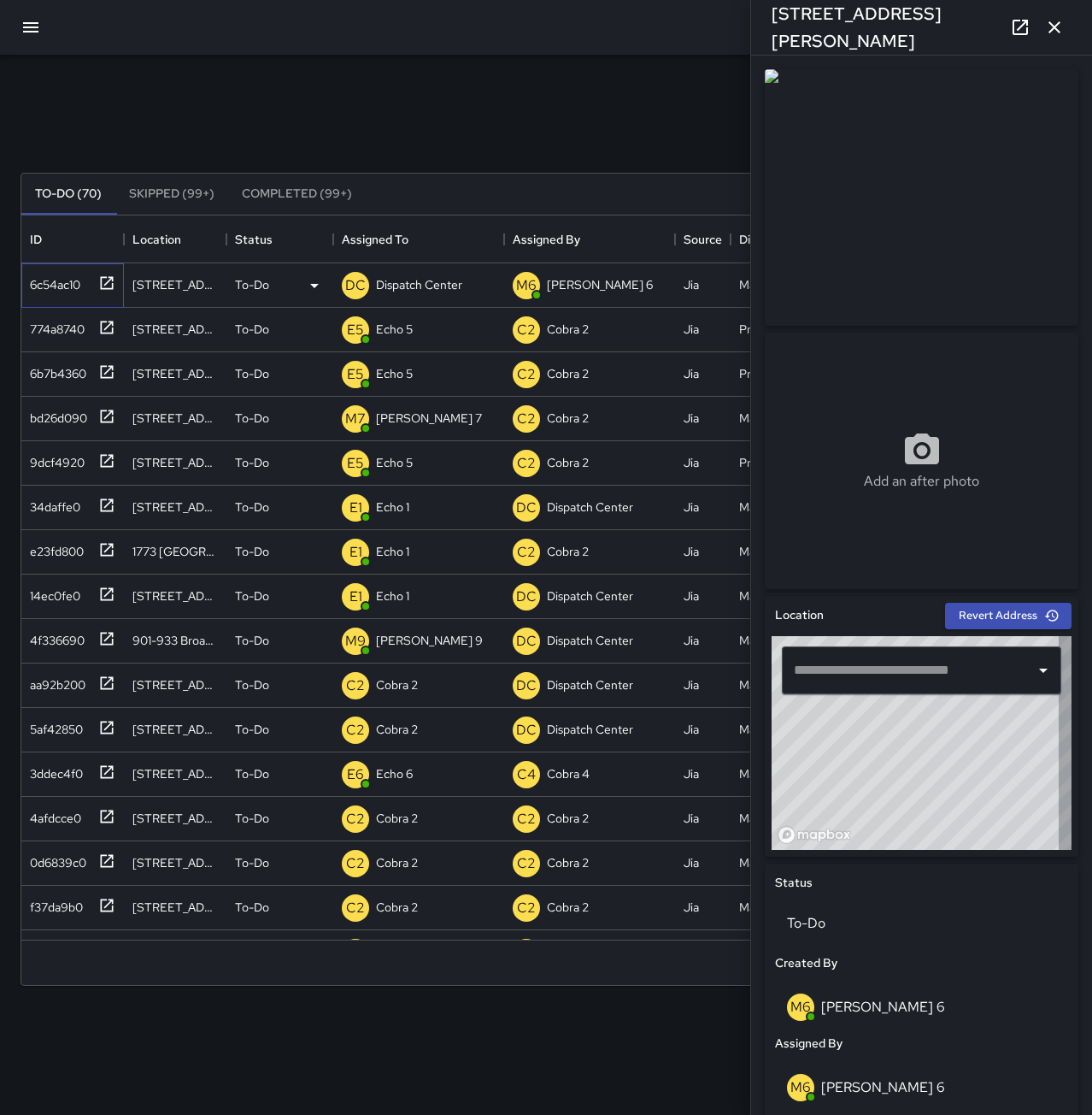
type input "**********"
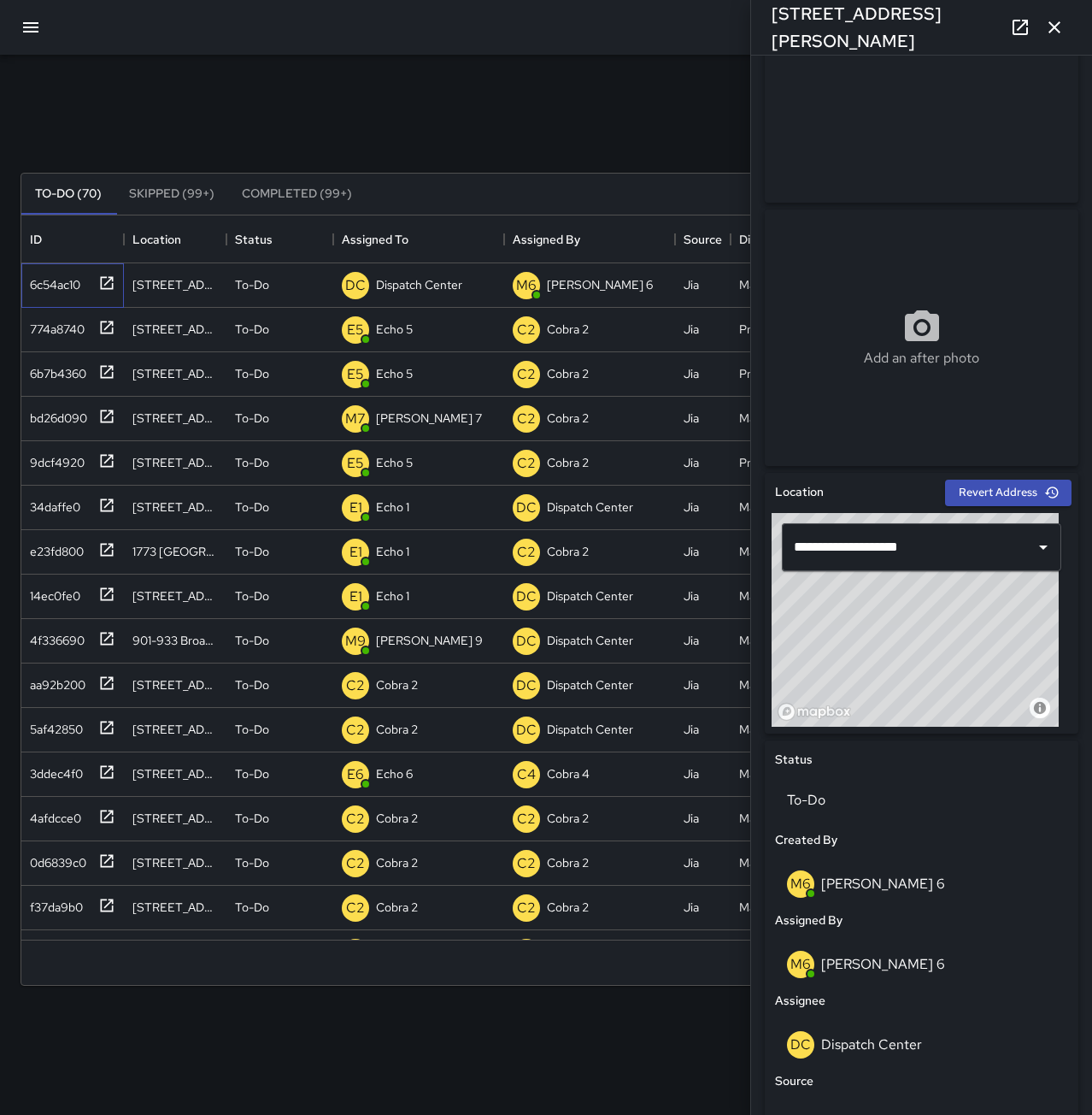
scroll to position [494, 0]
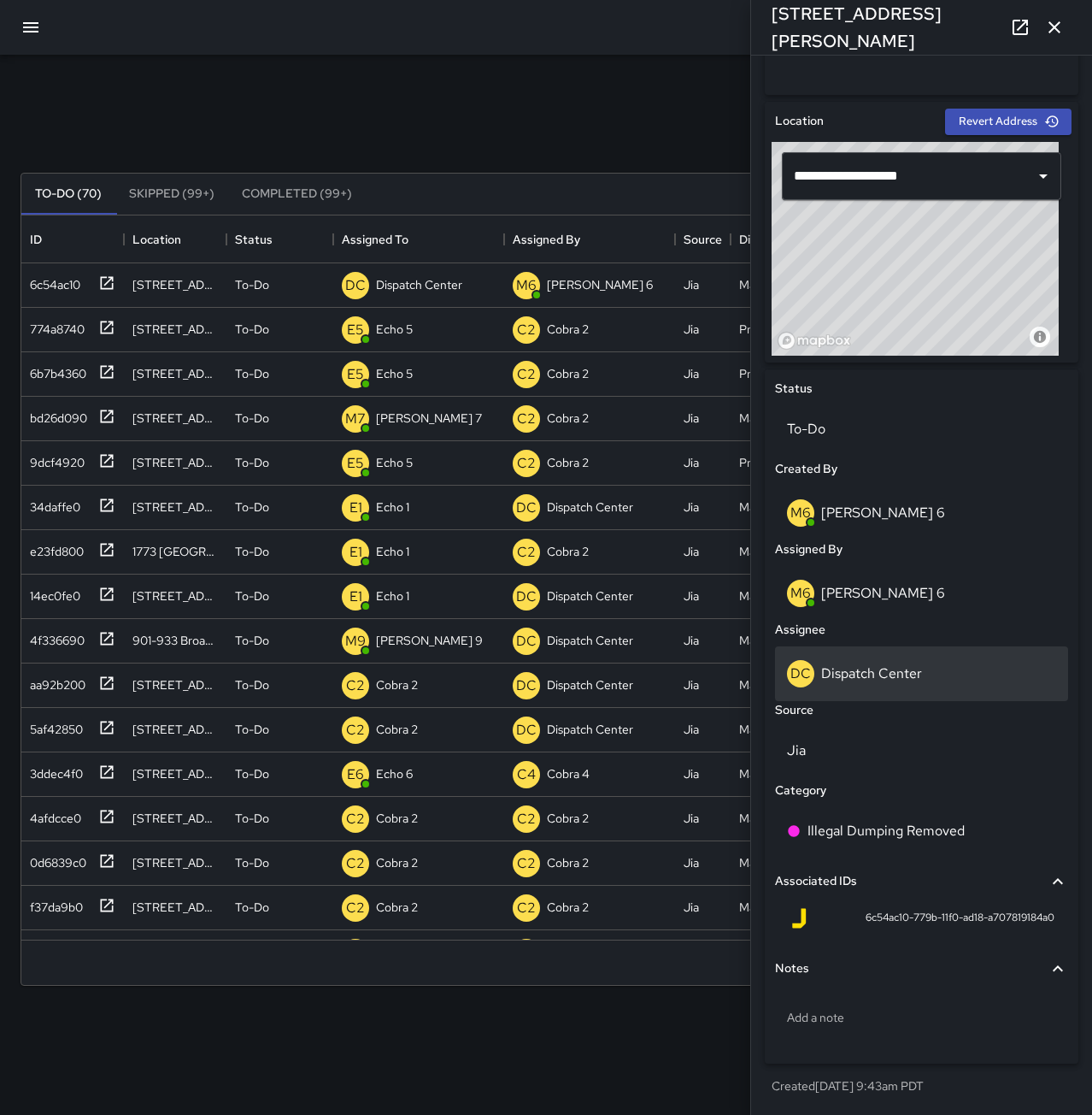
click at [903, 675] on p "Dispatch Center" at bounding box center [872, 673] width 101 height 18
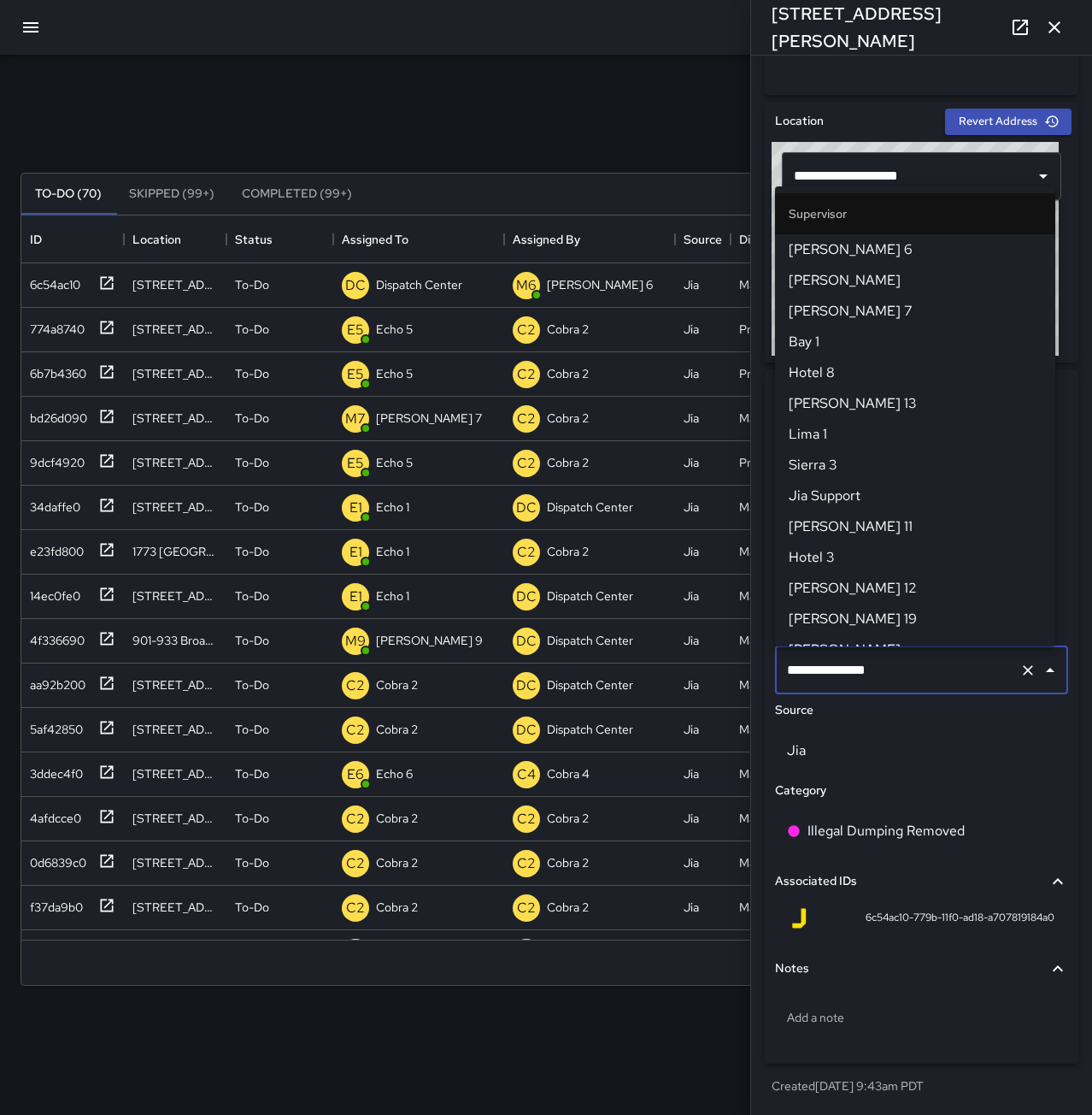
scroll to position [1588, 0]
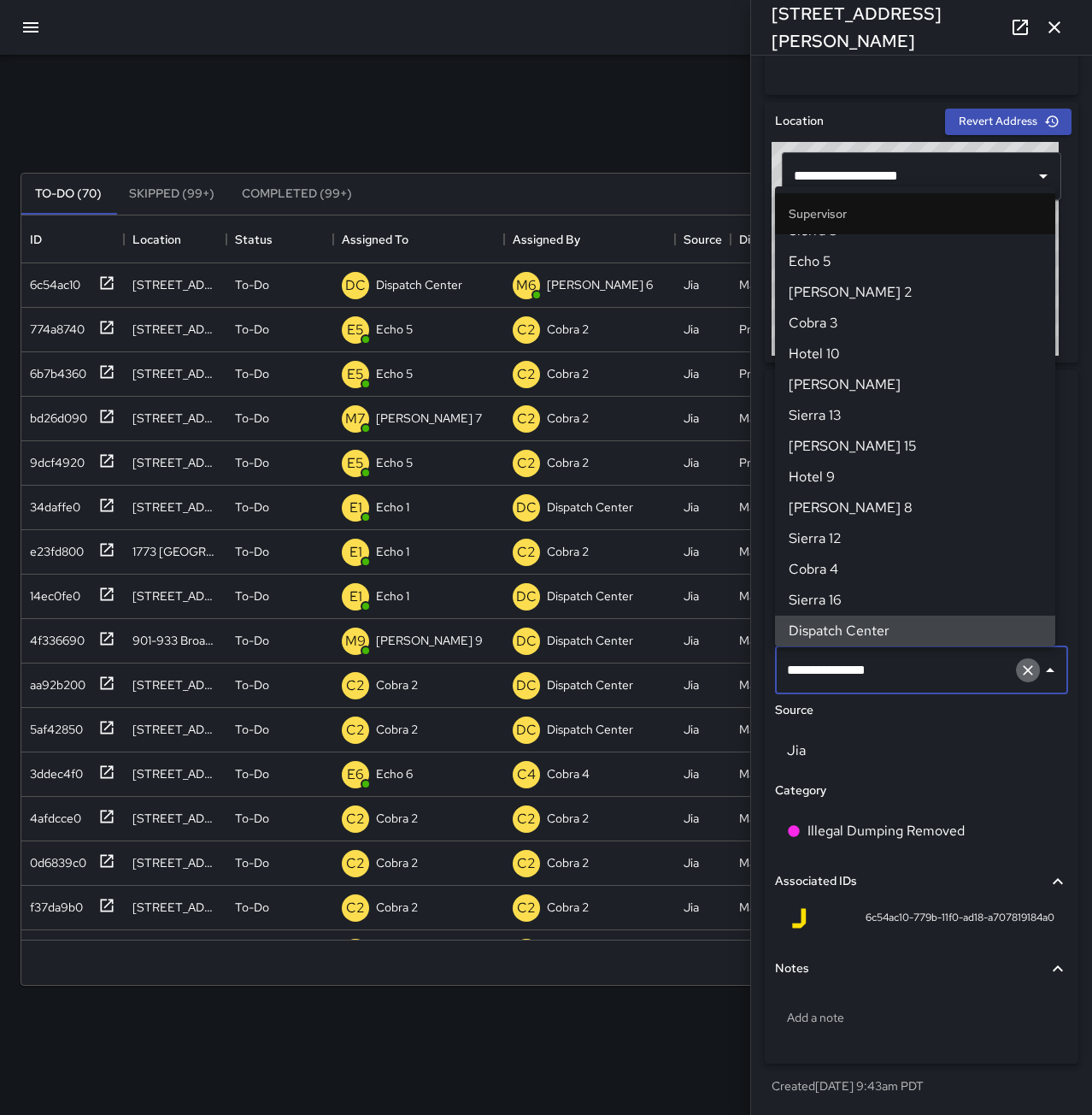
click at [1019, 668] on icon "Clear" at bounding box center [1027, 669] width 17 height 17
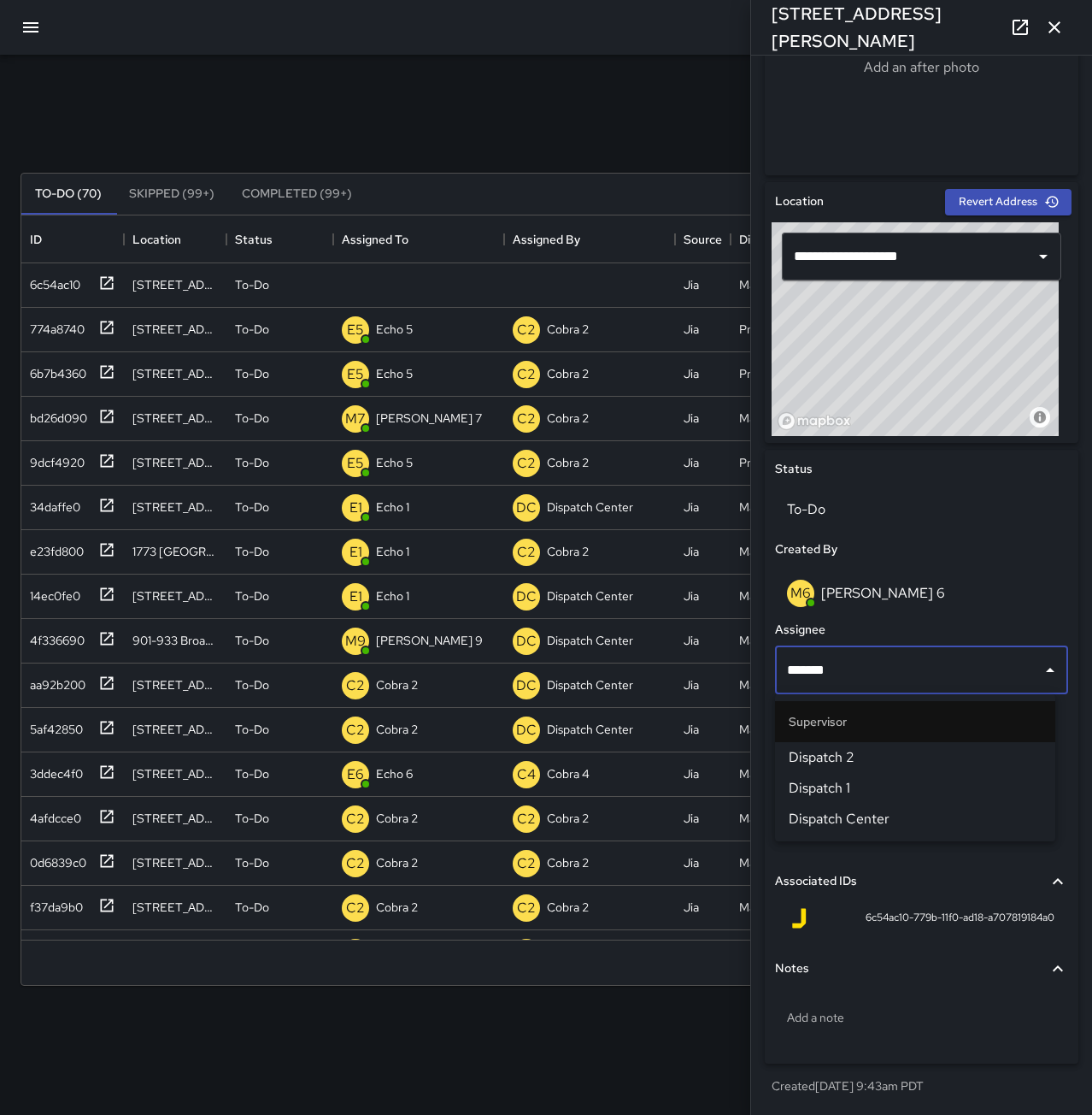
type input "********"
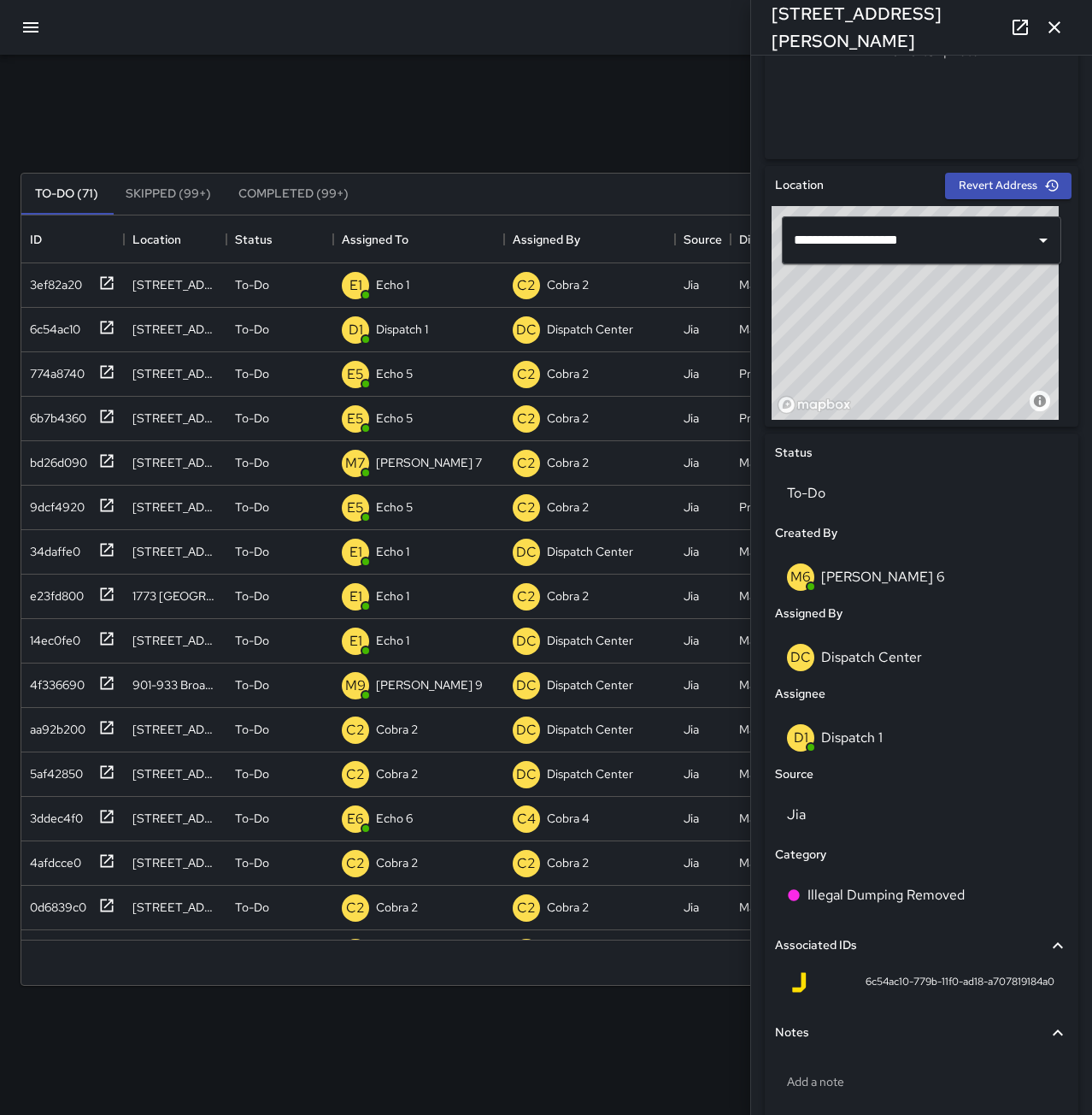
scroll to position [494, 0]
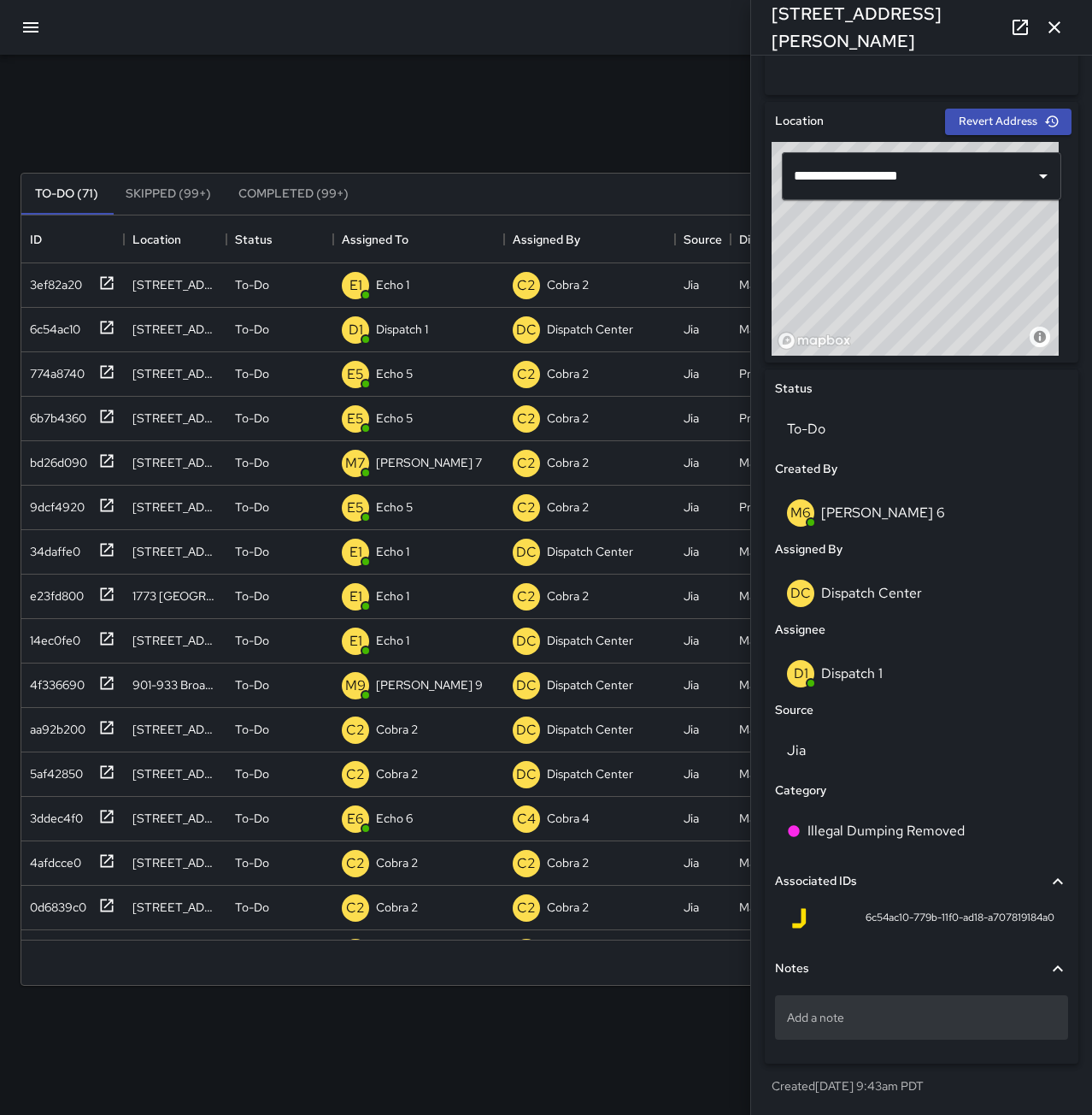
click at [987, 1020] on p "Add a note" at bounding box center [922, 1017] width 270 height 17
type textarea "**********"
click at [1059, 33] on icon "button" at bounding box center [1055, 27] width 21 height 21
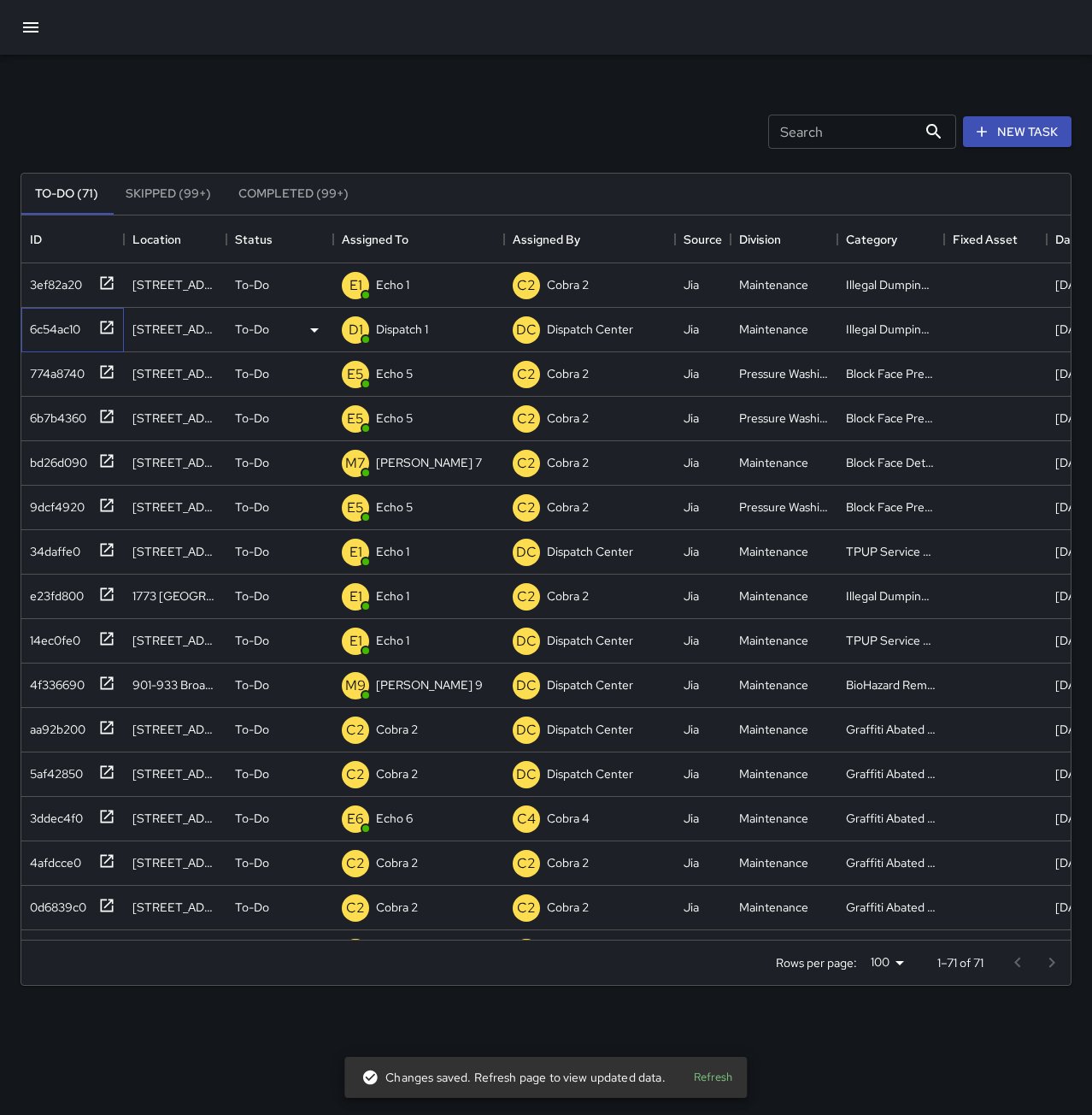
click at [70, 325] on div "6c54ac10" at bounding box center [51, 326] width 57 height 24
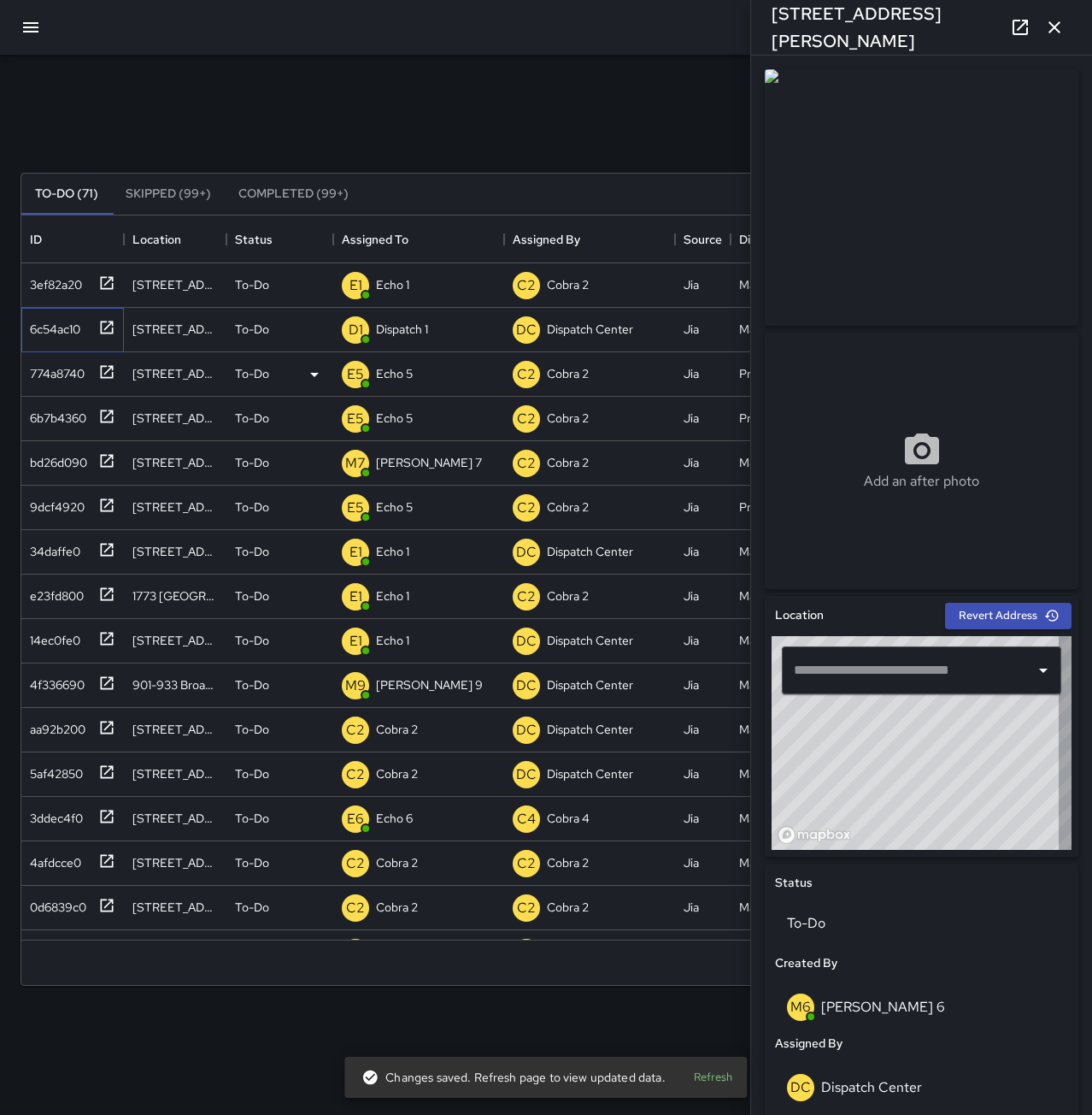
type input "**********"
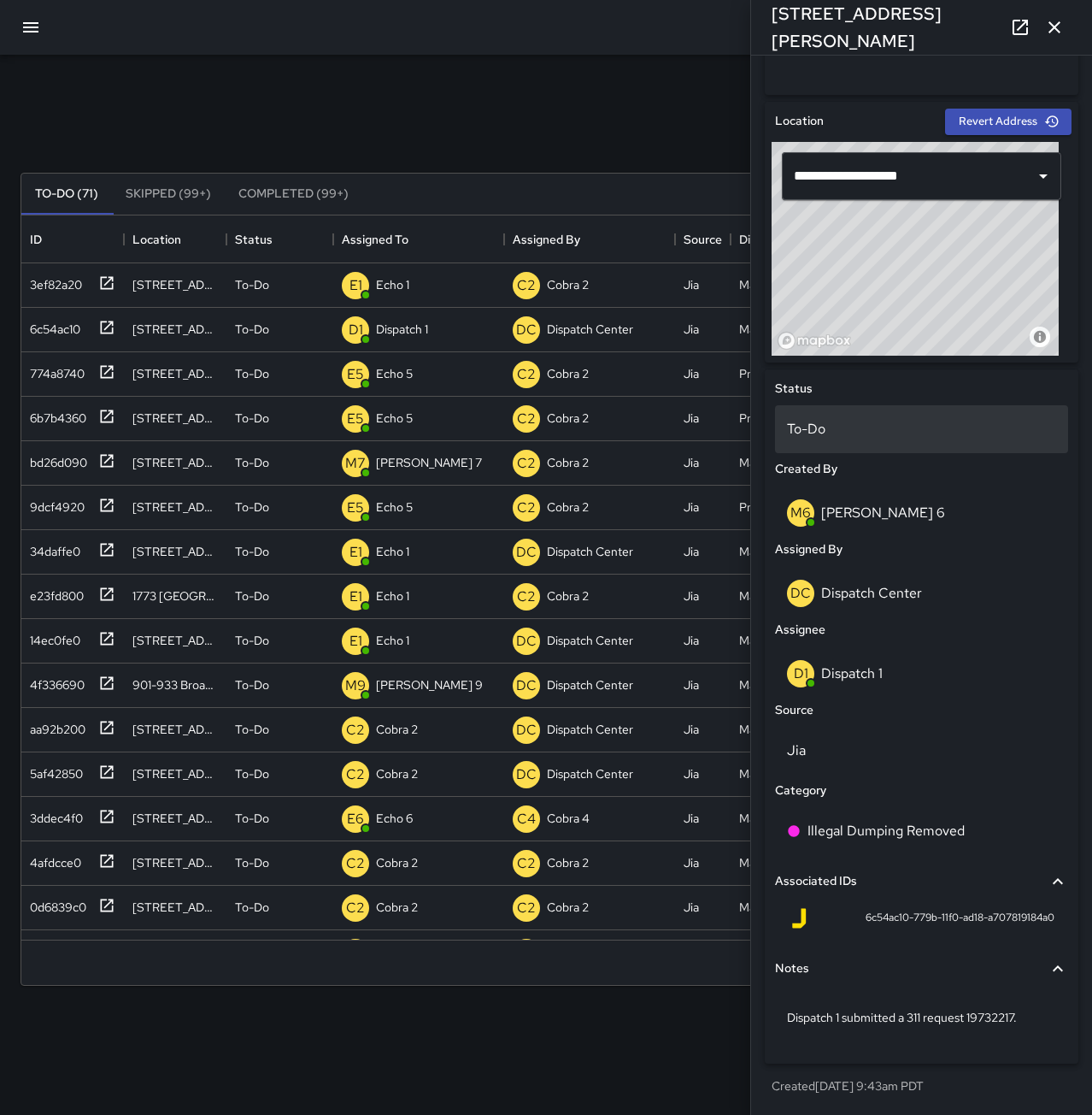
click at [810, 431] on p "To-Do" at bounding box center [922, 429] width 270 height 21
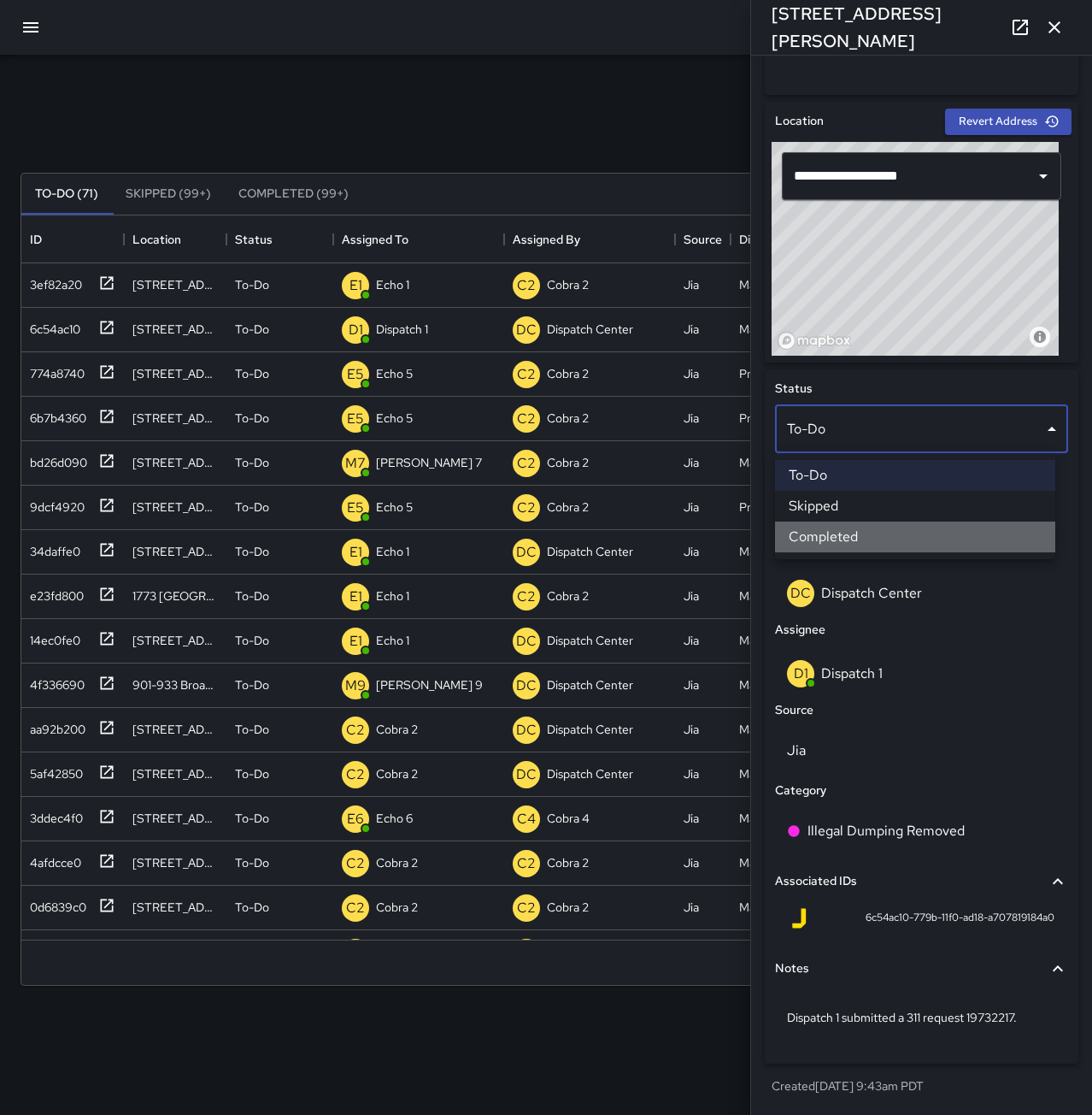
click at [861, 546] on li "Completed" at bounding box center [915, 536] width 280 height 31
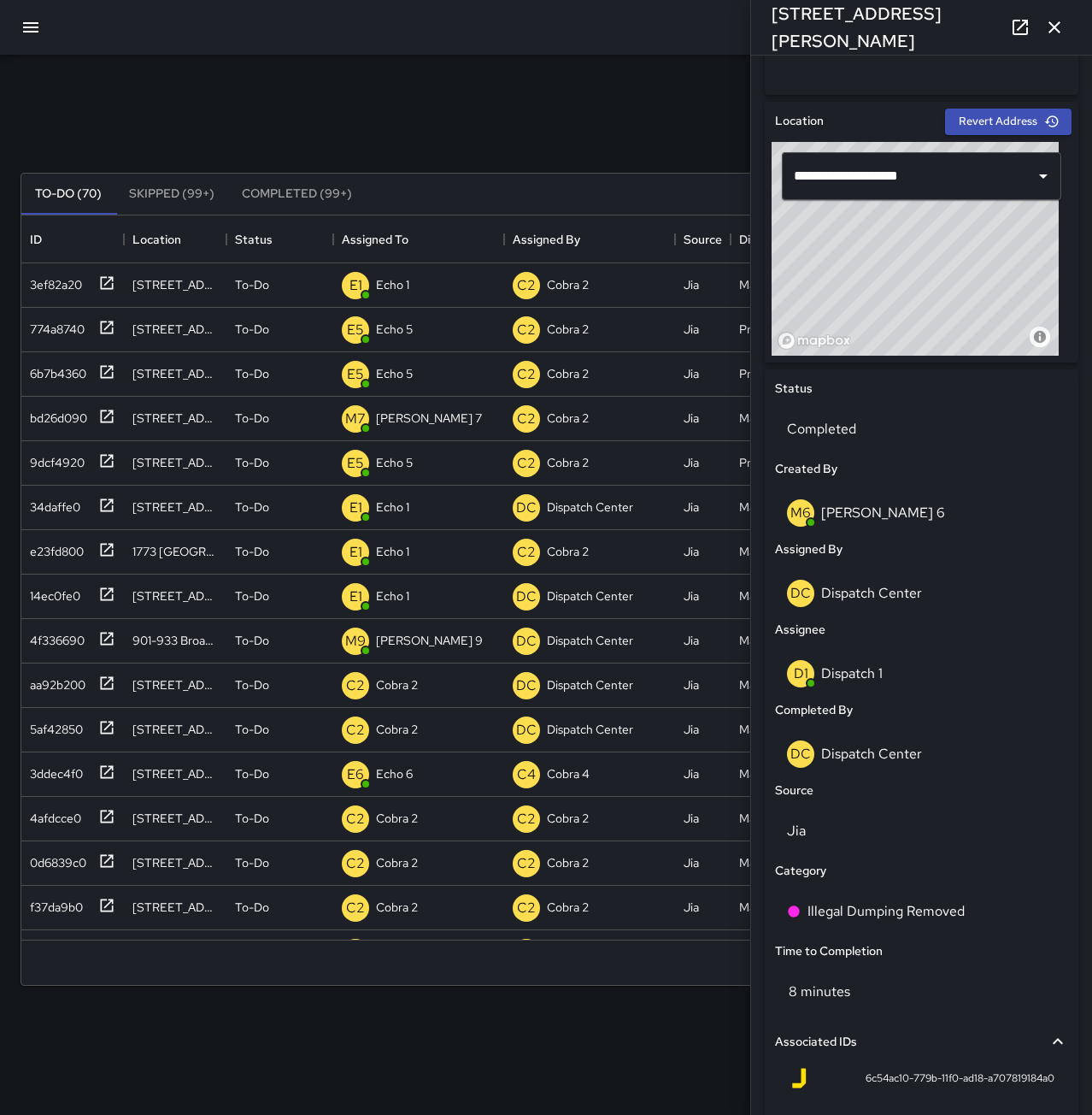
click at [1058, 30] on icon "button" at bounding box center [1055, 28] width 12 height 12
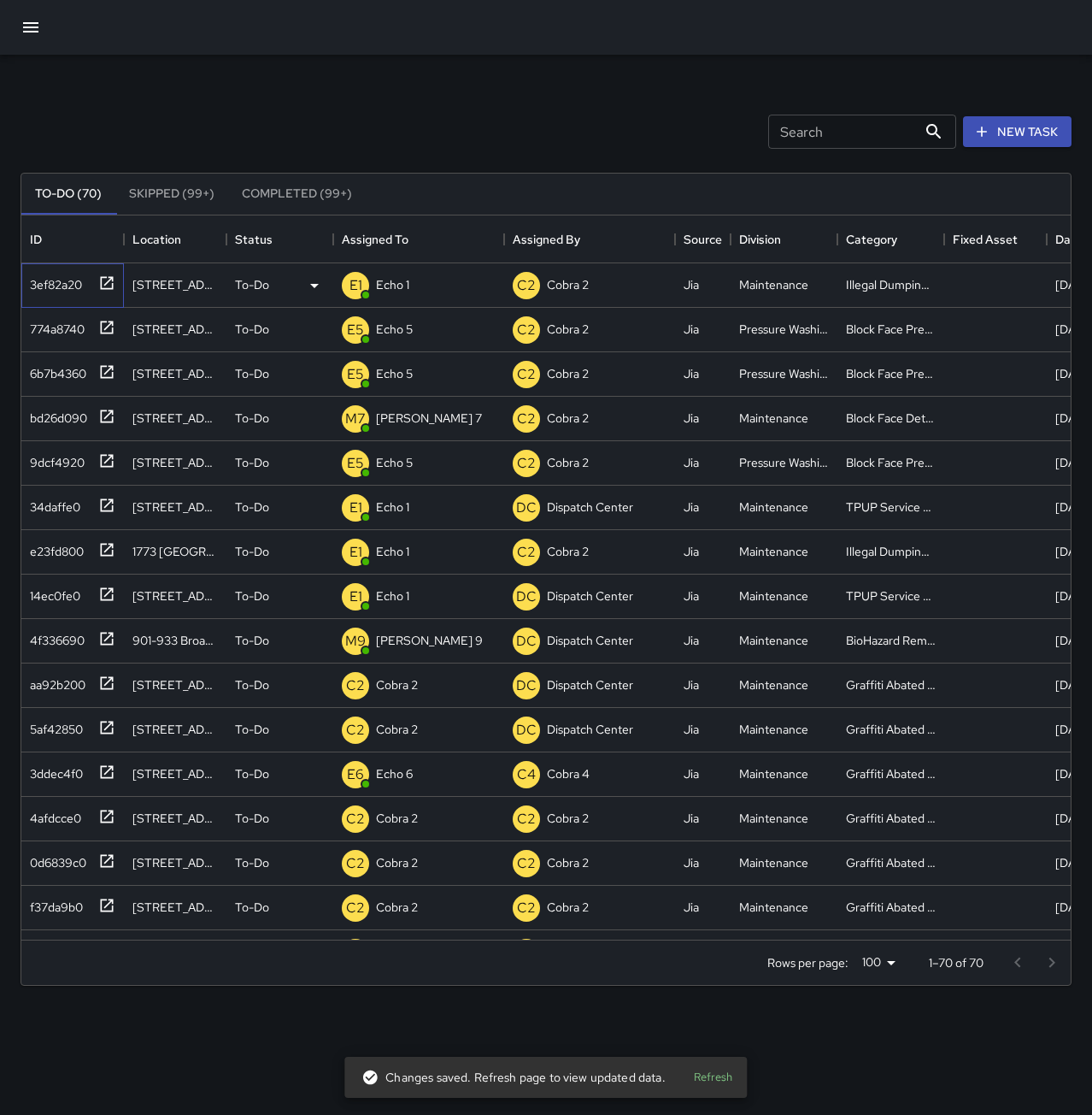
click at [37, 279] on div "3ef82a20" at bounding box center [52, 281] width 59 height 24
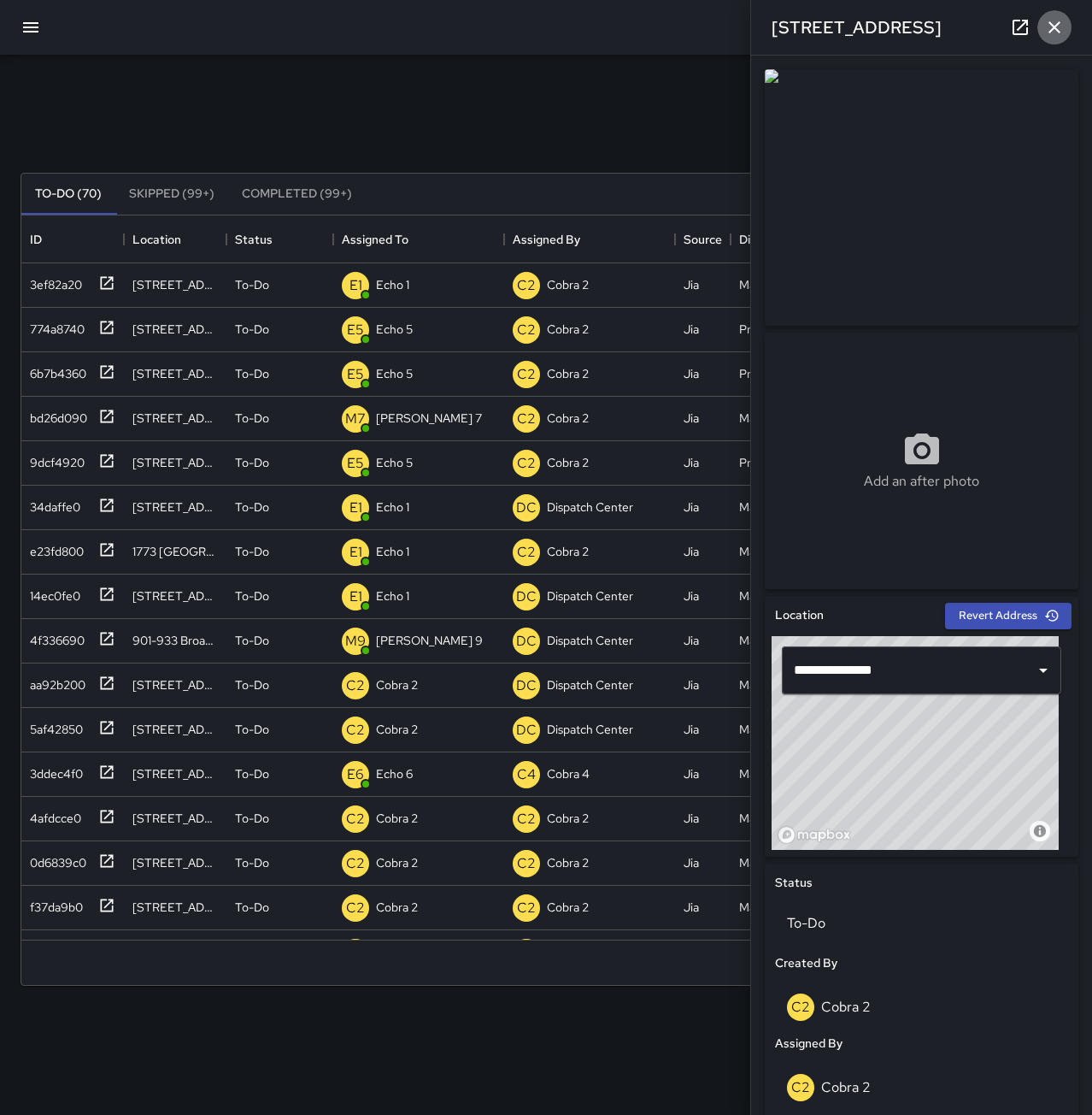
click at [1066, 25] on button "button" at bounding box center [1055, 27] width 34 height 34
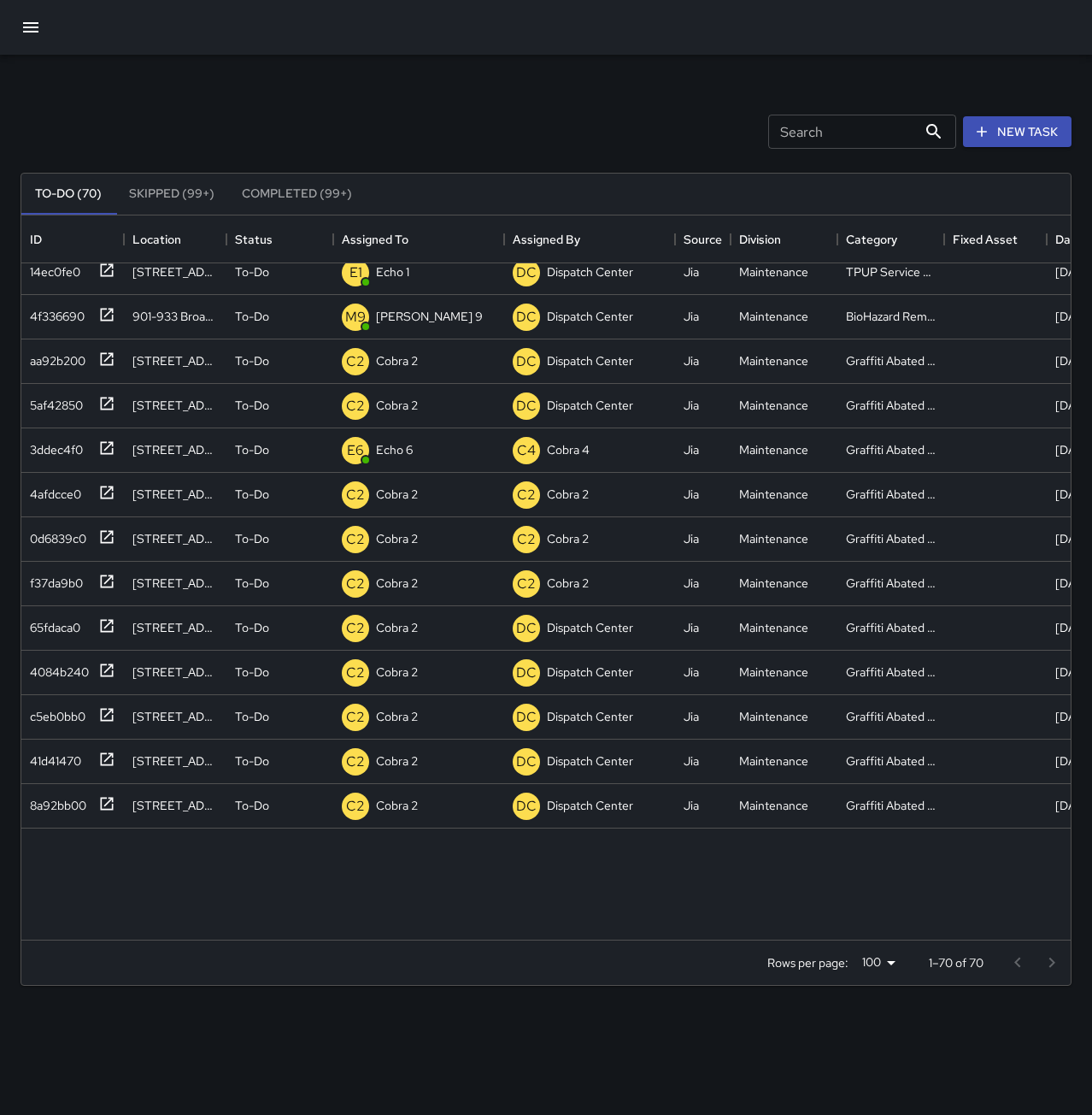
scroll to position [0, 0]
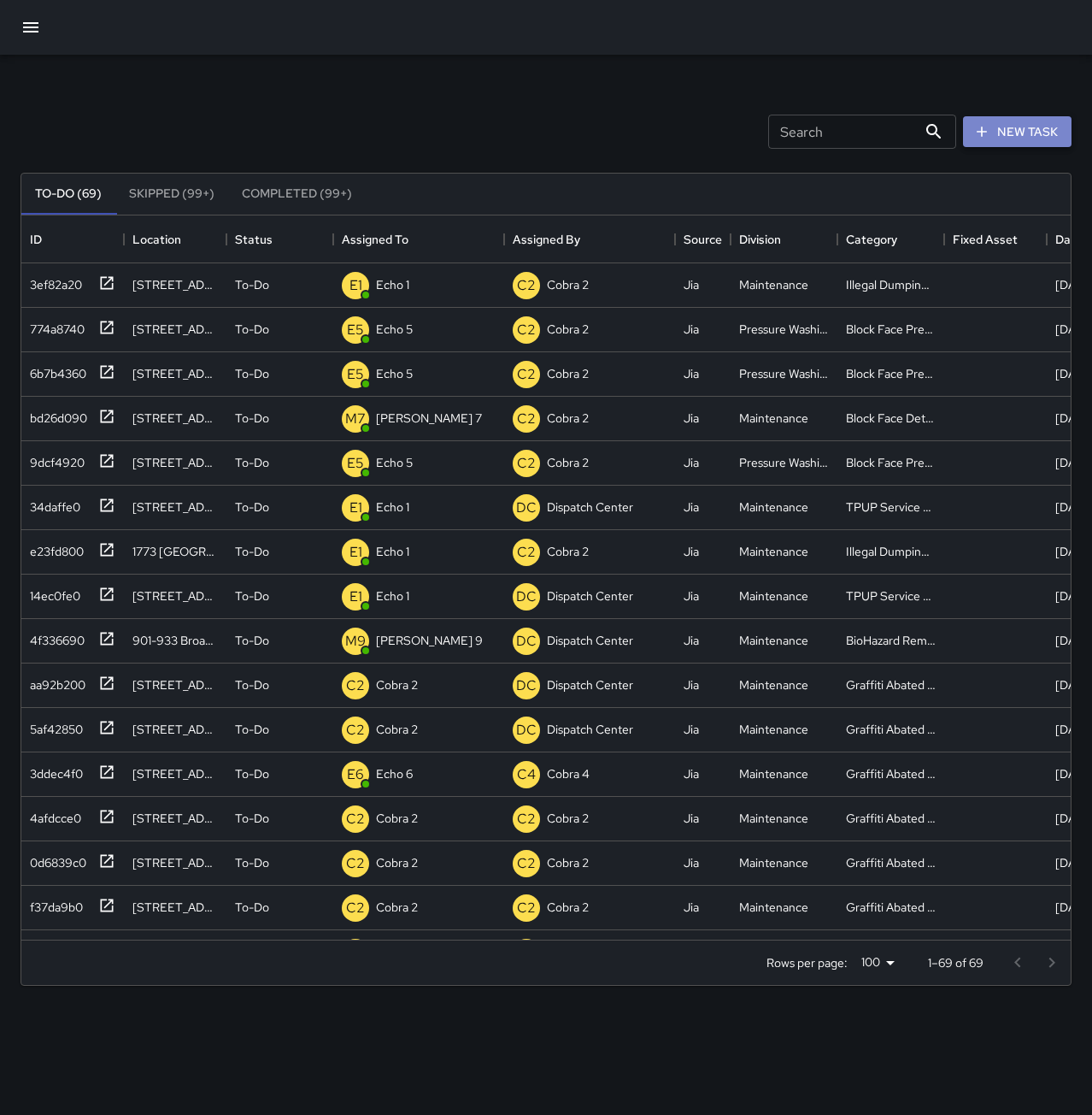
click at [1001, 133] on button "New Task" at bounding box center [1017, 132] width 108 height 31
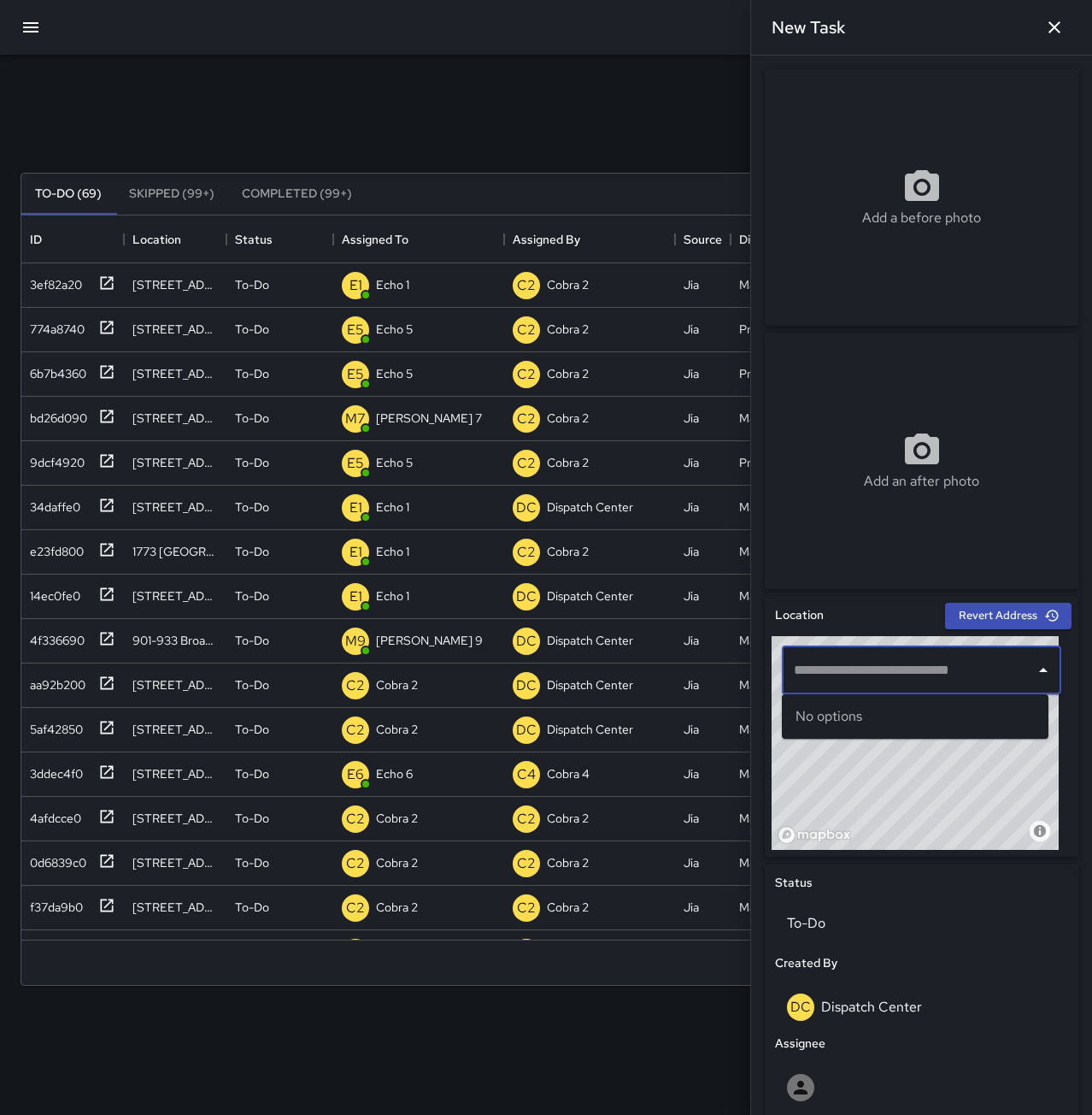
click at [918, 665] on input "text" at bounding box center [909, 670] width 238 height 32
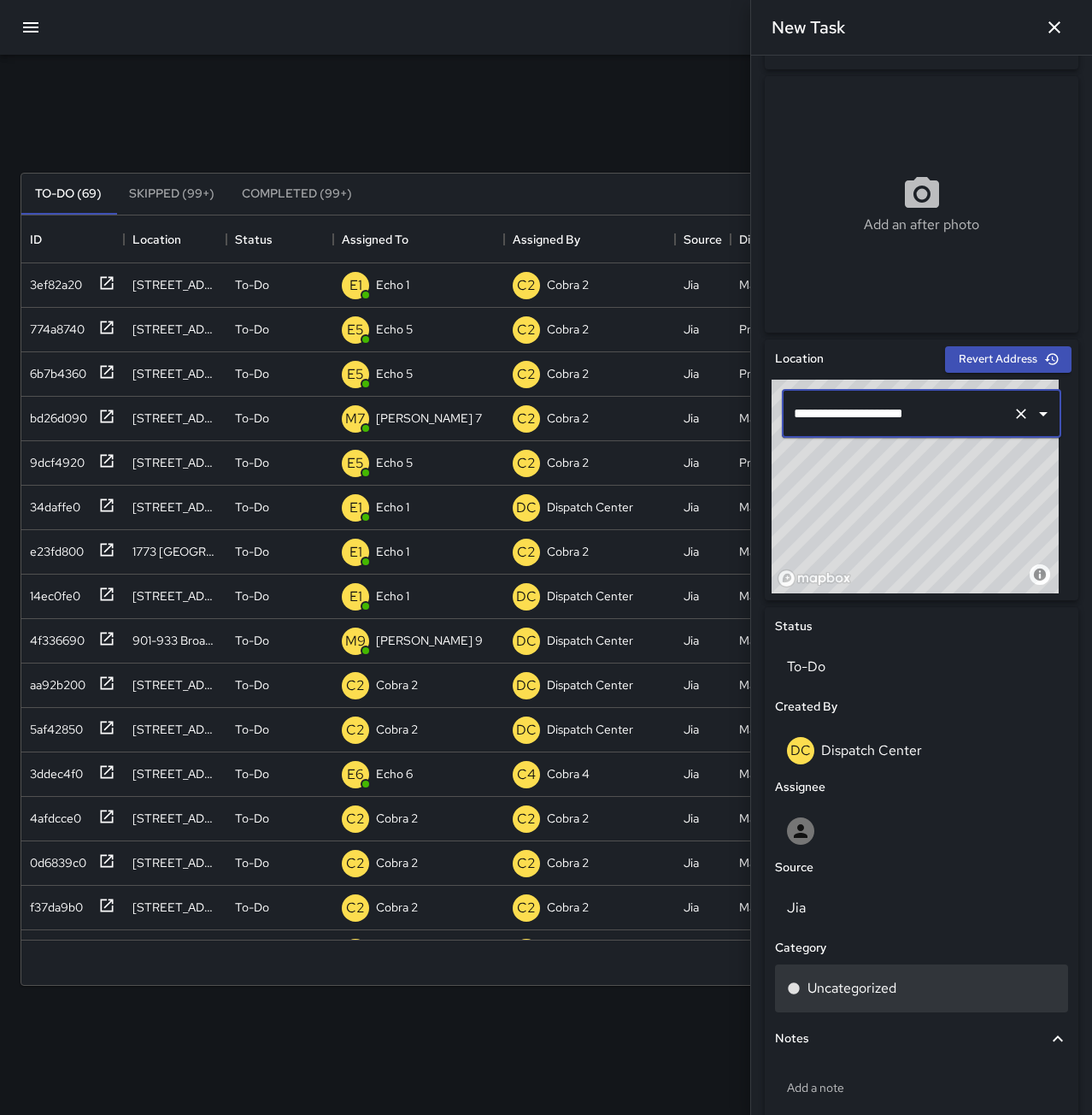
scroll to position [342, 0]
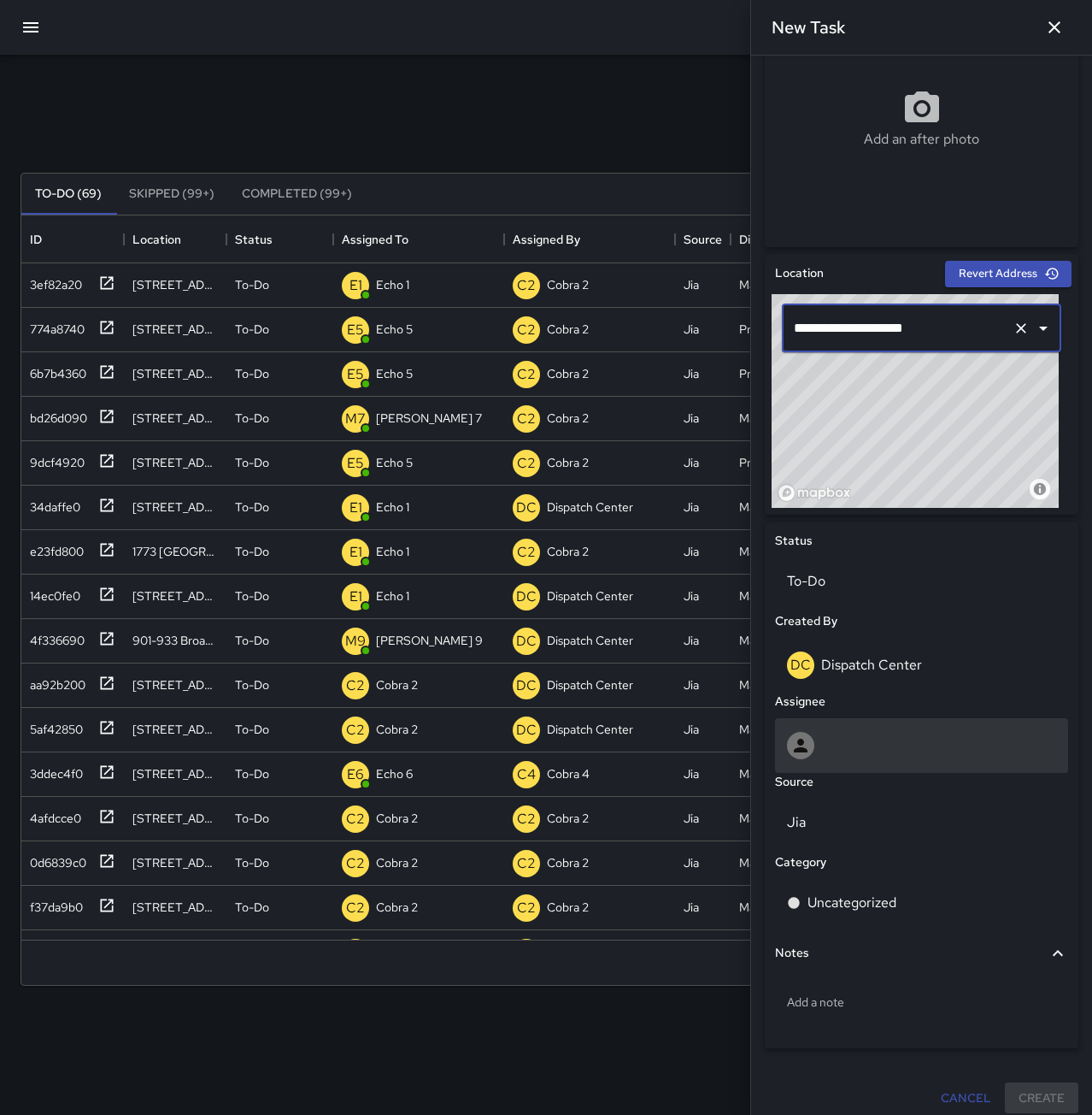
type input "**********"
click at [834, 759] on div at bounding box center [922, 746] width 270 height 28
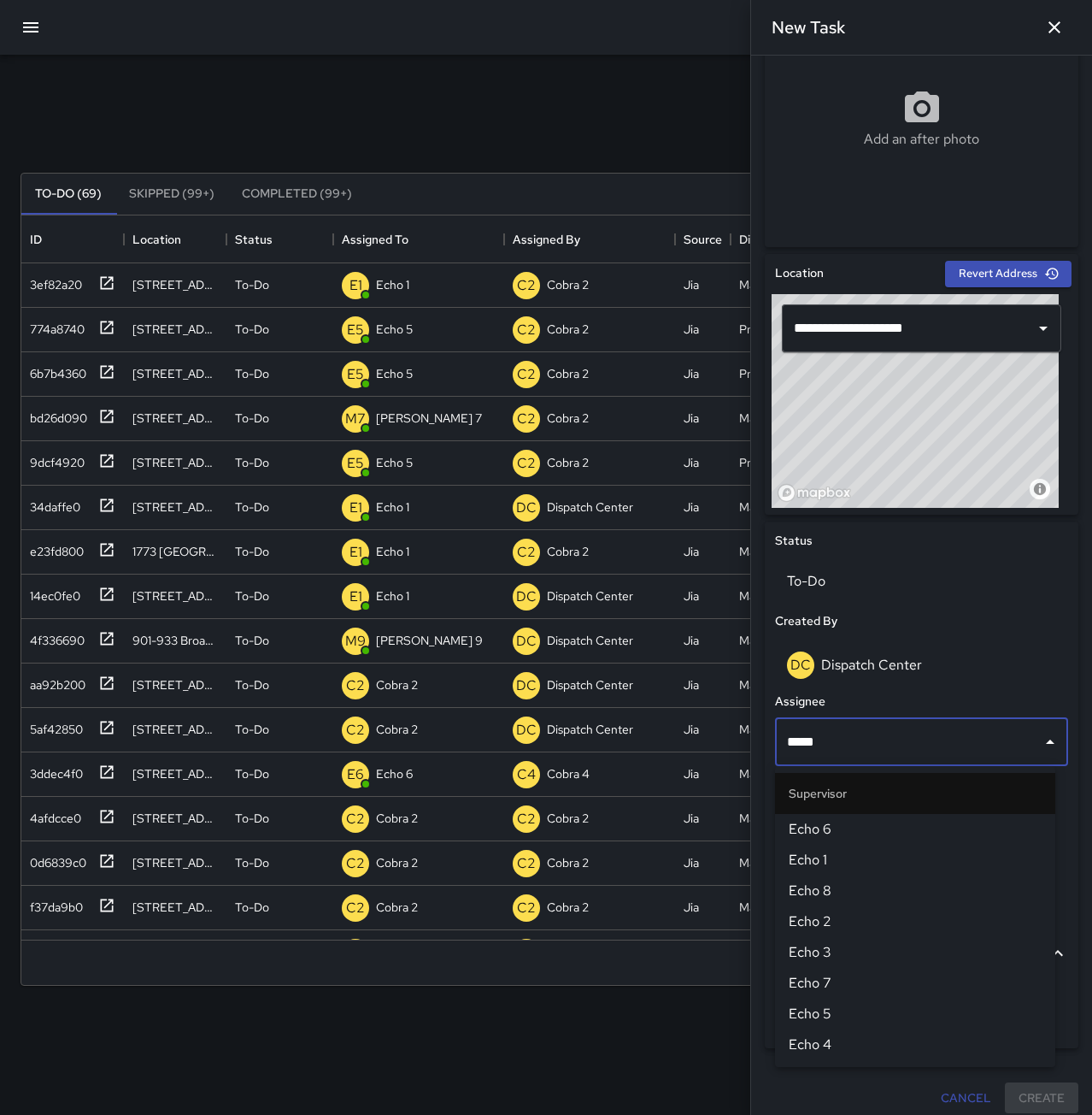
type input "******"
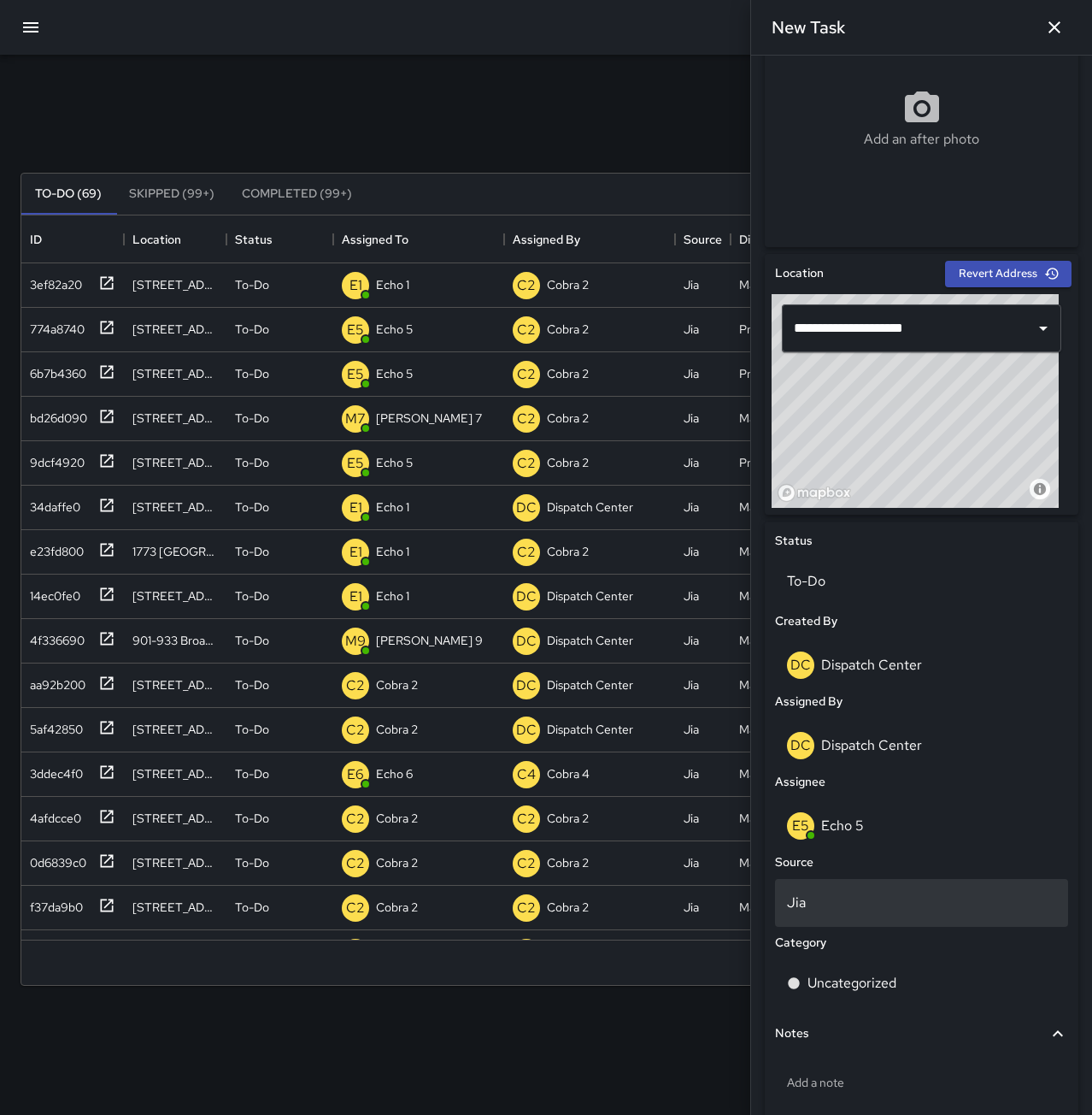
click at [819, 902] on p "Jia" at bounding box center [922, 902] width 270 height 21
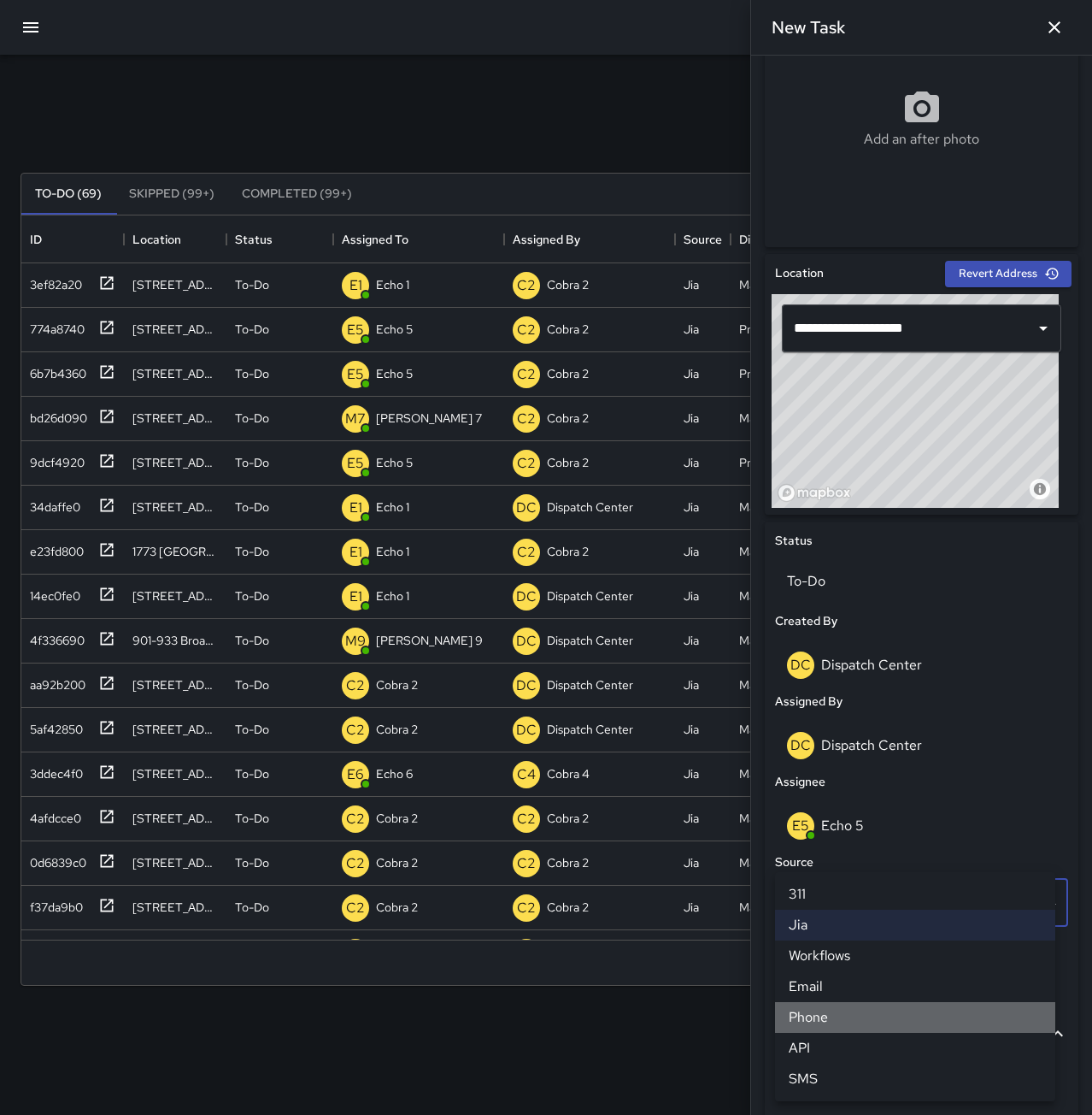
click at [849, 1013] on li "Phone" at bounding box center [915, 1017] width 280 height 31
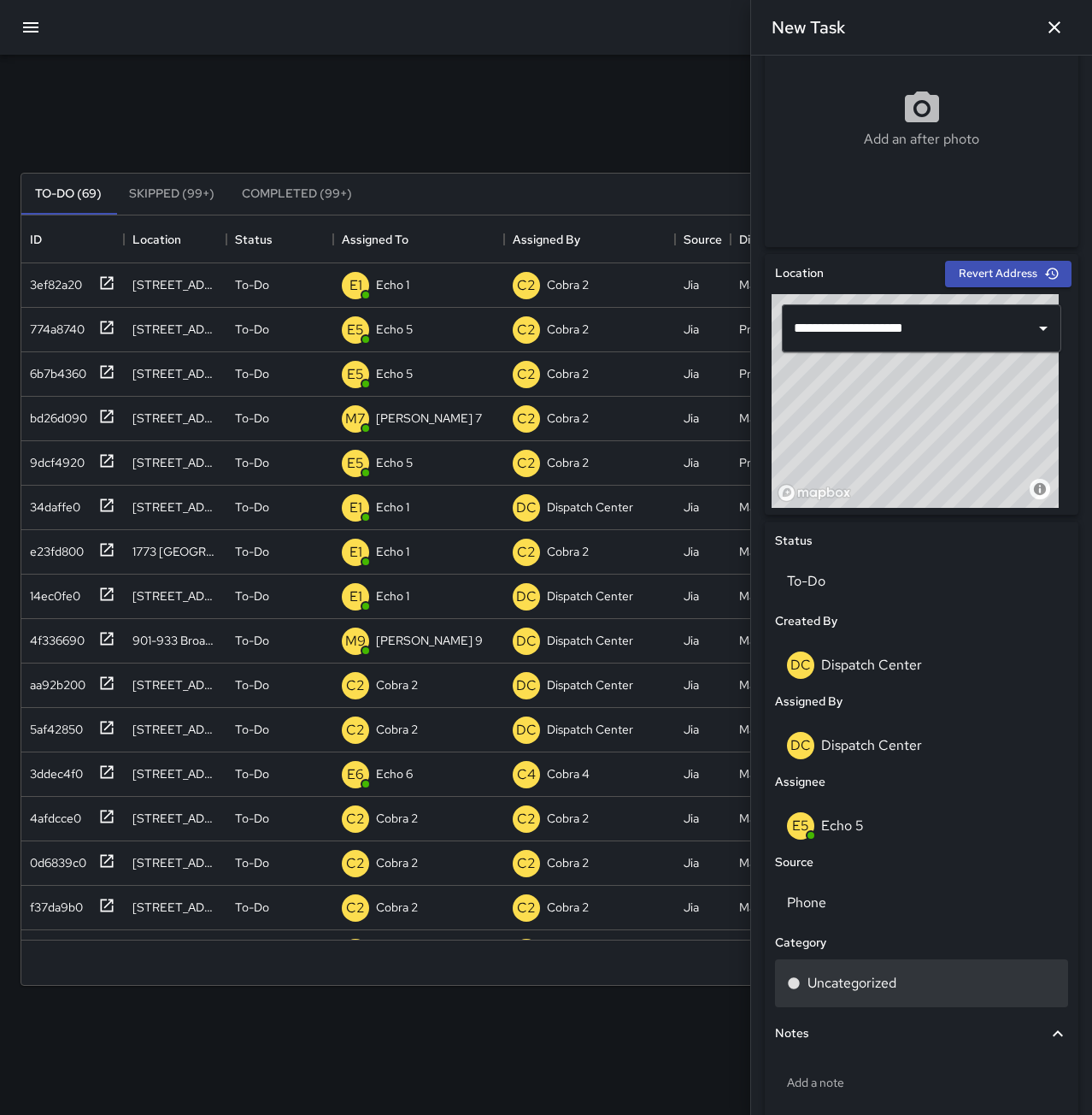
click at [869, 987] on p "Uncategorized" at bounding box center [852, 983] width 89 height 21
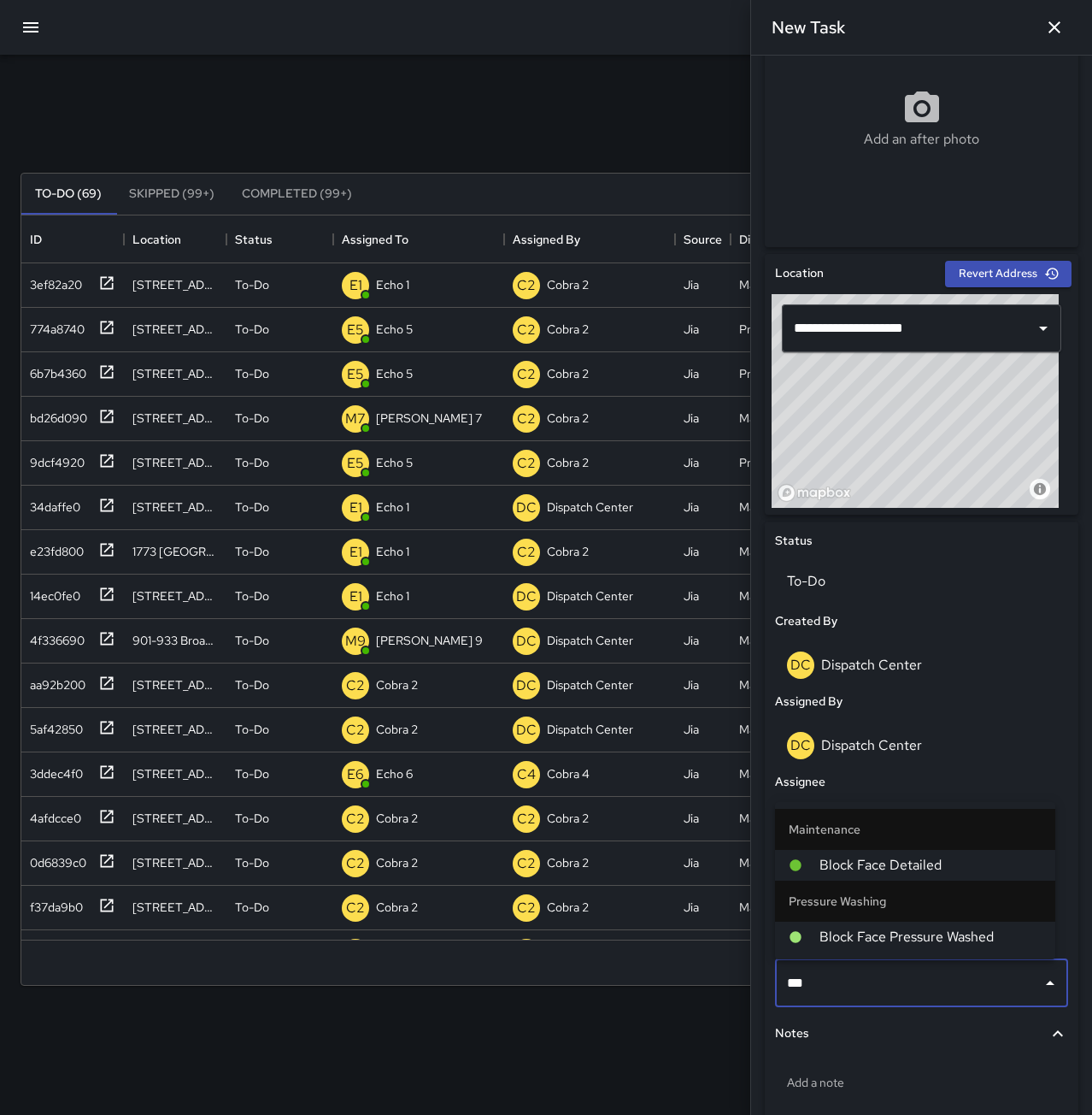
type input "****"
click at [895, 935] on span "Block Face Pressure Washed" at bounding box center [931, 937] width 222 height 21
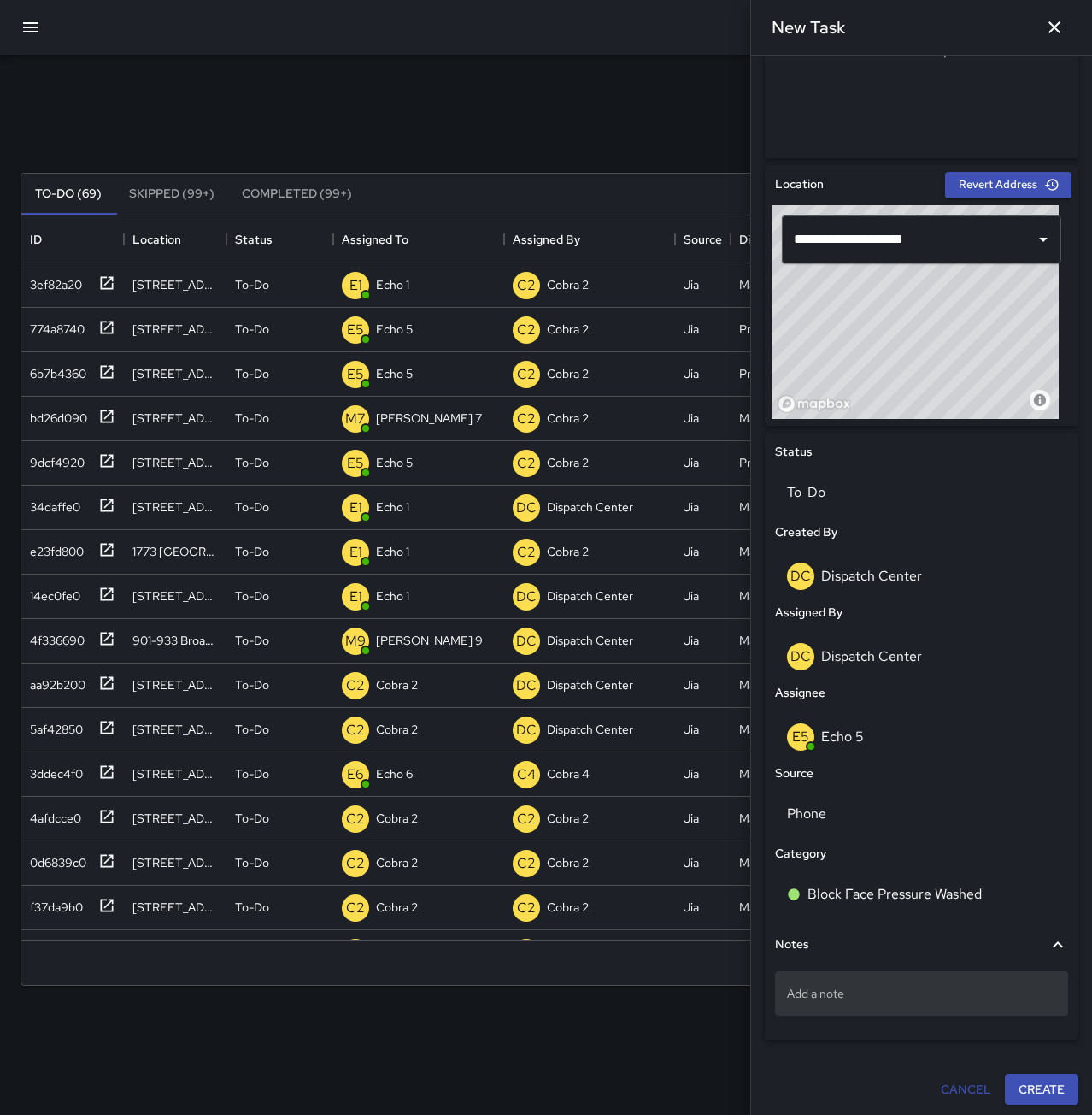
scroll to position [434, 0]
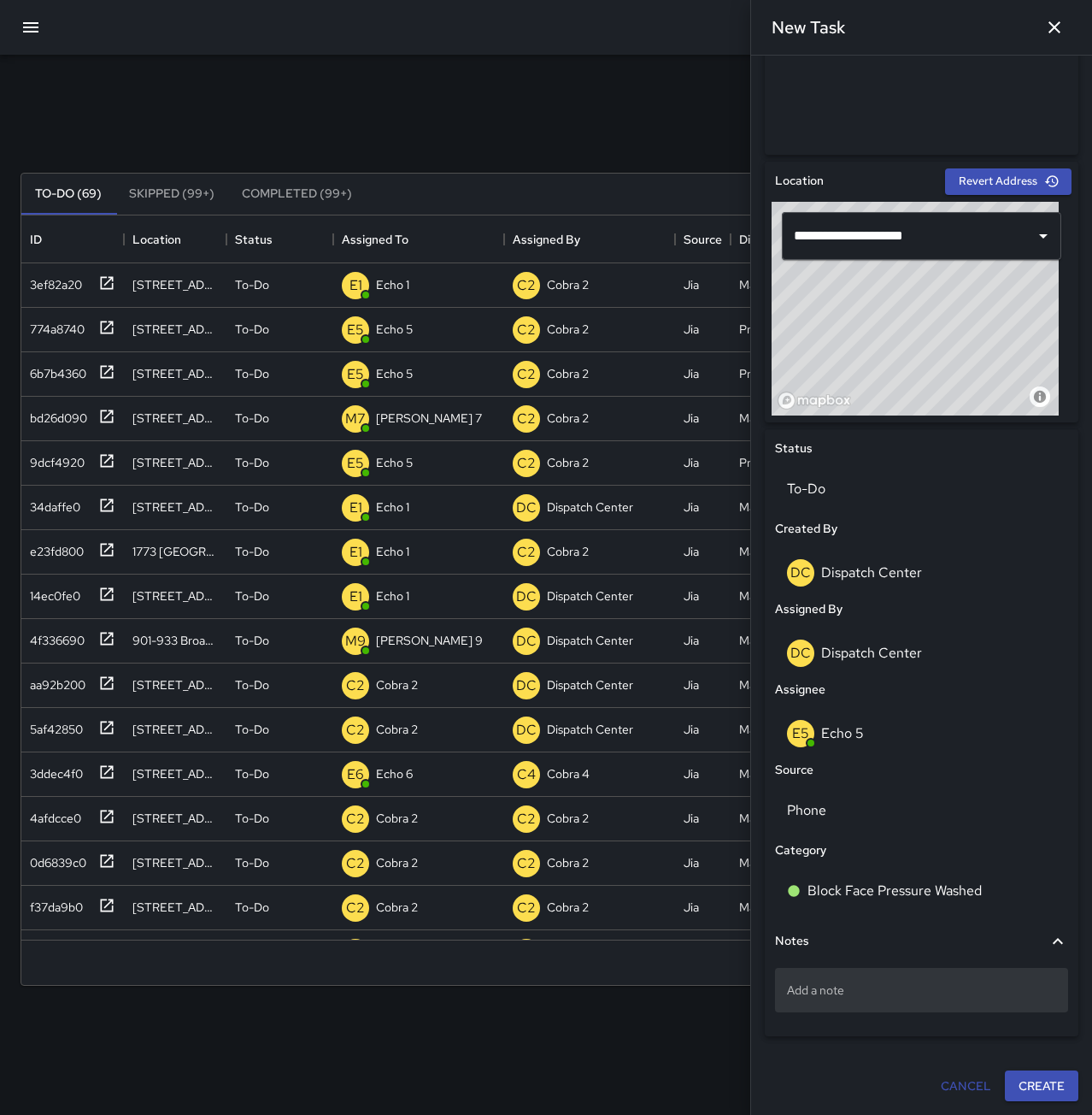
click at [863, 988] on p "Add a note" at bounding box center [922, 989] width 270 height 17
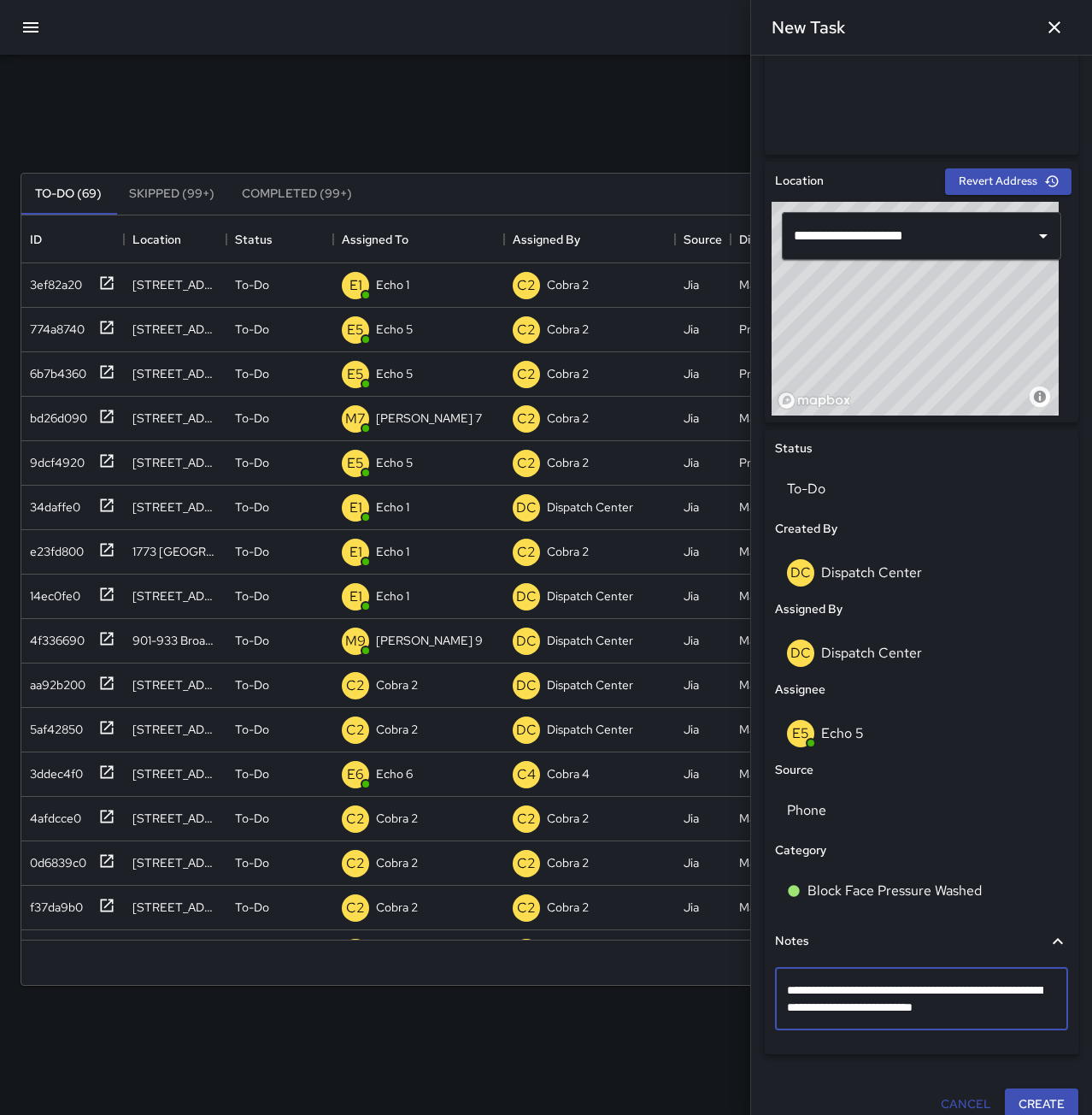
click at [960, 1006] on textarea "**********" at bounding box center [915, 998] width 257 height 34
type textarea "**********"
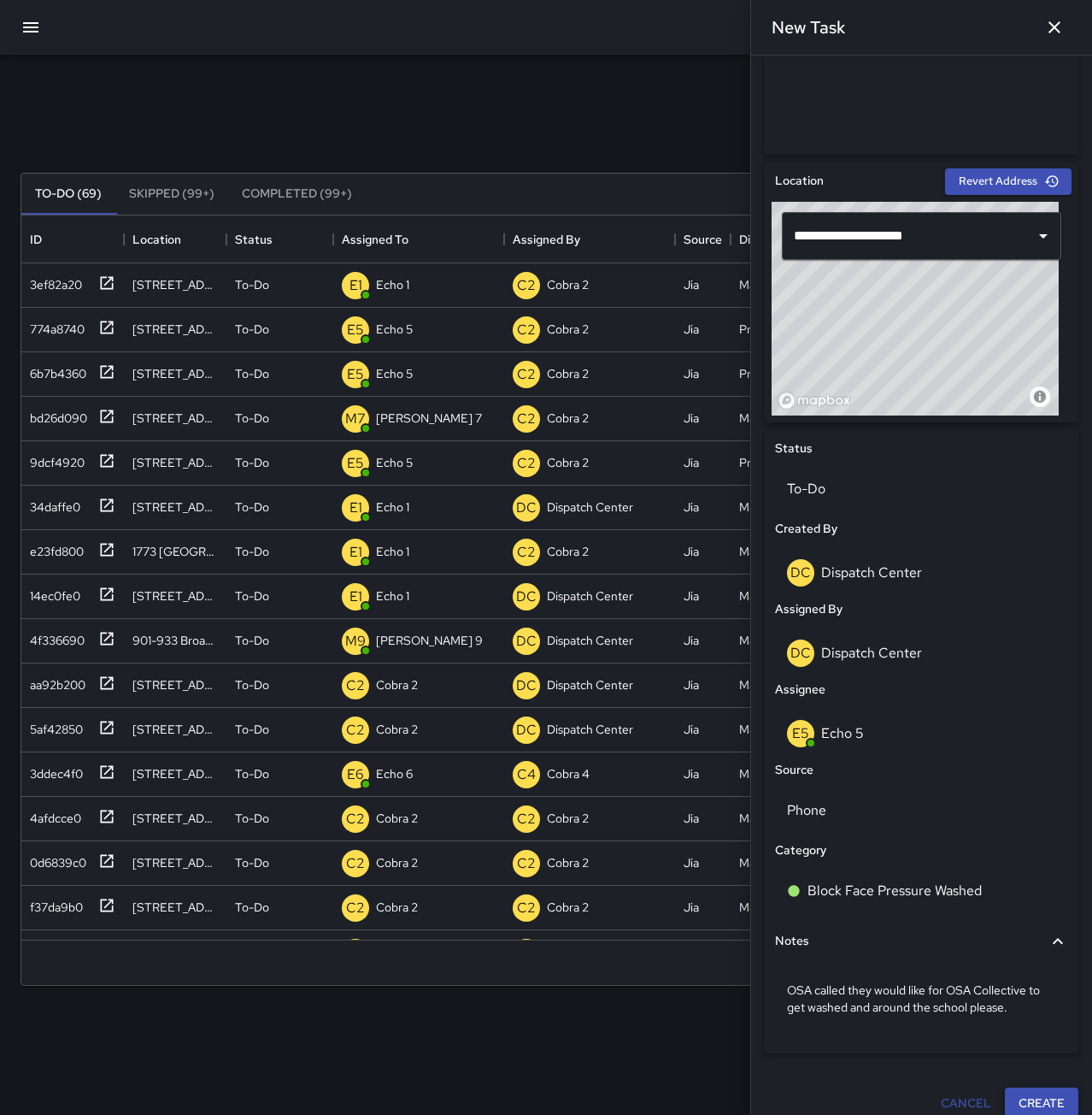
click at [1030, 1093] on button "Create" at bounding box center [1042, 1103] width 74 height 31
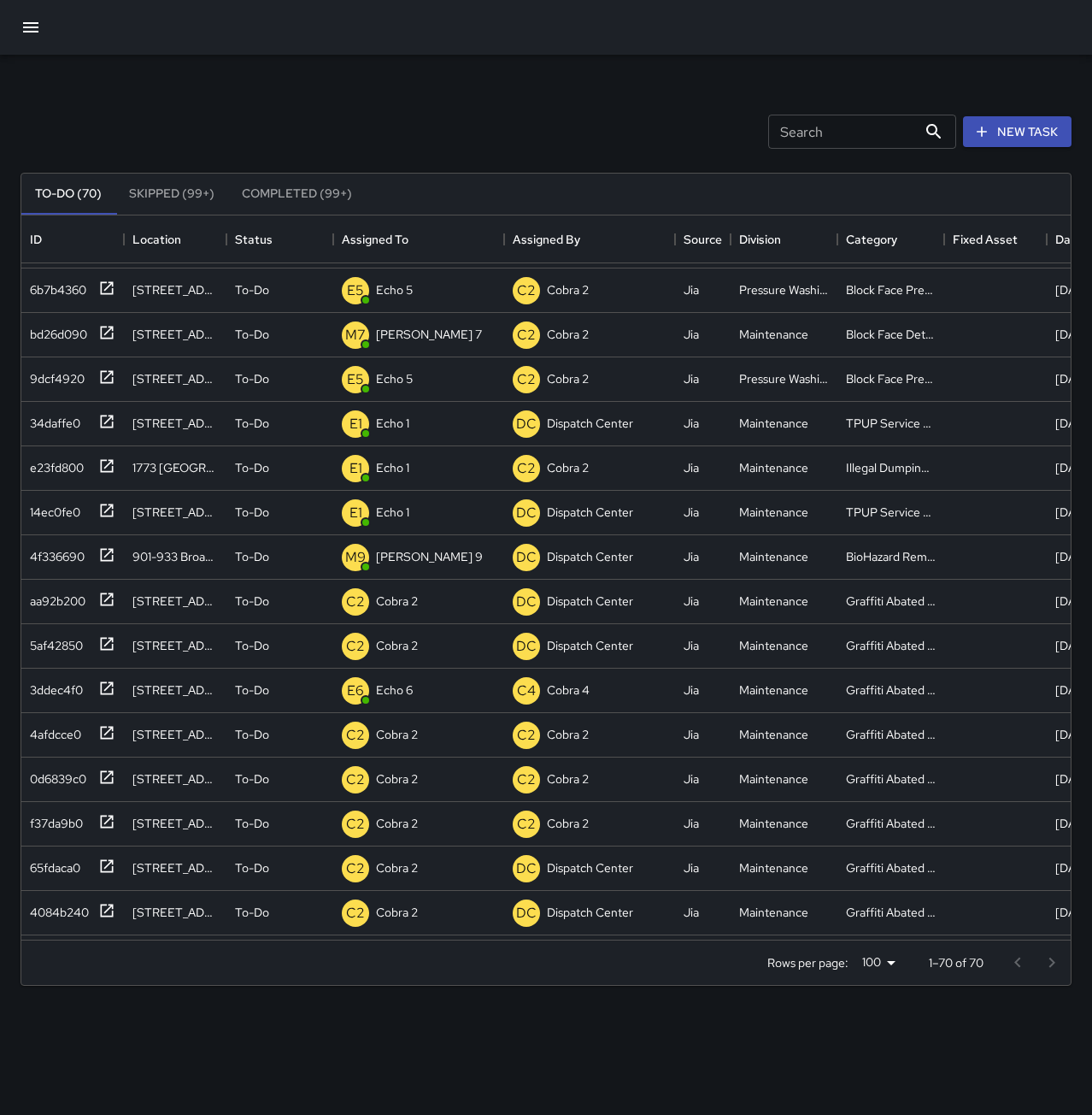
scroll to position [0, 0]
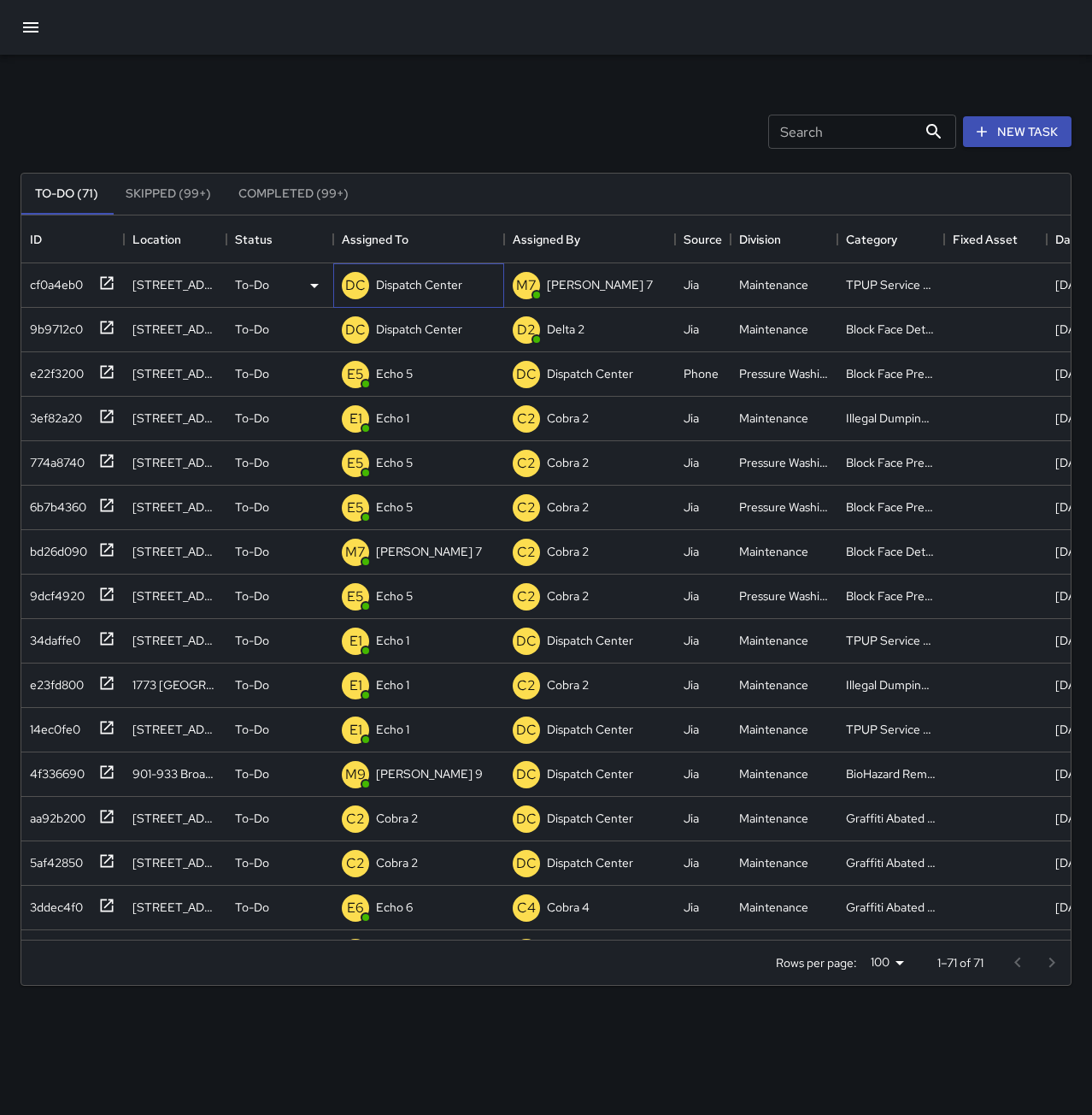
click at [402, 279] on p "Dispatch Center" at bounding box center [419, 284] width 87 height 17
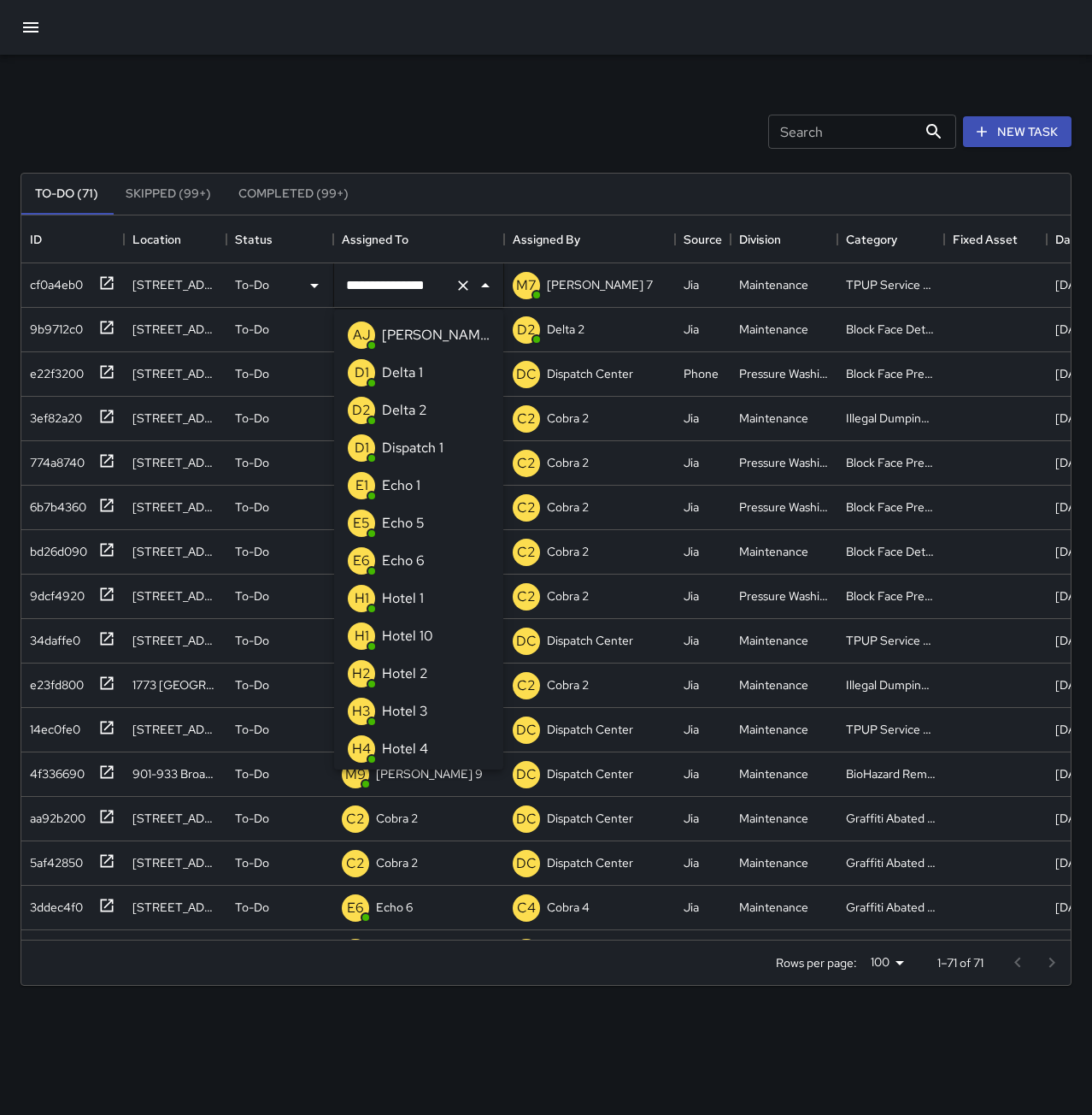
scroll to position [976, 0]
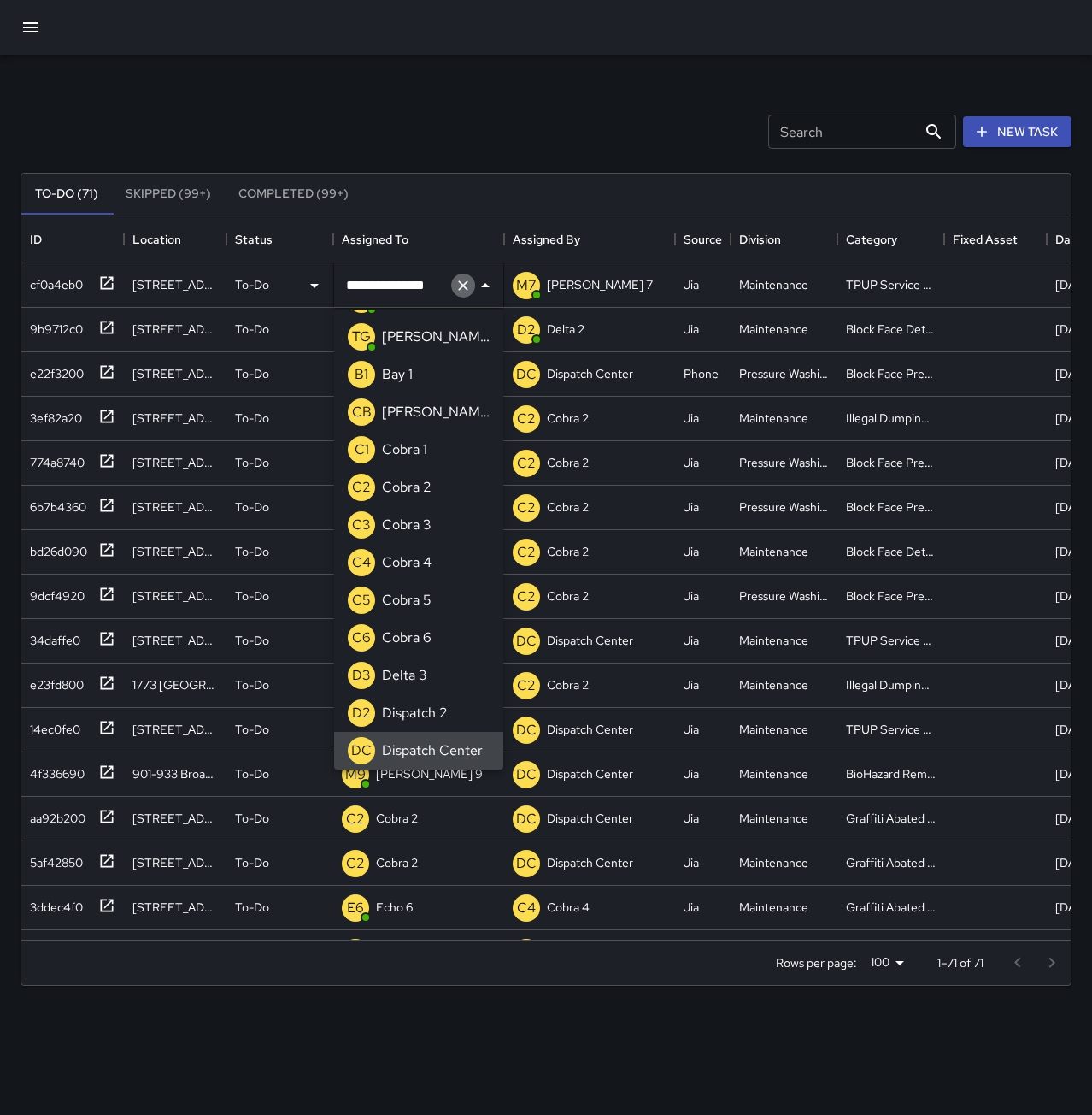
click at [464, 285] on icon "Clear" at bounding box center [463, 285] width 10 height 10
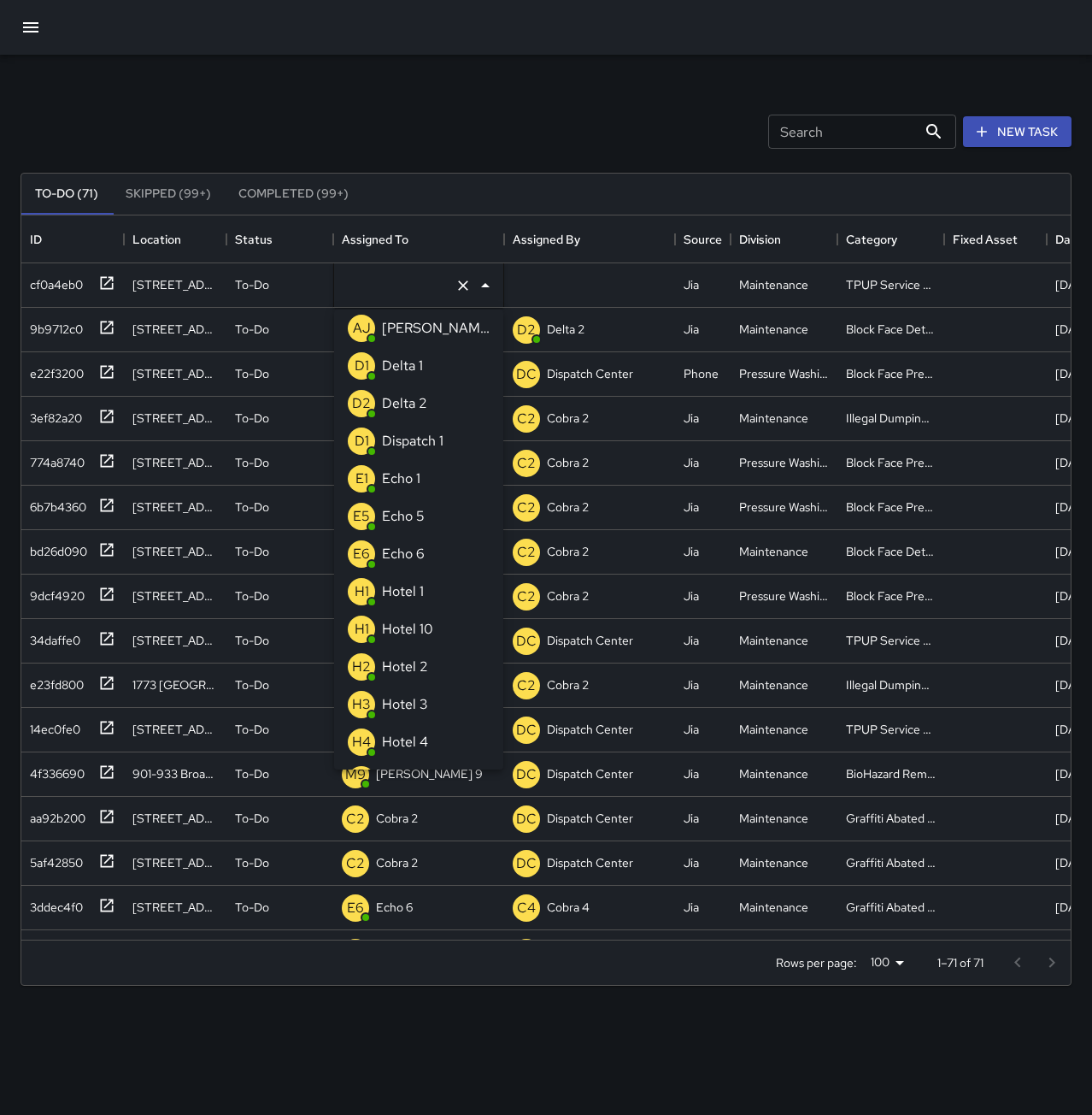
click at [421, 477] on div "Echo 1" at bounding box center [401, 479] width 45 height 28
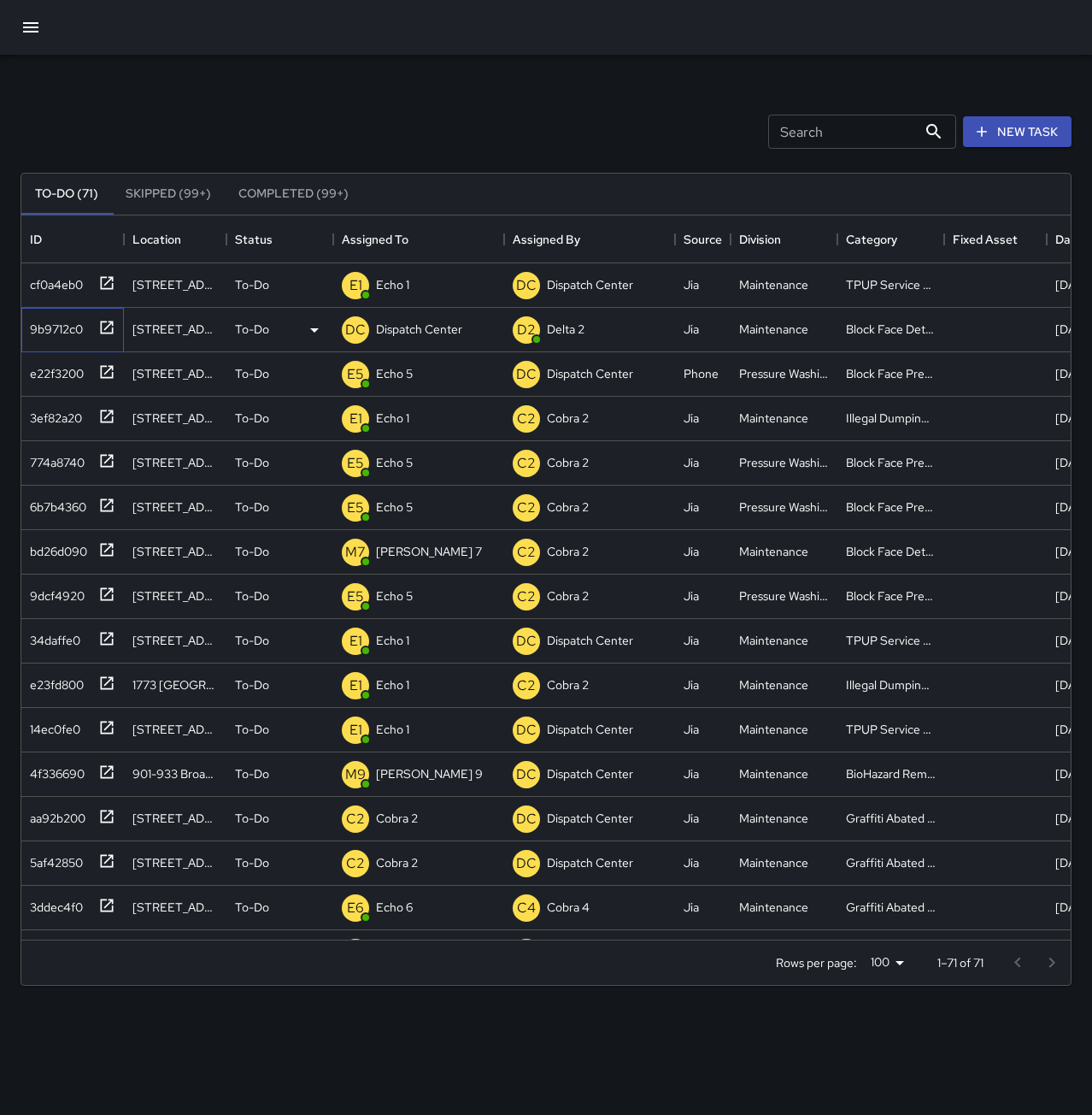
click at [55, 322] on div "9b9712c0" at bounding box center [52, 326] width 60 height 24
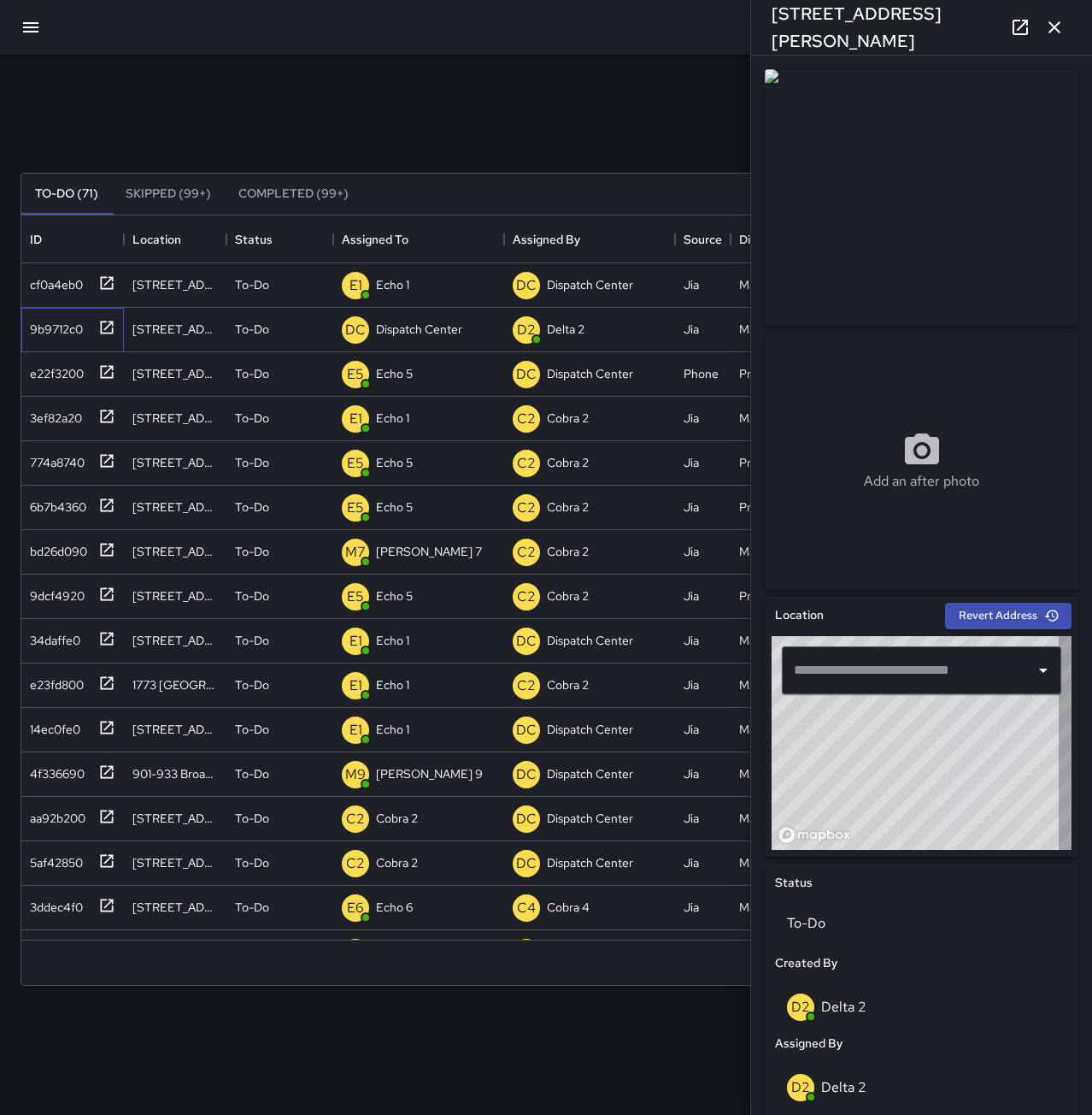
type input "**********"
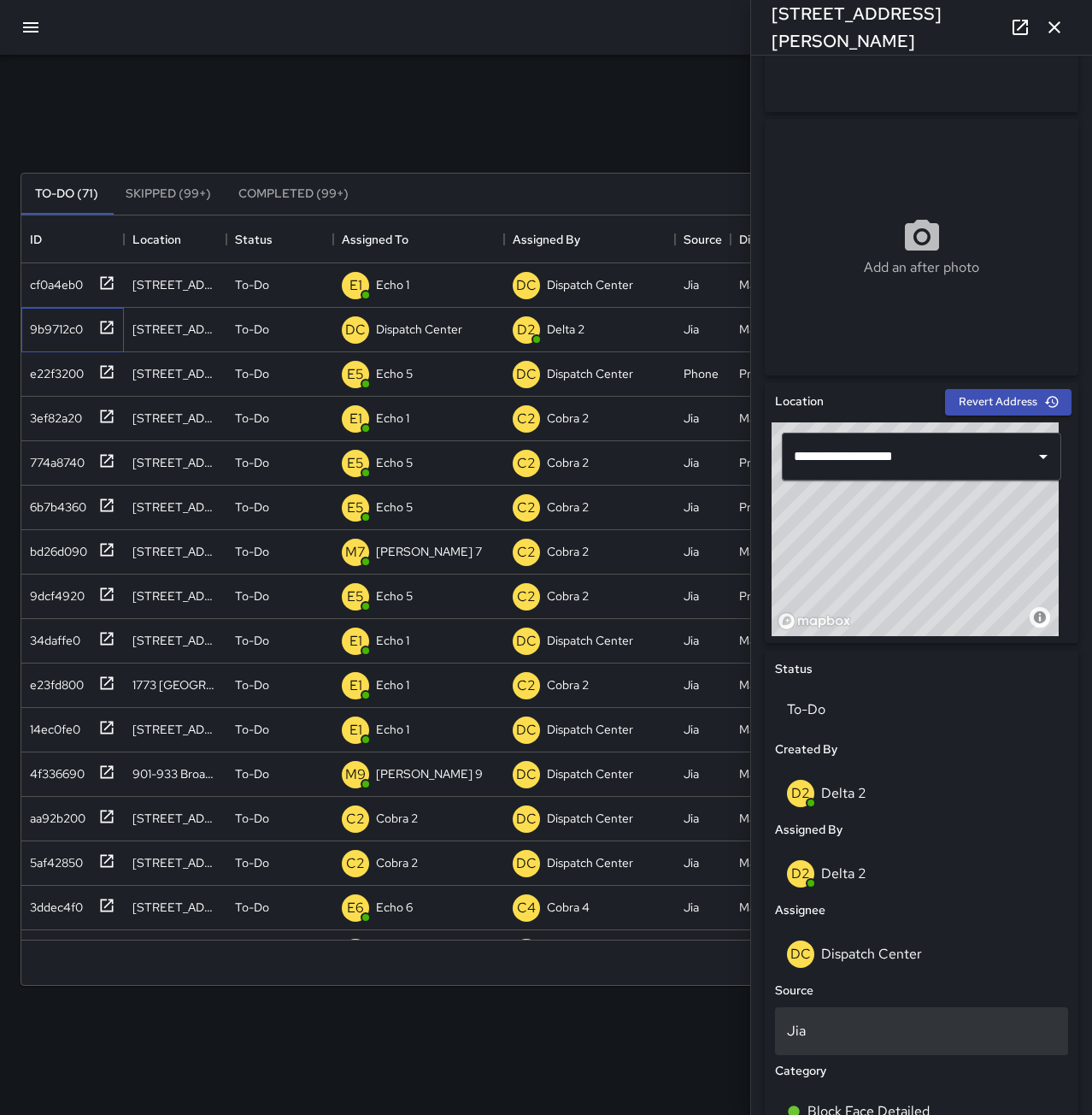
scroll to position [257, 0]
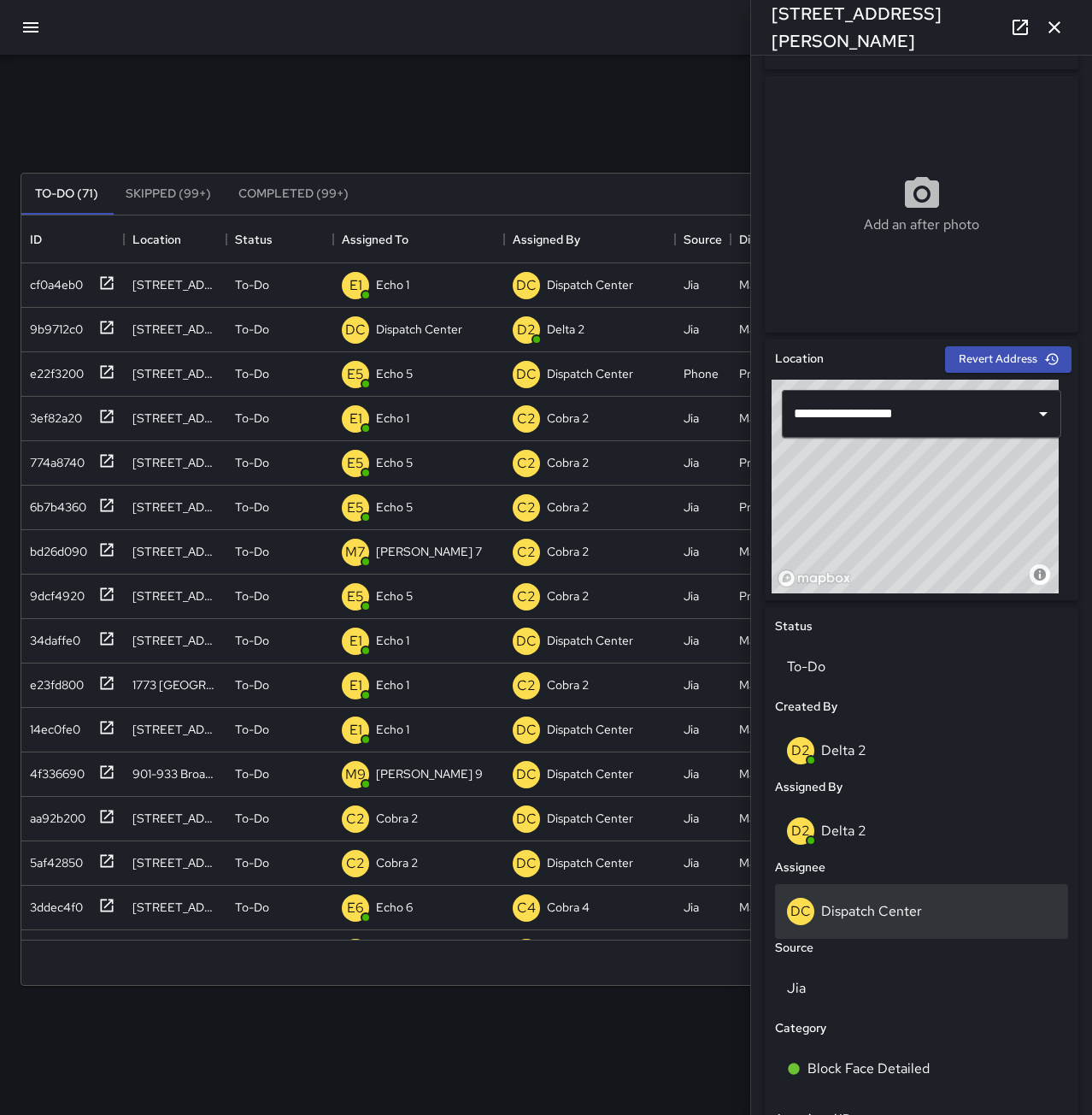
click at [901, 917] on p "Dispatch Center" at bounding box center [872, 911] width 101 height 18
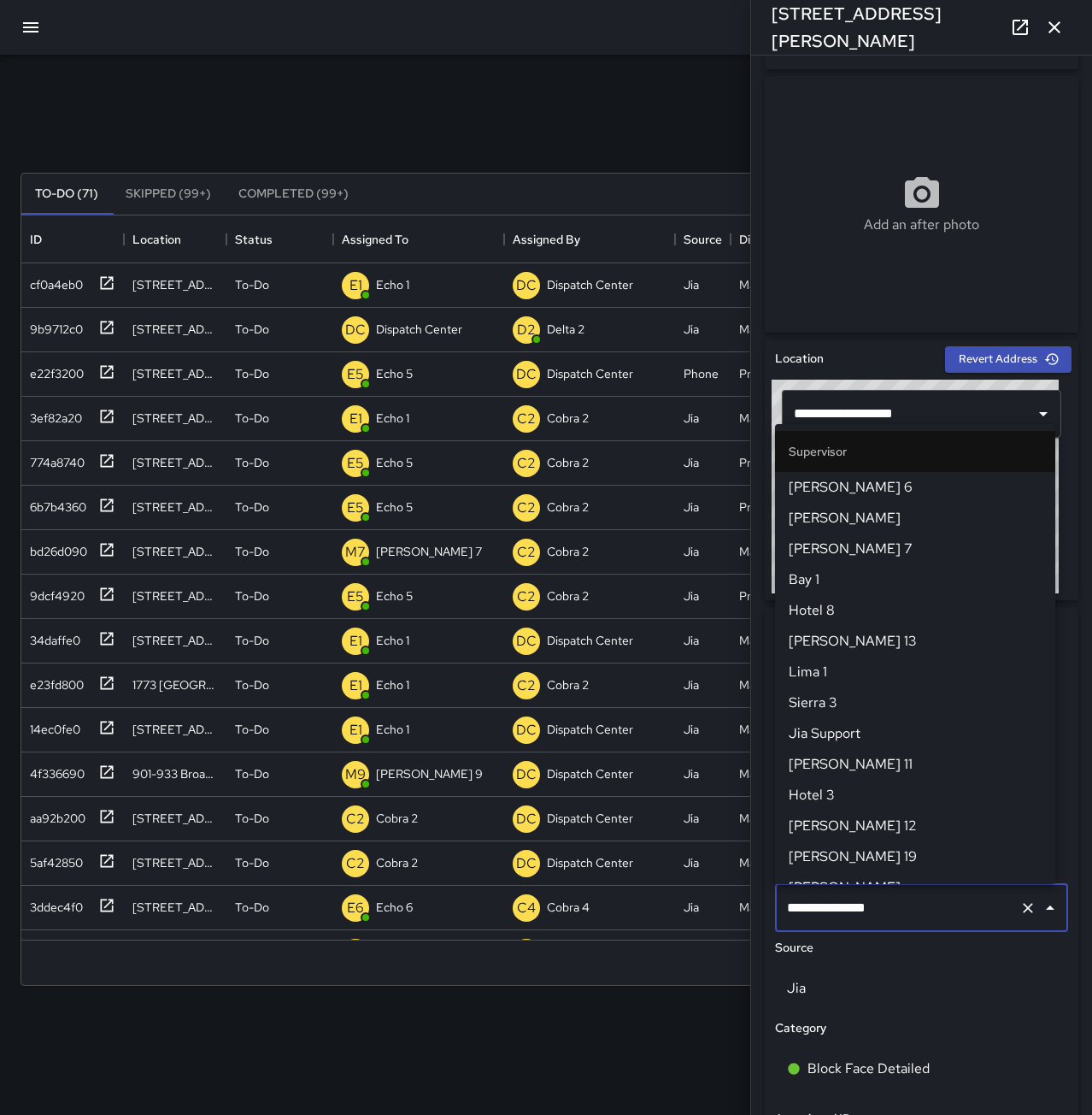
scroll to position [1588, 0]
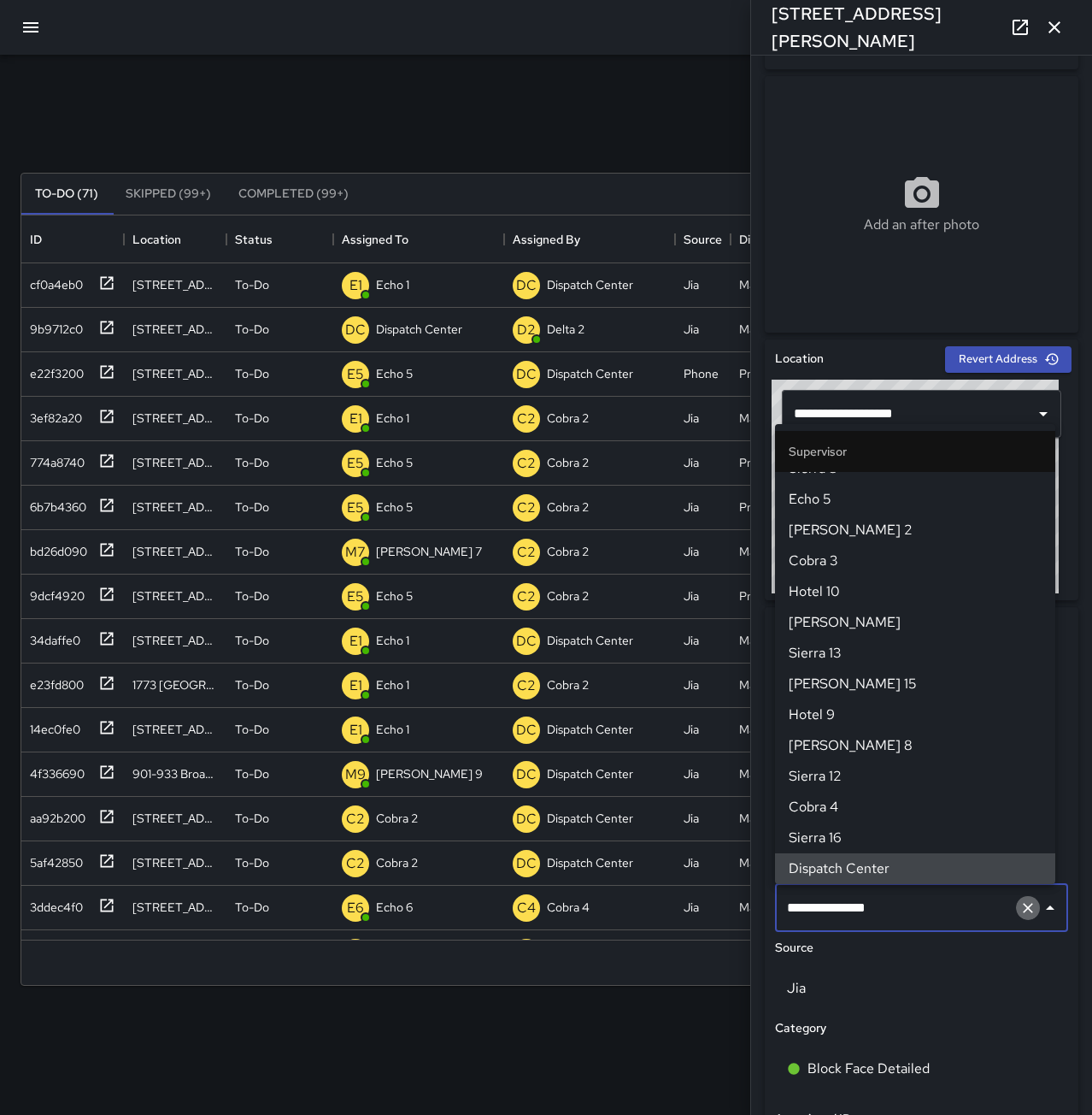
click at [1019, 906] on icon "Clear" at bounding box center [1027, 907] width 17 height 17
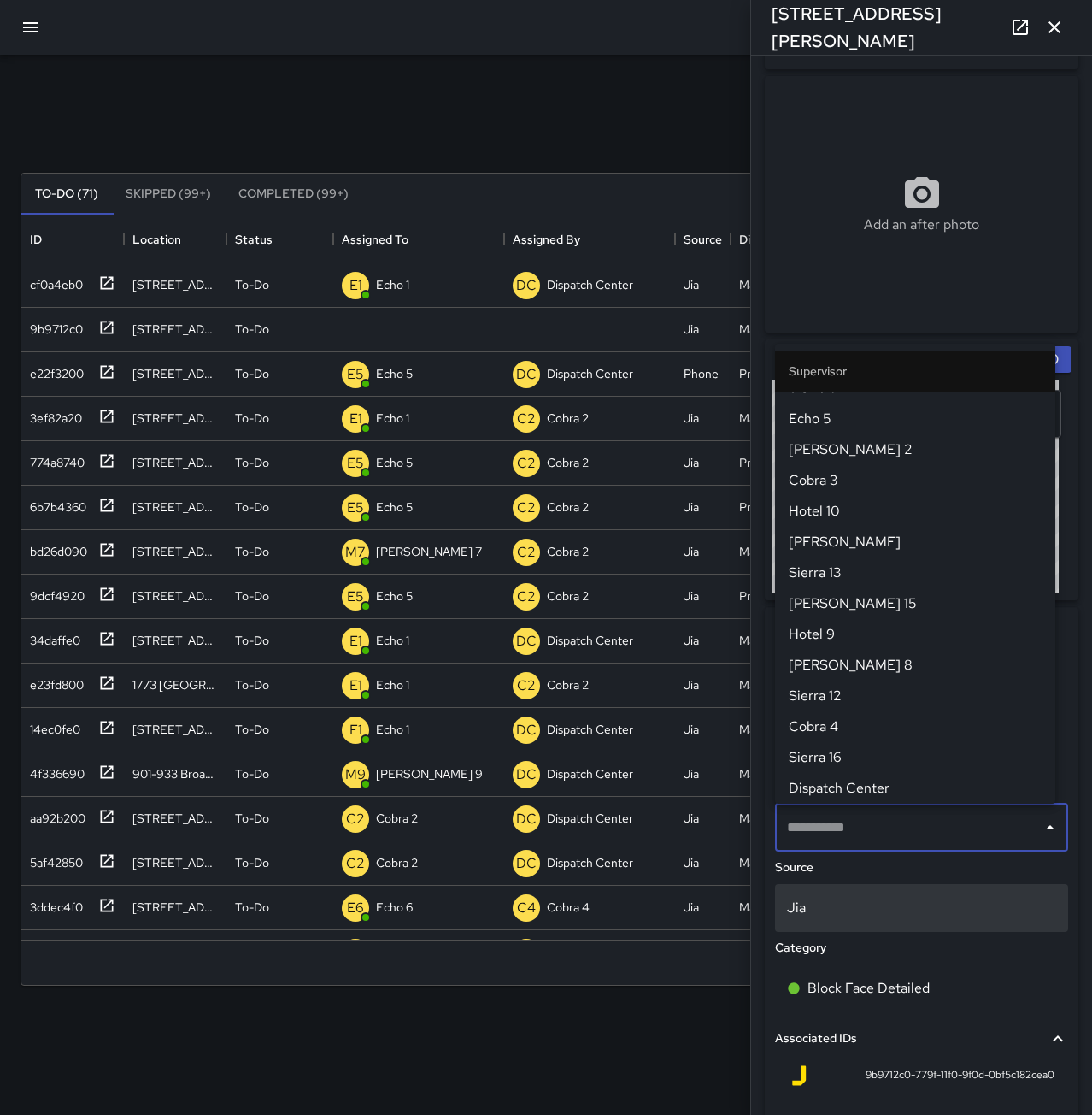
scroll to position [0, 0]
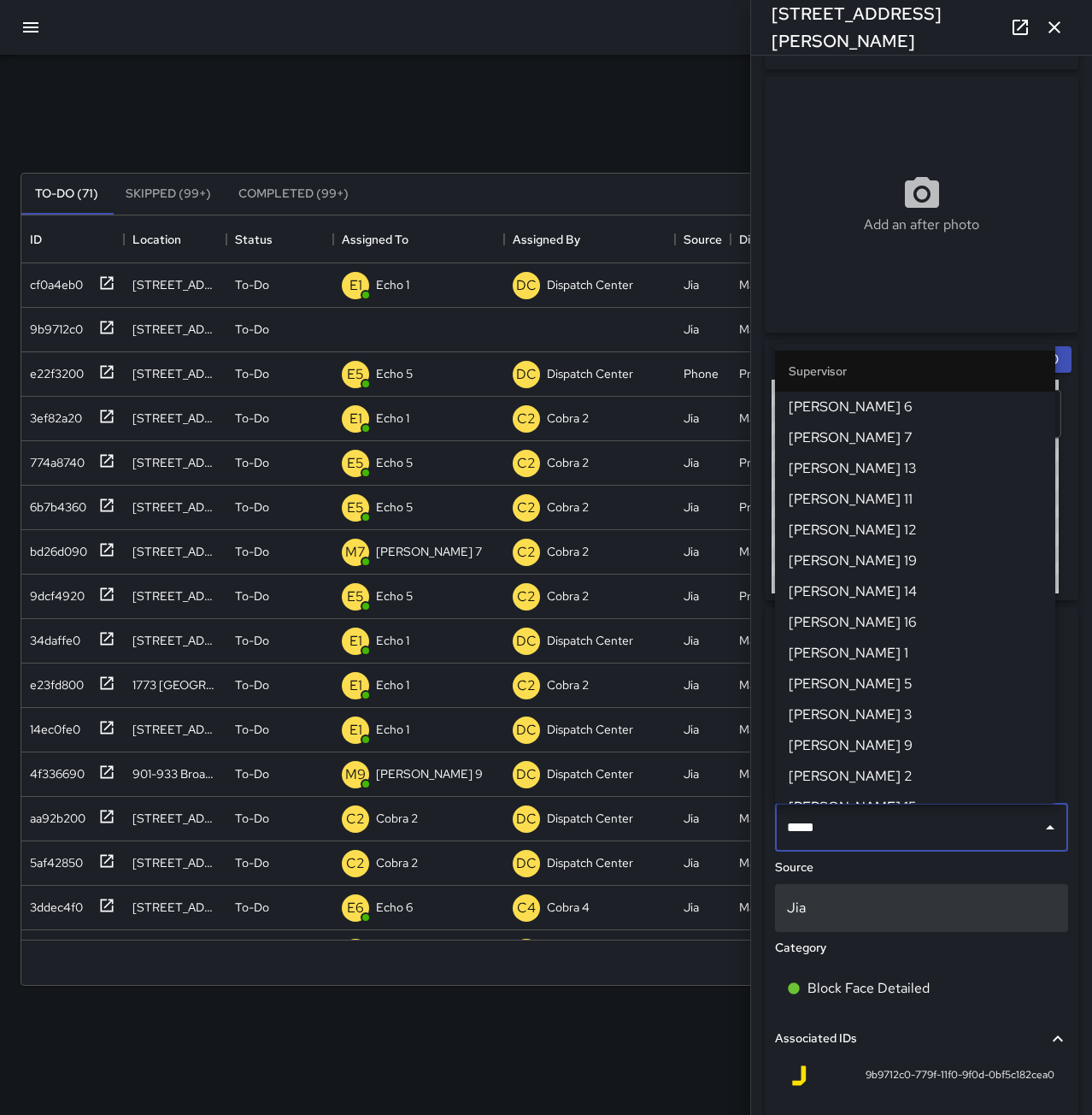
type input "******"
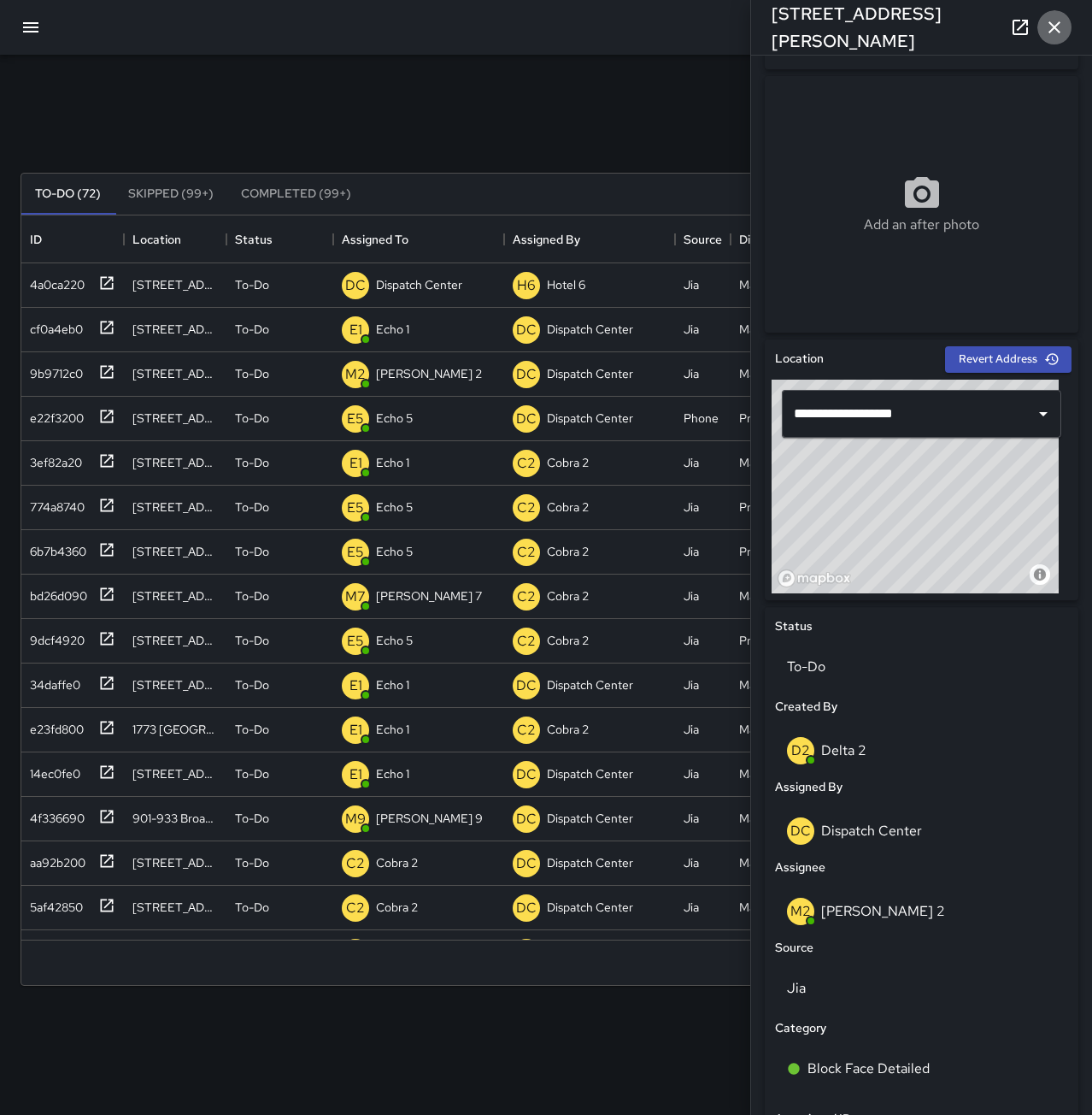
click at [1062, 28] on icon "button" at bounding box center [1055, 27] width 21 height 21
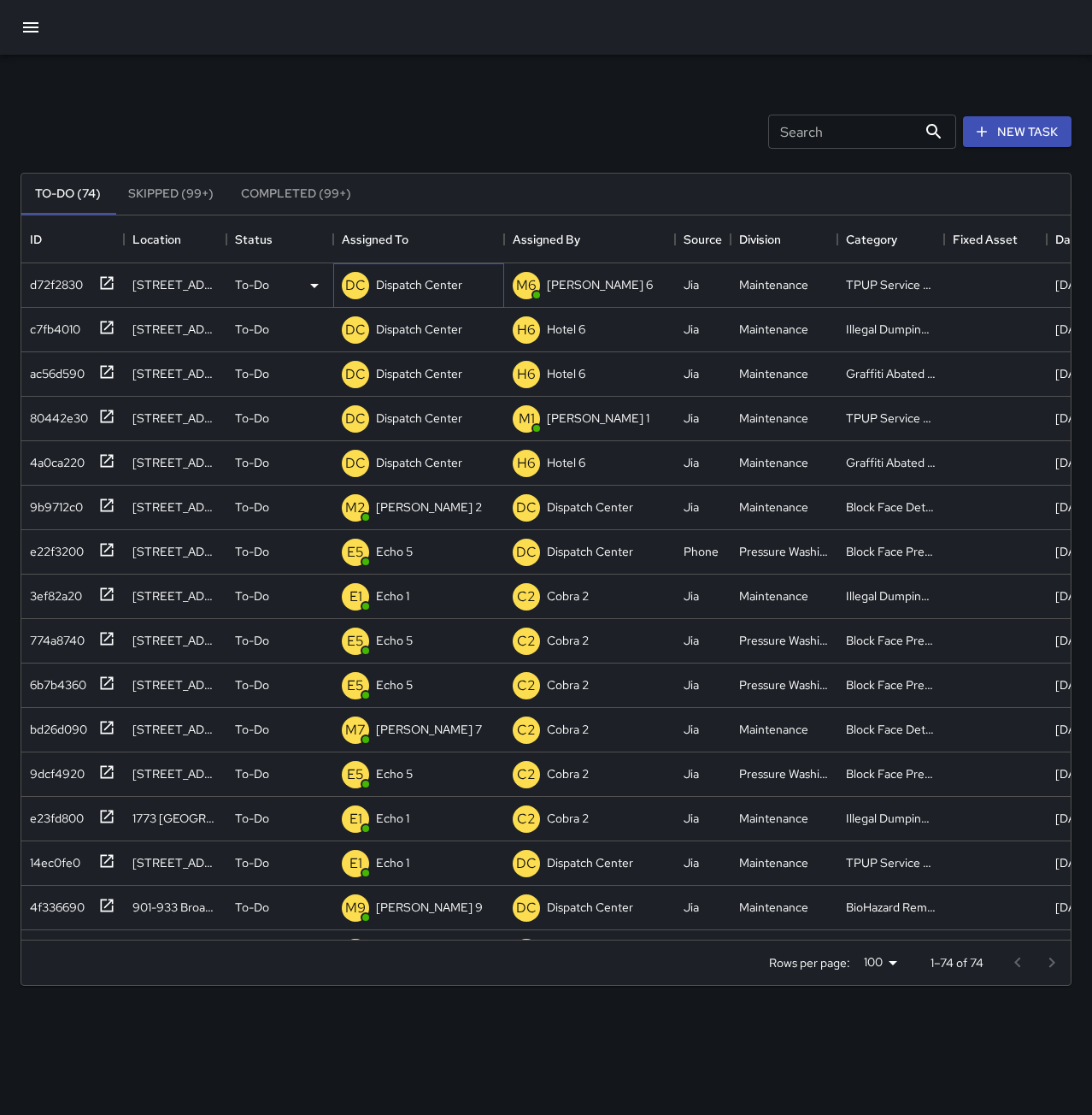
click at [404, 270] on div "DC Dispatch Center" at bounding box center [401, 285] width 127 height 34
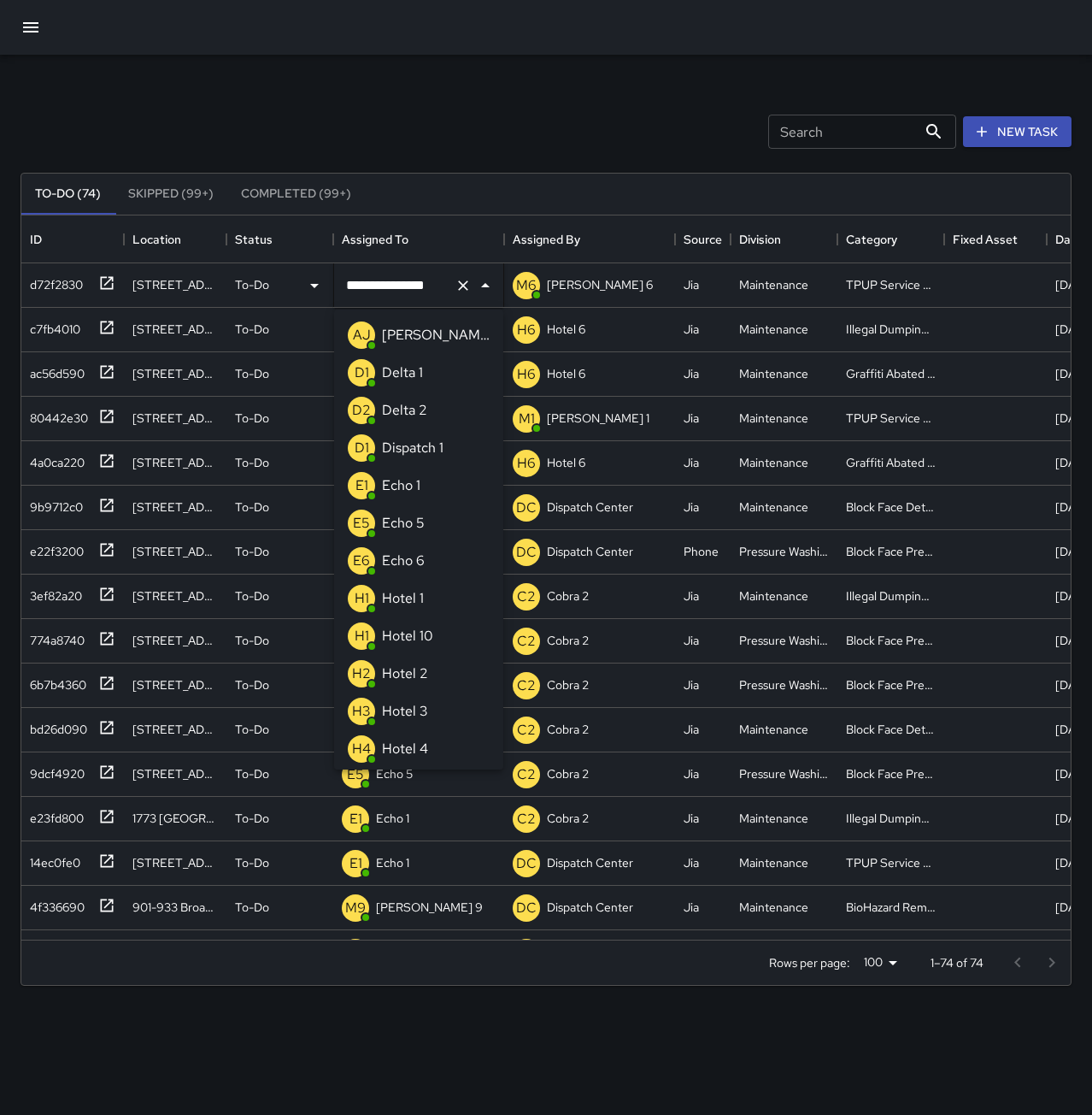
scroll to position [976, 0]
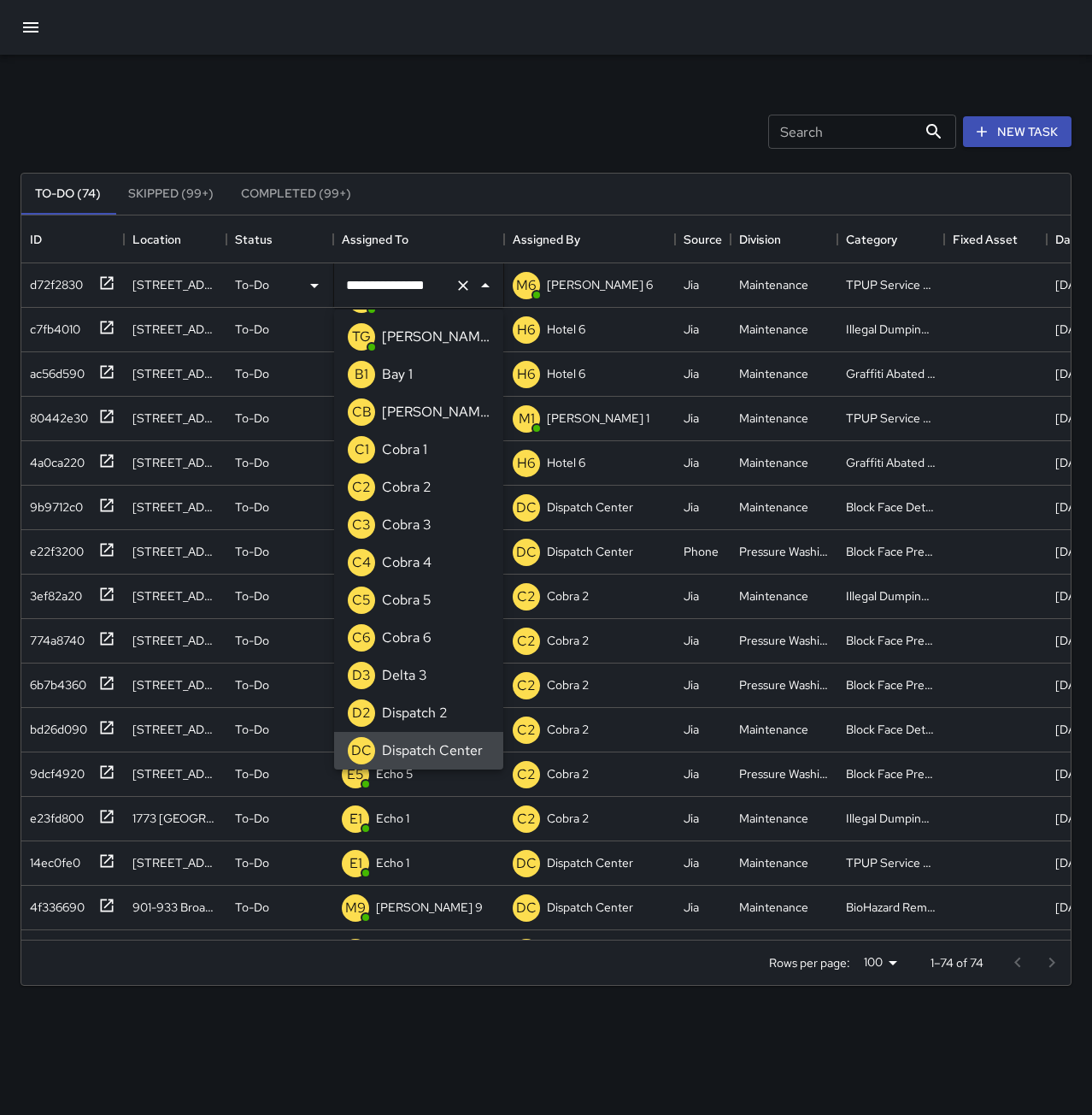
click at [465, 284] on icon "Clear" at bounding box center [462, 284] width 17 height 17
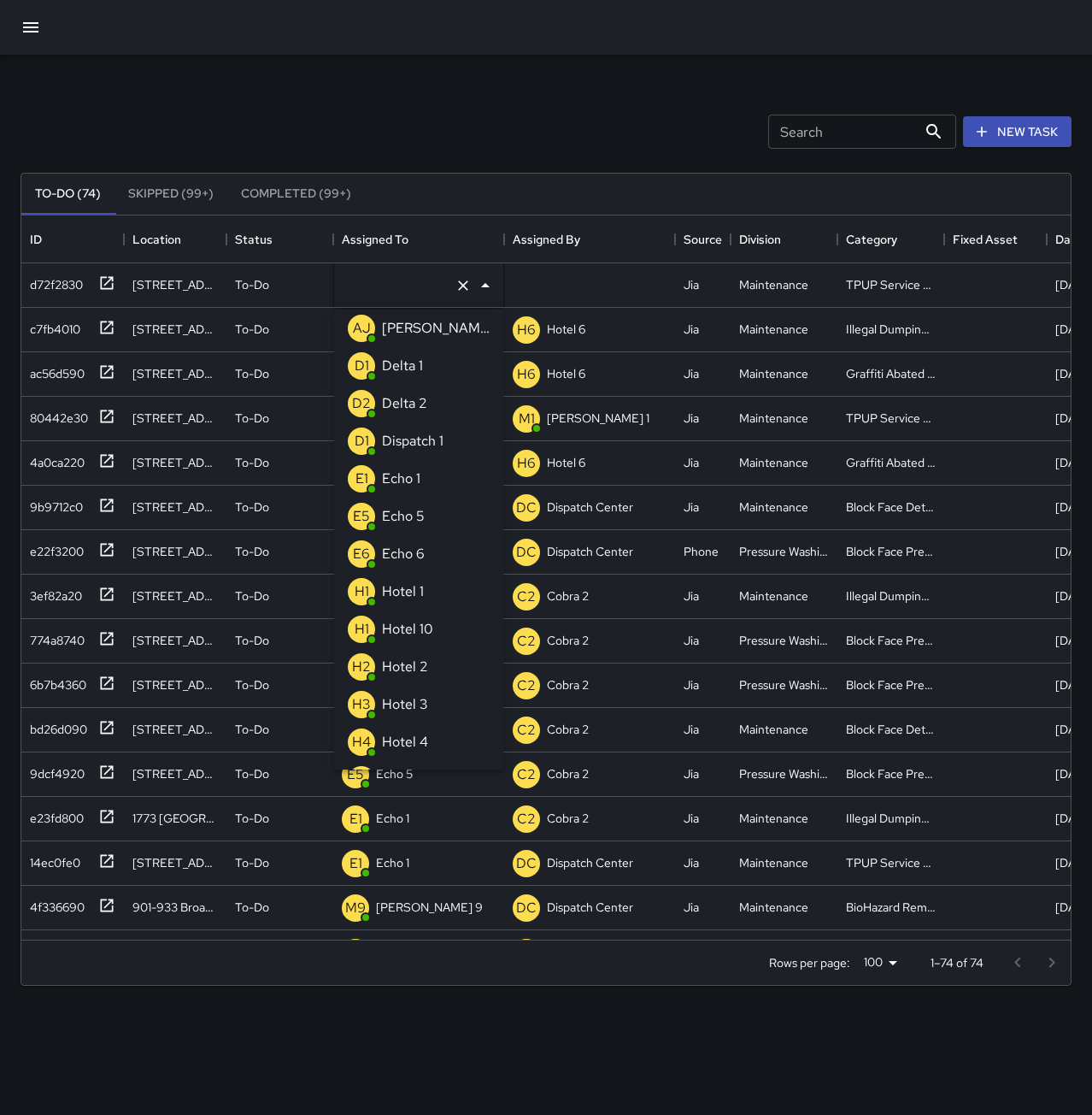
click at [442, 489] on li "E1 Echo 1" at bounding box center [419, 478] width 169 height 37
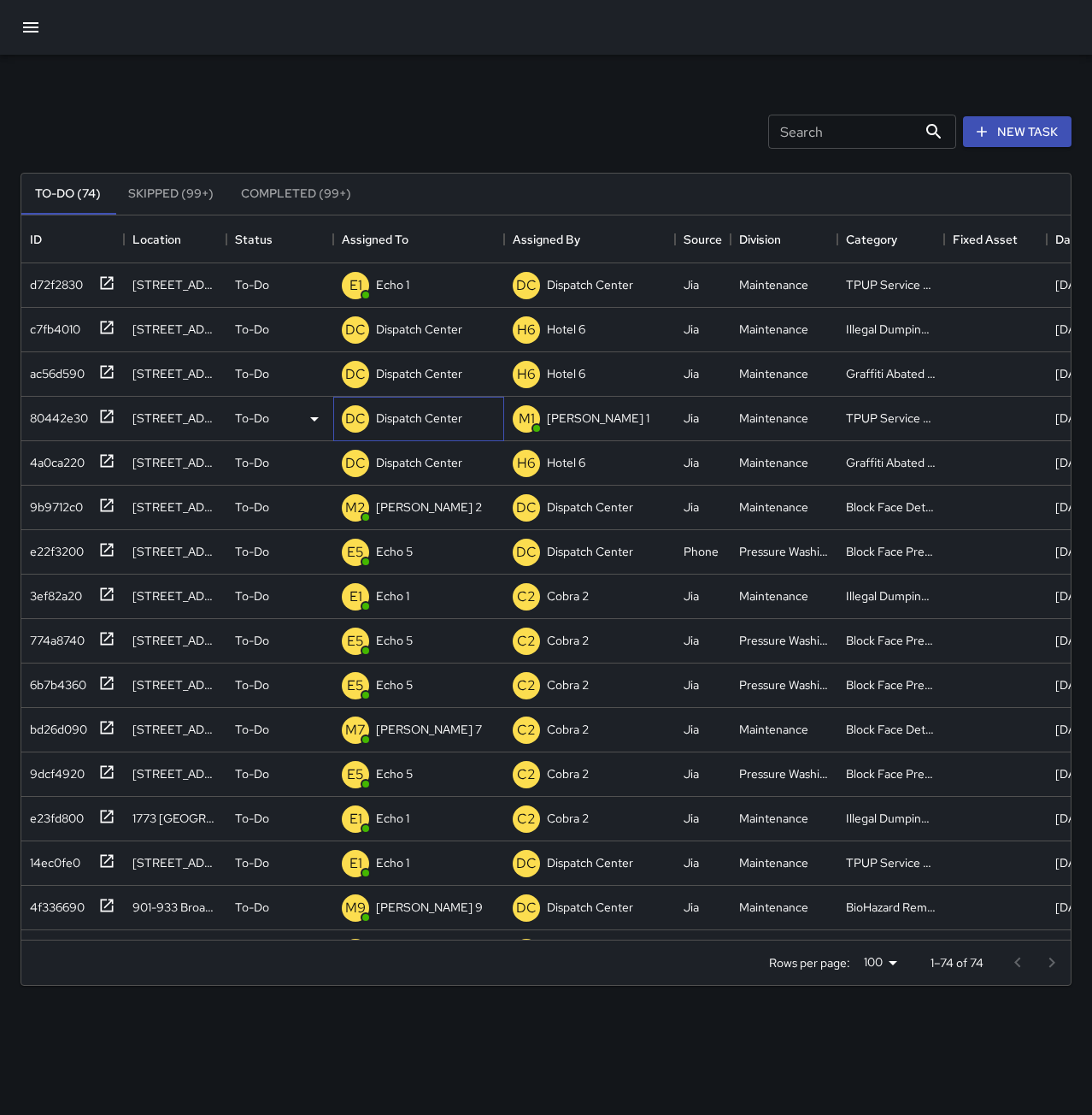
click at [442, 418] on p "Dispatch Center" at bounding box center [419, 417] width 87 height 17
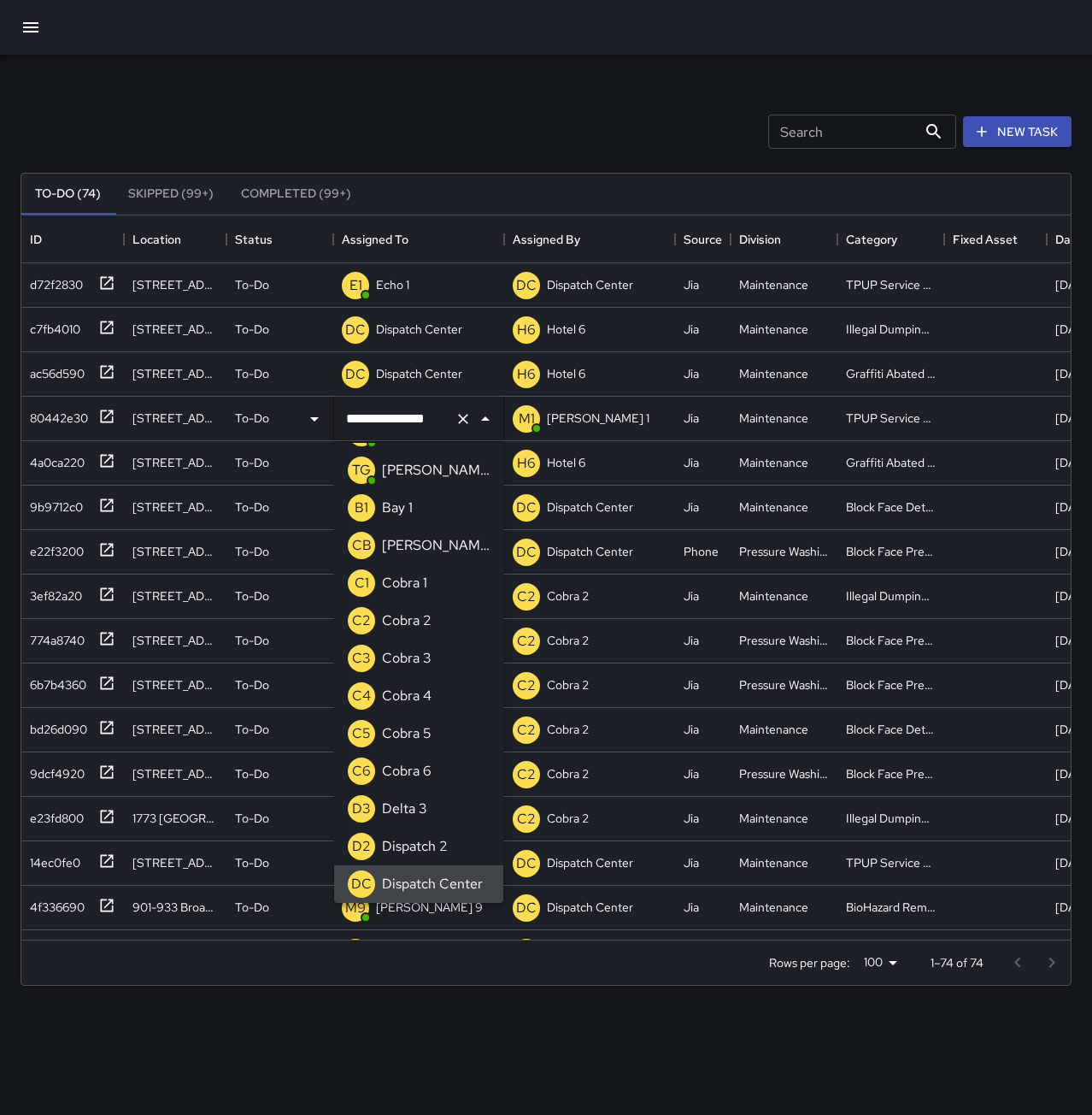
click at [465, 413] on icon "Clear" at bounding box center [462, 418] width 17 height 17
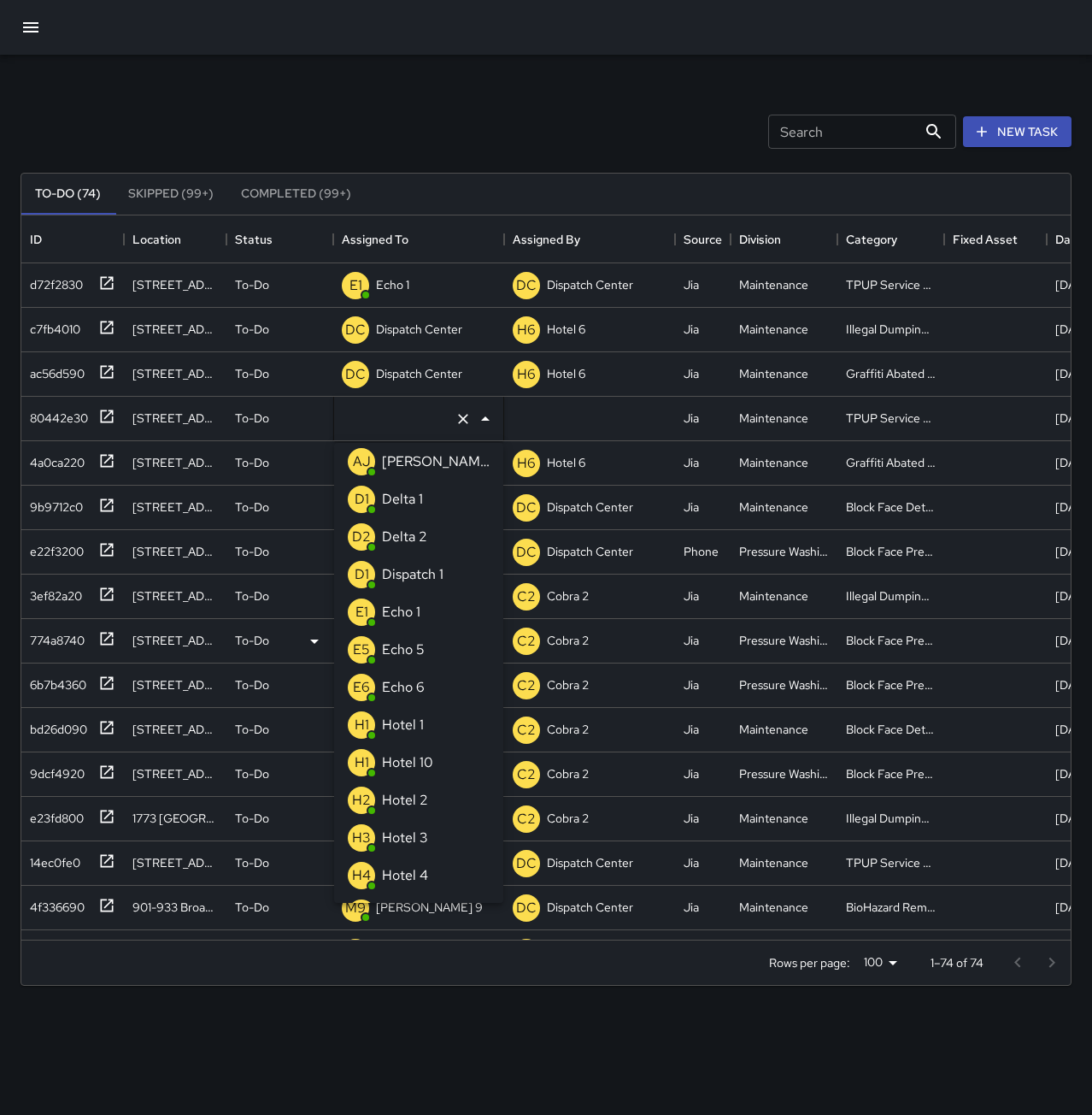
click at [463, 622] on li "E1 Echo 1" at bounding box center [419, 612] width 169 height 37
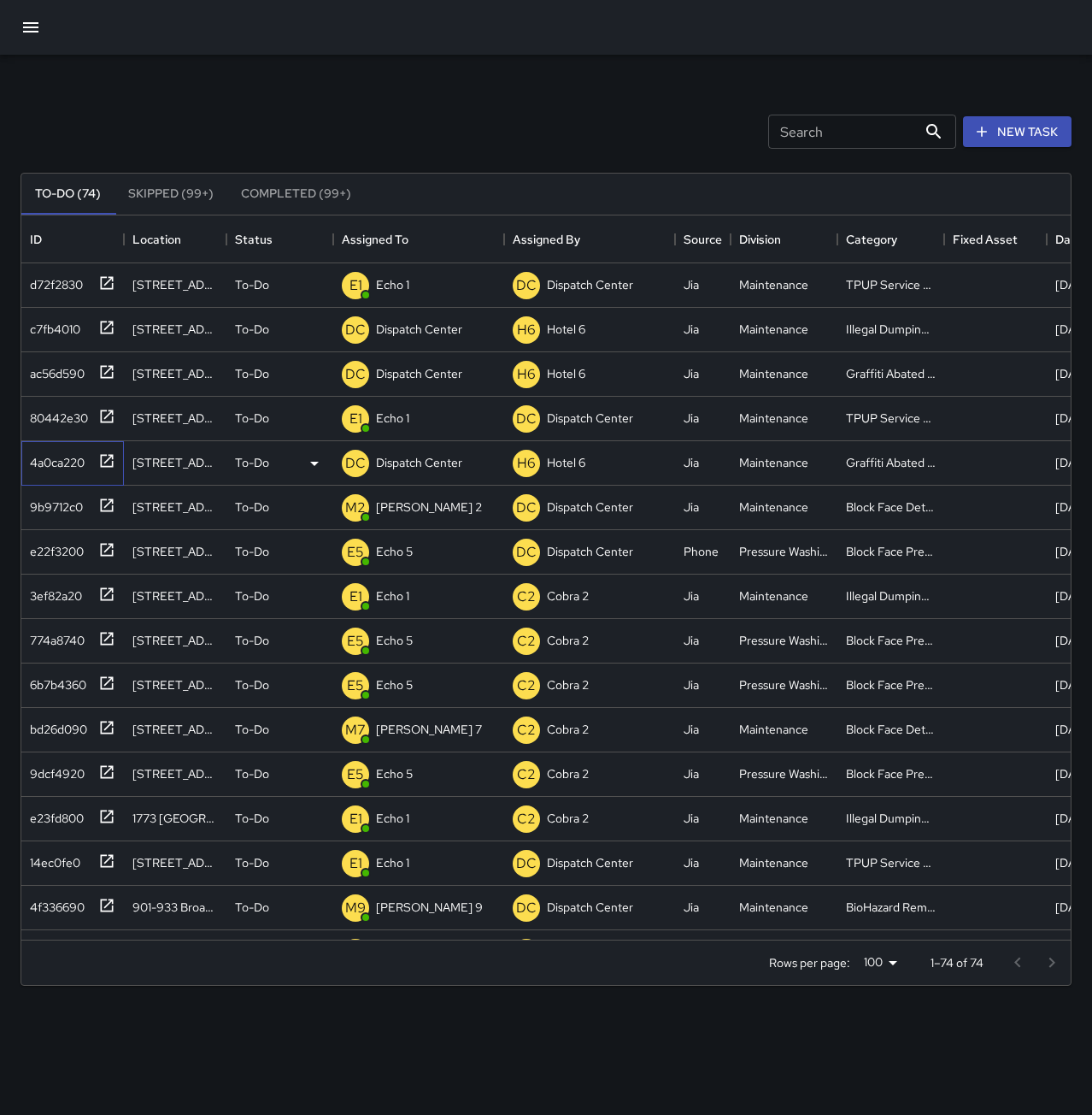
click at [66, 465] on div "4a0ca220" at bounding box center [53, 459] width 62 height 24
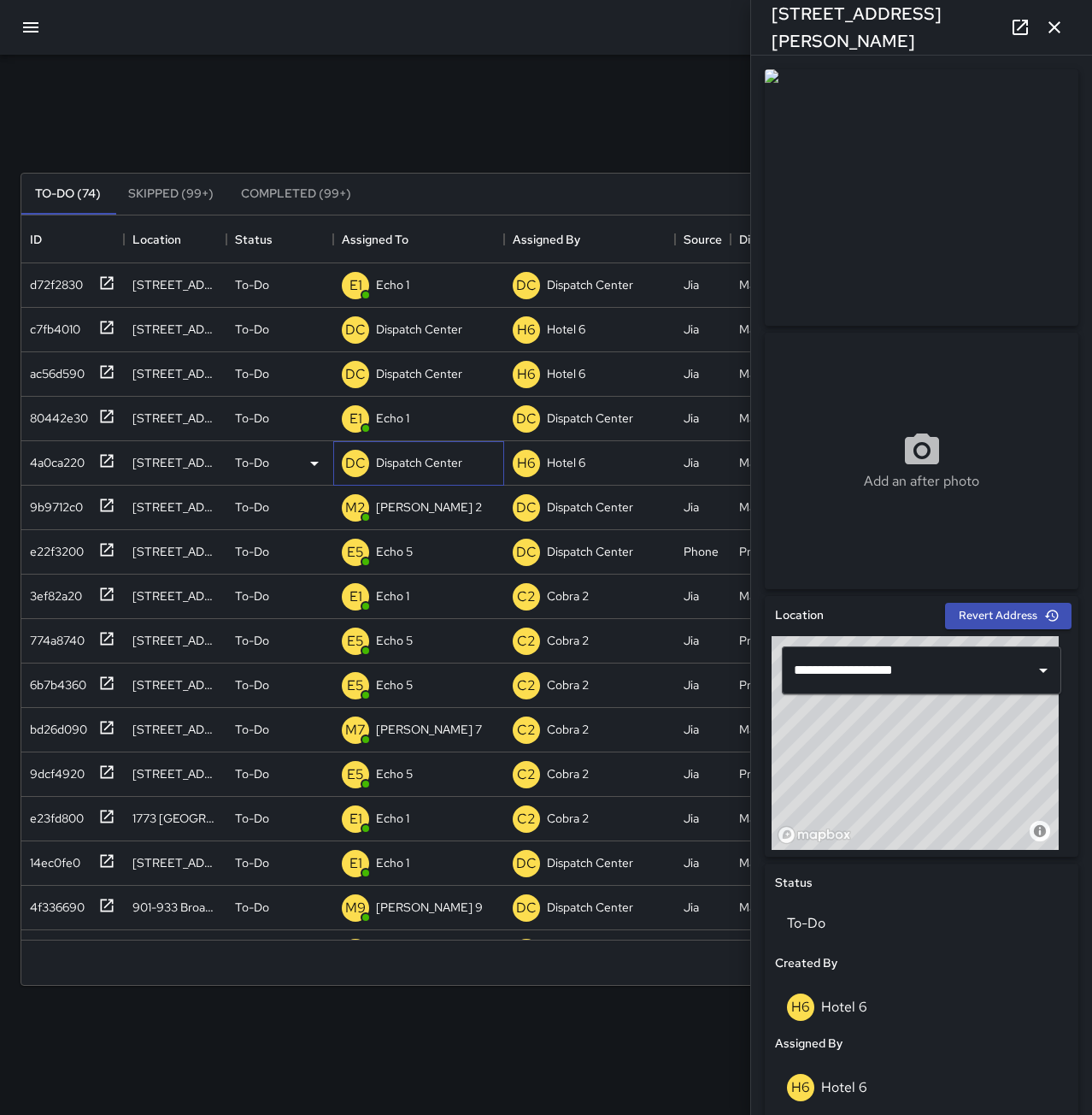
click at [427, 465] on p "Dispatch Center" at bounding box center [419, 462] width 87 height 17
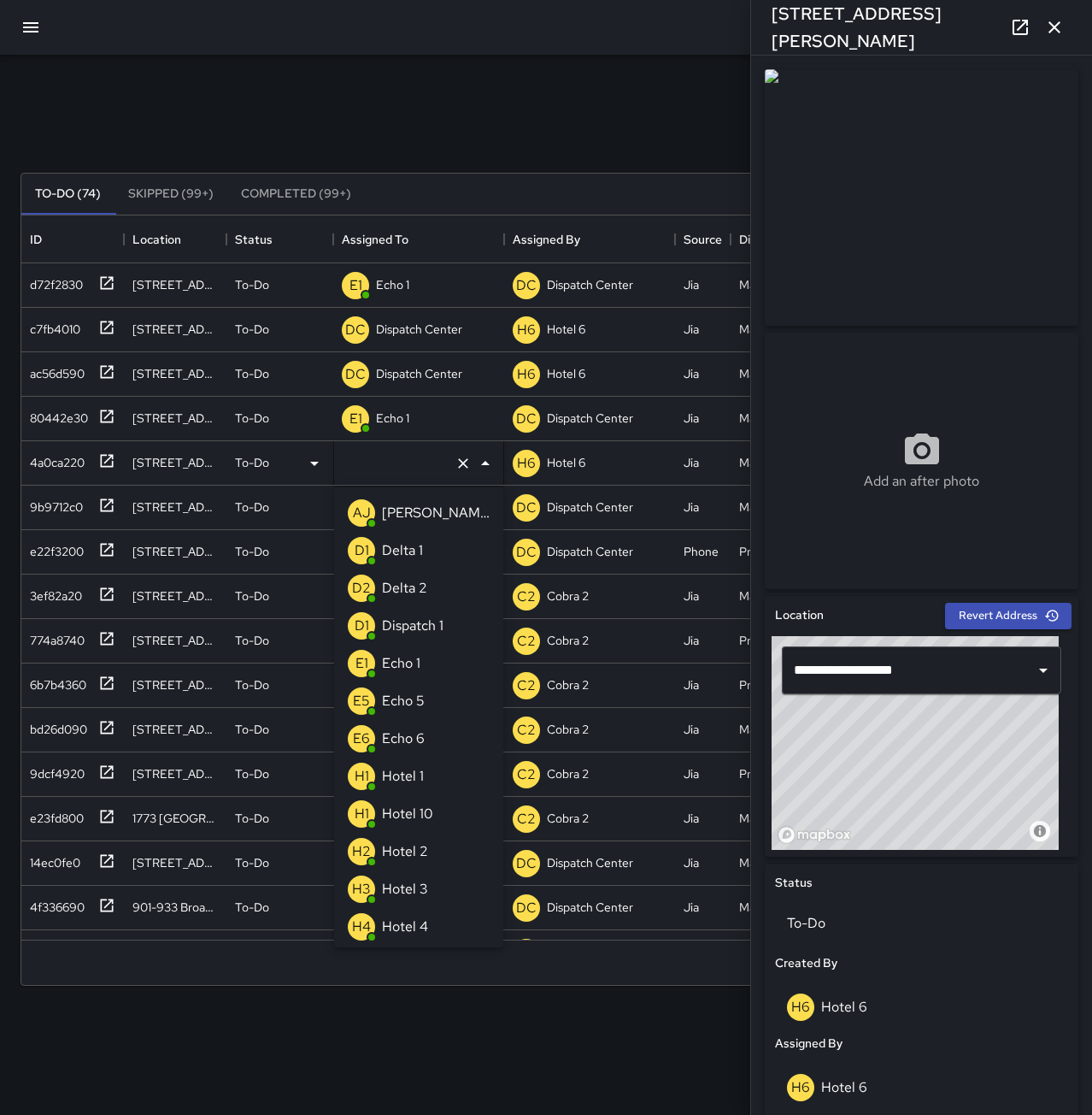
type input "**********"
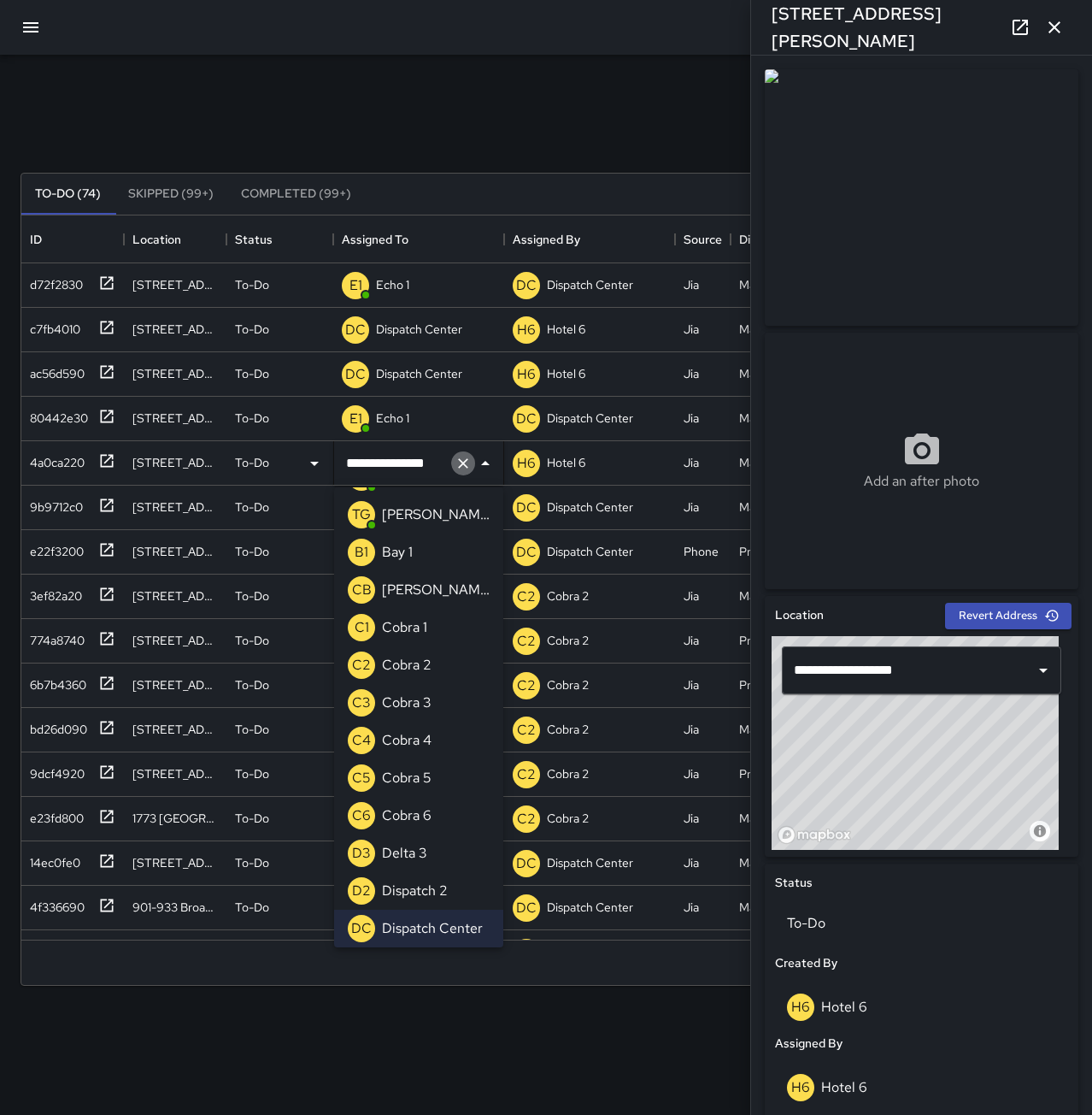
click at [465, 462] on icon "Clear" at bounding box center [463, 464] width 10 height 10
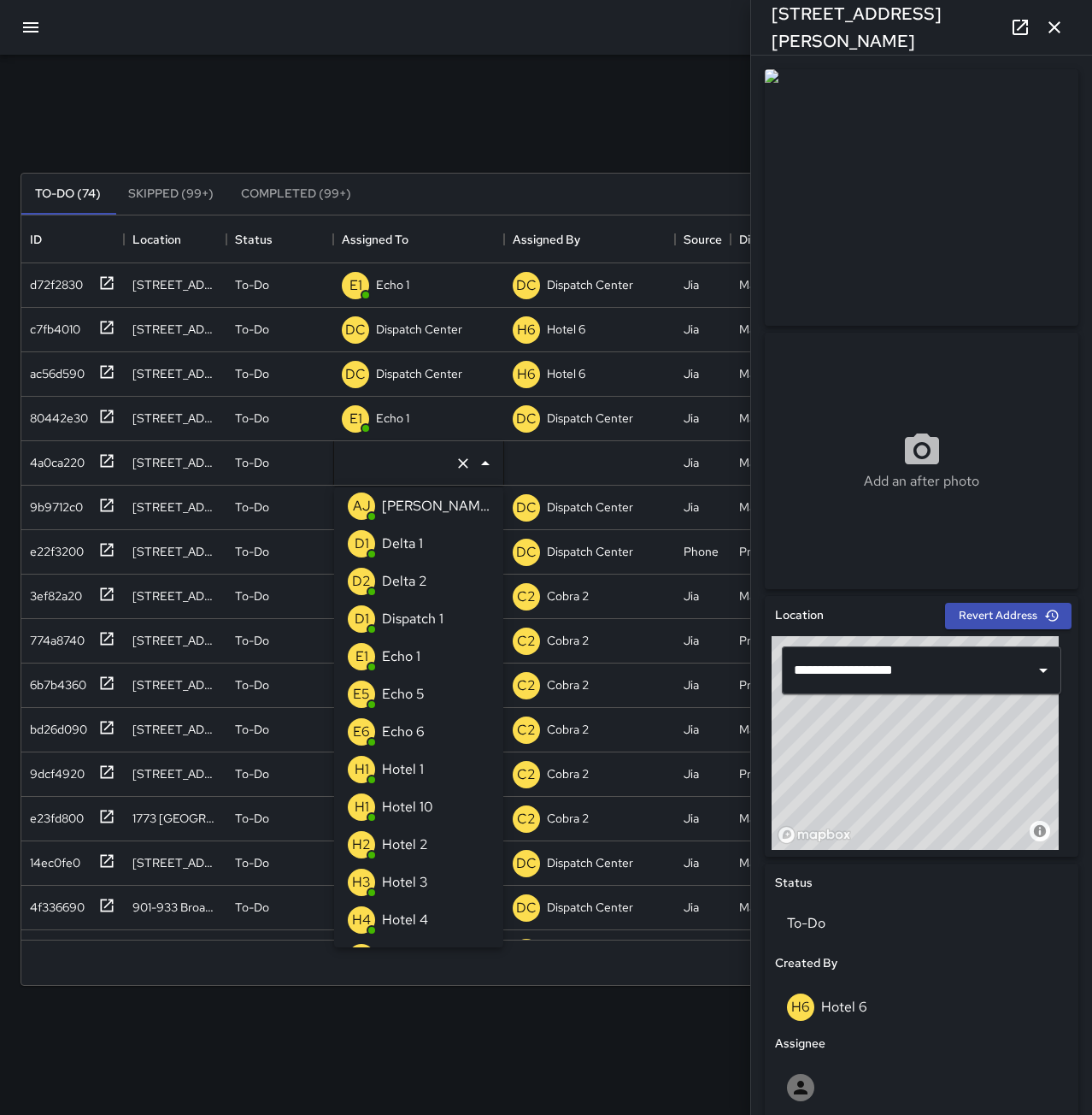
click at [426, 726] on div "Echo 6" at bounding box center [403, 732] width 49 height 28
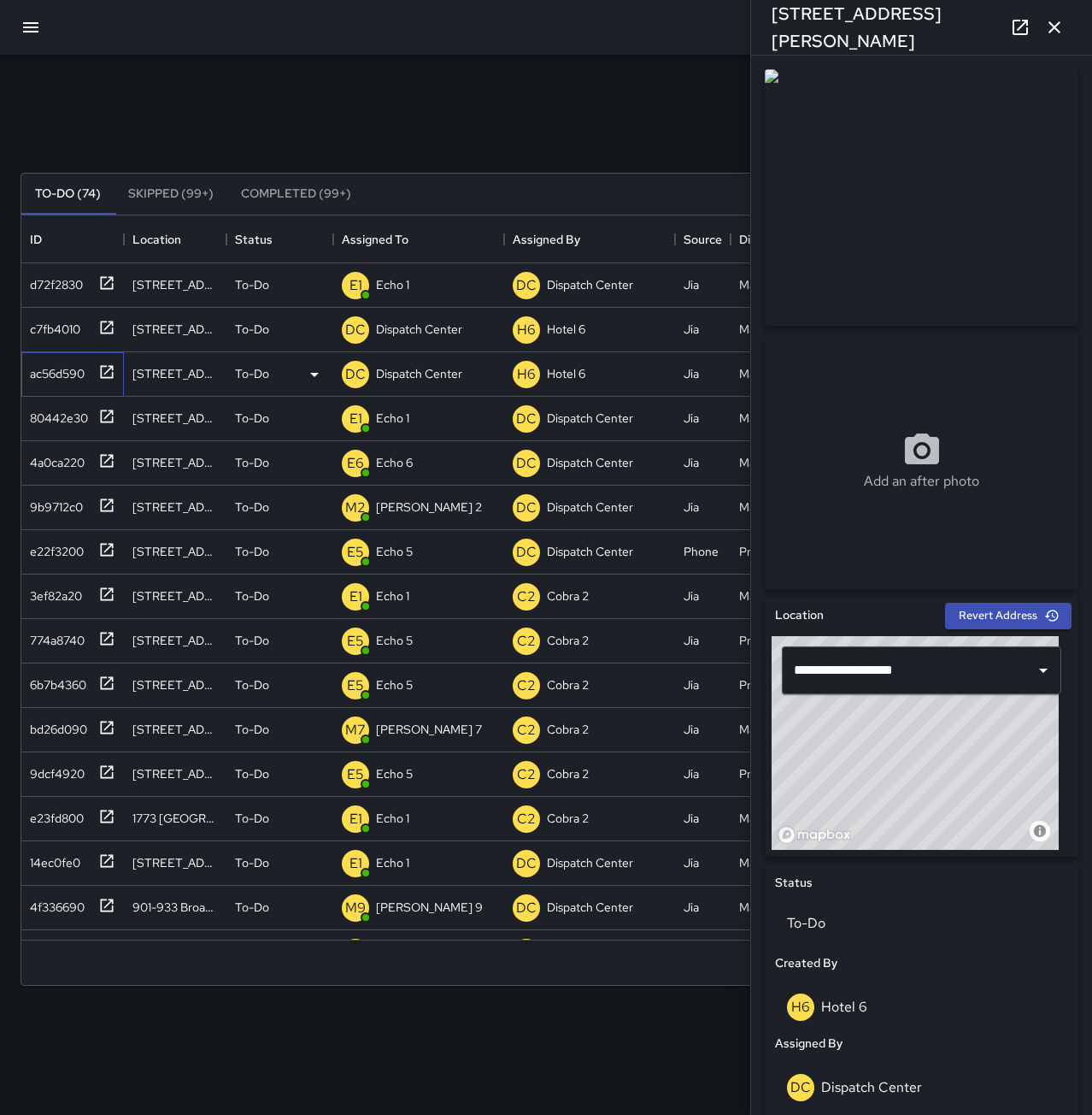
click at [78, 362] on div "ac56d590" at bounding box center [53, 370] width 62 height 24
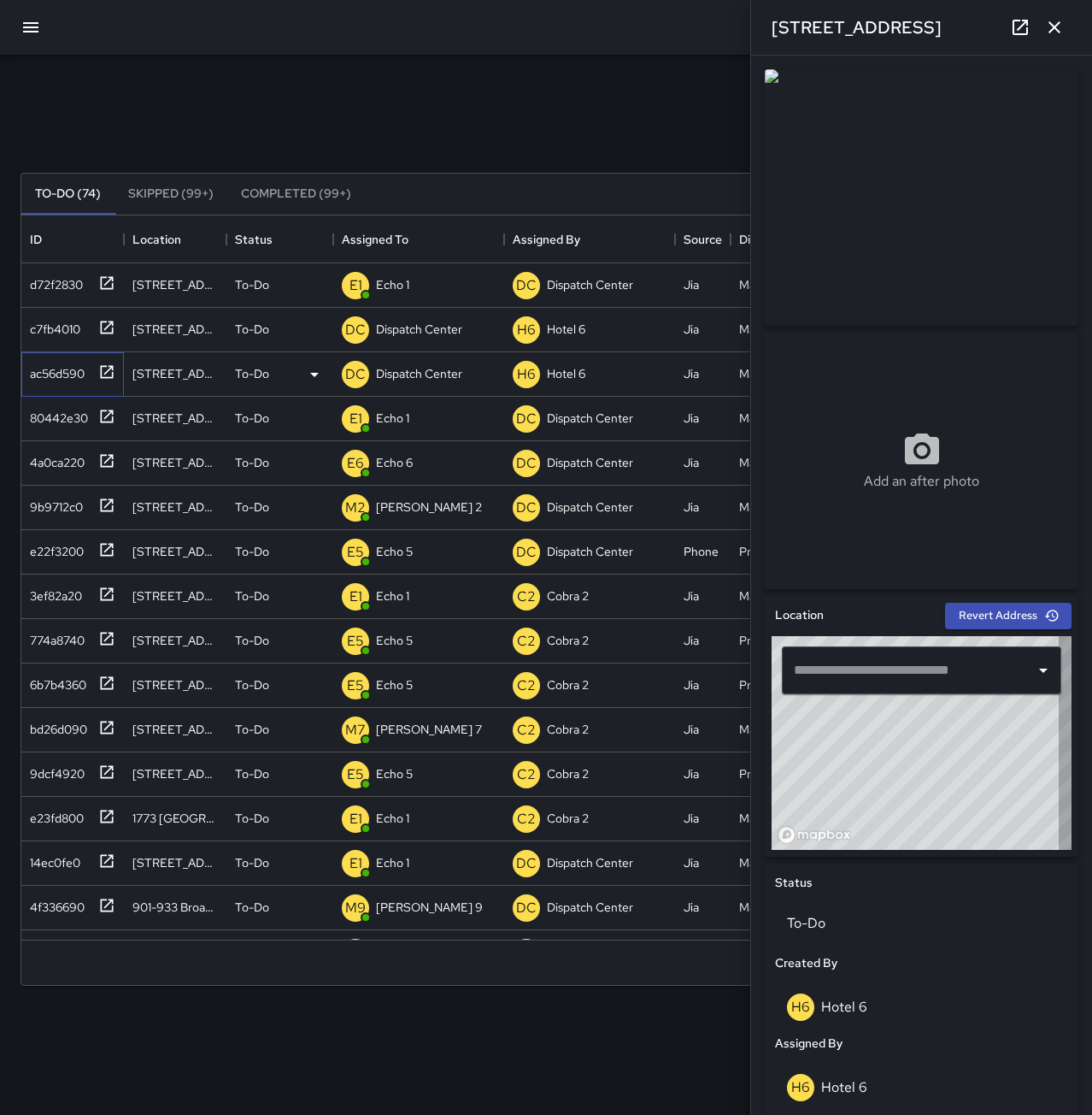
type input "**********"
click at [68, 330] on div "c7fb4010" at bounding box center [51, 326] width 57 height 24
type input "**********"
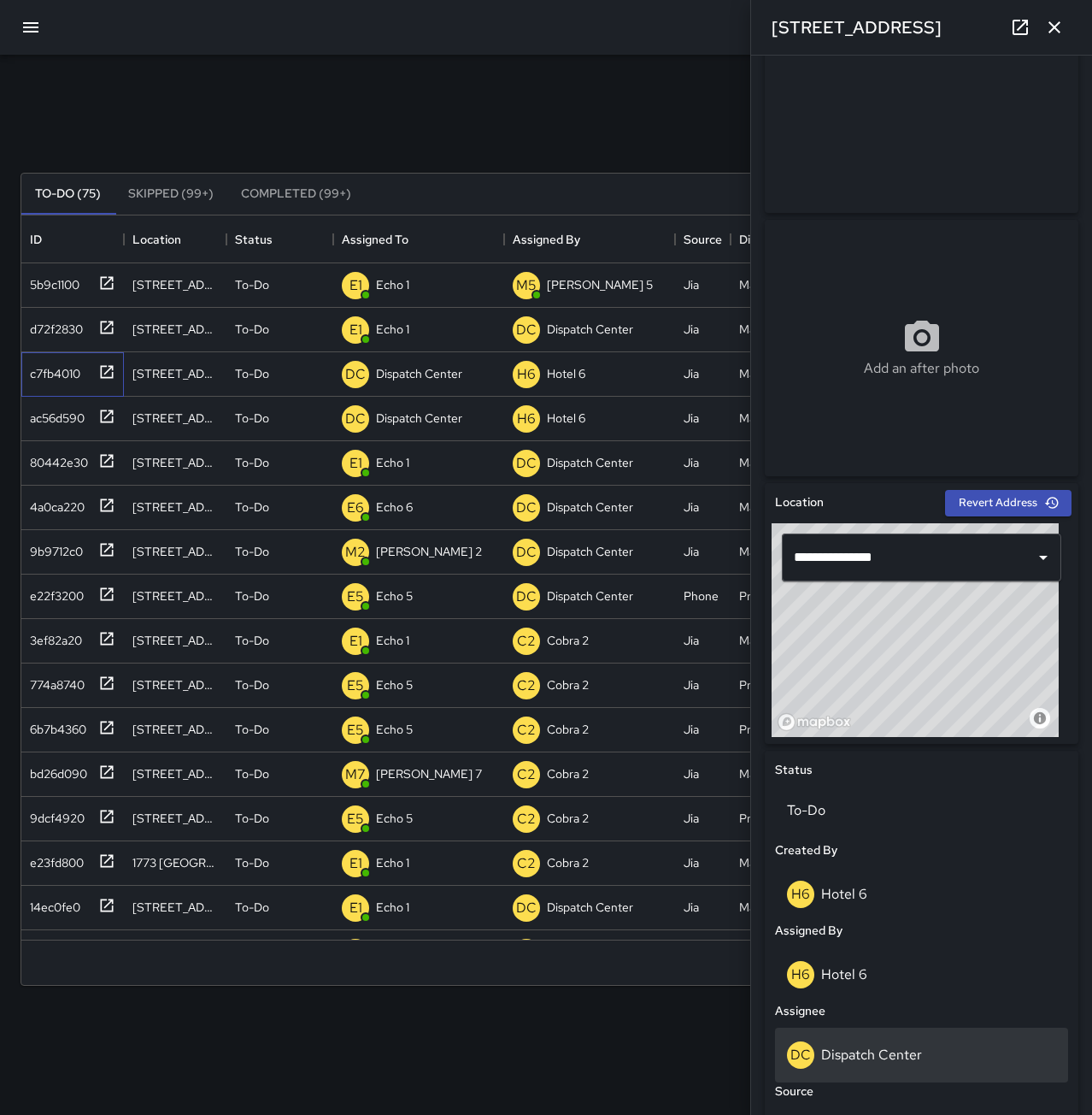
scroll to position [171, 0]
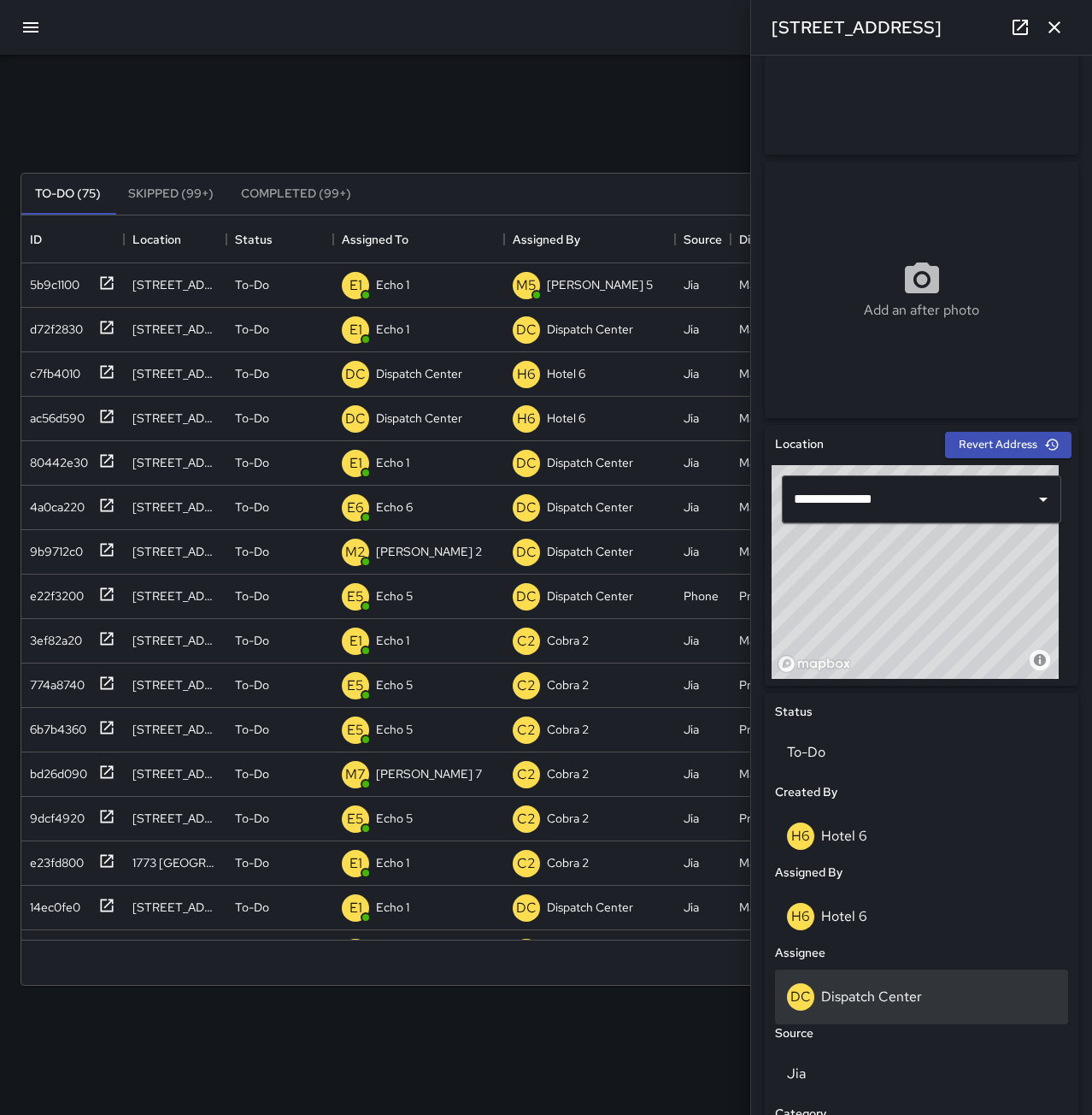
click at [909, 995] on p "Dispatch Center" at bounding box center [872, 996] width 101 height 18
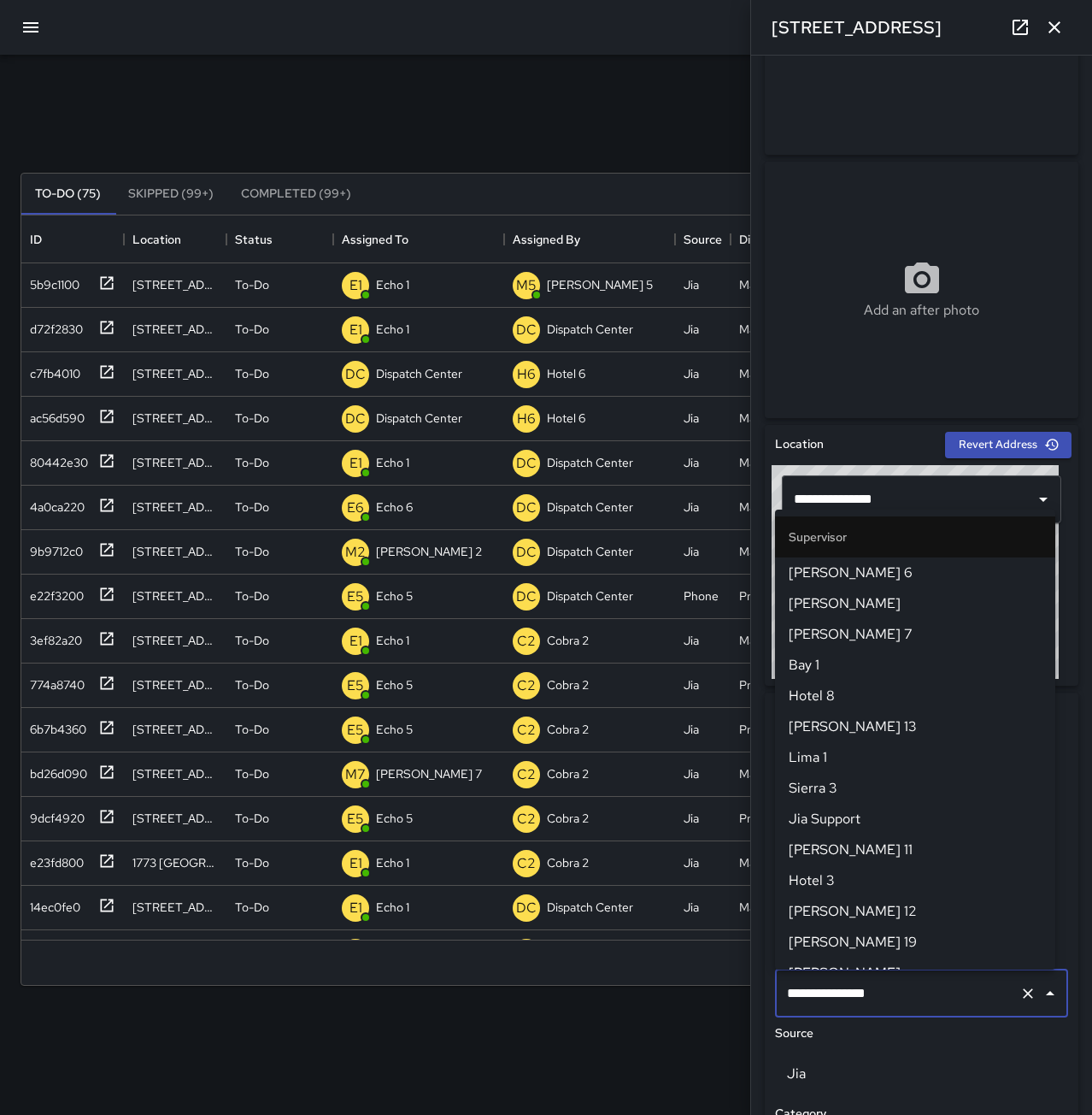
scroll to position [1588, 0]
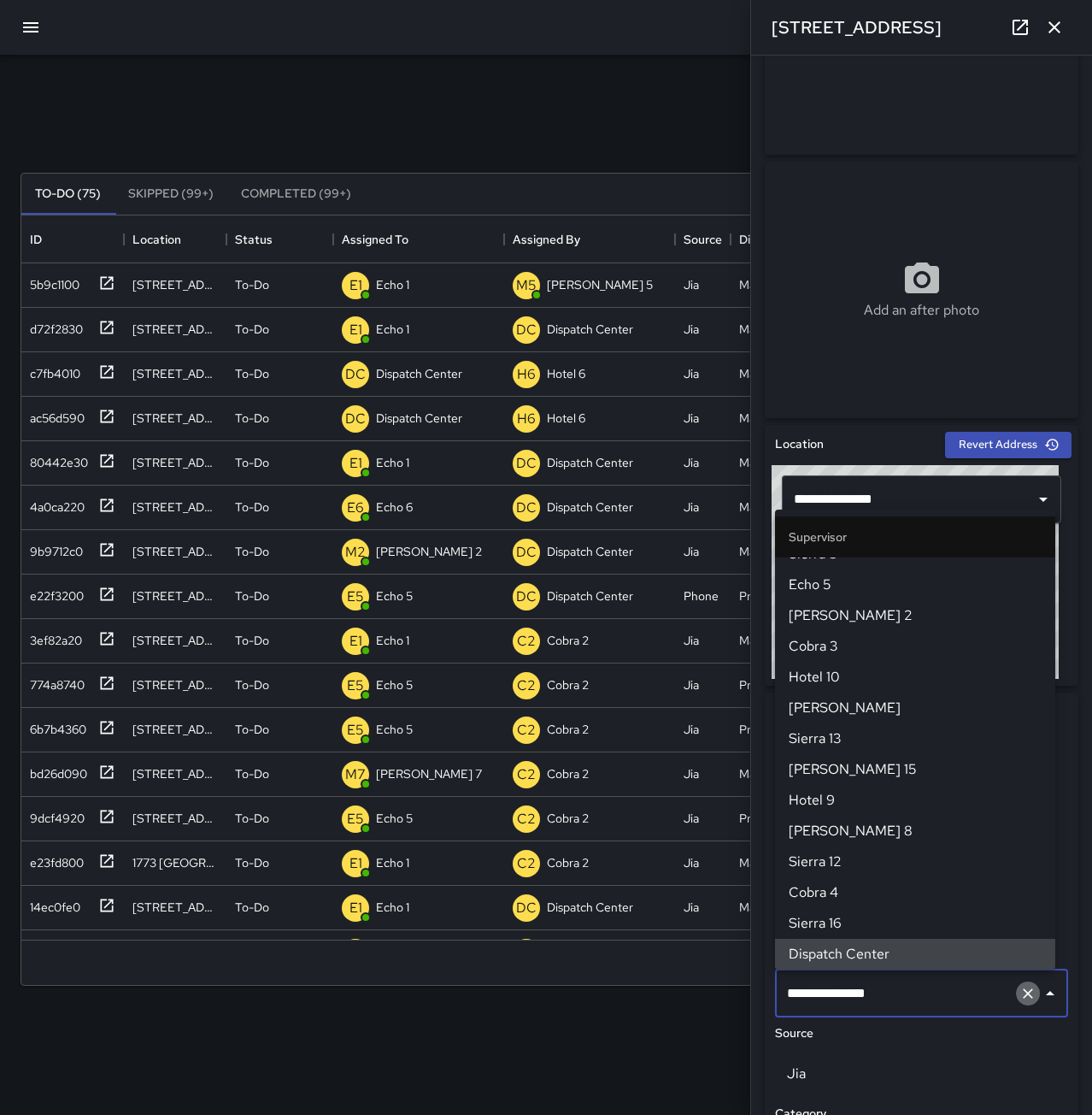
click at [1023, 990] on icon "Clear" at bounding box center [1028, 993] width 10 height 10
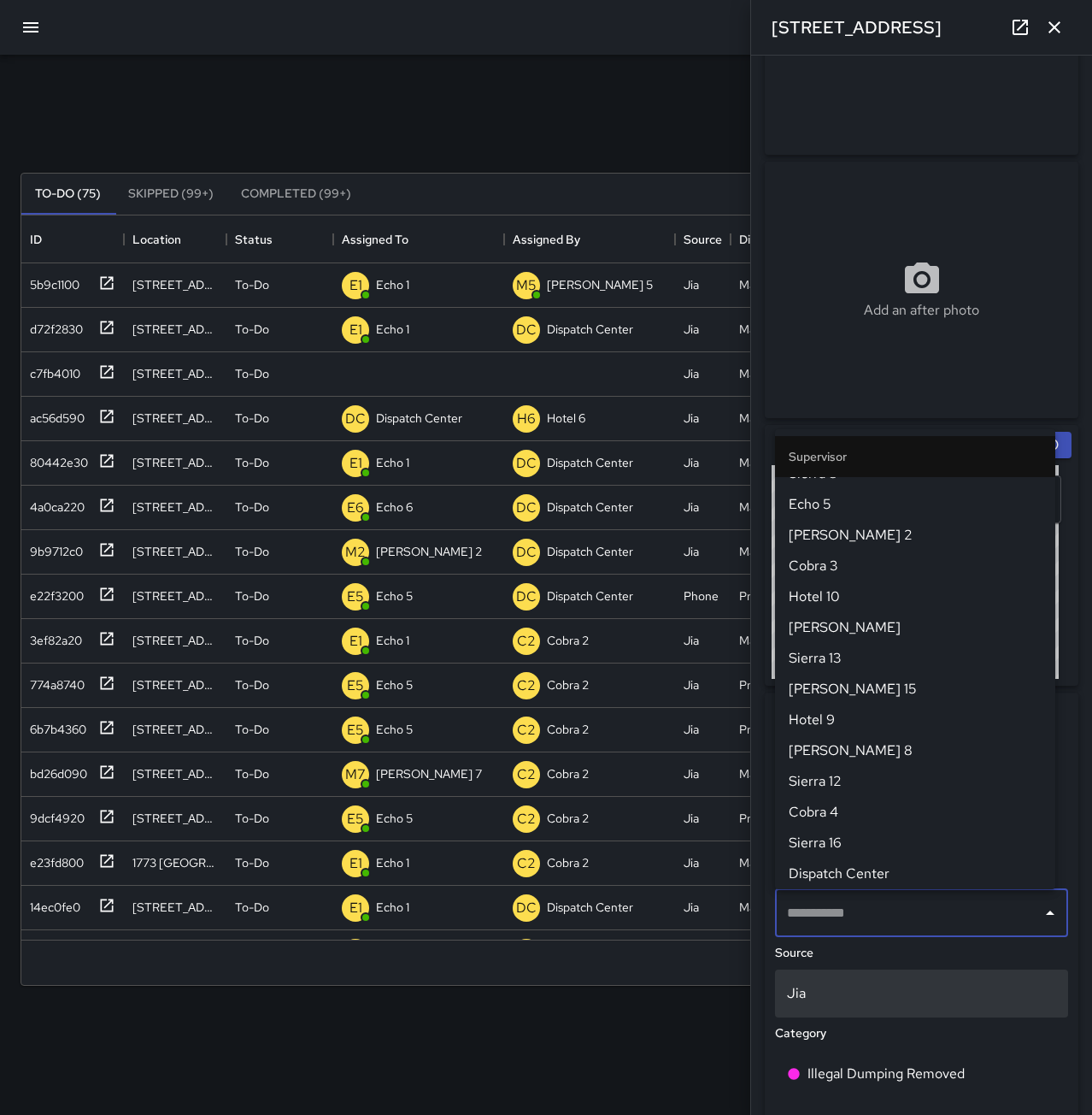
scroll to position [0, 0]
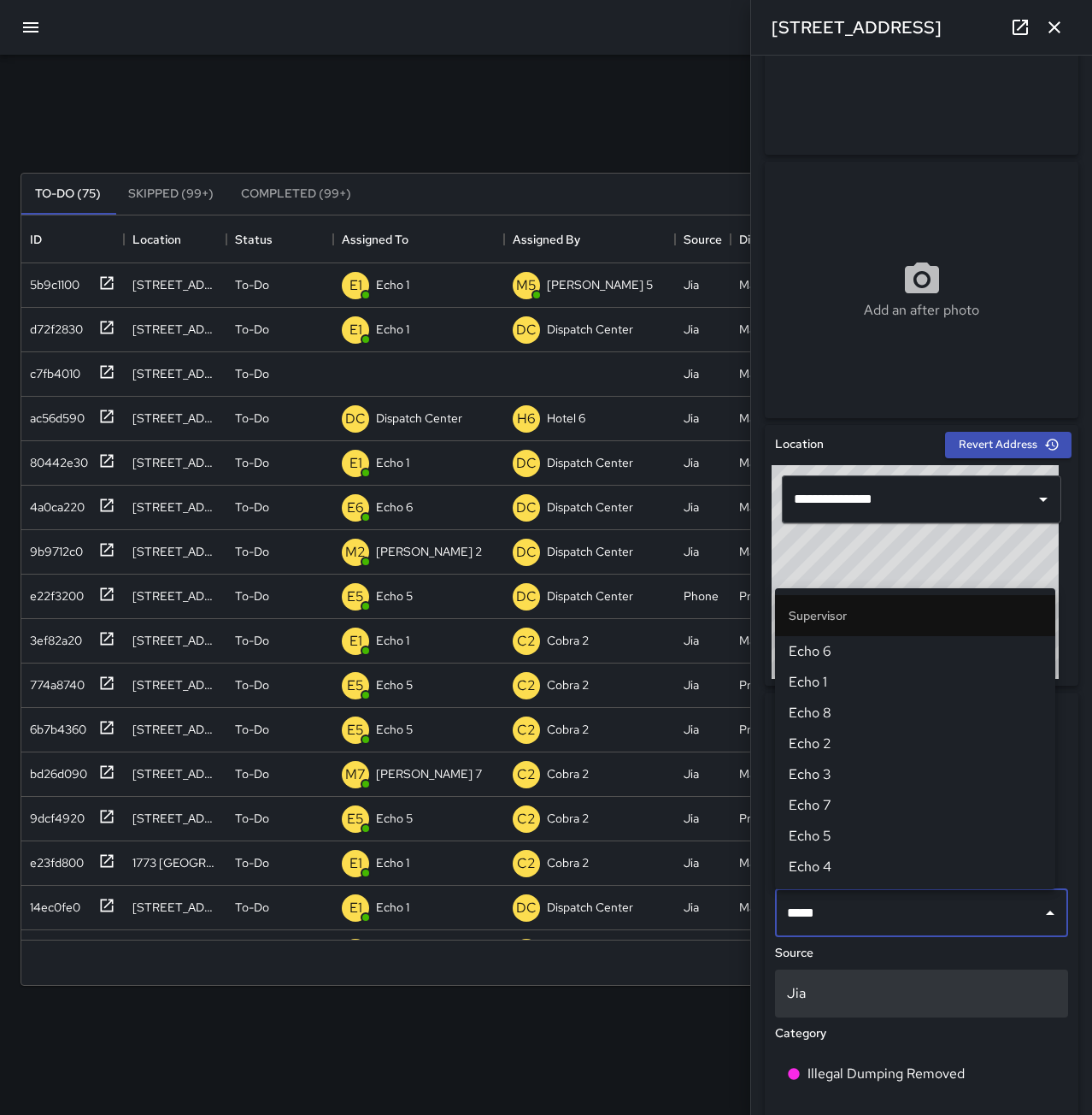
type input "******"
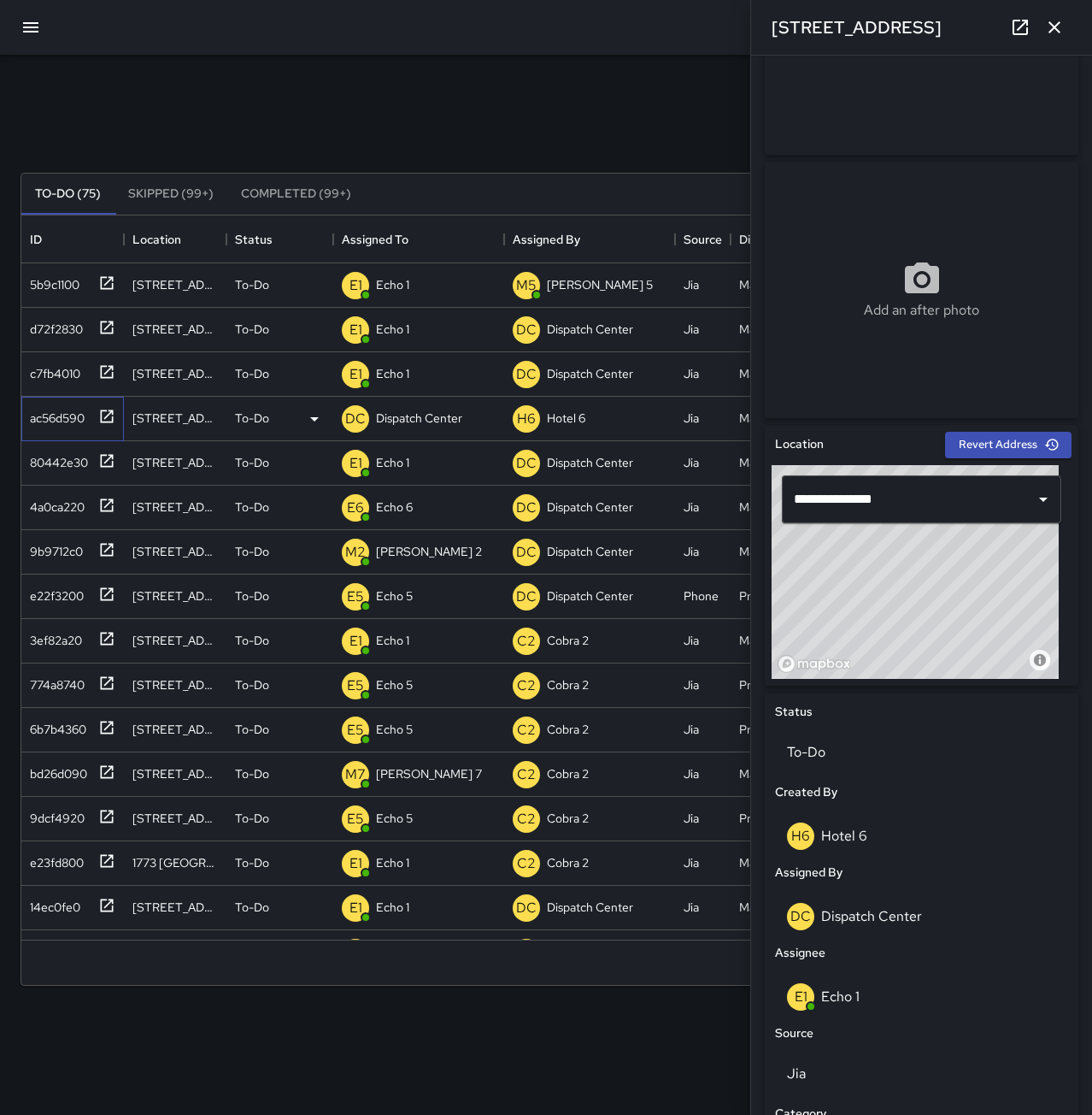
click at [70, 420] on div "ac56d590" at bounding box center [53, 414] width 62 height 24
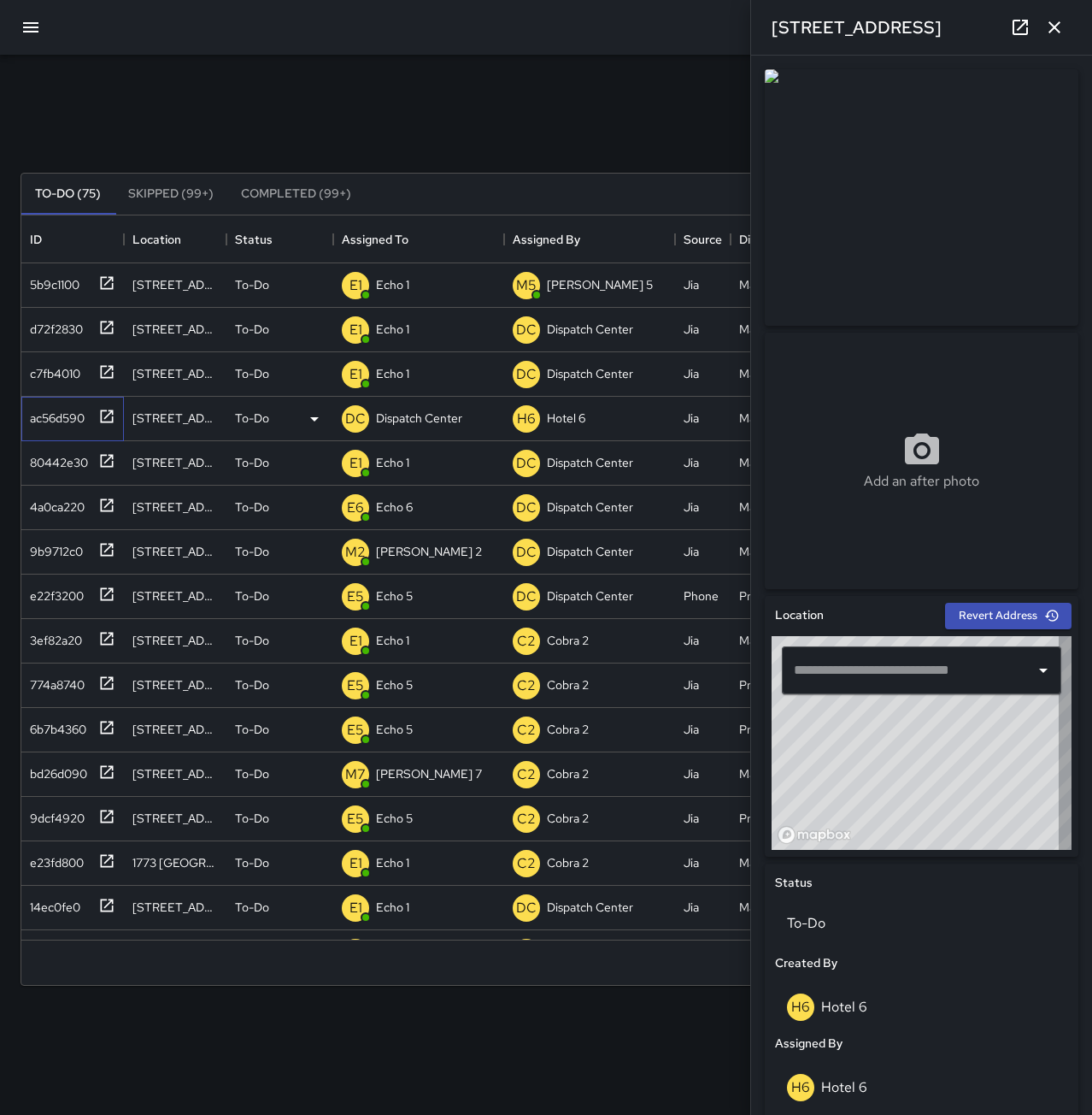
type input "**********"
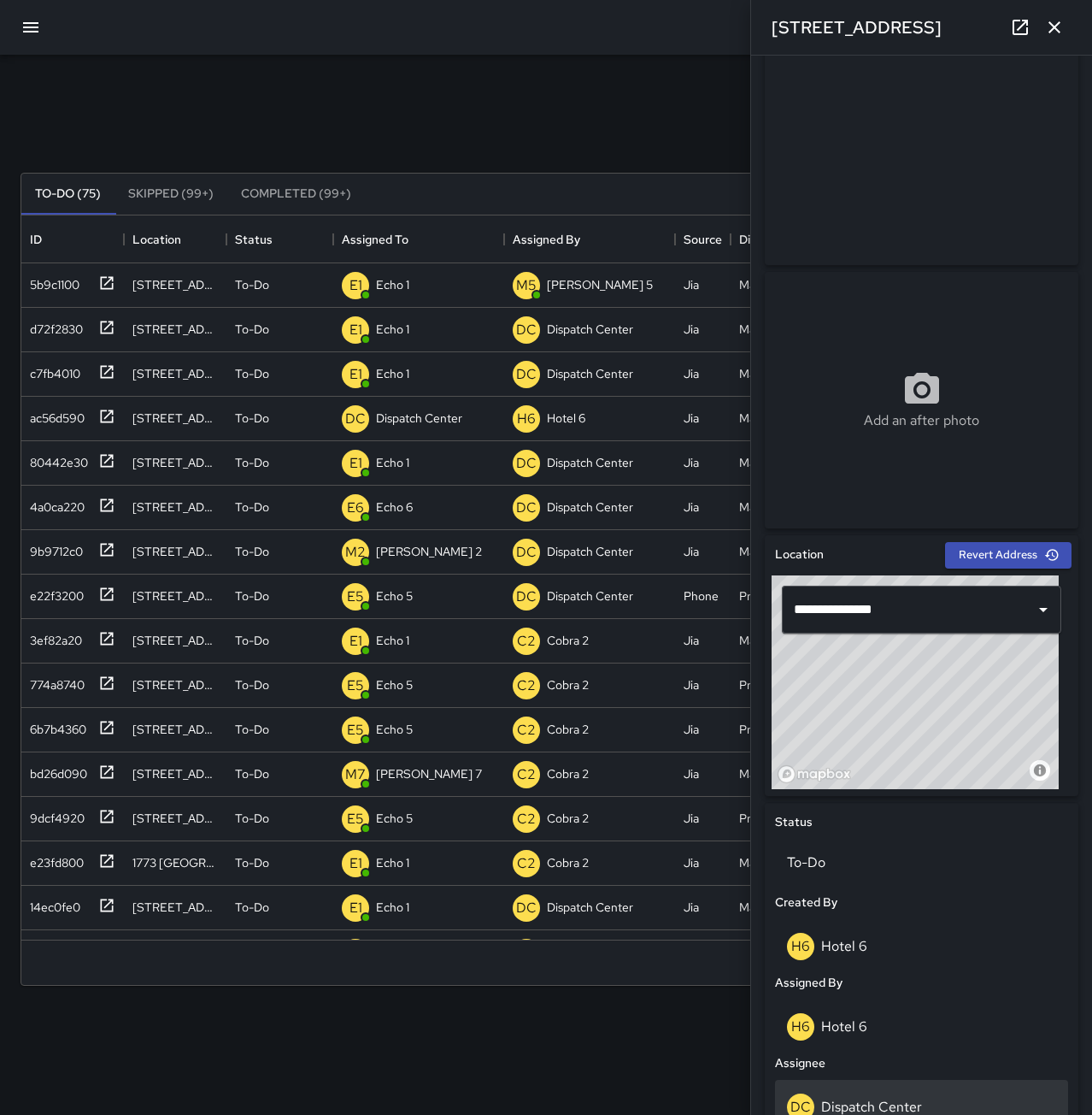
scroll to position [171, 0]
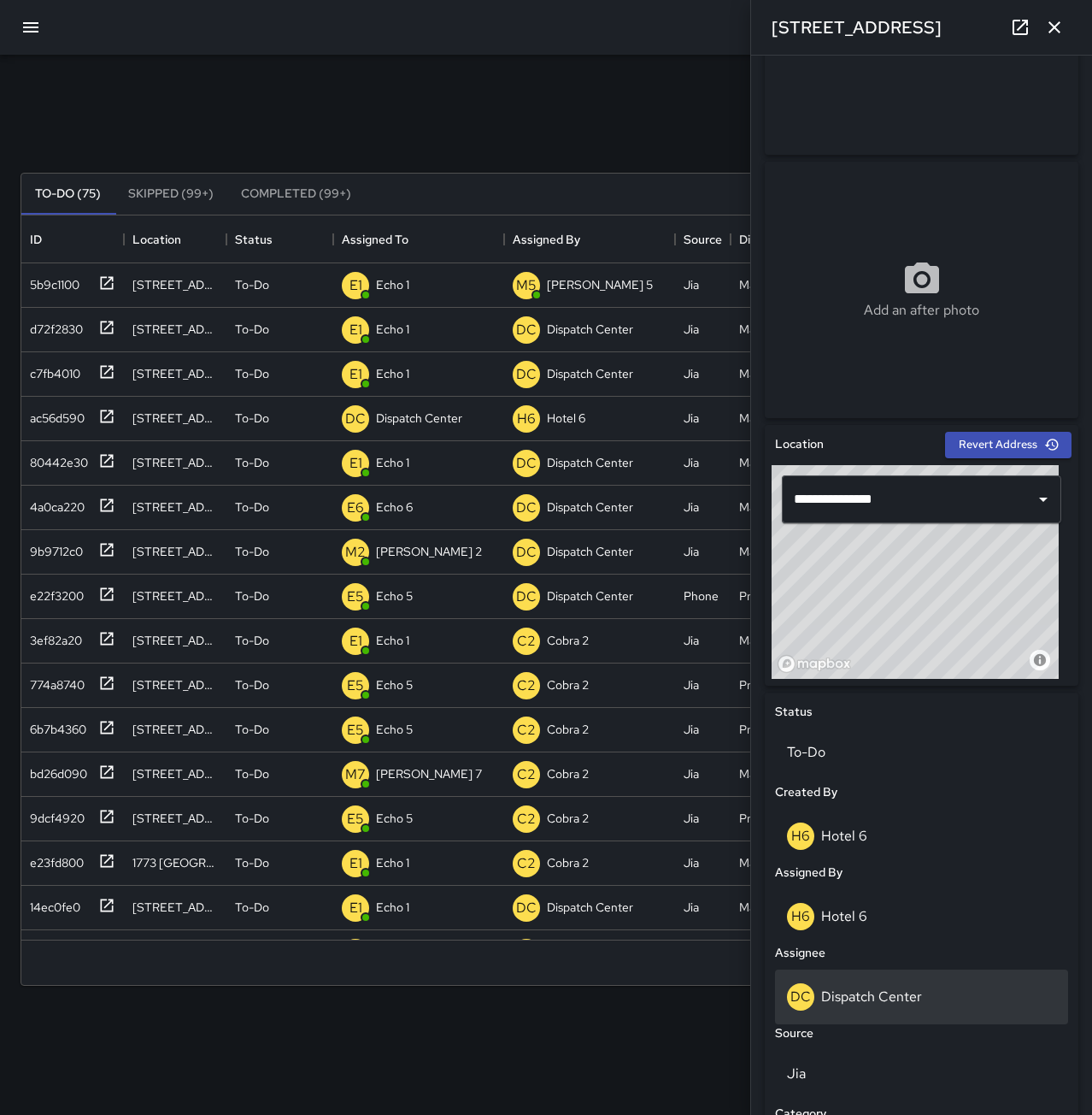
click at [895, 999] on p "Dispatch Center" at bounding box center [872, 996] width 101 height 18
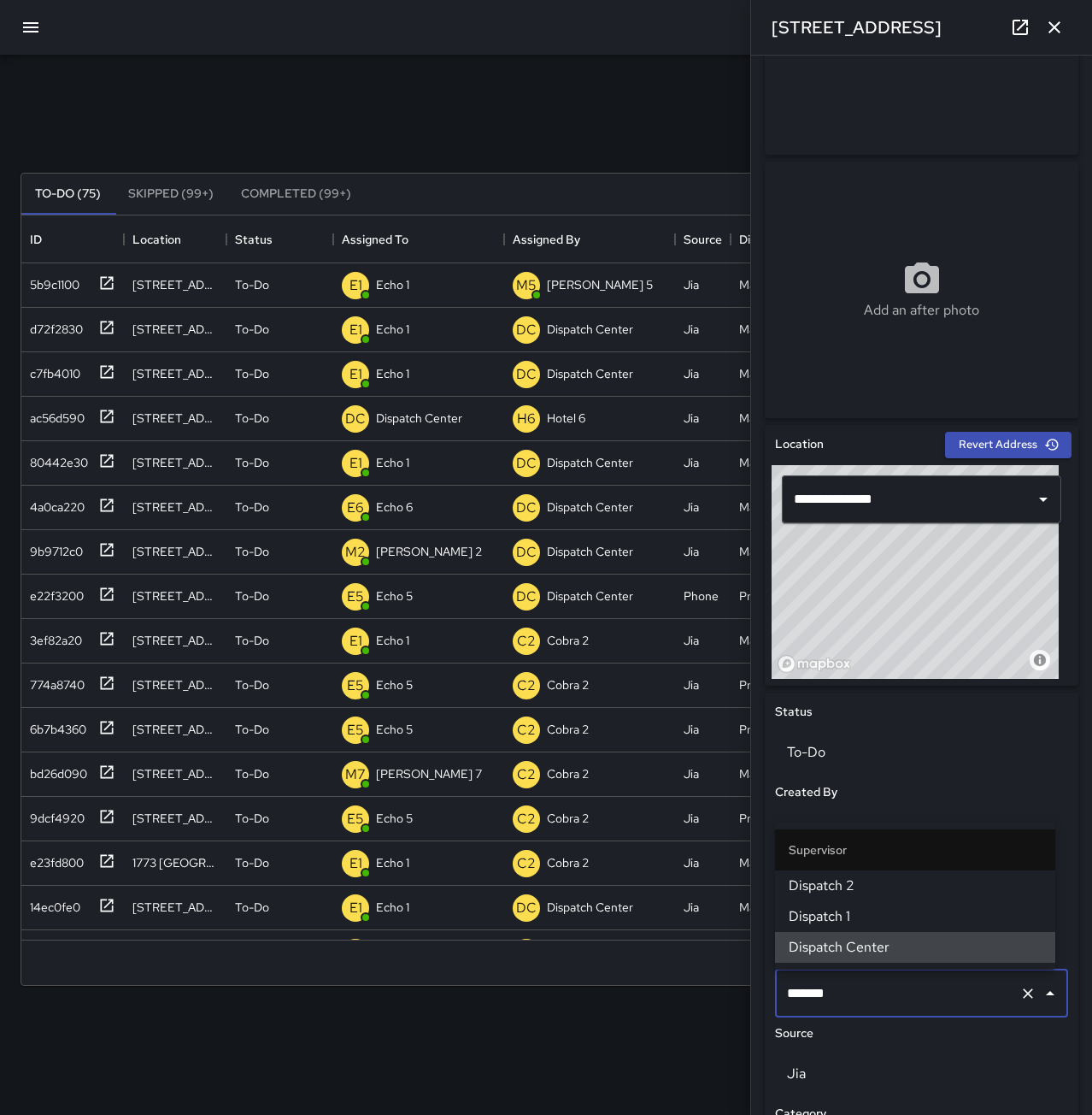
scroll to position [712, 1037]
type input "*"
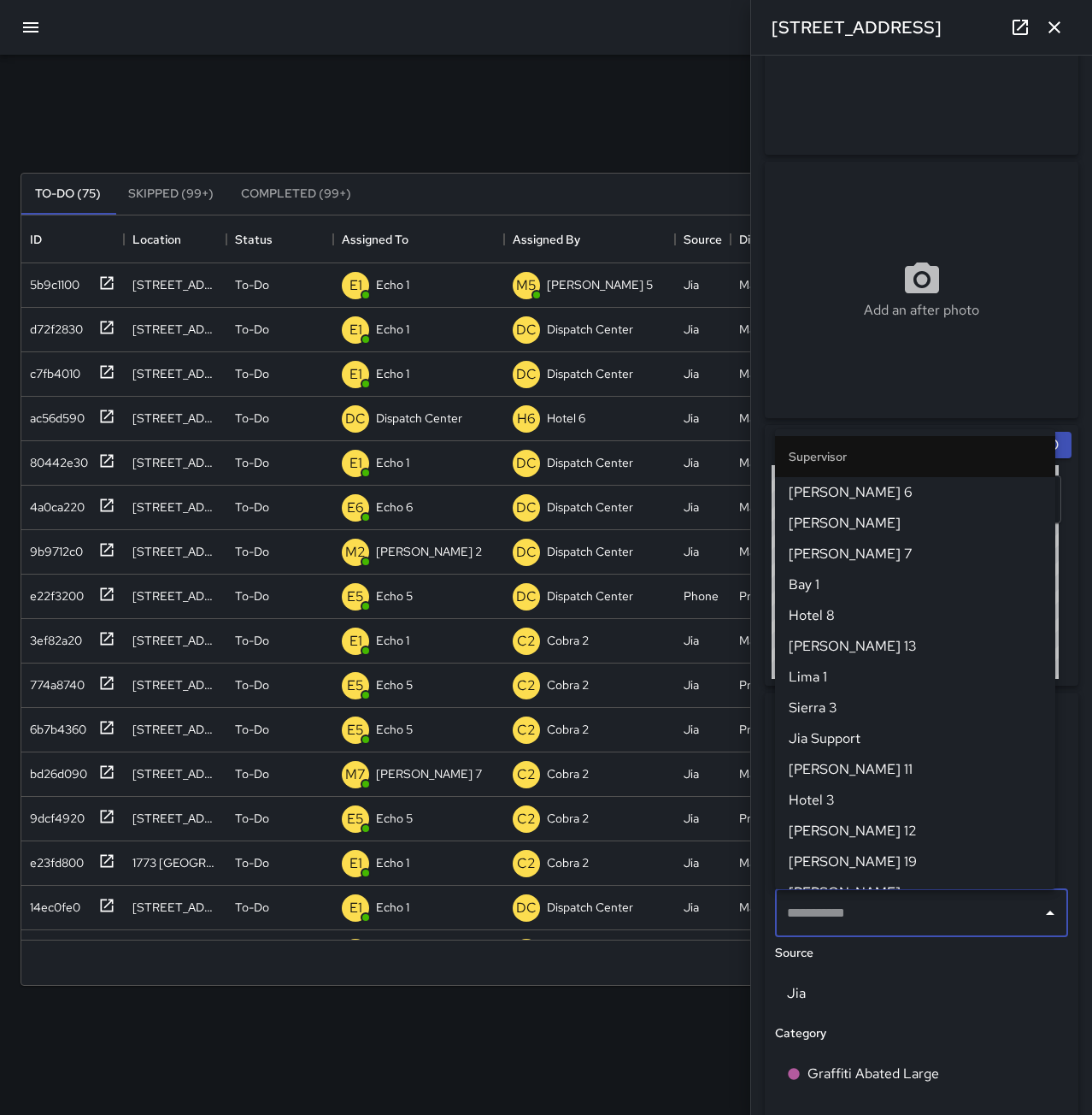
scroll to position [0, 0]
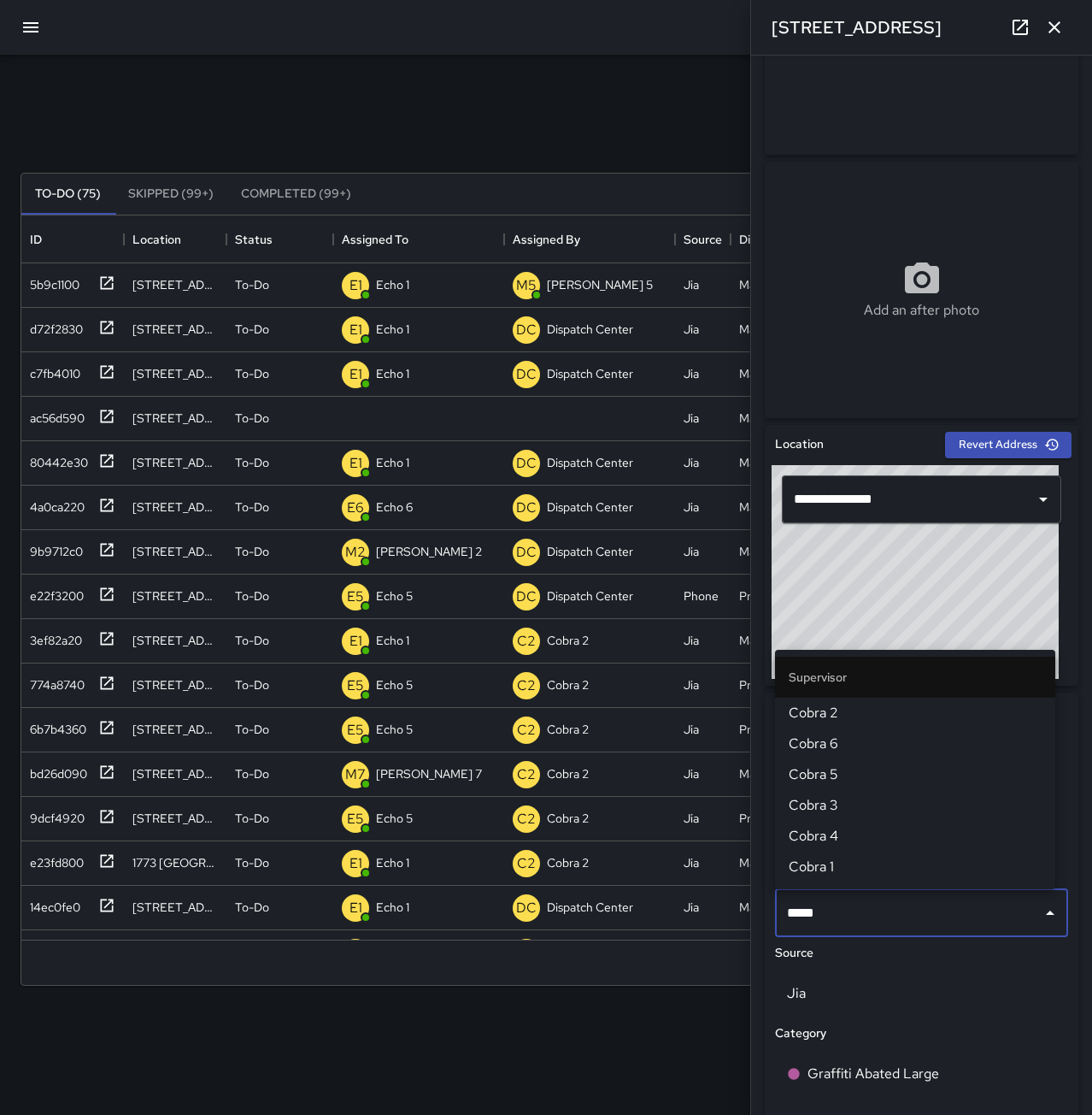
type input "*****"
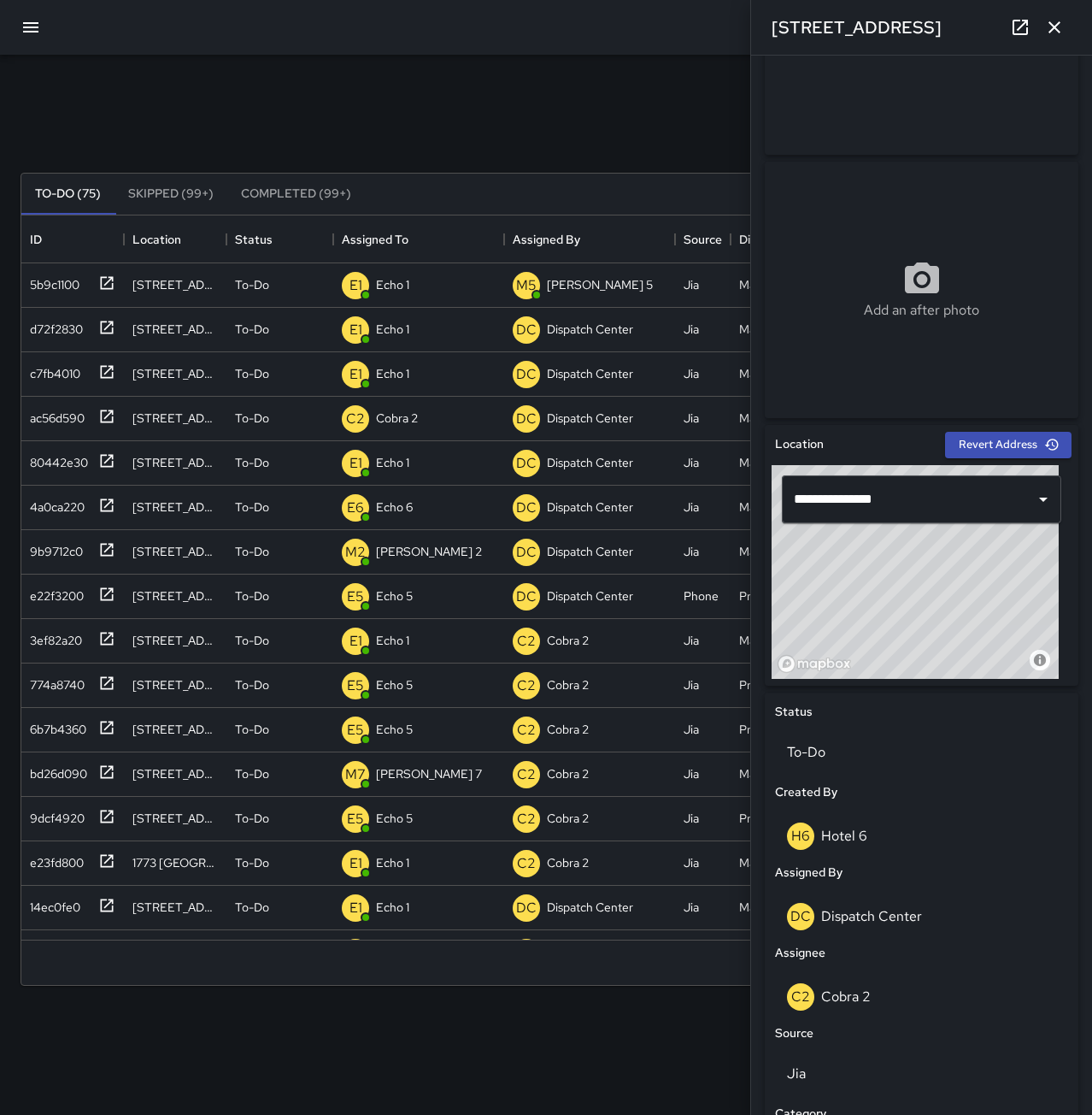
click at [1046, 24] on icon "button" at bounding box center [1055, 27] width 21 height 21
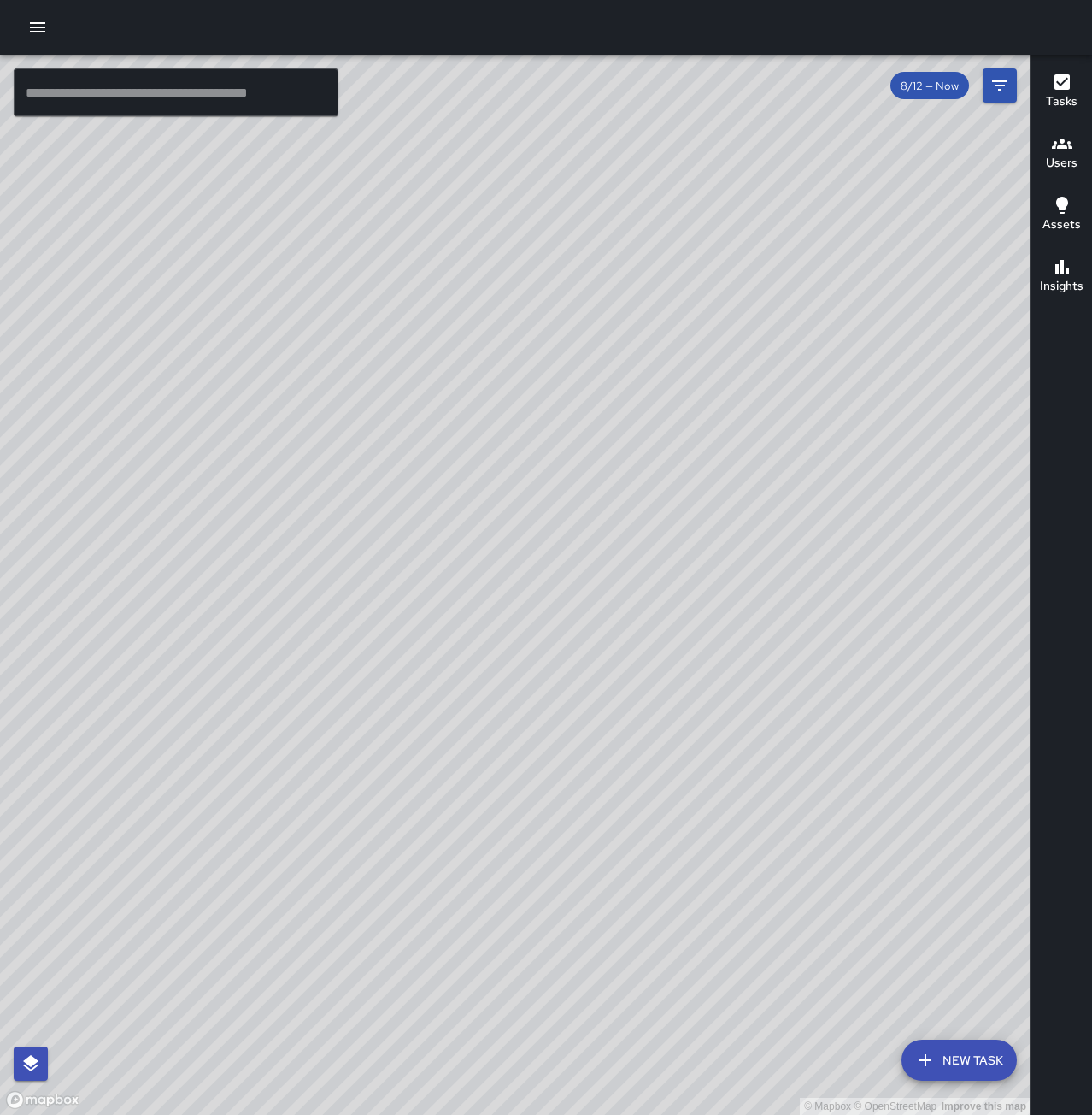
drag, startPoint x: 852, startPoint y: 945, endPoint x: 1175, endPoint y: 179, distance: 831.3
click at [1091, 179] on html "© Mapbox © OpenStreetMap Improve this map ​ New Task 8/12 — Now Map Layers Task…" at bounding box center [546, 557] width 1092 height 1115
drag, startPoint x: 602, startPoint y: 616, endPoint x: 902, endPoint y: 358, distance: 395.7
click at [902, 358] on div "© Mapbox © OpenStreetMap Improve this map" at bounding box center [516, 585] width 1031 height 1060
drag, startPoint x: 582, startPoint y: 637, endPoint x: 788, endPoint y: 371, distance: 336.4
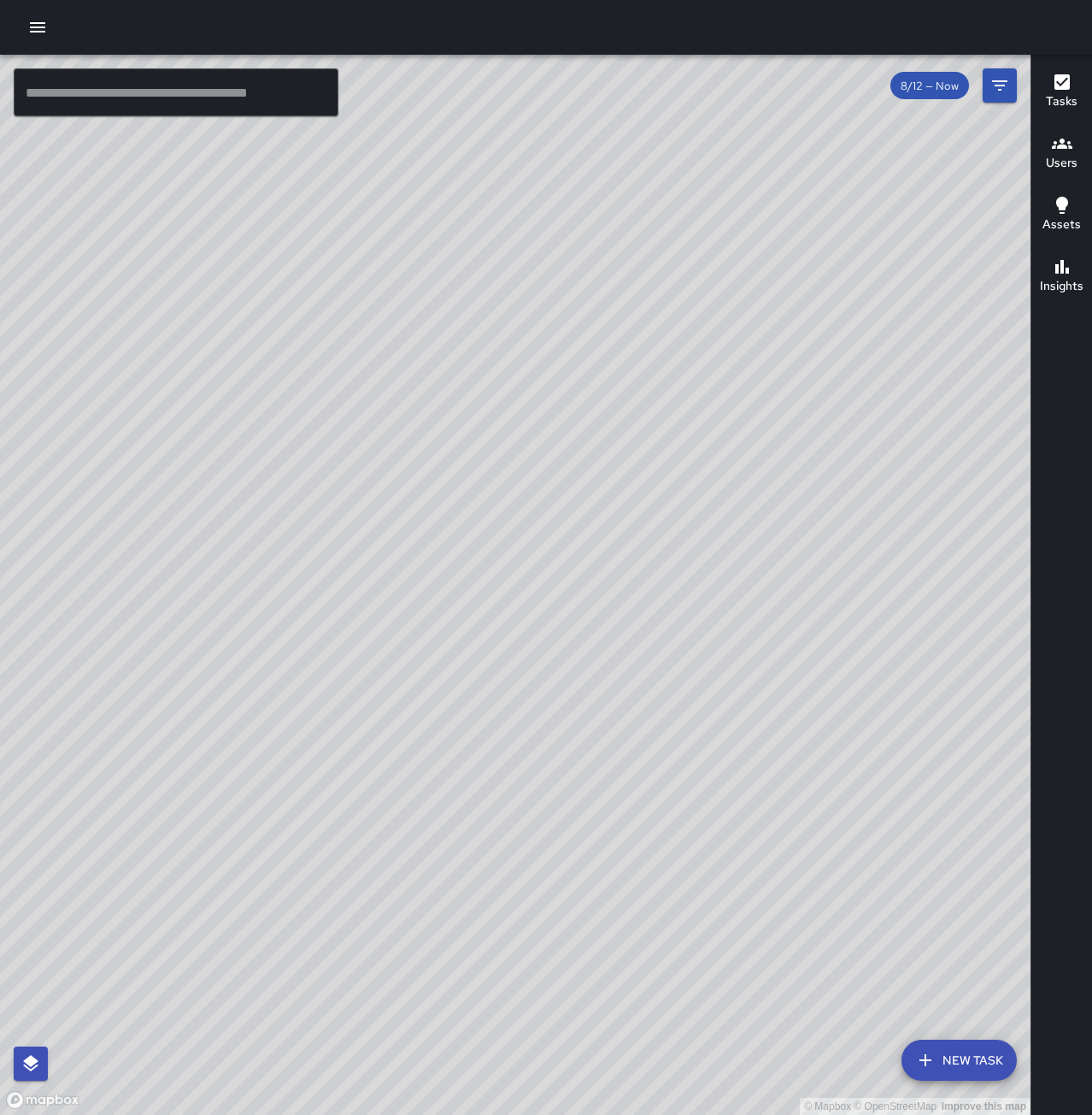
click at [788, 371] on div "© Mapbox © OpenStreetMap Improve this map" at bounding box center [516, 585] width 1031 height 1060
drag, startPoint x: 562, startPoint y: 764, endPoint x: 850, endPoint y: 350, distance: 504.3
click at [850, 350] on div "© Mapbox © OpenStreetMap Improve this map" at bounding box center [516, 585] width 1031 height 1060
drag, startPoint x: 924, startPoint y: 319, endPoint x: 633, endPoint y: 892, distance: 642.7
click at [633, 892] on div "© Mapbox © OpenStreetMap Improve this map" at bounding box center [516, 585] width 1031 height 1060
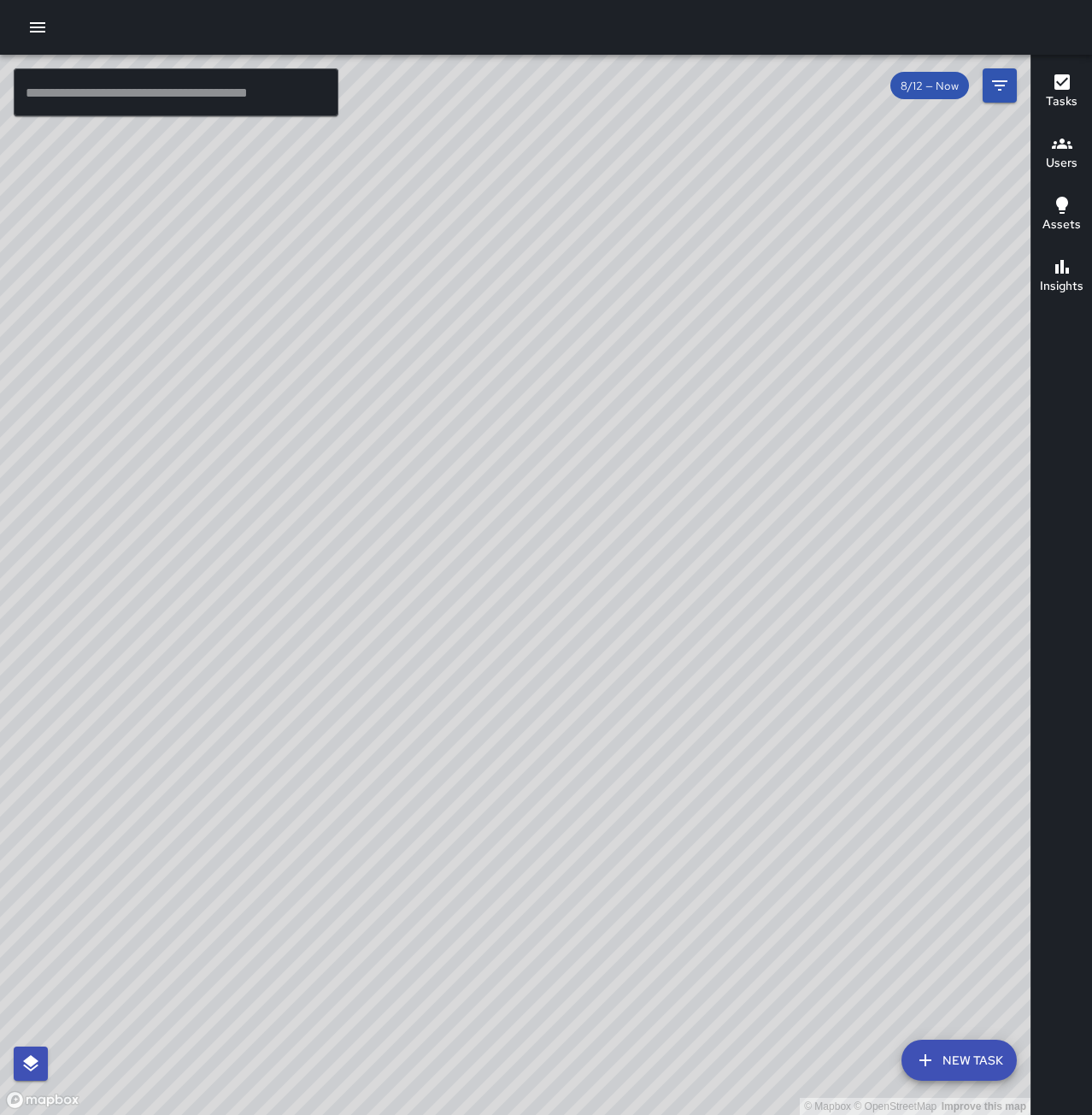
drag, startPoint x: 761, startPoint y: 947, endPoint x: 552, endPoint y: 919, distance: 210.9
click at [552, 919] on div "© Mapbox © OpenStreetMap Improve this map" at bounding box center [516, 585] width 1031 height 1060
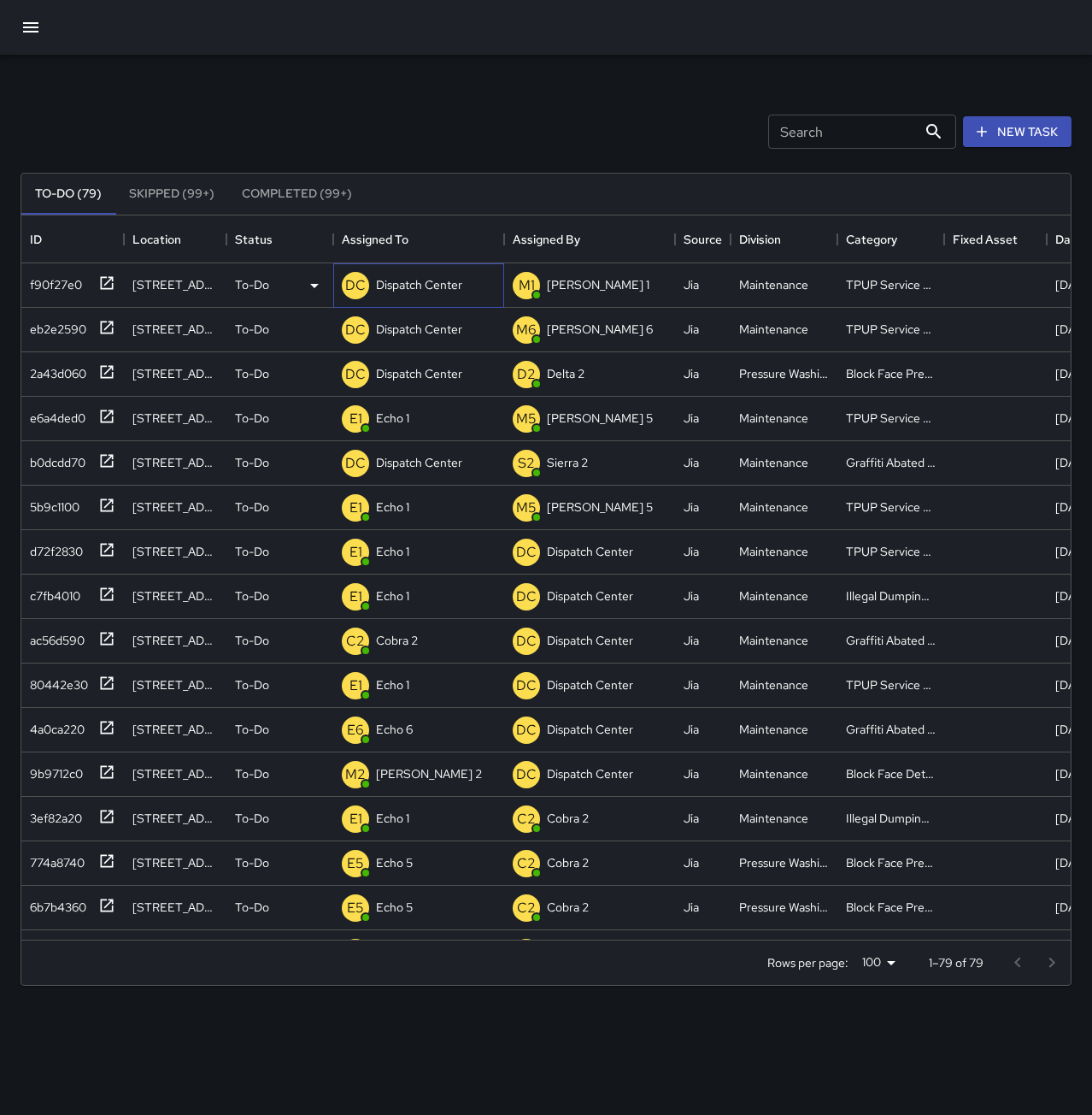
click at [415, 274] on div "Dispatch Center" at bounding box center [419, 284] width 93 height 24
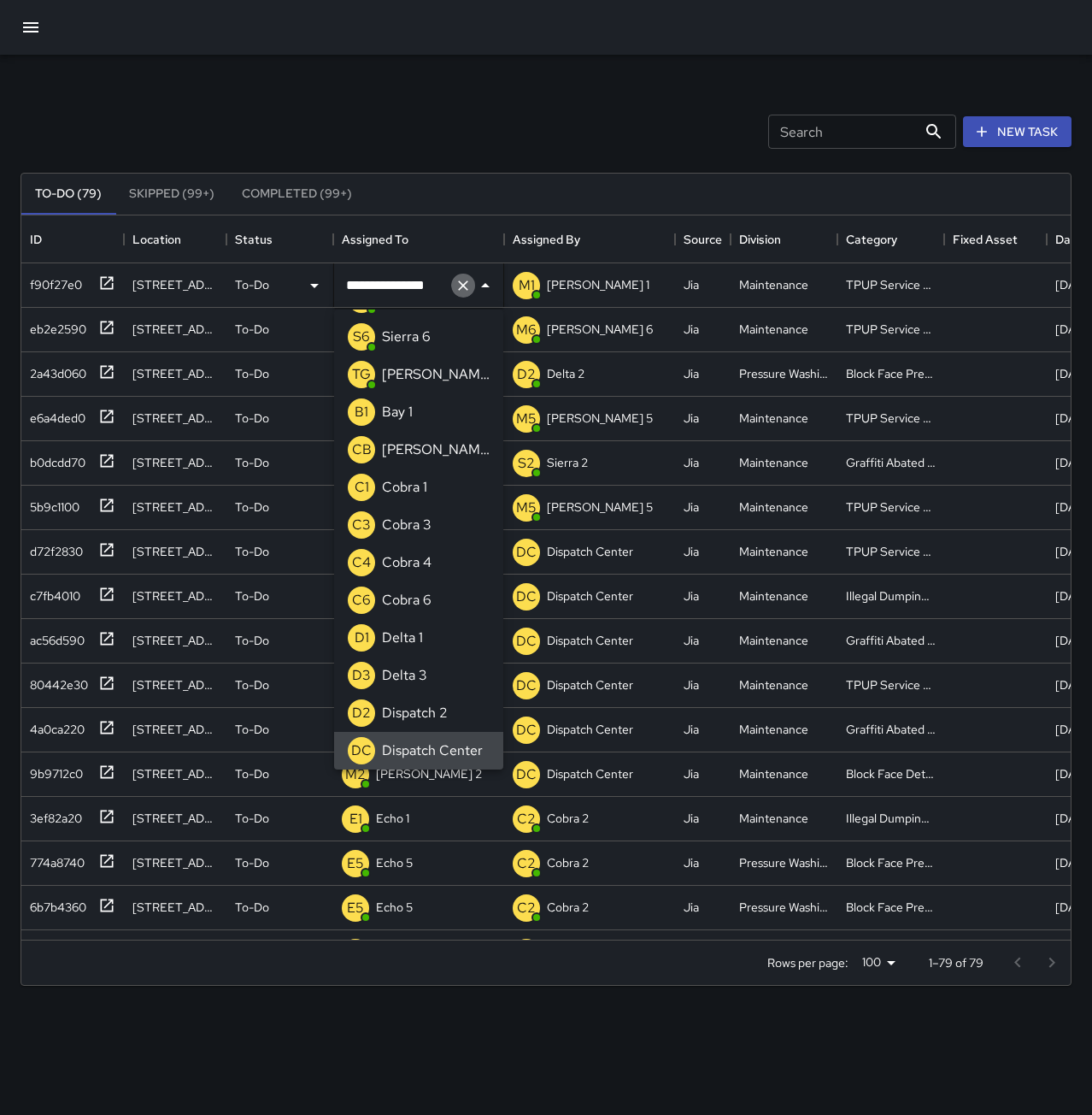
click at [459, 283] on icon "Clear" at bounding box center [462, 284] width 17 height 17
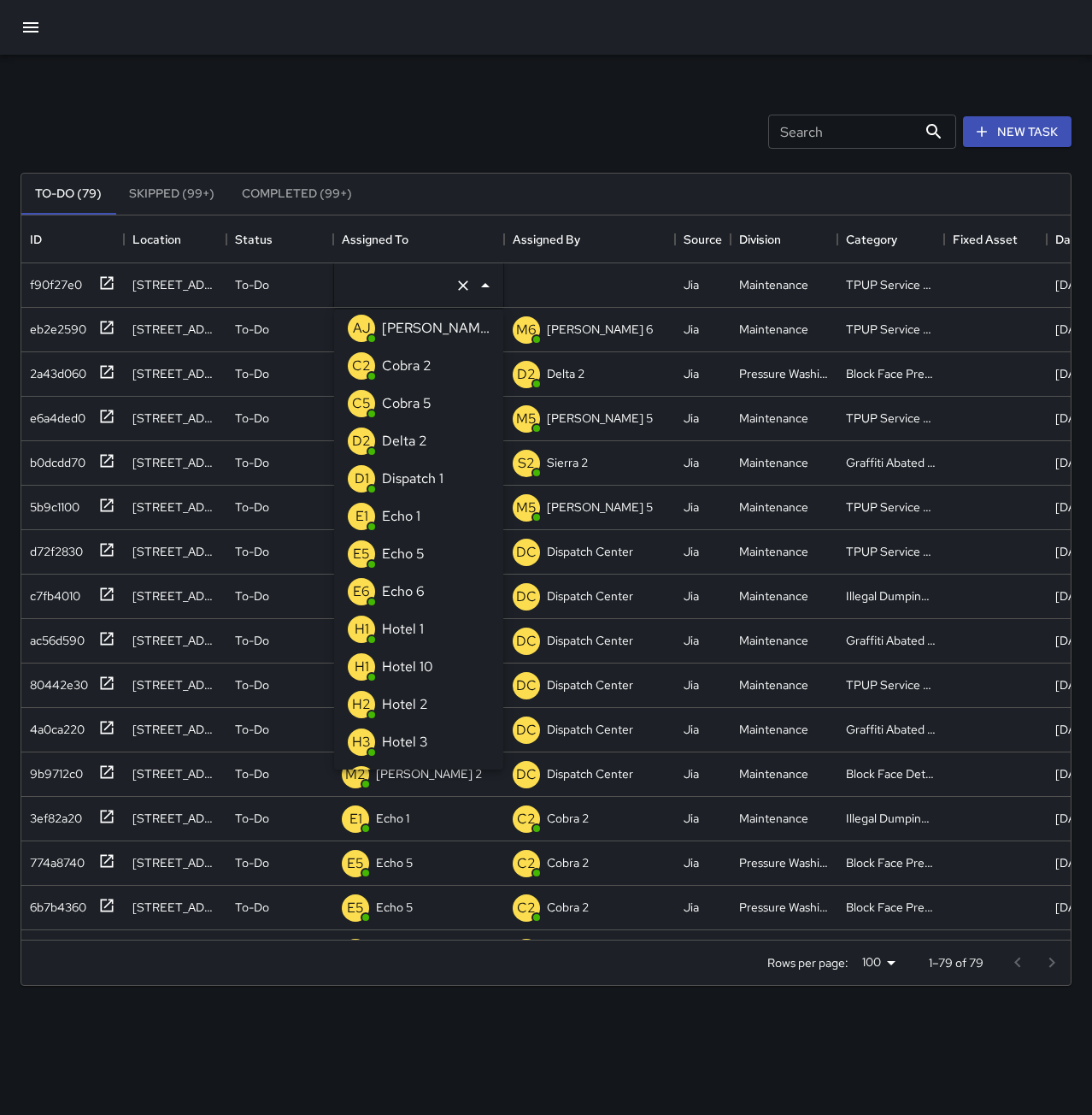
click at [429, 509] on li "E1 Echo 1" at bounding box center [419, 517] width 169 height 37
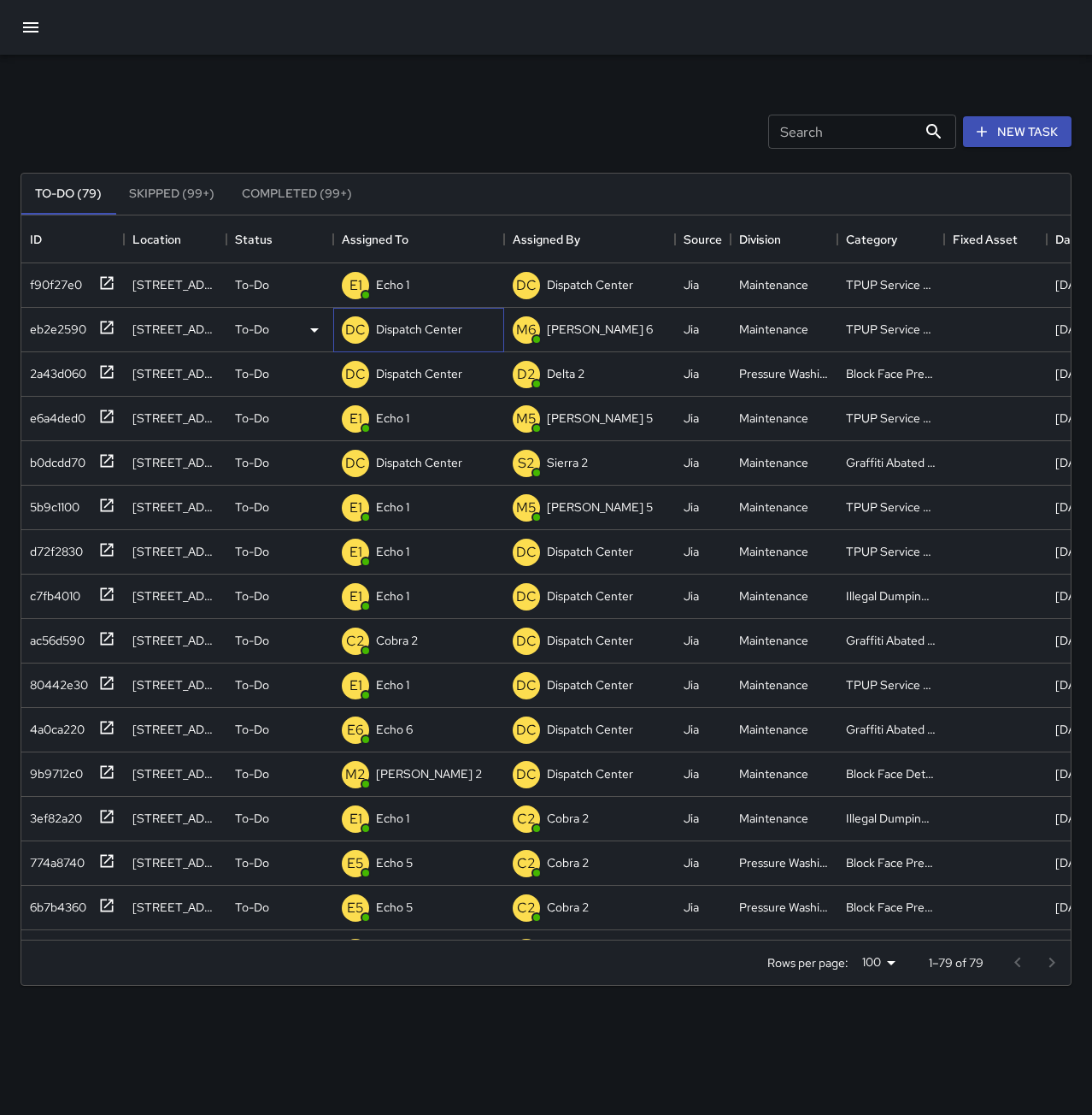
click at [382, 332] on p "Dispatch Center" at bounding box center [419, 329] width 87 height 17
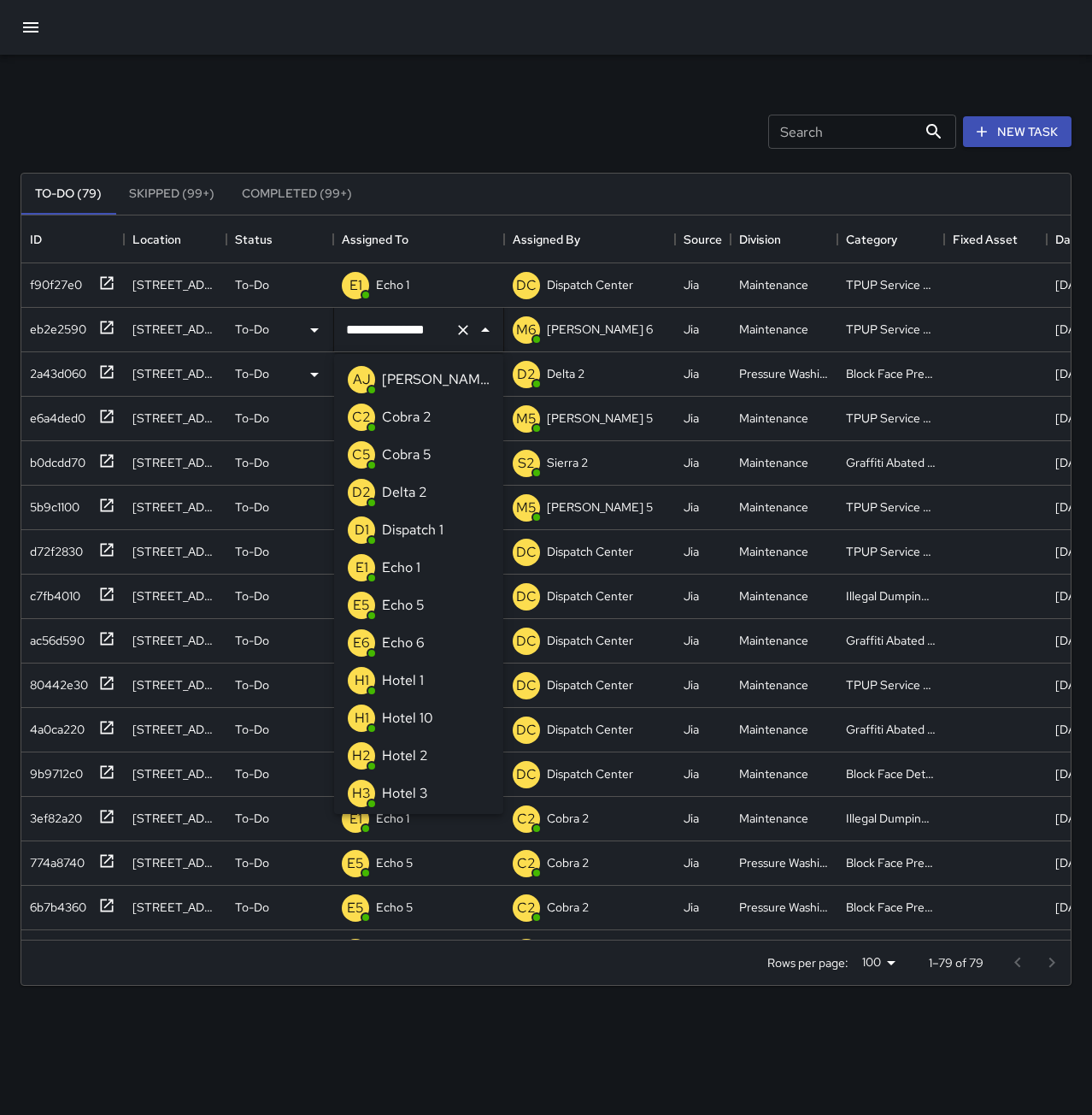
scroll to position [1089, 0]
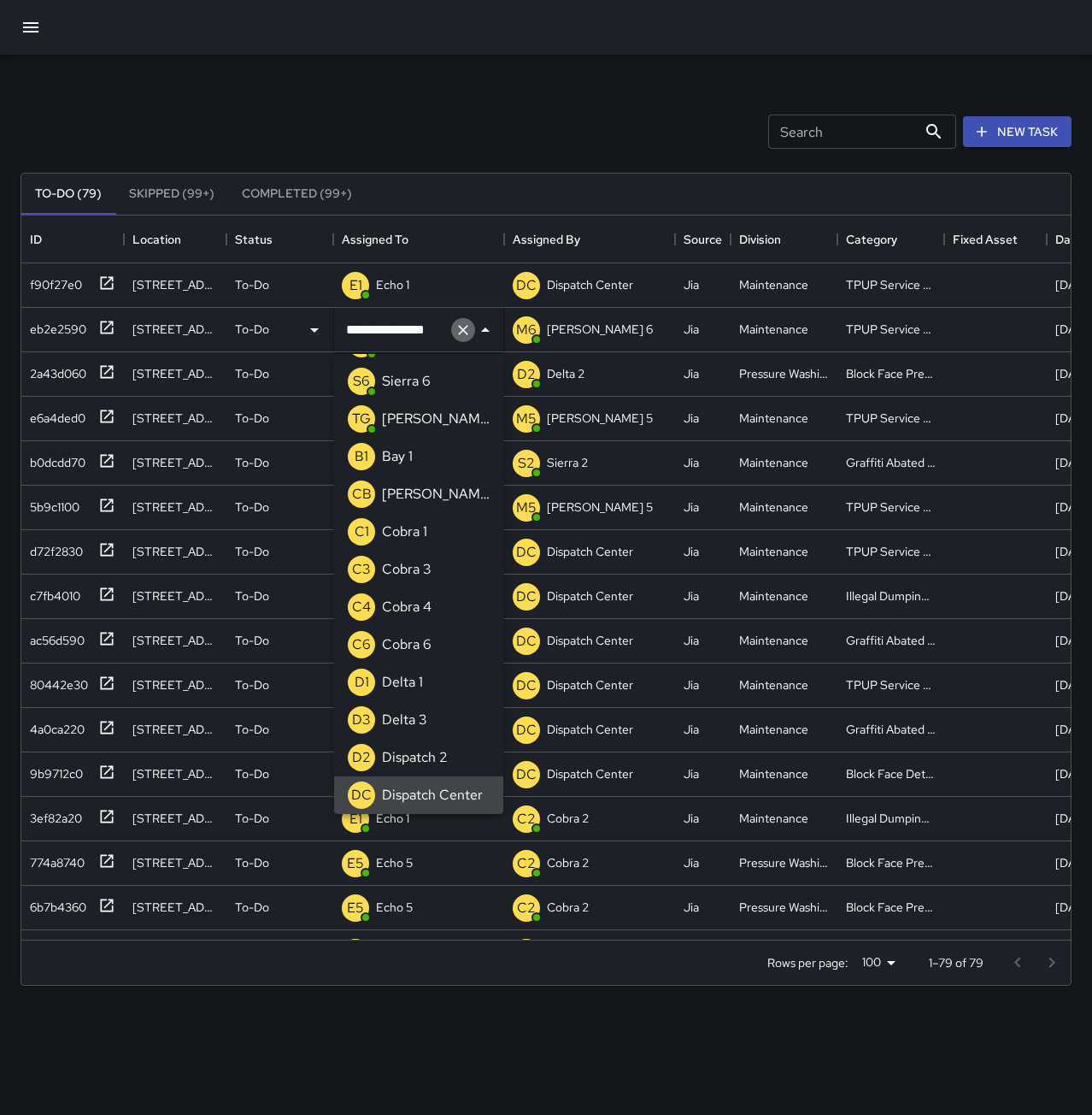
click at [464, 330] on icon "Clear" at bounding box center [463, 330] width 10 height 10
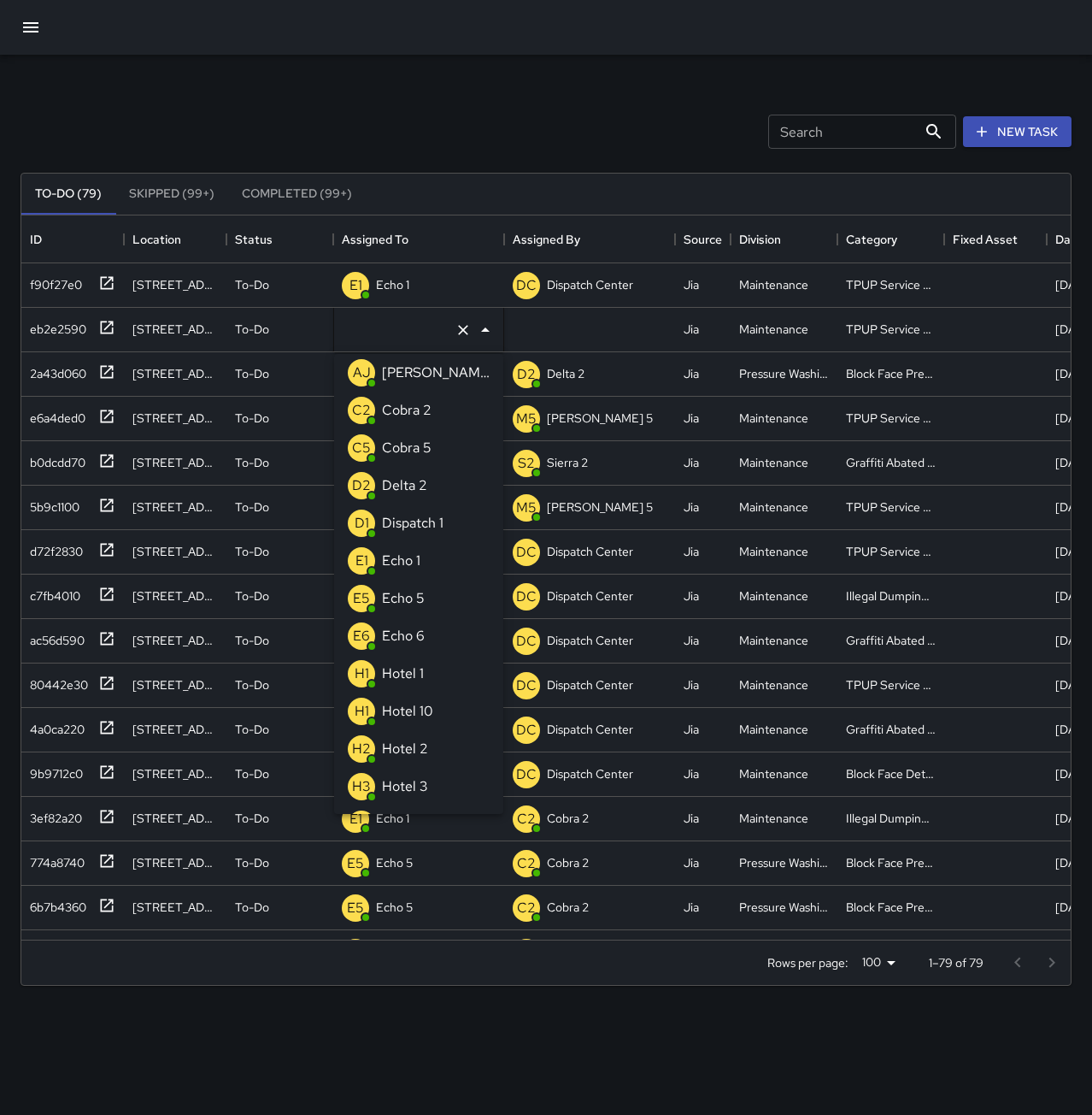
click at [429, 550] on li "E1 Echo 1" at bounding box center [419, 561] width 169 height 37
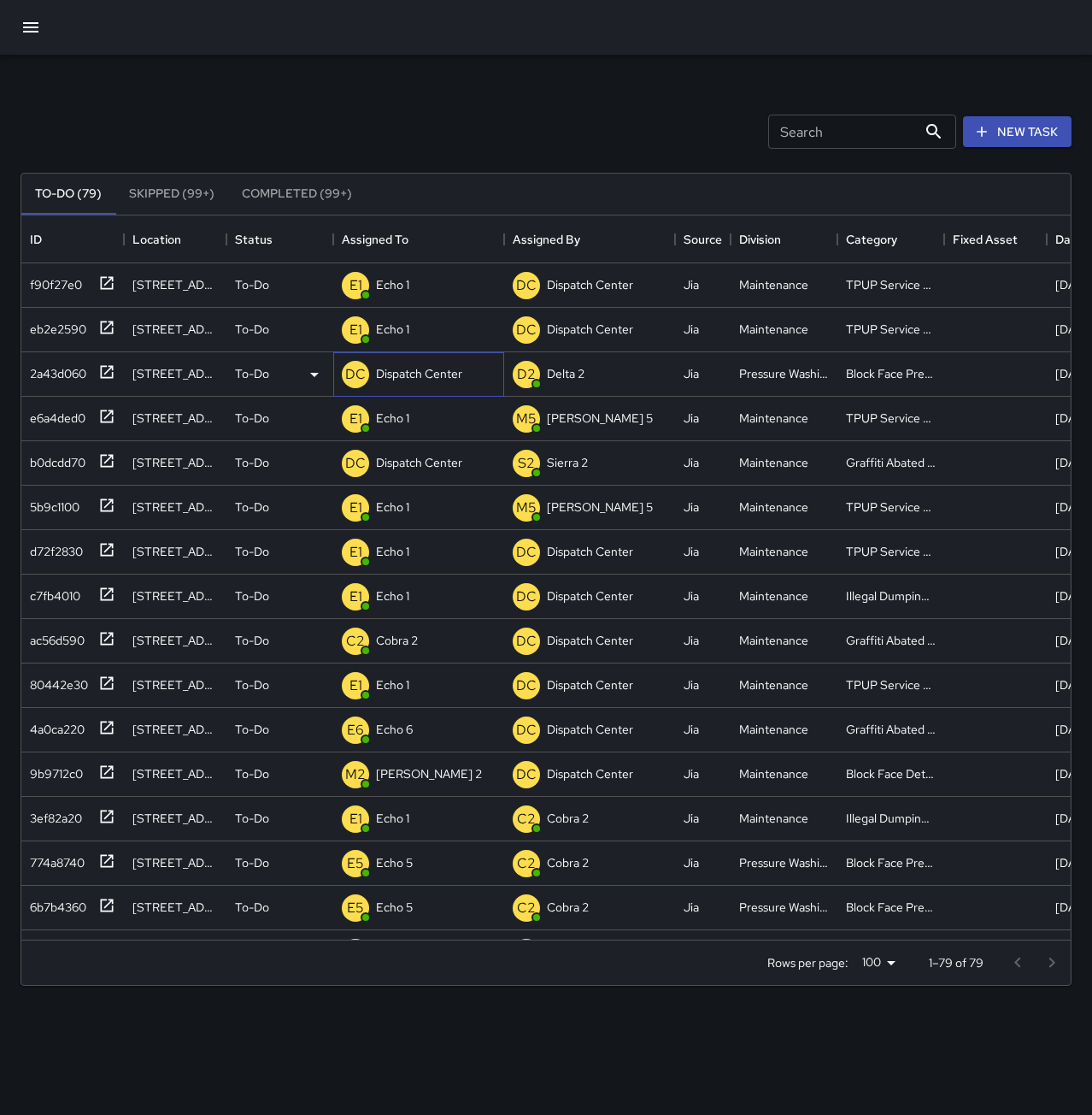
click at [389, 378] on p "Dispatch Center" at bounding box center [419, 373] width 87 height 17
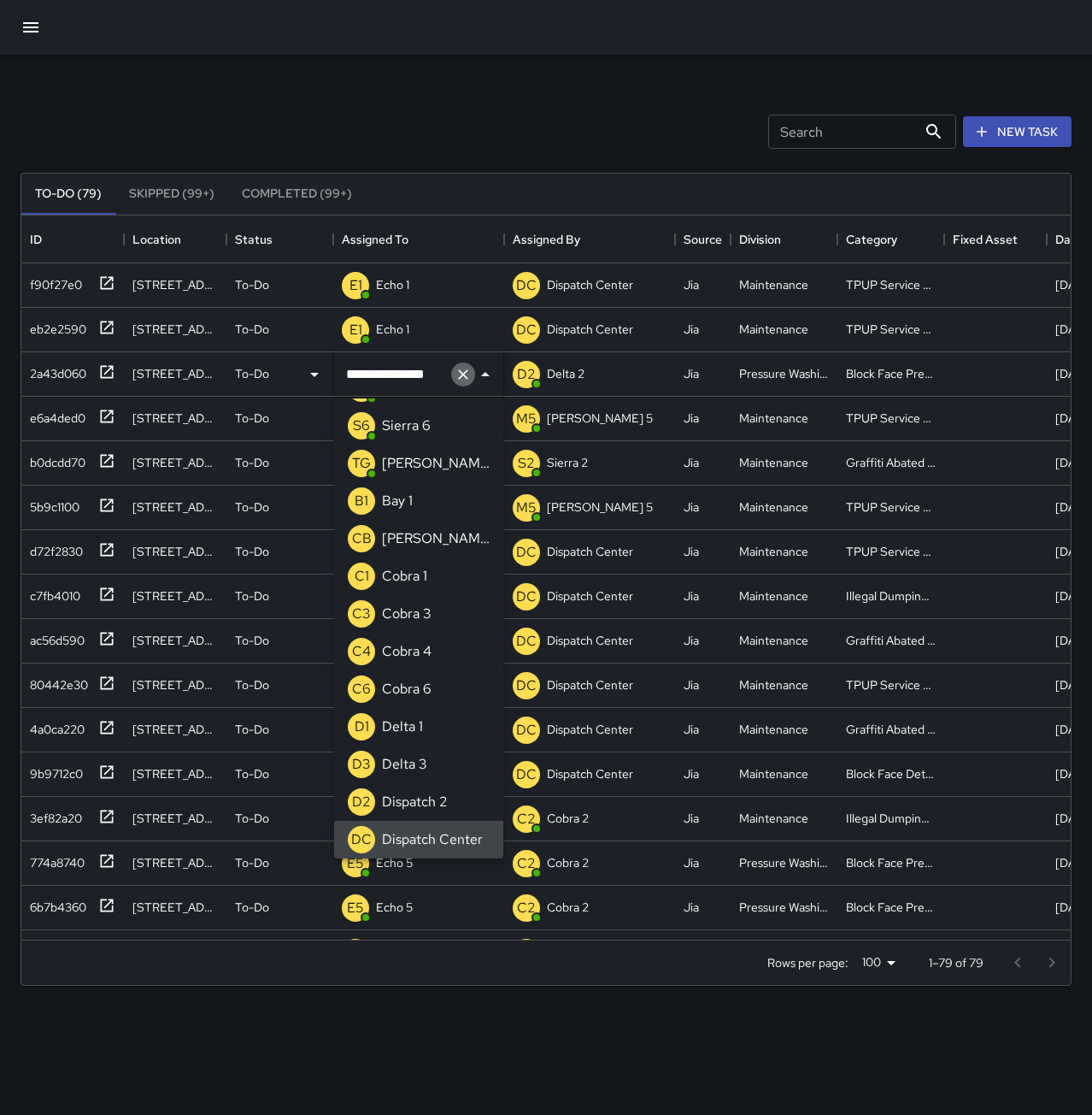
click at [461, 381] on icon "Clear" at bounding box center [462, 374] width 17 height 17
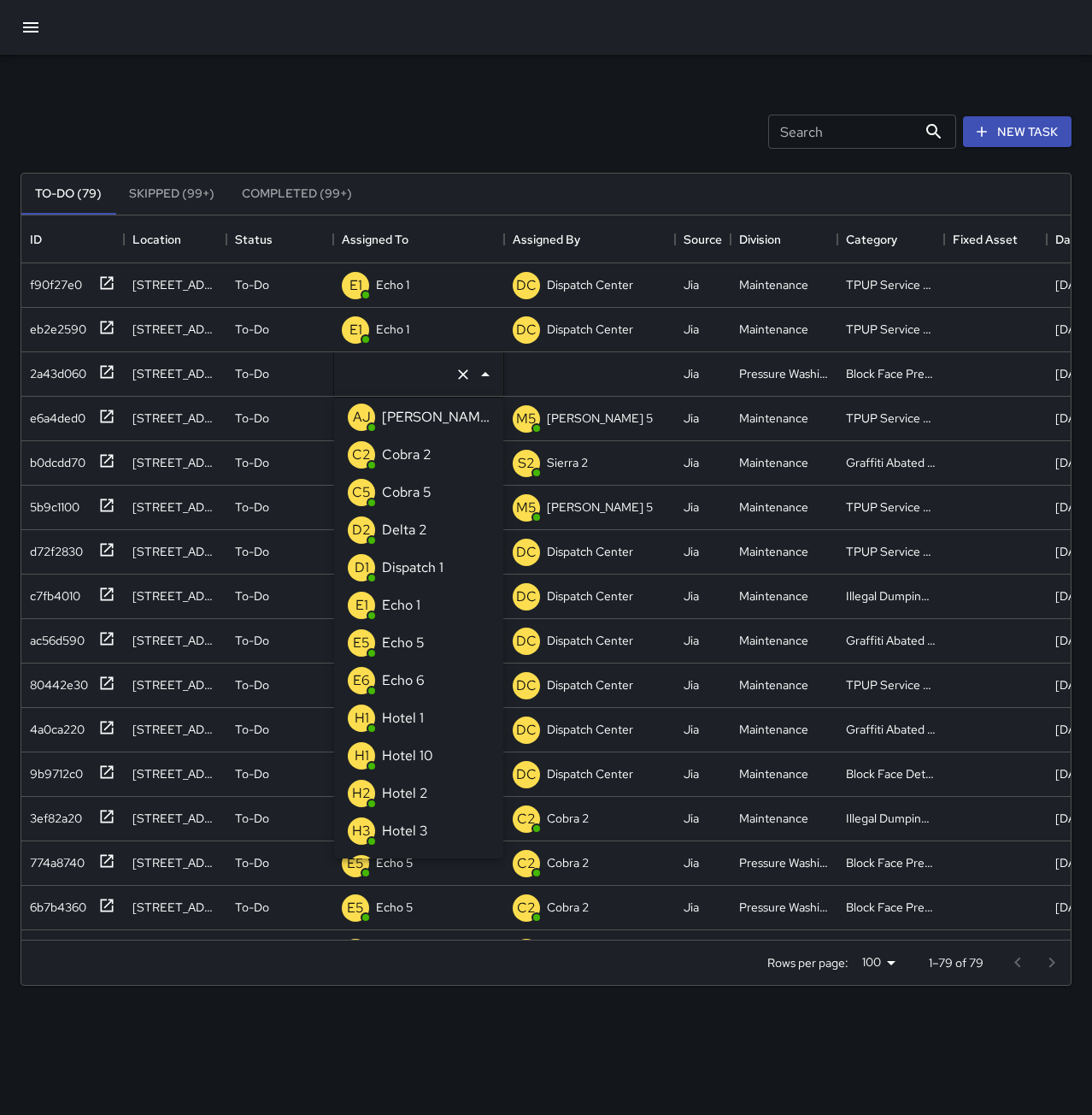
click at [427, 650] on div "Echo 5" at bounding box center [403, 643] width 49 height 28
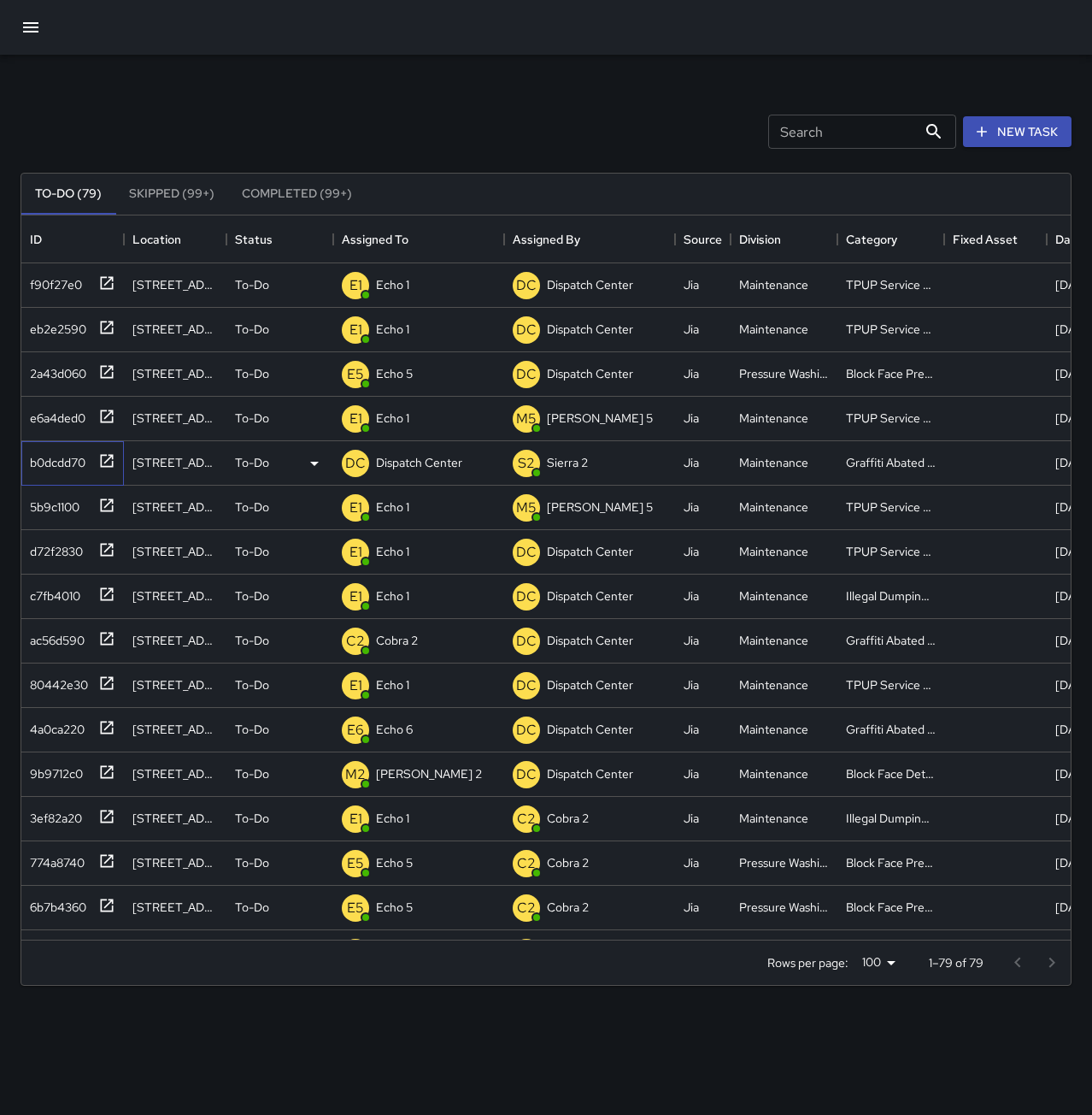
click at [48, 457] on div "b0dcdd70" at bounding box center [53, 459] width 62 height 24
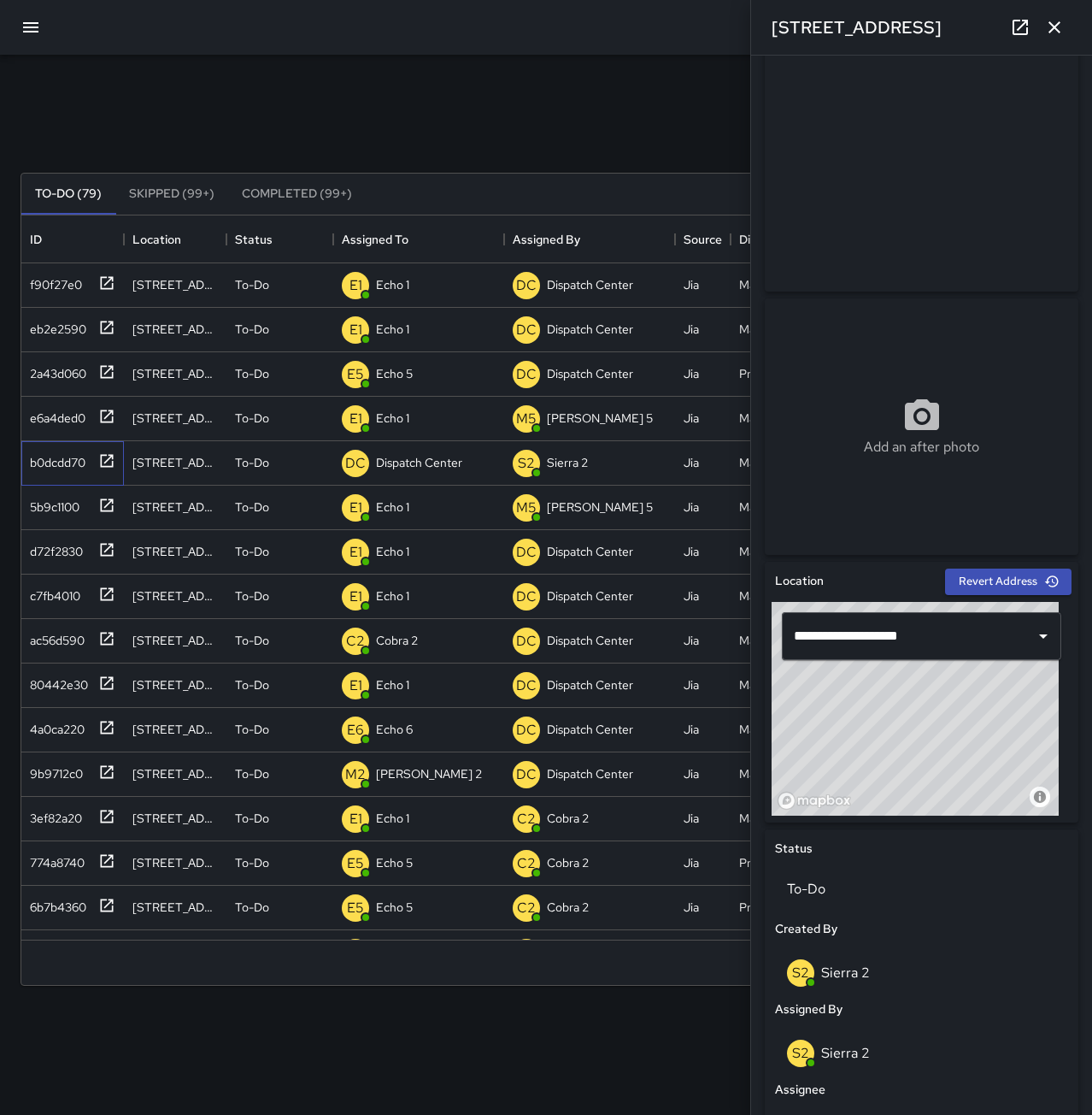
scroll to position [0, 0]
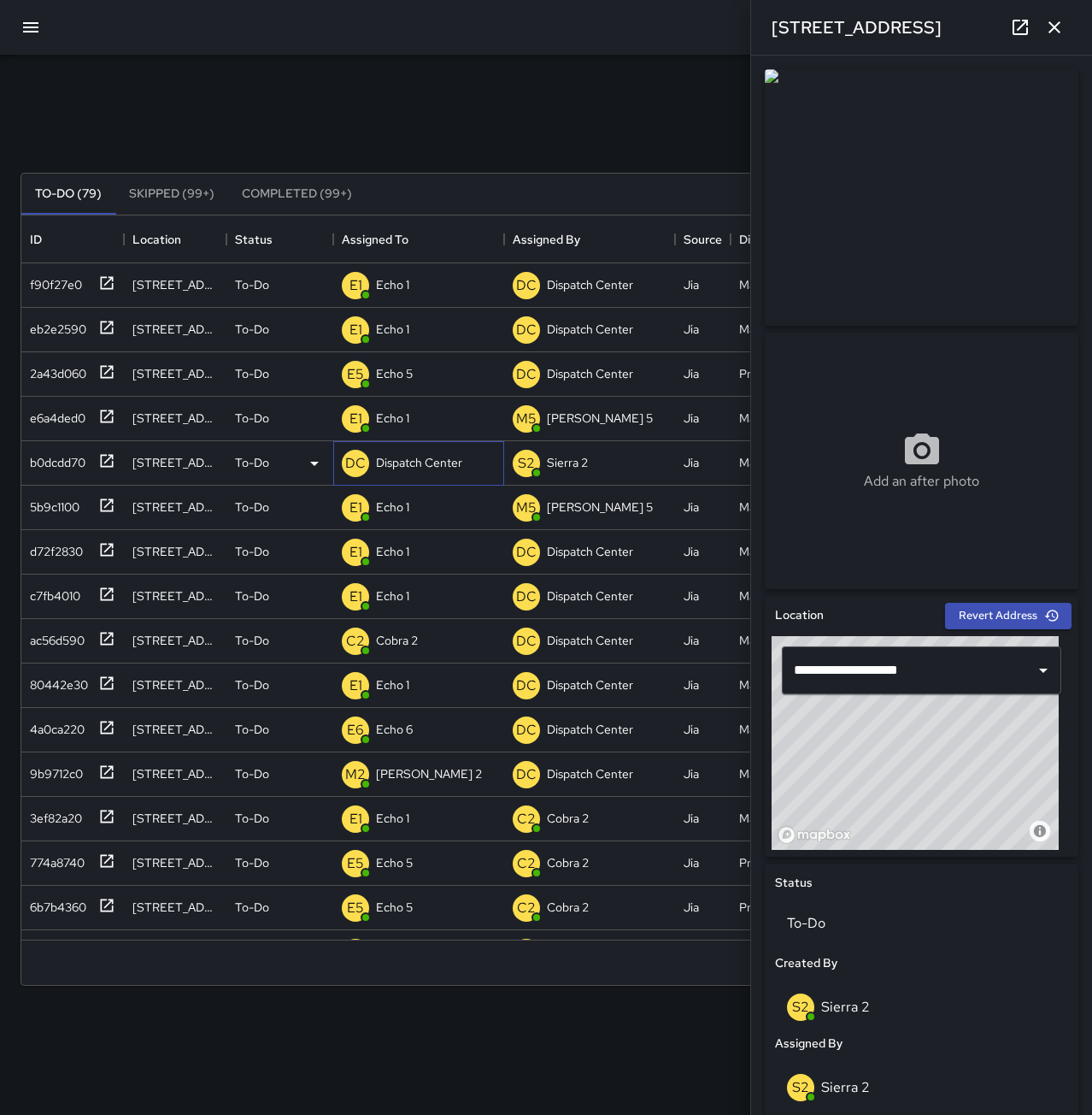
click at [426, 458] on p "Dispatch Center" at bounding box center [419, 462] width 87 height 17
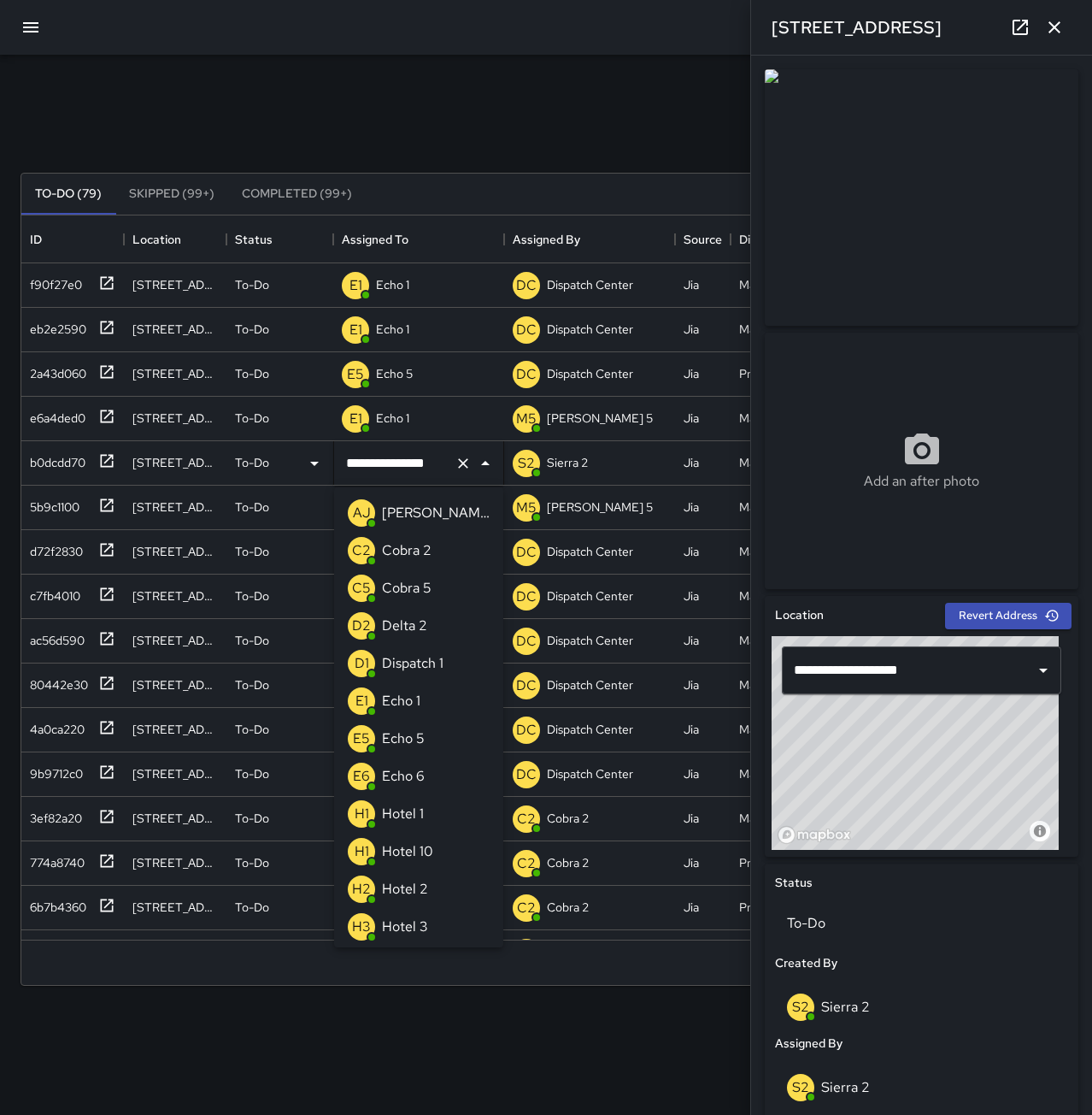
scroll to position [1089, 0]
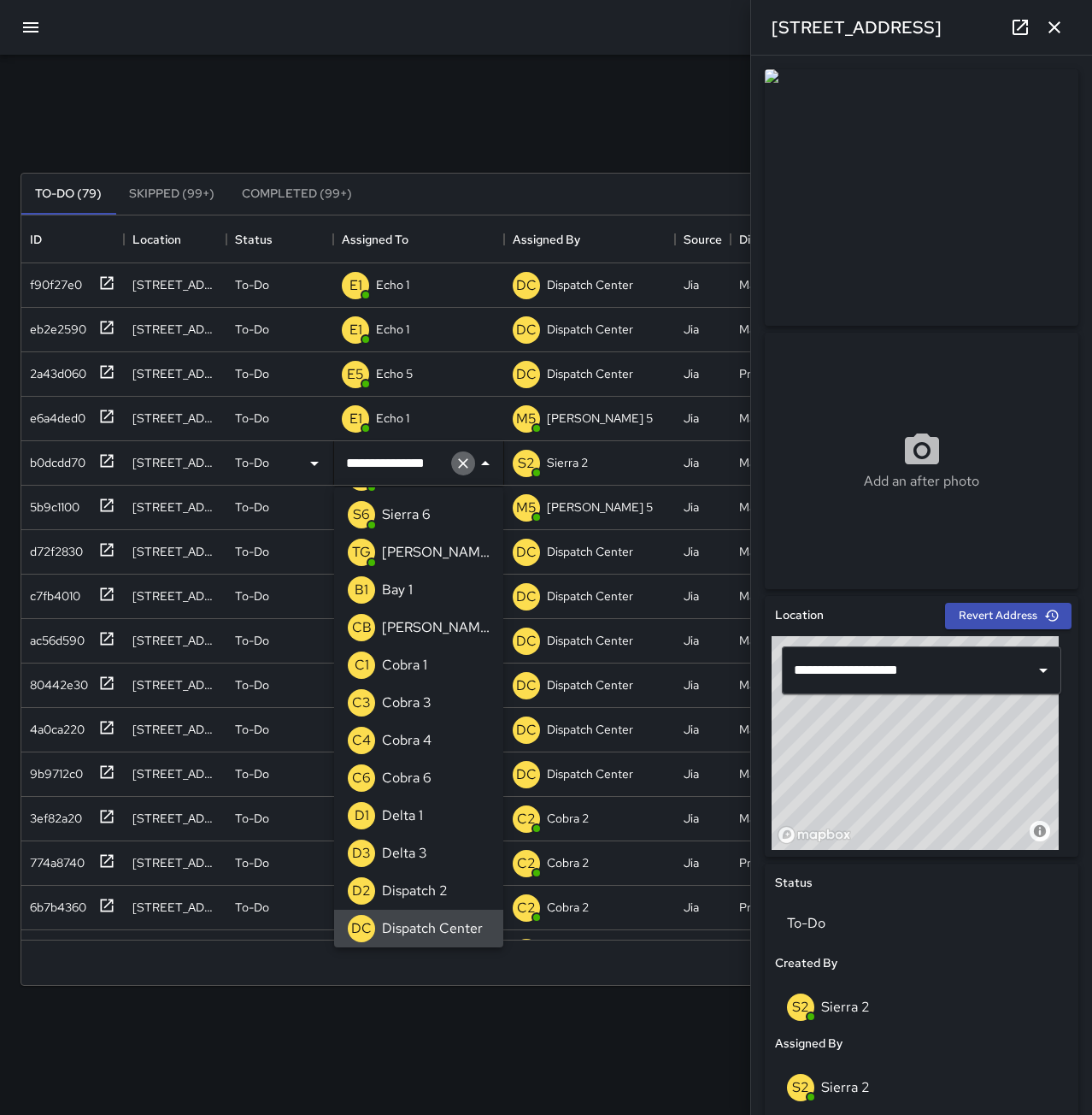
click at [460, 463] on icon "Clear" at bounding box center [462, 463] width 17 height 17
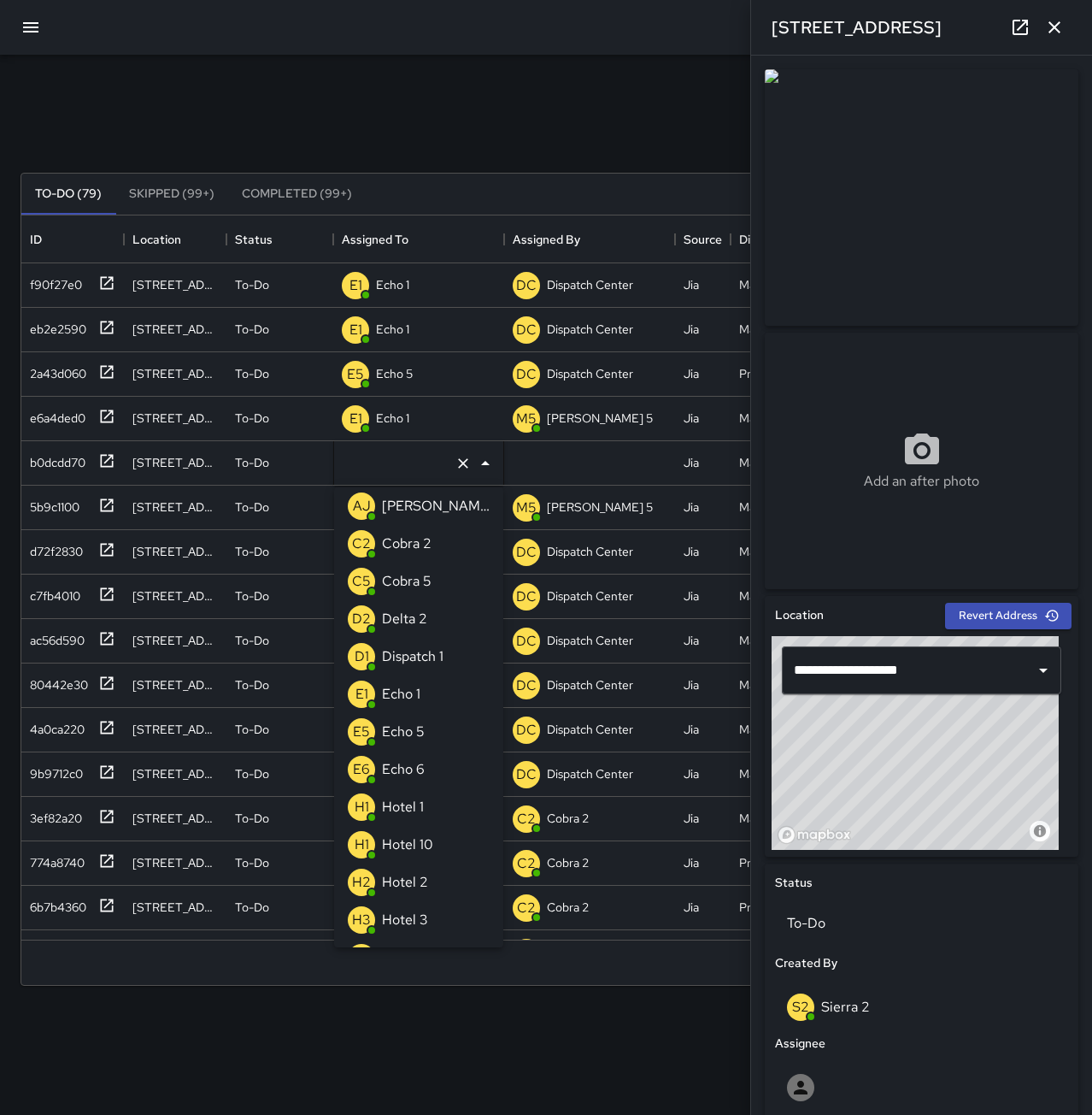
click at [396, 541] on p "Cobra 2" at bounding box center [406, 543] width 49 height 21
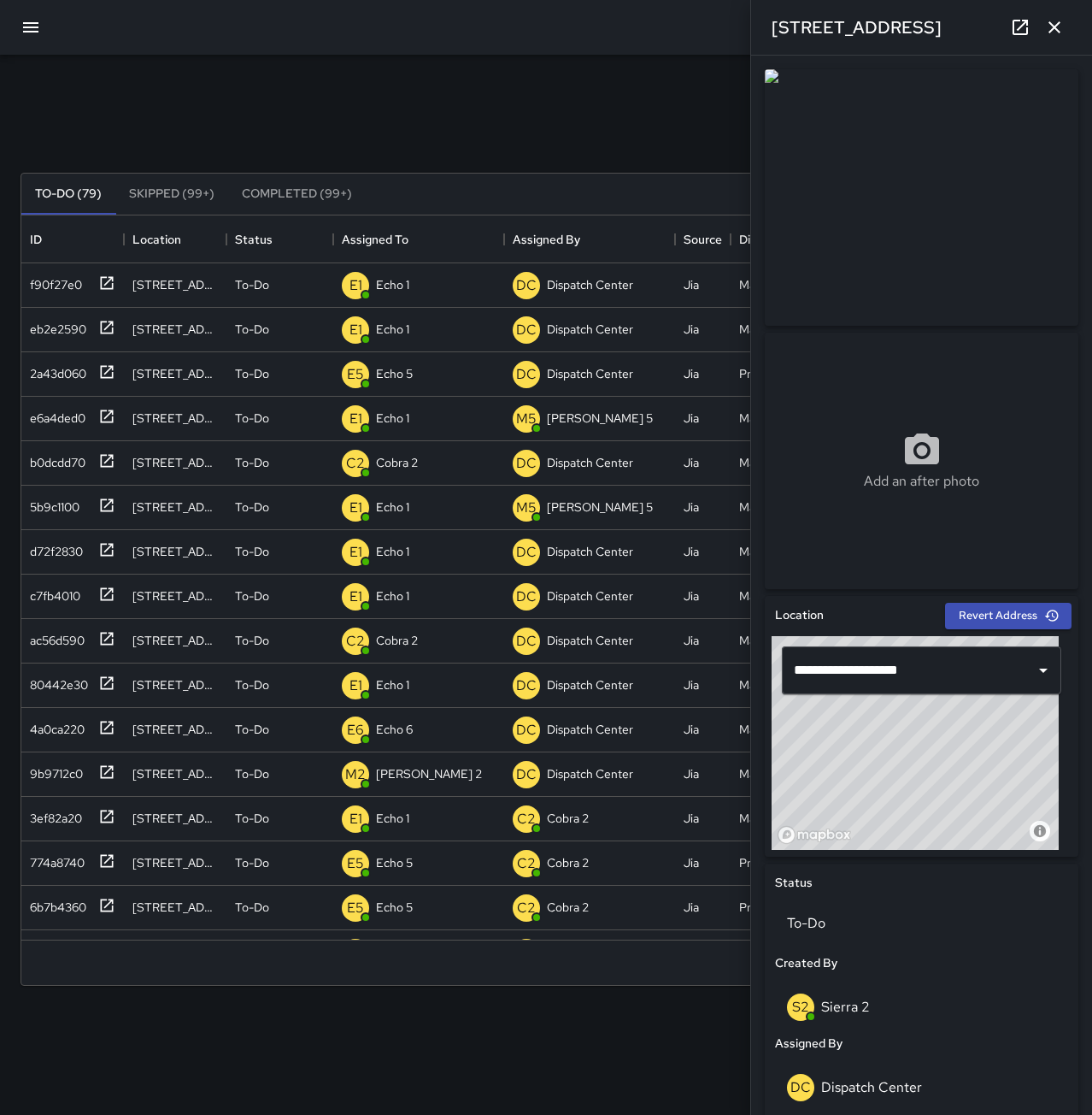
click at [257, 104] on div "Search Search New Task" at bounding box center [546, 132] width 1059 height 89
click at [1062, 30] on icon "button" at bounding box center [1055, 27] width 21 height 21
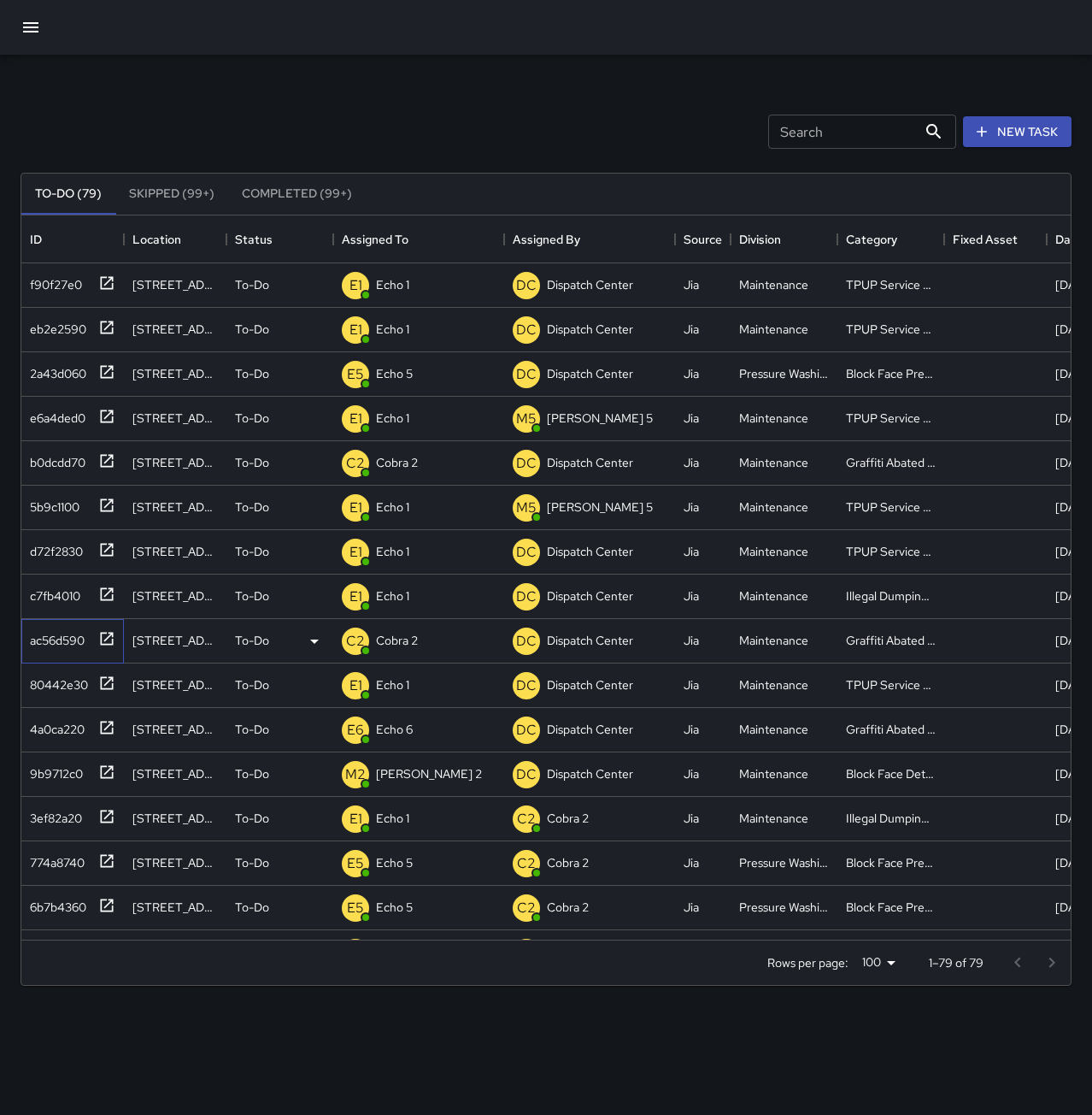
click at [36, 634] on div "ac56d590" at bounding box center [53, 637] width 62 height 24
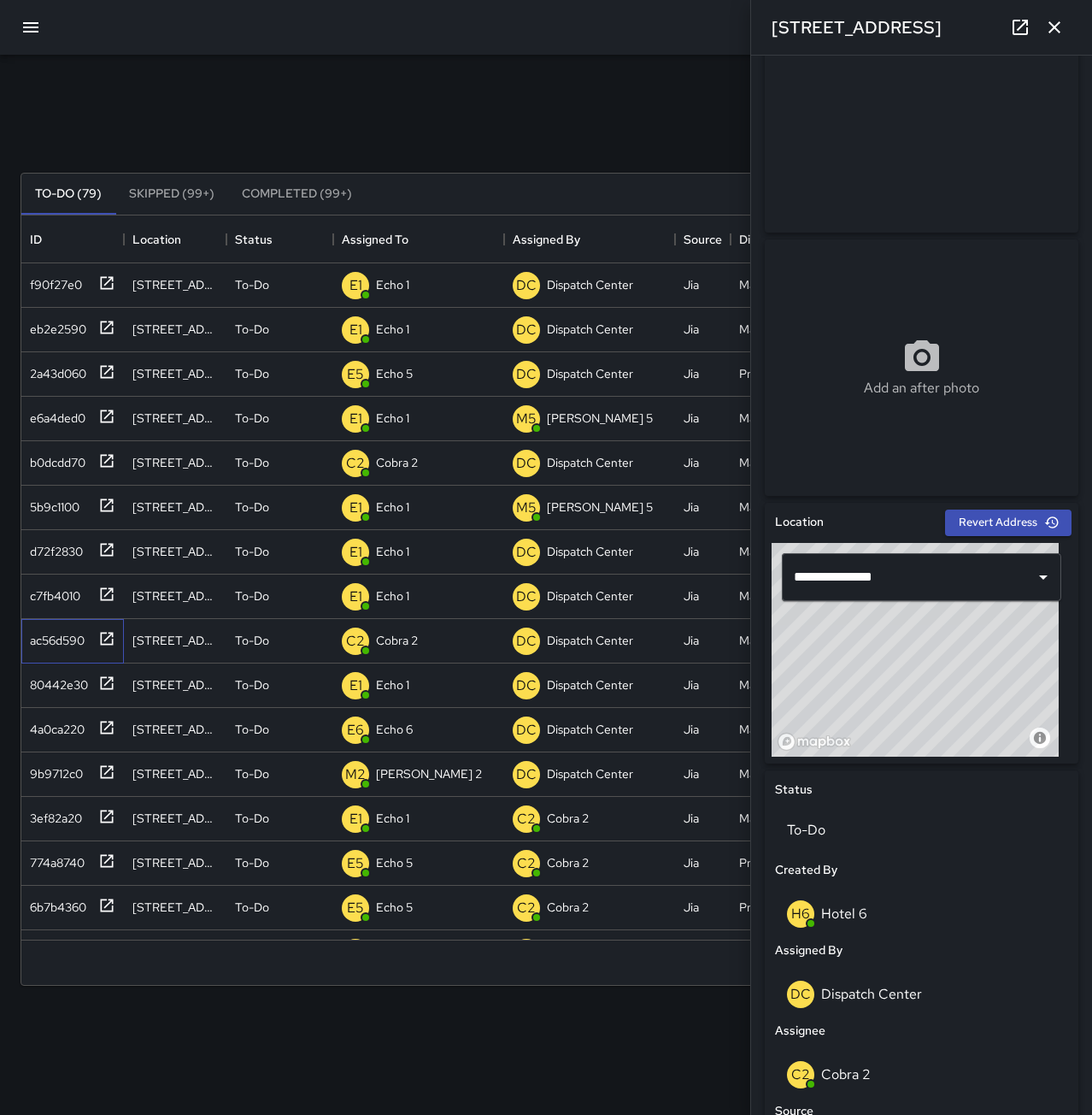
scroll to position [0, 0]
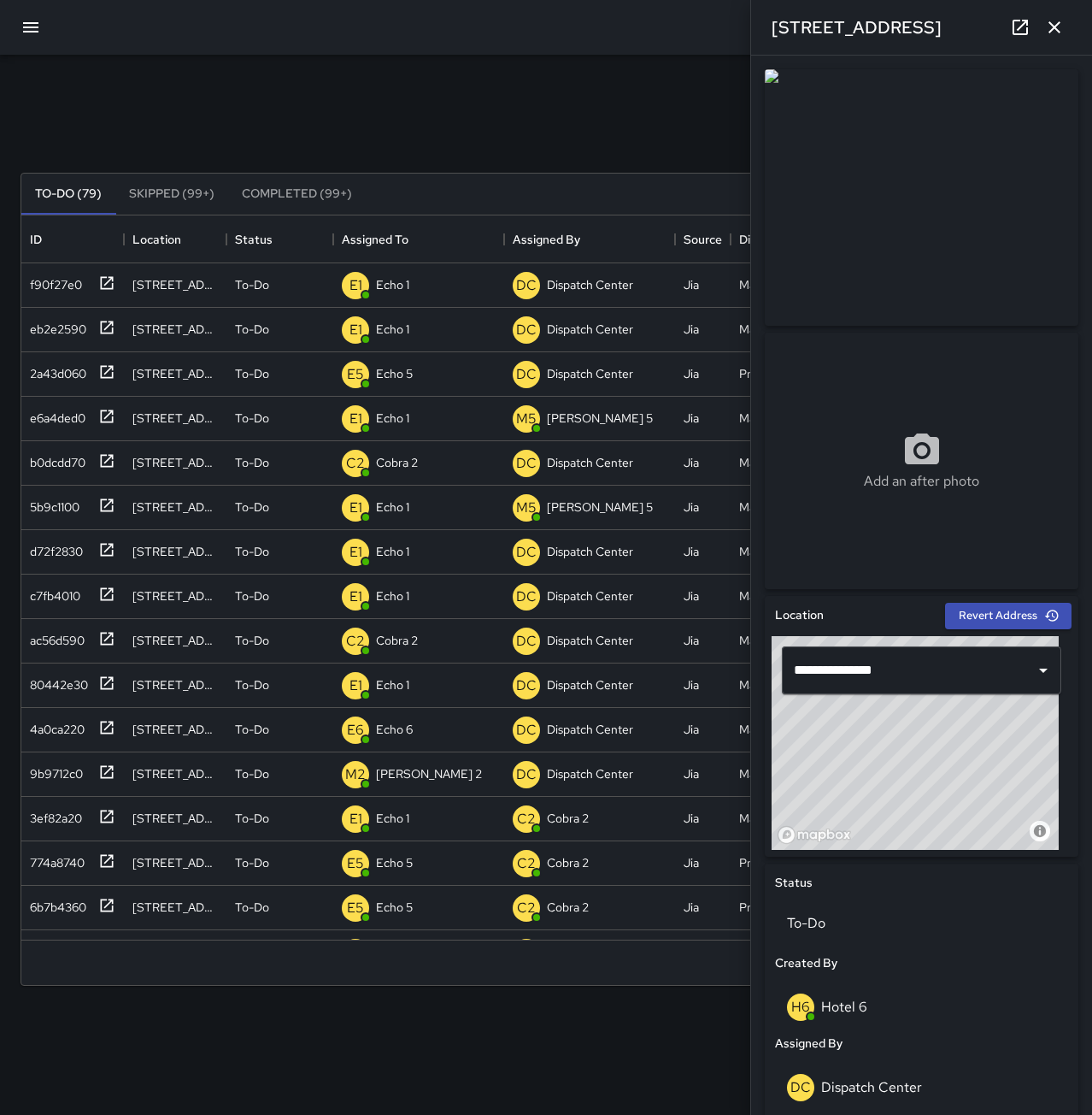
click at [1055, 25] on icon "button" at bounding box center [1055, 27] width 21 height 21
